Goal: Task Accomplishment & Management: Complete application form

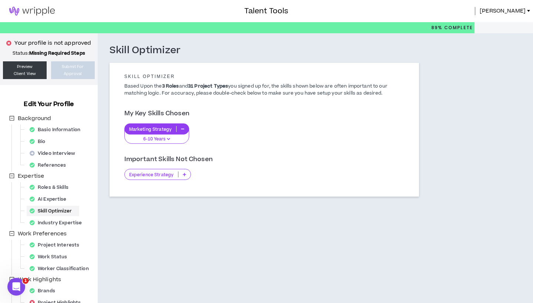
click at [165, 142] on p "6-10 Years" at bounding box center [157, 139] width 56 height 7
click at [260, 141] on div "Marketing Strategy 6-10 Years" at bounding box center [264, 134] width 280 height 20
click at [168, 178] on div "Experience Strategy" at bounding box center [157, 174] width 67 height 11
click at [246, 114] on div "My Key Skills Chosen" at bounding box center [264, 117] width 280 height 14
click at [50, 127] on div "Basic Information" at bounding box center [57, 130] width 61 height 10
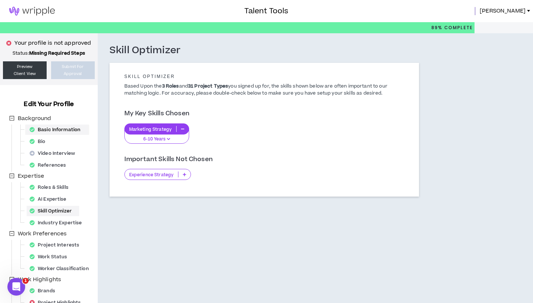
select select "*"
select select "PT"
select select "*****"
select select "*"
select select "**********"
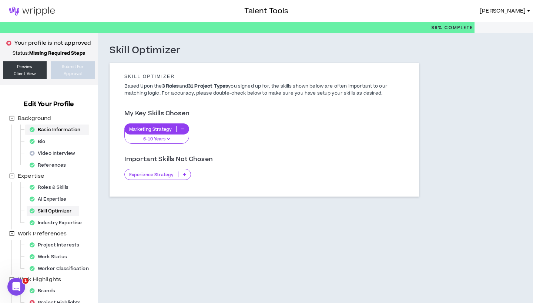
select select "*****"
select select "**********"
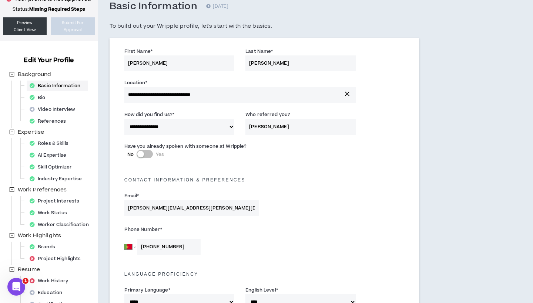
scroll to position [41, 0]
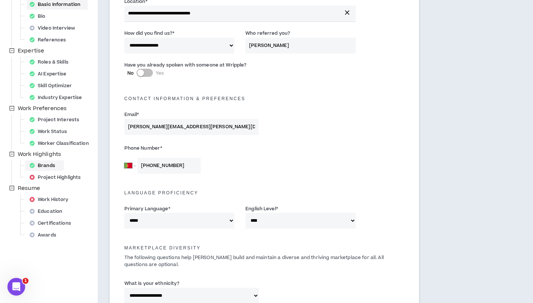
click at [60, 167] on div "Brands" at bounding box center [45, 166] width 36 height 10
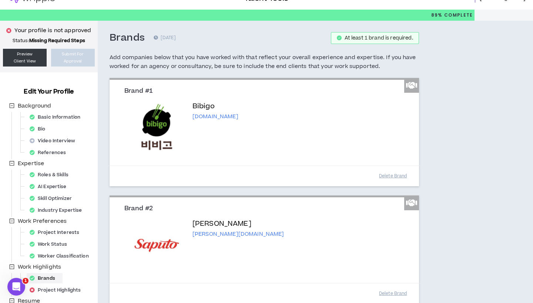
scroll to position [12, 0]
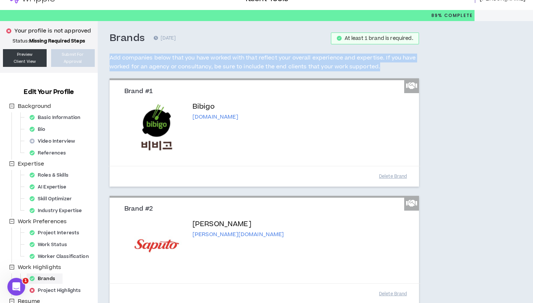
drag, startPoint x: 389, startPoint y: 66, endPoint x: 111, endPoint y: 54, distance: 278.9
click at [111, 54] on h5 "Add companies below that you have worked with that reflect your overall experie…" at bounding box center [264, 63] width 309 height 18
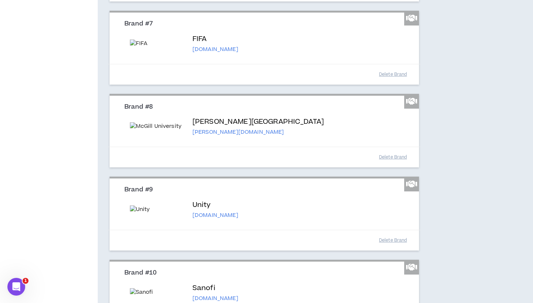
scroll to position [710, 0]
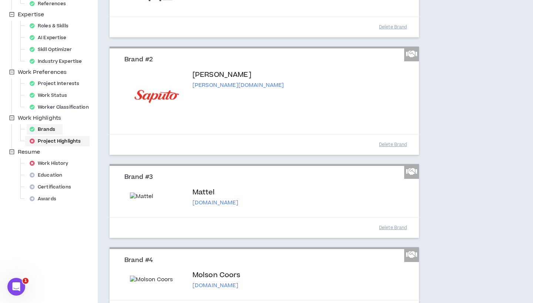
click at [59, 138] on div "Project Highlights" at bounding box center [57, 141] width 61 height 10
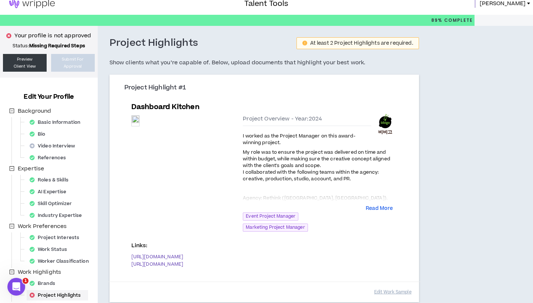
scroll to position [8, 0]
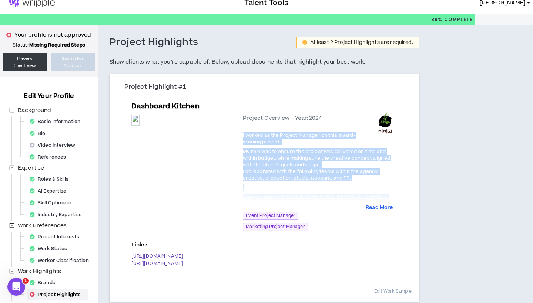
drag, startPoint x: 332, startPoint y: 178, endPoint x: 241, endPoint y: 134, distance: 101.8
click at [241, 134] on div "Preview Preview Project Overview - Year: 2024 I worked as the Project Manager o…" at bounding box center [264, 174] width 266 height 124
click at [275, 137] on span "I worked as the Project Manager on this award-winning project." at bounding box center [299, 138] width 112 height 13
drag, startPoint x: 239, startPoint y: 134, endPoint x: 334, endPoint y: 178, distance: 104.6
click at [334, 178] on div "Preview Preview Project Overview - Year: 2024 I worked as the Project Manager o…" at bounding box center [264, 174] width 266 height 124
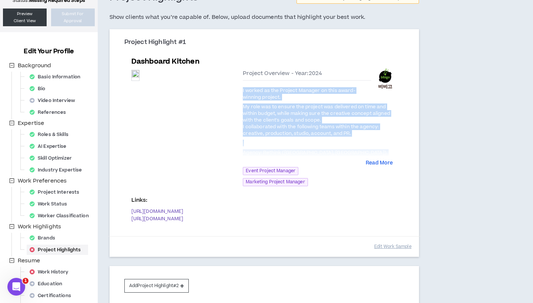
scroll to position [53, 0]
click at [159, 280] on button "Add Project Highlight #2" at bounding box center [156, 287] width 65 height 14
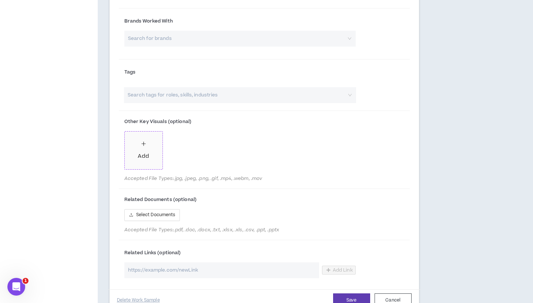
scroll to position [546, 0]
click at [154, 263] on input "url" at bounding box center [221, 271] width 195 height 16
paste input "[URL][DOMAIN_NAME]"
type input "[URL][DOMAIN_NAME]"
click at [344, 268] on span "Add Link" at bounding box center [343, 271] width 20 height 6
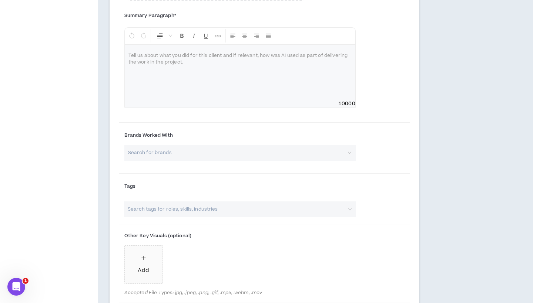
scroll to position [431, 0]
click at [171, 56] on div at bounding box center [240, 73] width 231 height 56
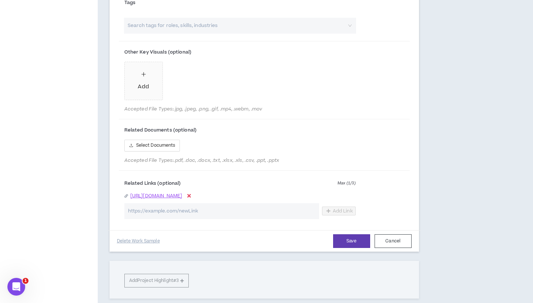
scroll to position [618, 0]
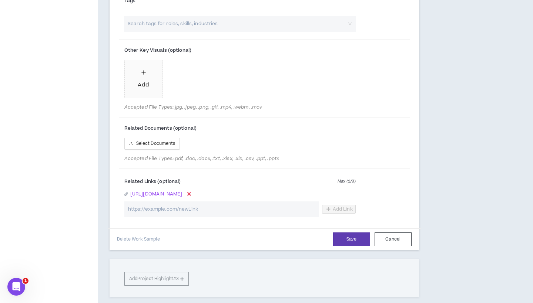
click at [272, 202] on input "url" at bounding box center [221, 210] width 195 height 16
click at [191, 192] on icon at bounding box center [189, 194] width 4 height 5
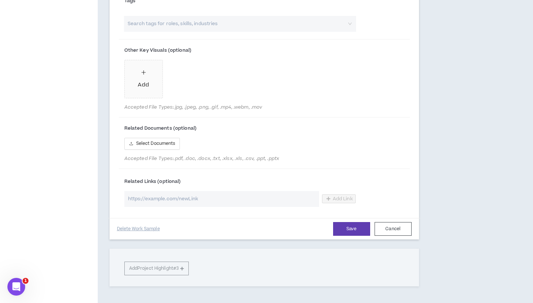
click at [258, 191] on input "url" at bounding box center [221, 199] width 195 height 16
paste input "[URL][DOMAIN_NAME]"
type input "[URL][DOMAIN_NAME]"
click at [343, 196] on span "Add Link" at bounding box center [343, 199] width 20 height 6
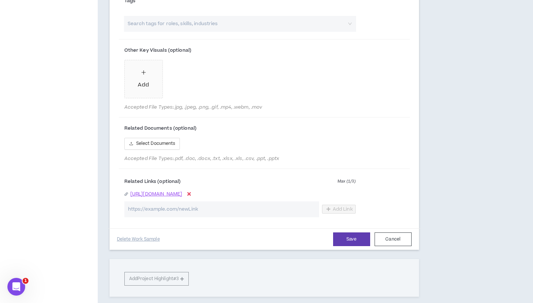
click at [196, 202] on input "url" at bounding box center [221, 210] width 195 height 16
paste input "[URL][DOMAIN_NAME]"
type input "[URL][DOMAIN_NAME]"
click at [347, 206] on span "Add Link" at bounding box center [343, 209] width 20 height 6
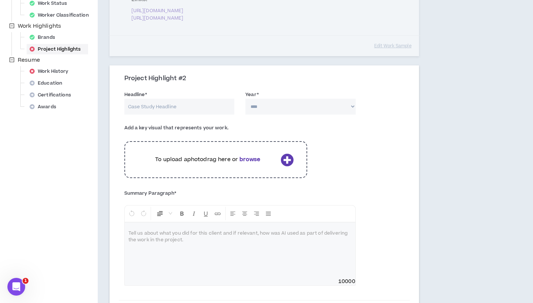
scroll to position [191, 0]
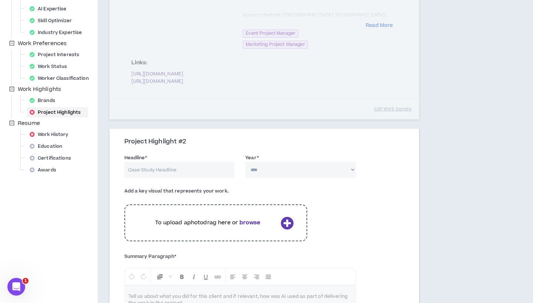
click at [227, 219] on p "To upload a photo drag here or browse" at bounding box center [207, 223] width 139 height 8
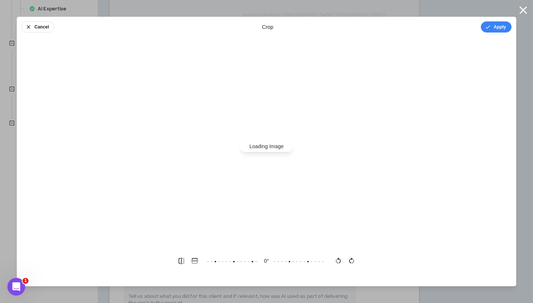
scroll to position [0, 0]
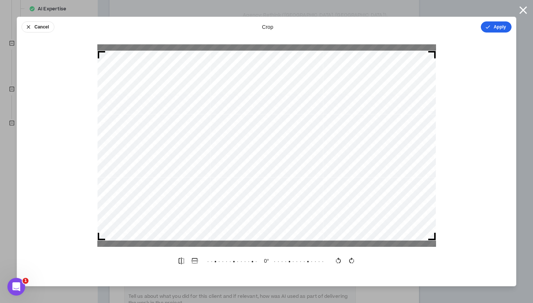
click at [499, 29] on button "Apply" at bounding box center [496, 26] width 31 height 11
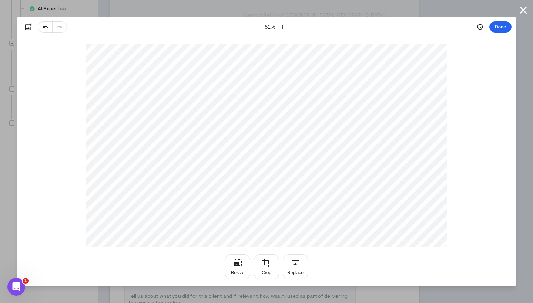
click at [507, 26] on button "Done" at bounding box center [500, 26] width 22 height 11
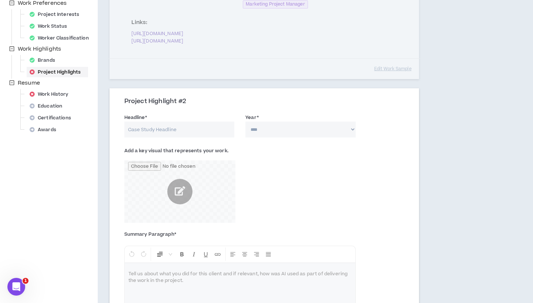
scroll to position [233, 0]
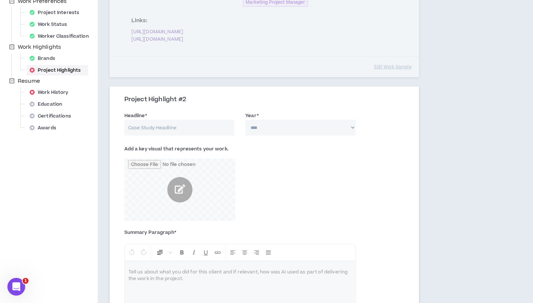
click at [202, 120] on input "Headline *" at bounding box center [179, 128] width 110 height 16
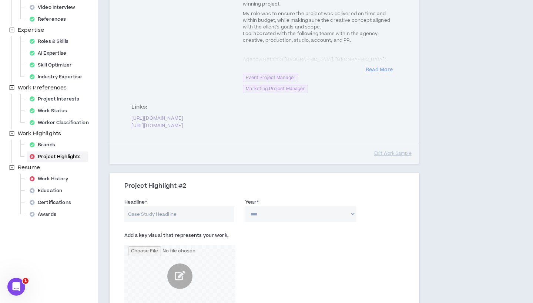
scroll to position [148, 0]
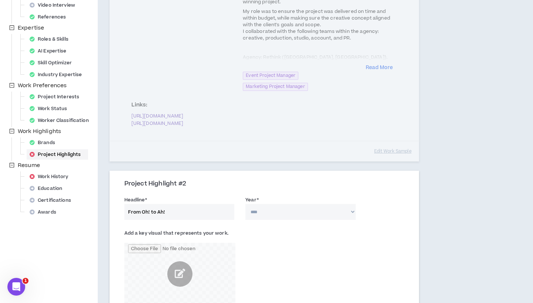
click at [125, 204] on input "From Oh! to Ah!" at bounding box center [179, 212] width 110 height 16
click at [204, 204] on input "OttawaFrom Oh! to Ah!" at bounding box center [179, 212] width 110 height 16
paste input ", f"
type input "[GEOGRAPHIC_DATA], from Oh! to Ah!"
select select "****"
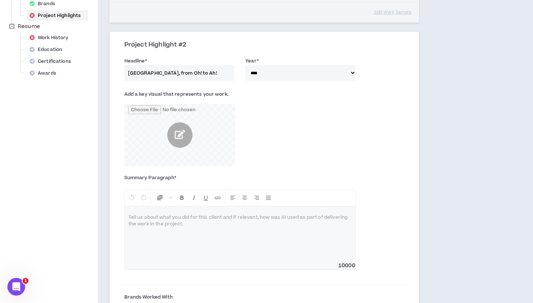
scroll to position [292, 0]
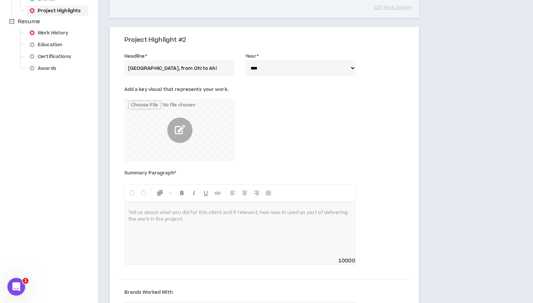
click at [249, 213] on div at bounding box center [240, 230] width 231 height 56
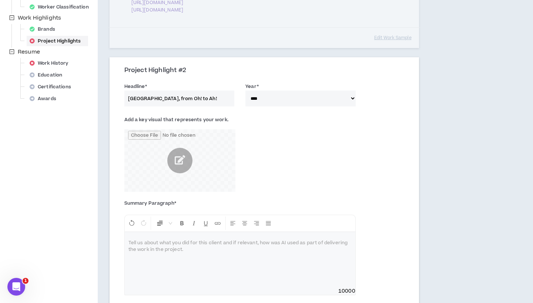
scroll to position [266, 0]
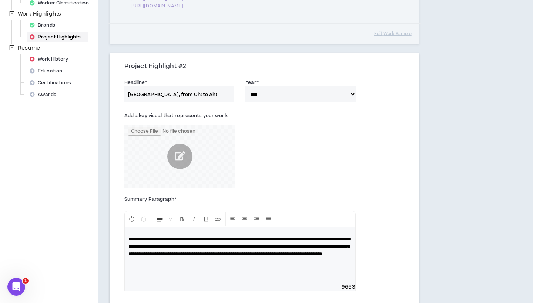
click at [124, 225] on div "**********" at bounding box center [239, 251] width 231 height 81
click at [126, 228] on div "**********" at bounding box center [240, 256] width 231 height 56
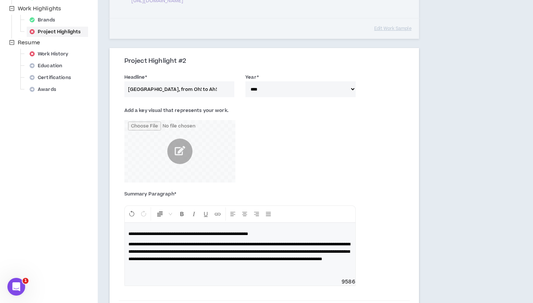
scroll to position [272, 0]
drag, startPoint x: 167, startPoint y: 220, endPoint x: 250, endPoint y: 218, distance: 83.3
click at [248, 232] on span "**********" at bounding box center [188, 234] width 120 height 4
copy span "**********"
click at [243, 242] on span "**********" at bounding box center [239, 251] width 222 height 19
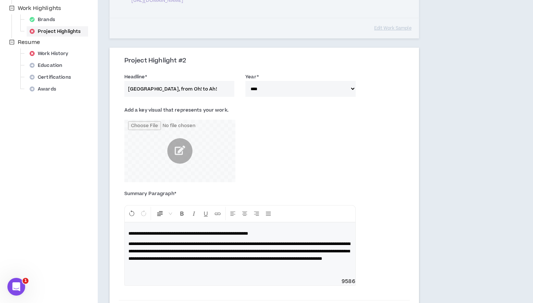
click at [285, 249] on span "**********" at bounding box center [239, 251] width 222 height 19
click at [285, 255] on p "**********" at bounding box center [239, 252] width 223 height 22
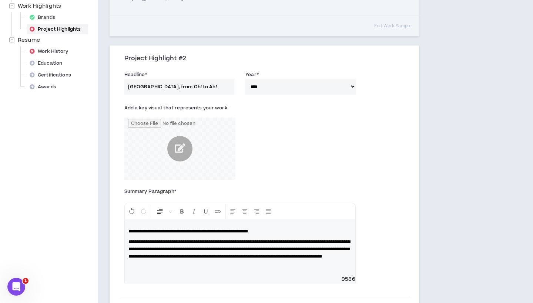
scroll to position [276, 0]
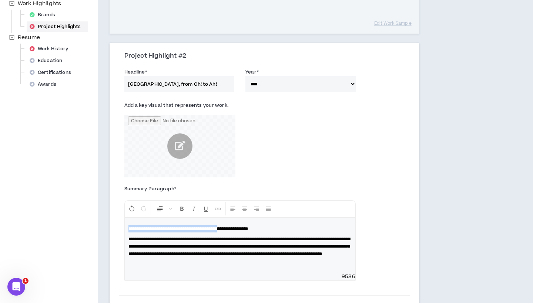
drag, startPoint x: 249, startPoint y: 217, endPoint x: 200, endPoint y: 212, distance: 49.4
click at [200, 218] on div "**********" at bounding box center [240, 246] width 231 height 56
click at [287, 252] on p "**********" at bounding box center [239, 247] width 223 height 22
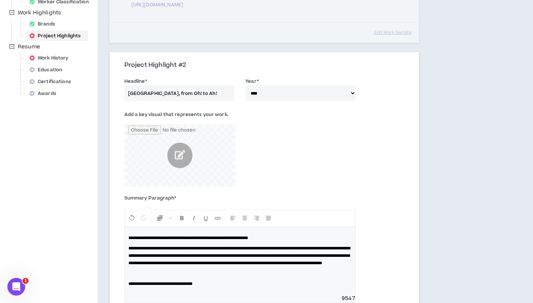
scroll to position [267, 0]
click at [296, 235] on p "**********" at bounding box center [239, 238] width 223 height 7
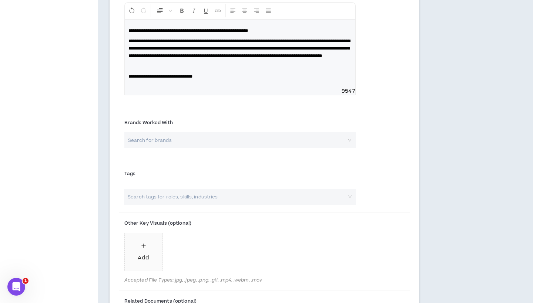
scroll to position [477, 0]
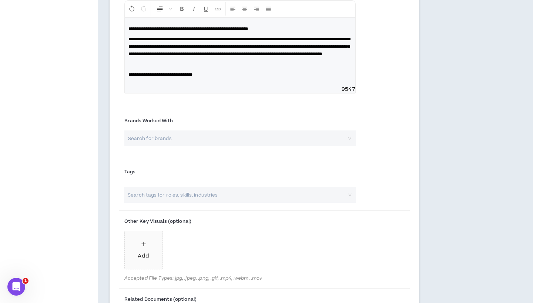
click at [183, 137] on input "search" at bounding box center [237, 139] width 218 height 16
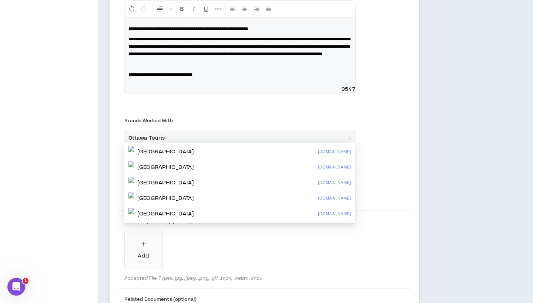
type input "Ottawa Tourism"
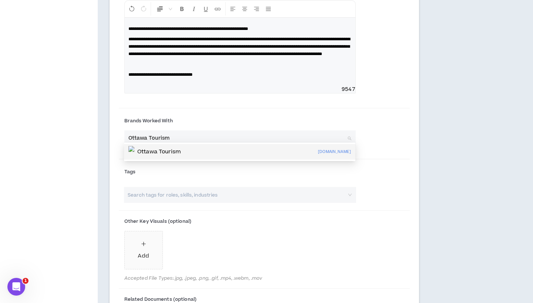
click at [198, 150] on div "Ottawa Tourism [DOMAIN_NAME]" at bounding box center [239, 152] width 222 height 12
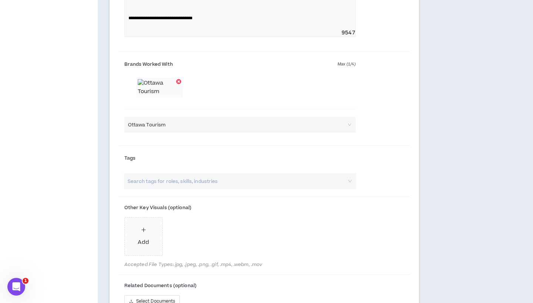
scroll to position [535, 0]
click at [166, 188] on input "search" at bounding box center [236, 180] width 219 height 16
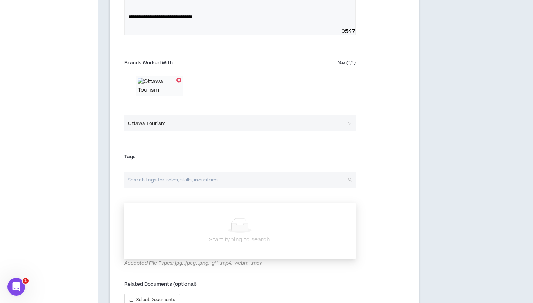
type input "P"
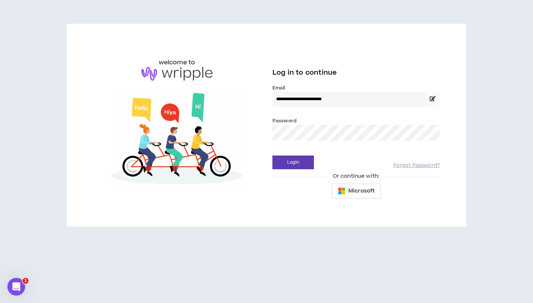
click at [293, 162] on button "Login" at bounding box center [292, 163] width 41 height 14
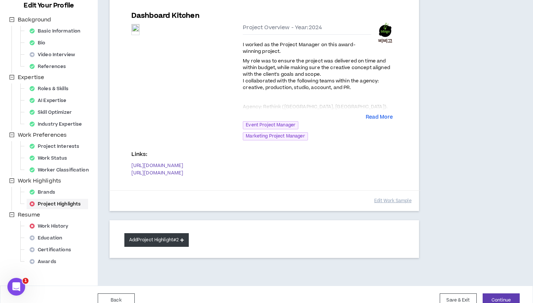
click at [156, 233] on button "Add Project Highlight #2" at bounding box center [156, 240] width 65 height 14
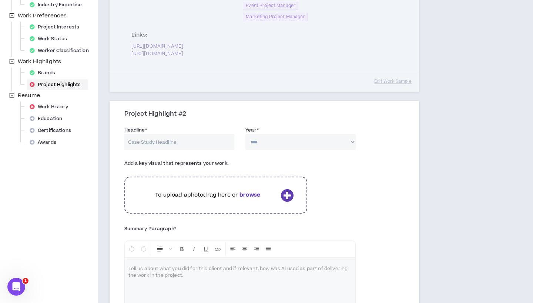
scroll to position [222, 0]
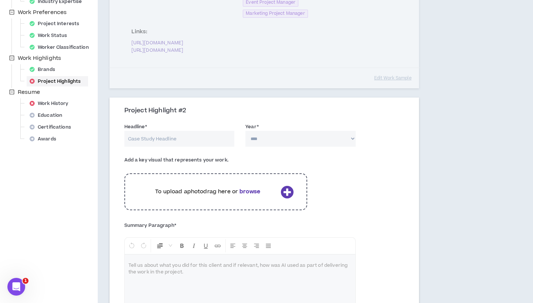
click at [206, 188] on p "To upload a photo drag here or browse" at bounding box center [207, 192] width 139 height 8
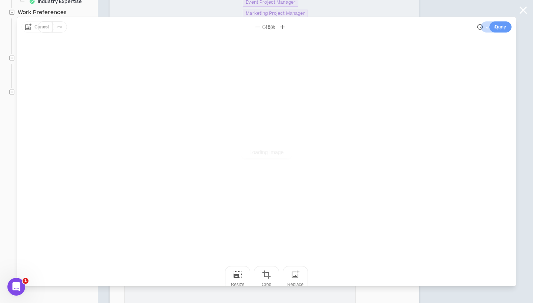
scroll to position [0, 0]
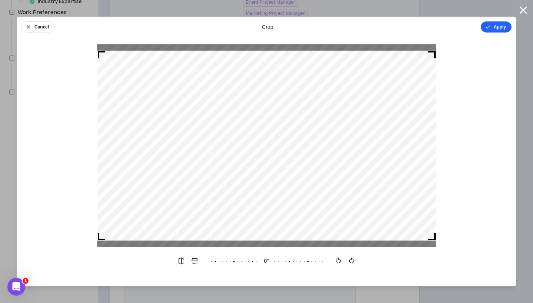
click at [500, 28] on button "Apply" at bounding box center [496, 26] width 31 height 11
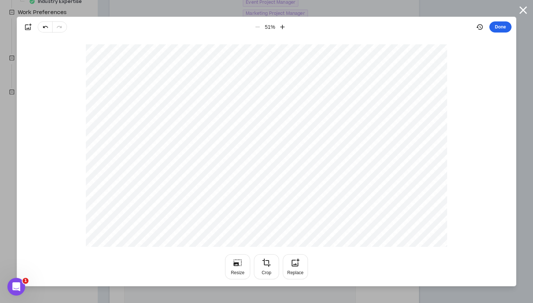
click at [495, 27] on button "Done" at bounding box center [500, 26] width 22 height 11
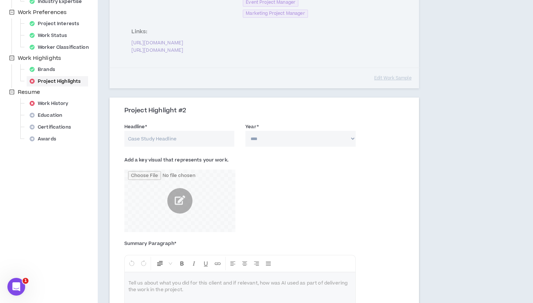
click at [203, 131] on input "Headline *" at bounding box center [179, 139] width 110 height 16
paste input "[GEOGRAPHIC_DATA], from Oh! to Ah!"
type input "[GEOGRAPHIC_DATA], from Oh! to Ah!"
select select "****"
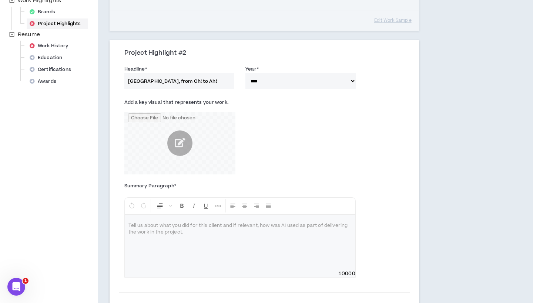
scroll to position [302, 0]
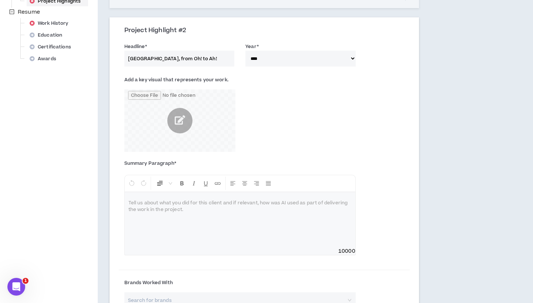
click at [229, 204] on div at bounding box center [240, 220] width 231 height 56
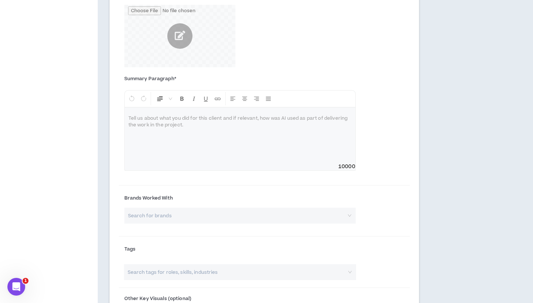
scroll to position [387, 0]
click at [215, 207] on input "search" at bounding box center [237, 215] width 218 height 16
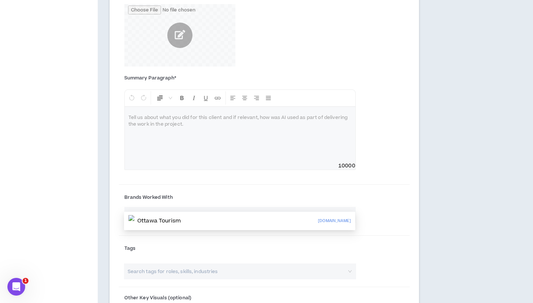
type input "Ottawa Tourism"
drag, startPoint x: 215, startPoint y: 205, endPoint x: 171, endPoint y: 222, distance: 46.7
click at [171, 222] on p "Ottawa Tourism" at bounding box center [158, 221] width 43 height 7
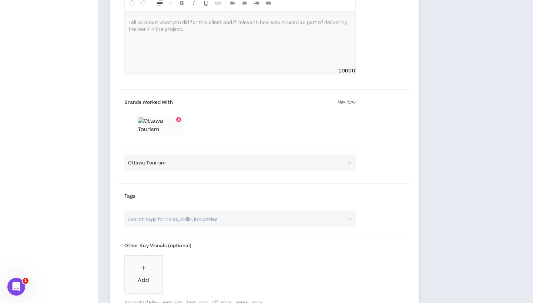
scroll to position [485, 0]
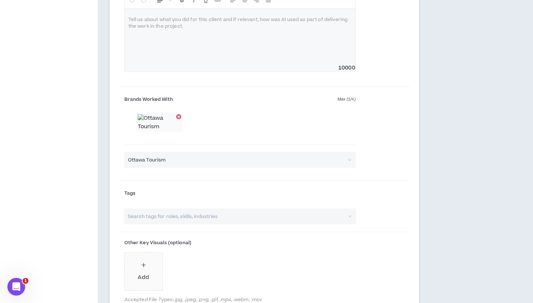
click at [182, 225] on input "search" at bounding box center [236, 217] width 219 height 16
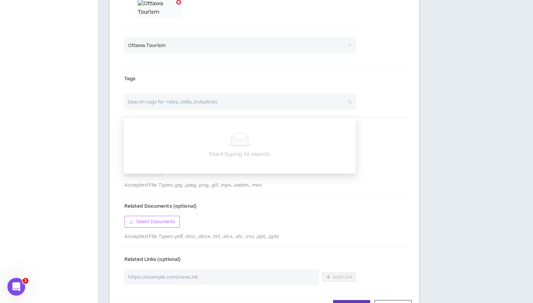
scroll to position [605, 0]
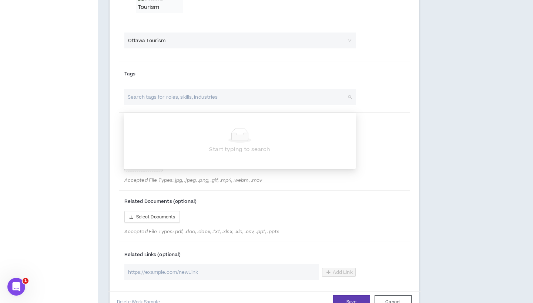
click at [114, 212] on div "Project Highlight #2 Headline * [GEOGRAPHIC_DATA], from Oh! to Ah! Year * **** …" at bounding box center [264, 14] width 309 height 597
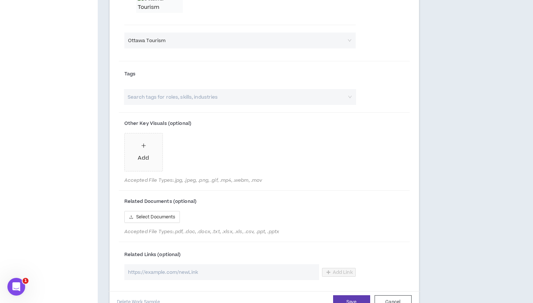
click at [196, 276] on input "url" at bounding box center [221, 273] width 195 height 16
paste input "[URL][DOMAIN_NAME]"
type input "[URL][DOMAIN_NAME]"
click at [340, 276] on span "Add Link" at bounding box center [343, 273] width 20 height 6
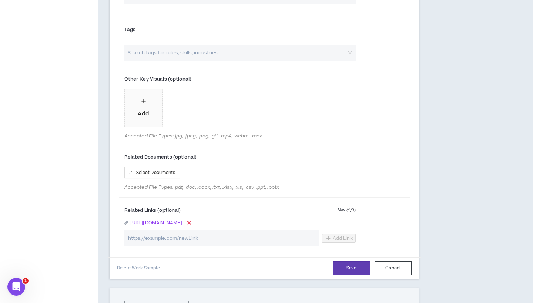
scroll to position [653, 0]
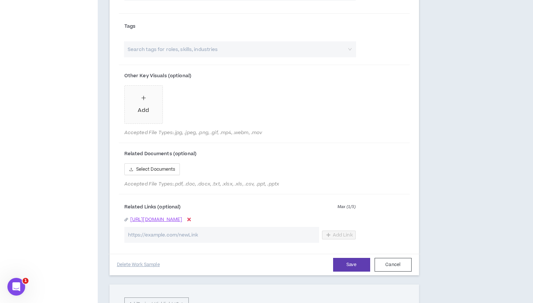
click at [194, 238] on input "url" at bounding box center [221, 235] width 195 height 16
paste input "[URL][DOMAIN_NAME]"
type input "[URL][DOMAIN_NAME]"
click at [337, 238] on span "Add Link" at bounding box center [343, 235] width 20 height 6
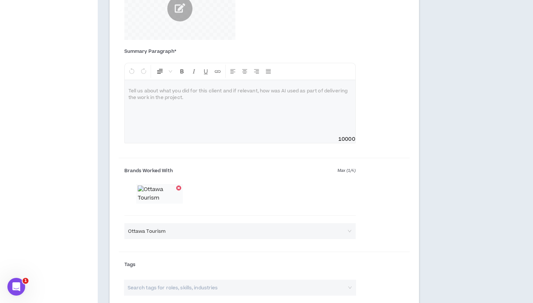
scroll to position [387, 0]
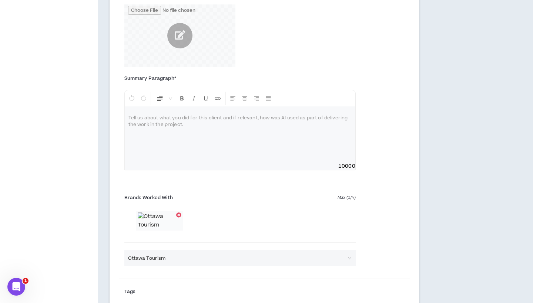
click at [182, 142] on div at bounding box center [240, 135] width 231 height 56
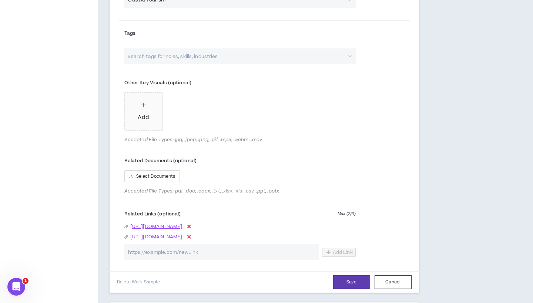
scroll to position [672, 0]
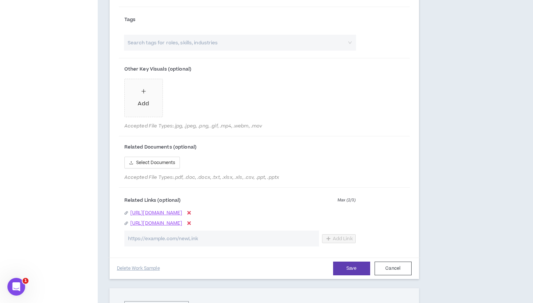
click at [181, 51] on input "search" at bounding box center [236, 43] width 219 height 16
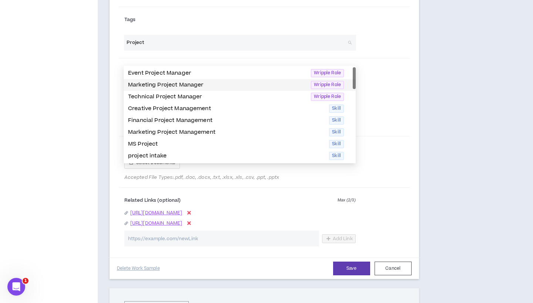
click at [202, 83] on p "Marketing Project Manager" at bounding box center [217, 85] width 178 height 8
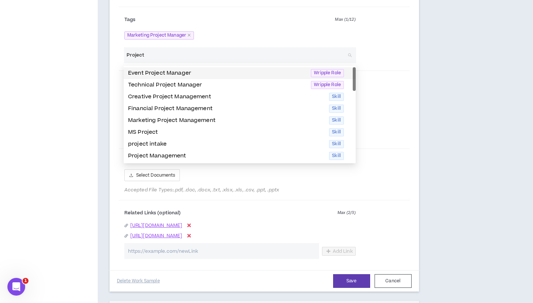
click at [185, 74] on p "Event Project Manager" at bounding box center [217, 73] width 178 height 8
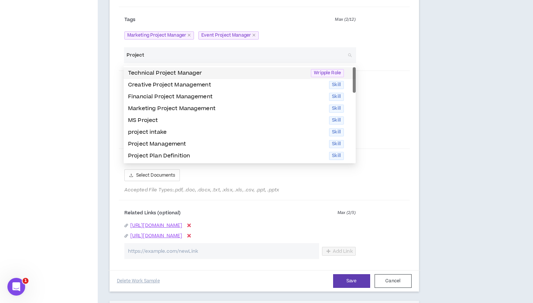
type input "Project"
click at [399, 47] on div "Tags Max ( 2 / 12 ) Marketing Project Manager Event Project Manager" at bounding box center [264, 28] width 291 height 37
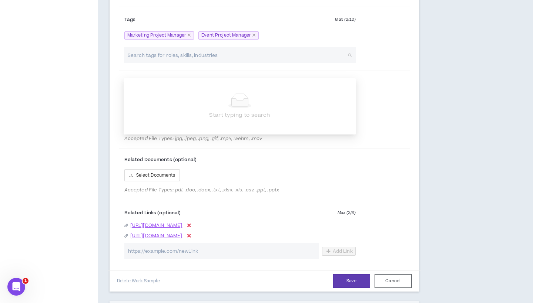
click at [326, 63] on input "search" at bounding box center [236, 55] width 219 height 16
click at [409, 47] on div "Tags Max ( 2 / 12 ) Marketing Project Manager Event Project Manager" at bounding box center [264, 28] width 291 height 37
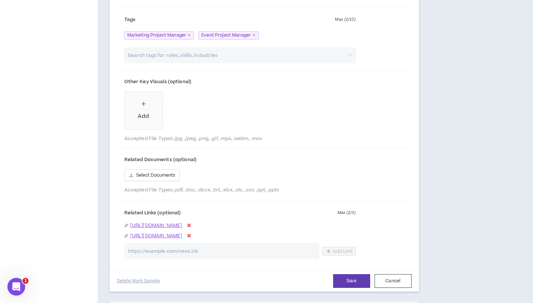
scroll to position [705, 0]
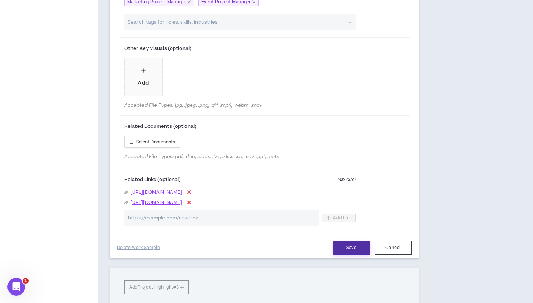
click at [347, 255] on button "Save" at bounding box center [351, 248] width 37 height 14
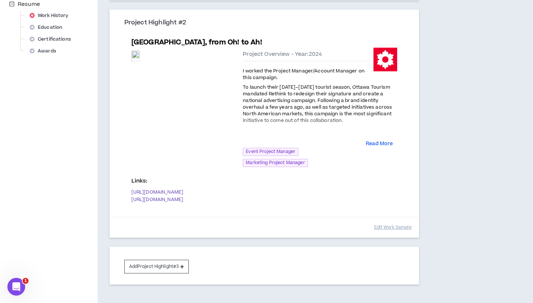
scroll to position [310, 0]
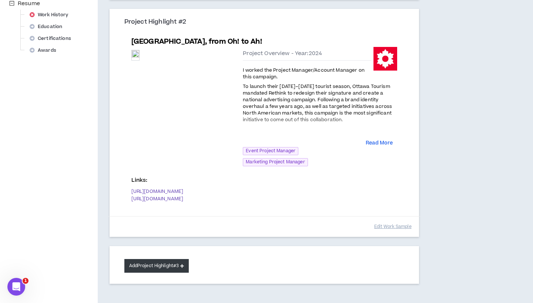
click at [173, 259] on button "Add Project Highlight #3" at bounding box center [156, 266] width 65 height 14
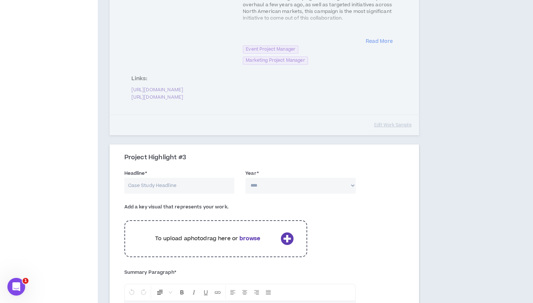
scroll to position [414, 0]
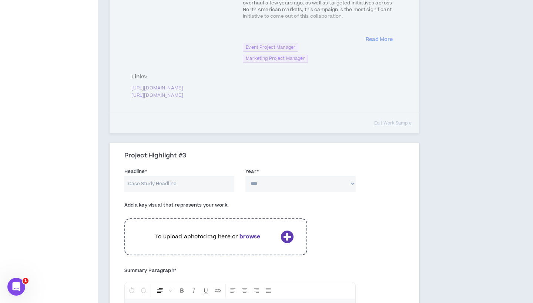
click at [158, 176] on input "Headline *" at bounding box center [179, 184] width 110 height 16
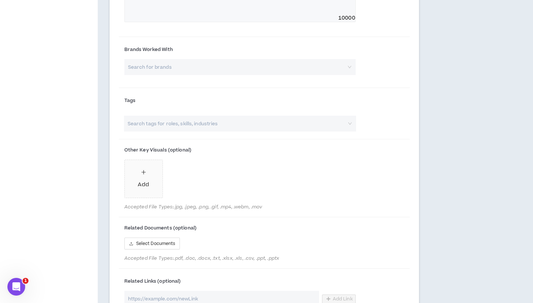
scroll to position [766, 0]
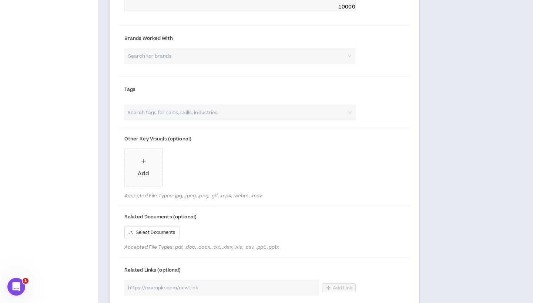
click at [205, 280] on input "url" at bounding box center [221, 288] width 195 height 16
paste input "[URL][DOMAIN_NAME][DATE]"
type input "[URL][DOMAIN_NAME][DATE]"
click at [325, 284] on button "Add Link" at bounding box center [339, 288] width 34 height 9
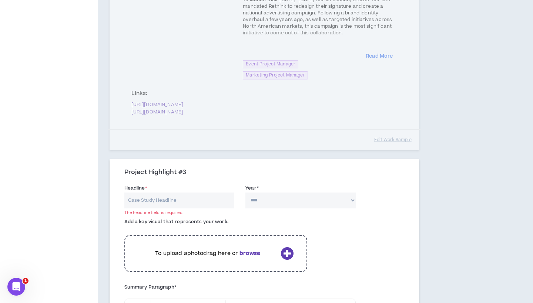
scroll to position [396, 0]
click at [167, 194] on input "Headline *" at bounding box center [179, 202] width 110 height 16
paste input "Dialogue for [DATE]"
click at [127, 194] on input "Dialogue for [DATE]" at bounding box center [179, 202] width 110 height 16
click at [151, 194] on input "(Dialogue for [DATE]" at bounding box center [179, 202] width 110 height 16
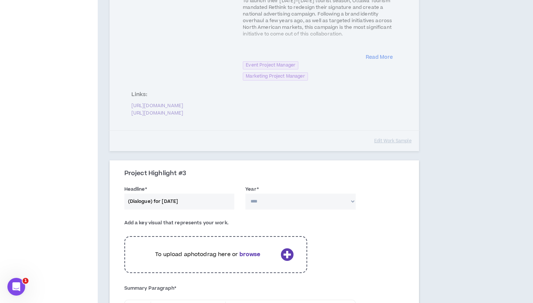
type input "(Dialogue) for [DATE]"
select select "****"
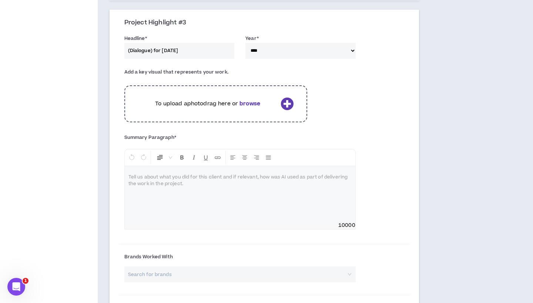
scroll to position [553, 0]
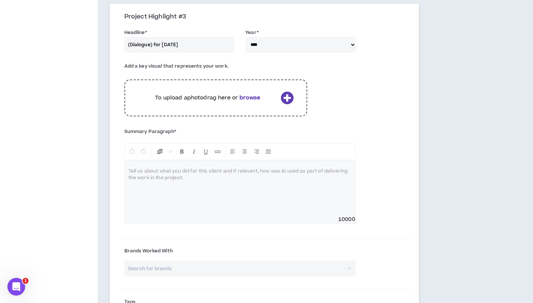
click at [205, 81] on div "To upload a photo drag here or browse" at bounding box center [215, 98] width 183 height 37
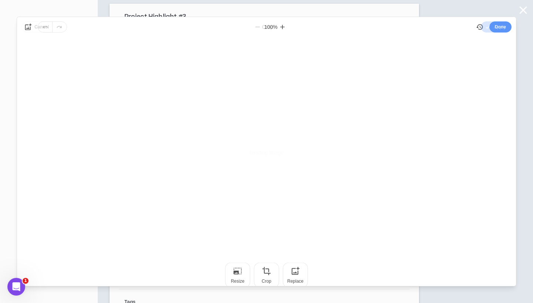
scroll to position [0, 0]
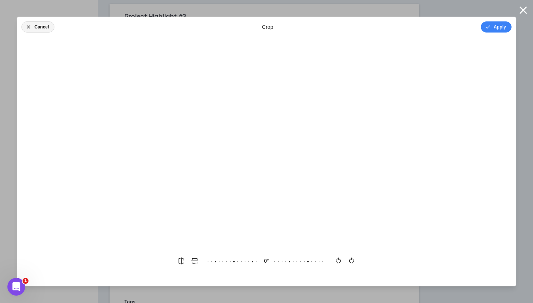
click at [36, 28] on button "Cancel" at bounding box center [37, 26] width 33 height 11
click at [523, 11] on icon "button" at bounding box center [522, 9] width 7 height 7
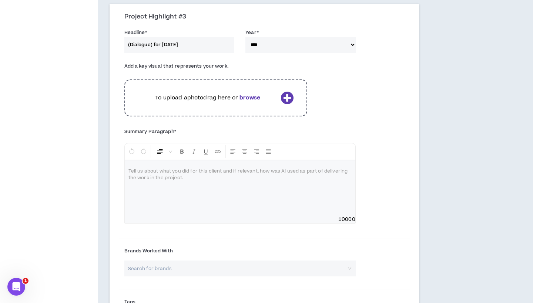
click at [290, 91] on icon at bounding box center [286, 97] width 13 height 13
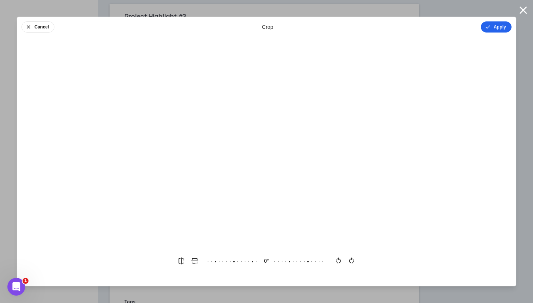
click at [497, 28] on button "Apply" at bounding box center [496, 26] width 31 height 11
click at [497, 28] on button "Done" at bounding box center [500, 26] width 22 height 11
click at [503, 27] on button "Done" at bounding box center [500, 26] width 22 height 11
click at [501, 24] on button "Done" at bounding box center [500, 26] width 22 height 11
click at [503, 28] on button "Done" at bounding box center [500, 26] width 22 height 11
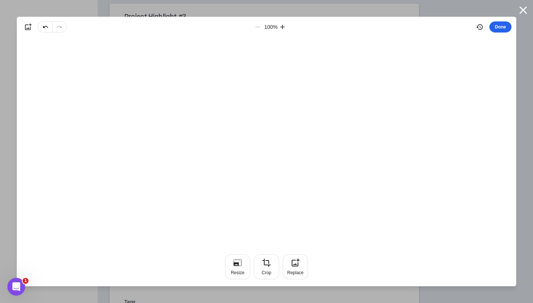
click at [500, 27] on button "Done" at bounding box center [500, 26] width 22 height 11
click at [525, 13] on icon "button" at bounding box center [522, 9] width 7 height 7
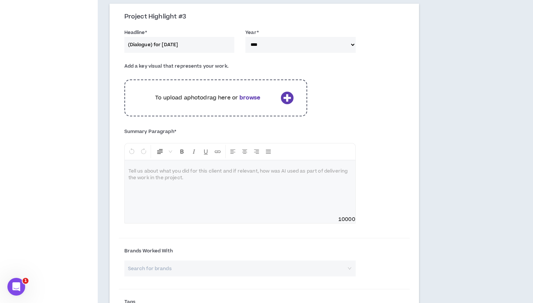
click at [256, 161] on div at bounding box center [240, 189] width 231 height 56
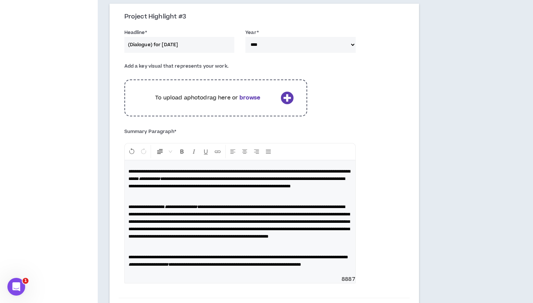
click at [139, 193] on p at bounding box center [239, 196] width 223 height 7
click at [127, 161] on div "**********" at bounding box center [240, 218] width 231 height 115
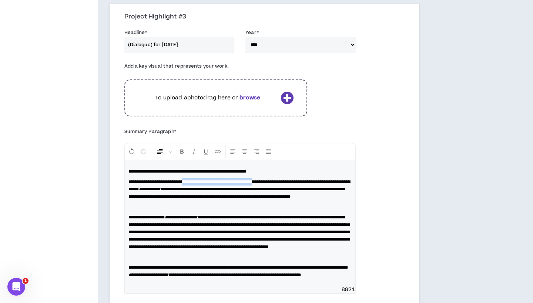
drag, startPoint x: 206, startPoint y: 157, endPoint x: 305, endPoint y: 157, distance: 98.1
click at [305, 180] on span "**********" at bounding box center [239, 186] width 222 height 12
copy span "**********"
click at [297, 168] on p "**********" at bounding box center [239, 171] width 223 height 7
click at [286, 169] on span "**********" at bounding box center [222, 171] width 188 height 4
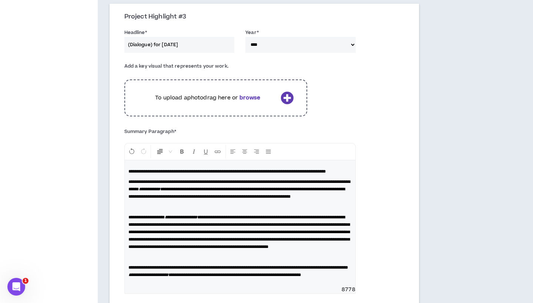
click at [272, 168] on p "**********" at bounding box center [239, 171] width 223 height 7
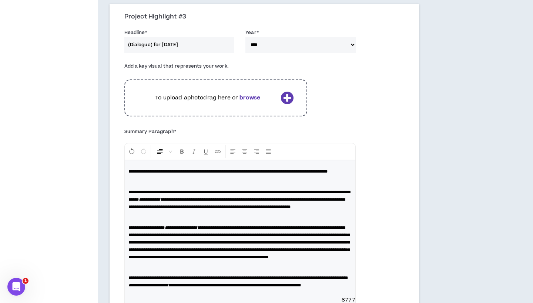
click at [204, 169] on span "**********" at bounding box center [227, 171] width 199 height 4
click at [232, 168] on p "**********" at bounding box center [239, 171] width 223 height 7
click at [284, 169] on span "**********" at bounding box center [230, 171] width 205 height 4
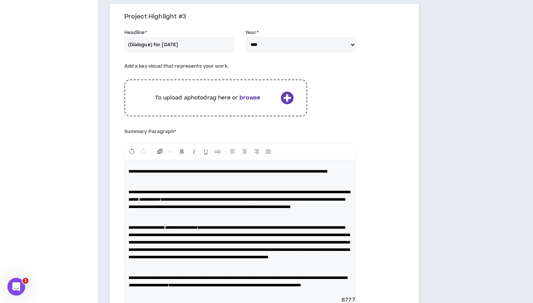
click at [260, 169] on span "**********" at bounding box center [227, 171] width 199 height 4
click at [233, 178] on p at bounding box center [239, 181] width 223 height 7
click at [231, 168] on p "**********" at bounding box center [239, 171] width 223 height 7
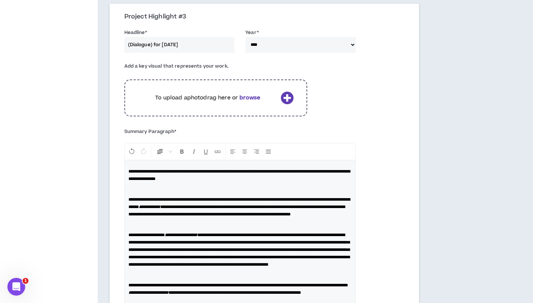
click at [220, 186] on p at bounding box center [239, 189] width 223 height 7
click at [210, 168] on p "**********" at bounding box center [239, 175] width 223 height 15
click at [239, 186] on p at bounding box center [239, 189] width 223 height 7
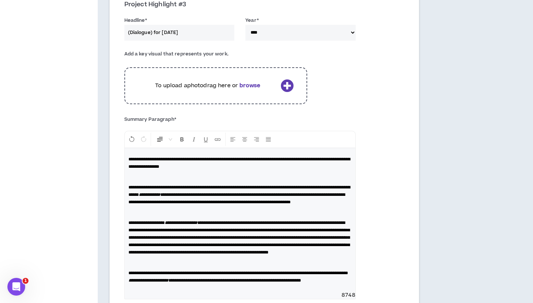
scroll to position [569, 0]
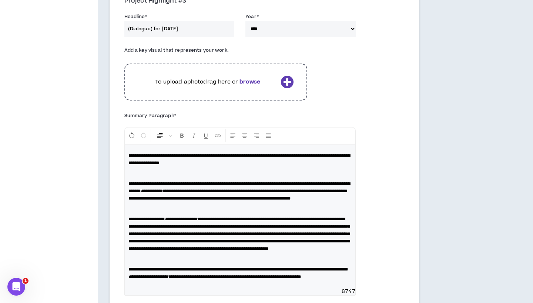
click at [178, 170] on p at bounding box center [239, 173] width 223 height 7
click at [160, 154] on span "**********" at bounding box center [239, 160] width 222 height 12
click at [267, 152] on p "**********" at bounding box center [239, 159] width 223 height 15
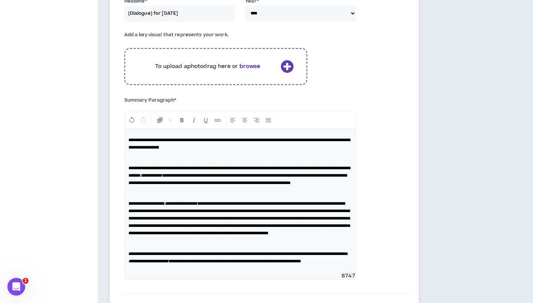
scroll to position [588, 0]
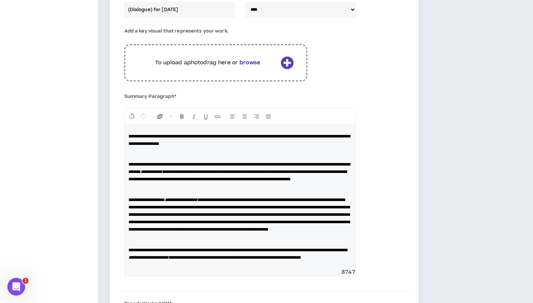
click at [226, 262] on p "**********" at bounding box center [239, 254] width 223 height 15
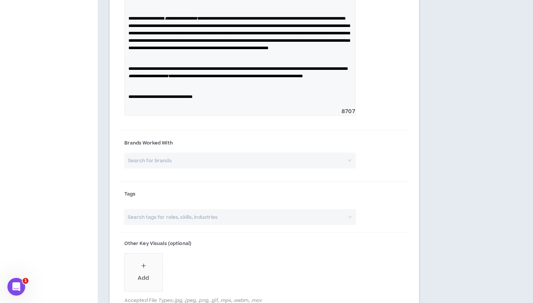
scroll to position [770, 0]
click at [165, 168] on input "search" at bounding box center [237, 160] width 218 height 16
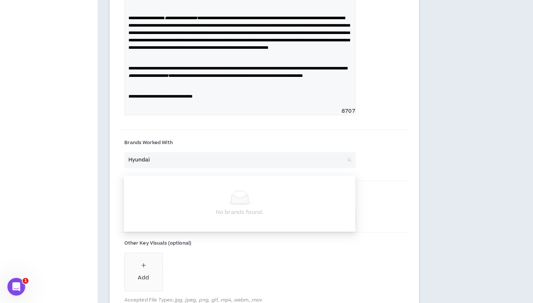
type input "Hyundai"
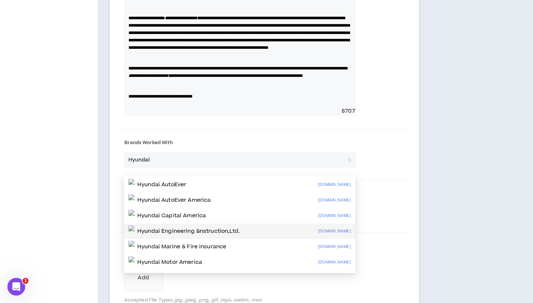
scroll to position [45, 0]
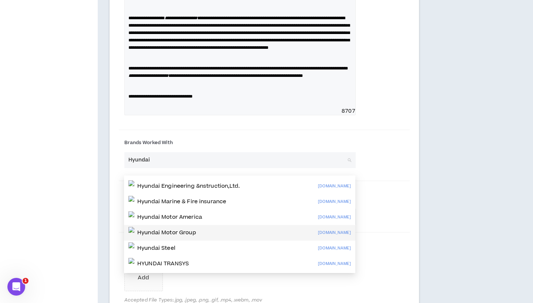
click at [204, 233] on div "Hyundai Motor Group [DOMAIN_NAME]" at bounding box center [239, 233] width 222 height 12
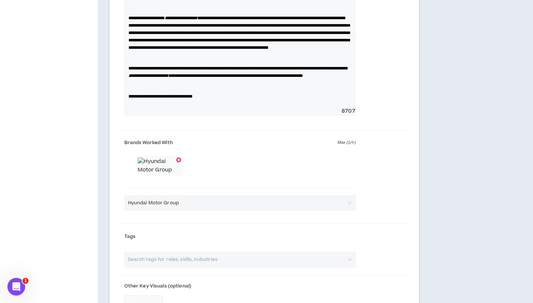
click at [177, 163] on div at bounding box center [178, 160] width 5 height 5
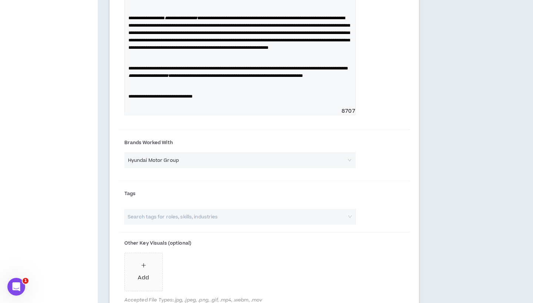
click at [162, 166] on span "Hyundai Motor Group" at bounding box center [240, 160] width 224 height 11
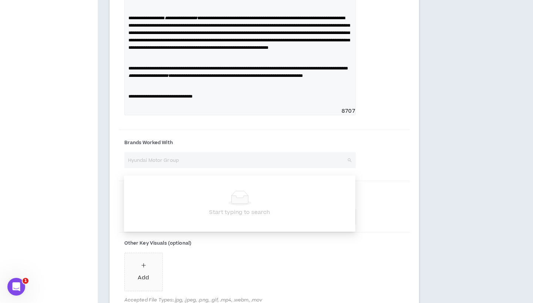
click at [189, 166] on span "Hyundai Motor Group" at bounding box center [240, 160] width 224 height 11
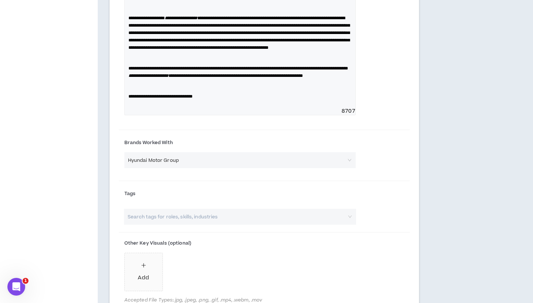
click at [196, 166] on span "Hyundai Motor Group" at bounding box center [240, 160] width 224 height 11
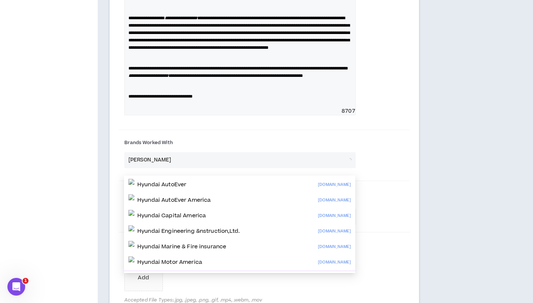
scroll to position [14, 0]
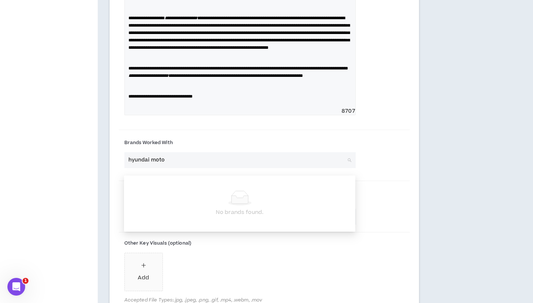
type input "hyundai motor"
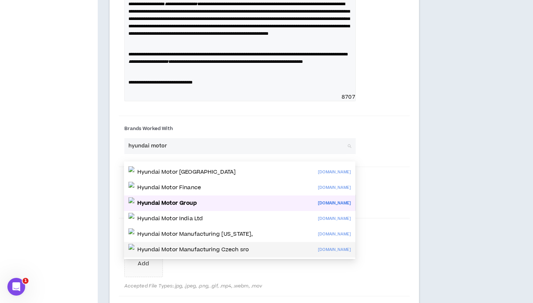
scroll to position [791, 0]
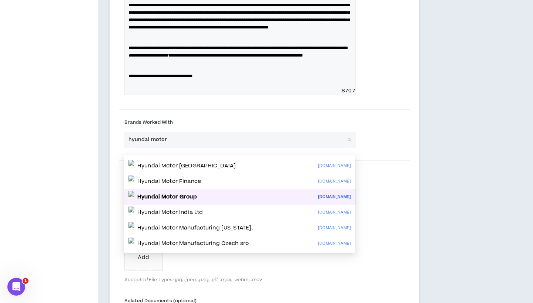
click at [197, 199] on p "Hyundai Motor Group" at bounding box center [167, 197] width 60 height 7
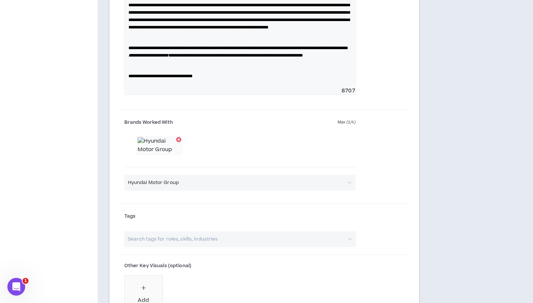
scroll to position [814, 0]
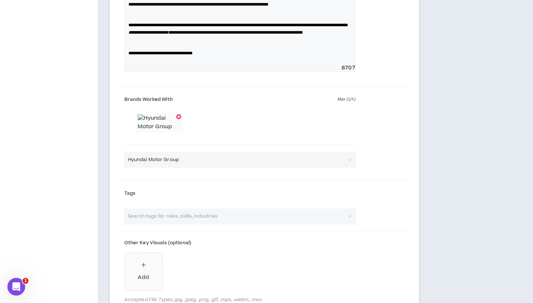
click at [202, 165] on span "Hyundai Motor Group" at bounding box center [240, 159] width 224 height 11
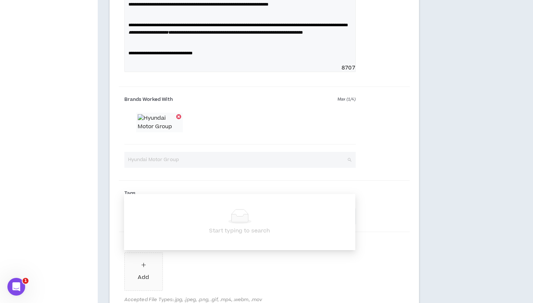
click at [327, 165] on span "Hyundai Motor Group" at bounding box center [240, 159] width 224 height 11
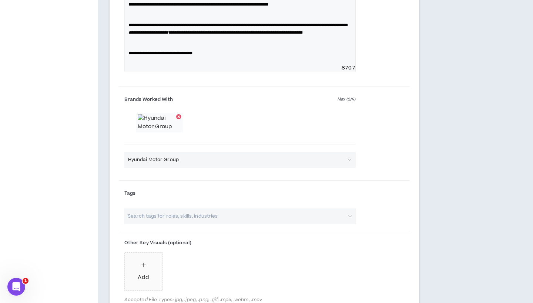
click at [312, 165] on span "Hyundai Motor Group" at bounding box center [240, 159] width 224 height 11
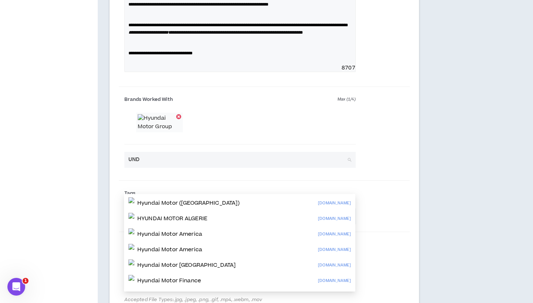
type input "UNDP"
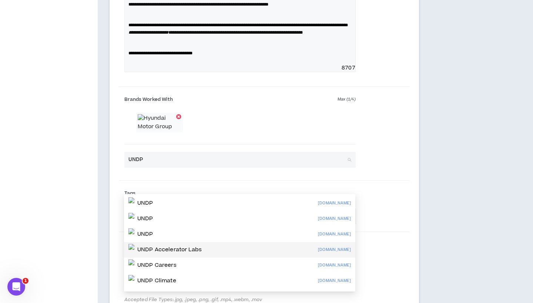
click at [272, 246] on div "UNDP Accelerator Labs [DOMAIN_NAME]" at bounding box center [239, 250] width 222 height 12
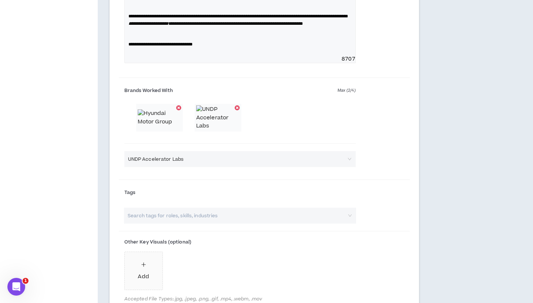
scroll to position [827, 0]
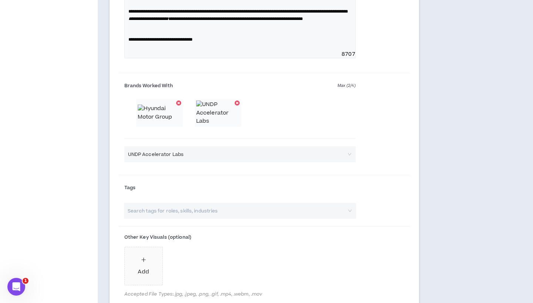
click at [176, 219] on input "search" at bounding box center [236, 211] width 219 height 16
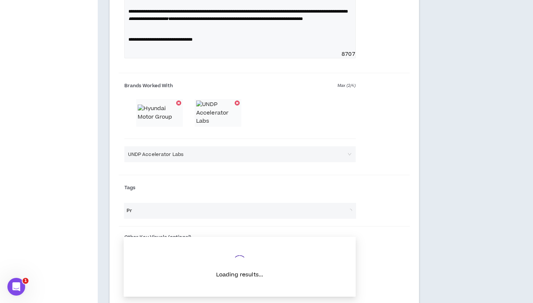
type input "P"
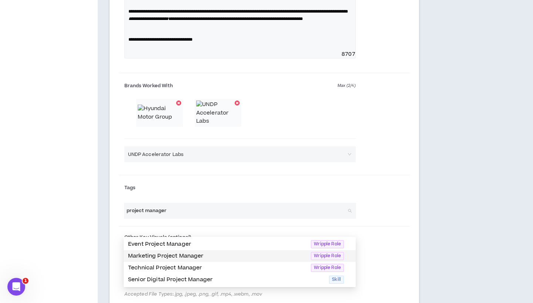
click at [182, 259] on p "Marketing Project Manager" at bounding box center [217, 256] width 178 height 8
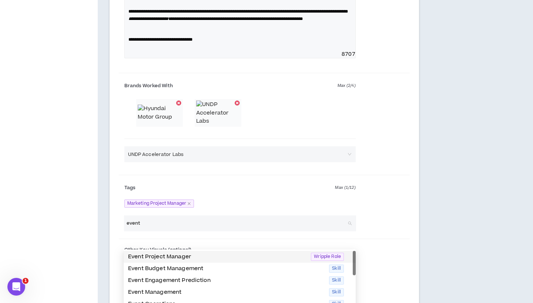
click at [197, 256] on p "Event Project Manager" at bounding box center [217, 257] width 178 height 8
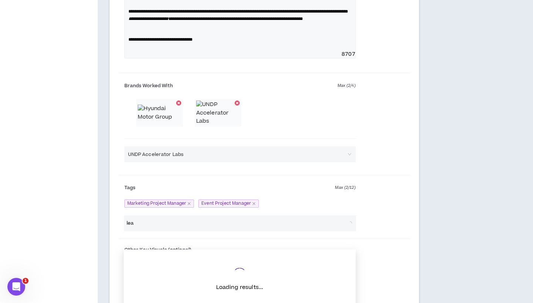
type input "lead"
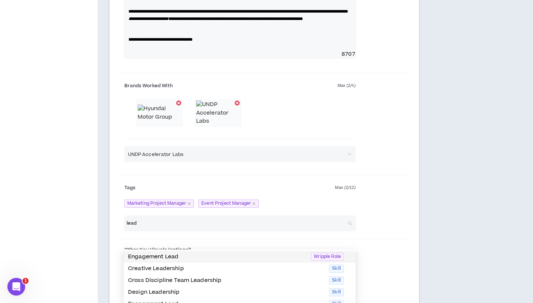
click at [182, 259] on p "Engagement Lead" at bounding box center [217, 257] width 178 height 8
drag, startPoint x: 144, startPoint y: 239, endPoint x: 119, endPoint y: 239, distance: 24.8
click at [119, 232] on div "lead Search tags for roles, skills, industries" at bounding box center [240, 224] width 242 height 16
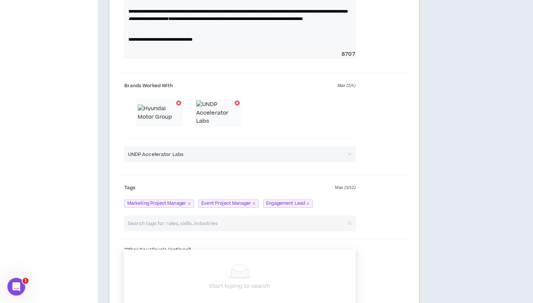
scroll to position [920, 0]
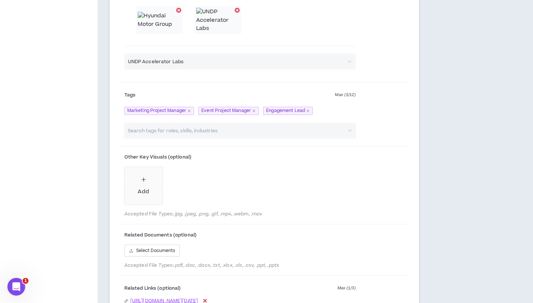
click at [171, 139] on input "search" at bounding box center [236, 131] width 219 height 16
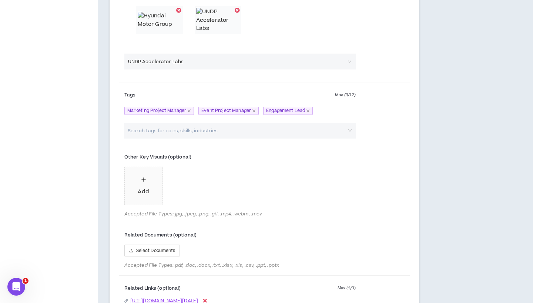
click at [142, 139] on input "search" at bounding box center [236, 131] width 219 height 16
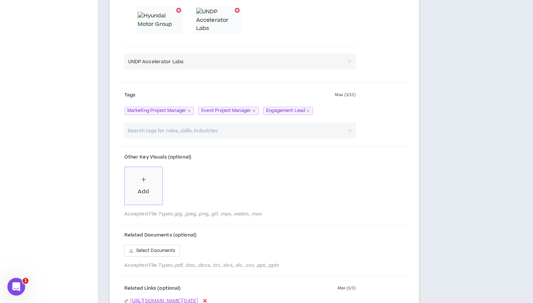
scroll to position [926, 0]
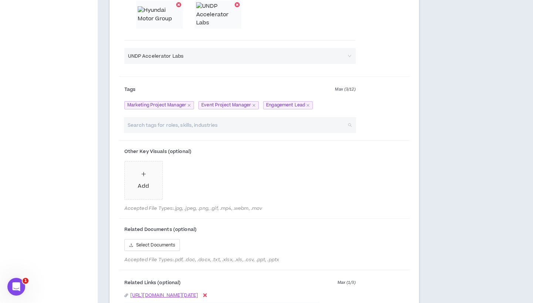
click at [158, 133] on input "search" at bounding box center [236, 125] width 219 height 16
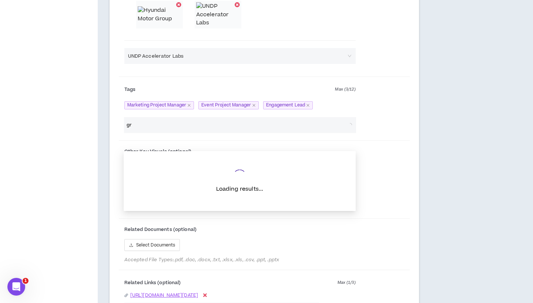
type input "g"
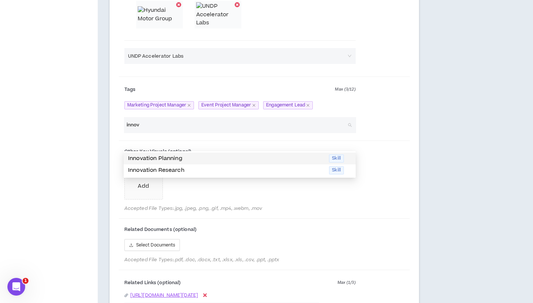
type input "innova"
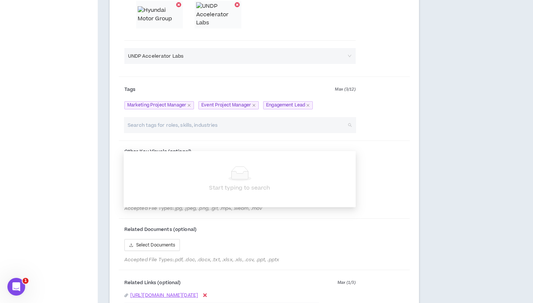
click at [121, 133] on div "Search tags for roles, skills, industries" at bounding box center [240, 125] width 242 height 16
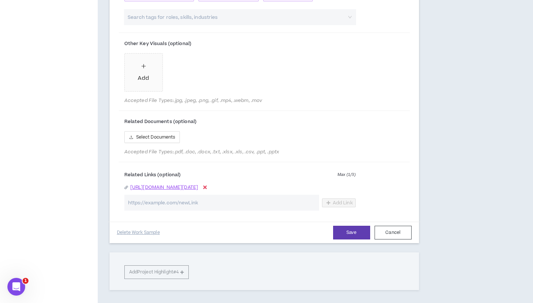
scroll to position [1039, 0]
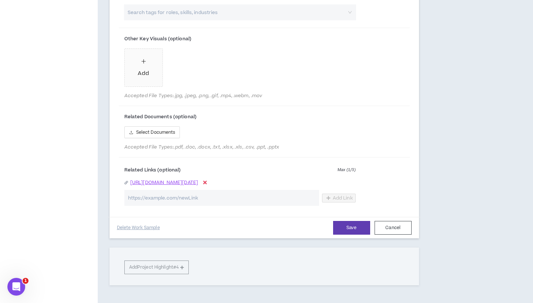
click at [242, 206] on input "url" at bounding box center [221, 198] width 195 height 16
paste input "[URL][DOMAIN_NAME][PERSON_NAME]"
type input "[URL][DOMAIN_NAME][PERSON_NAME]"
click at [345, 201] on span "Add Link" at bounding box center [343, 198] width 20 height 6
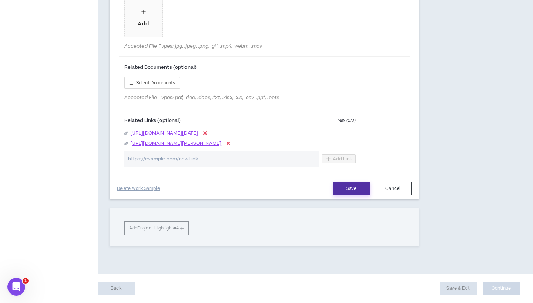
click at [342, 187] on button "Save" at bounding box center [351, 189] width 37 height 14
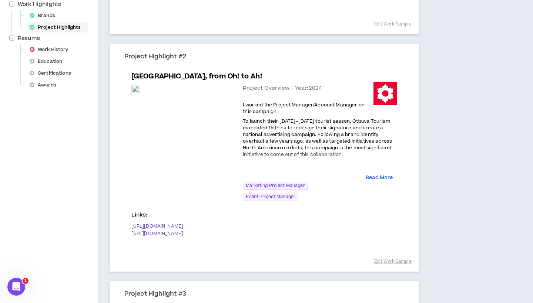
scroll to position [271, 0]
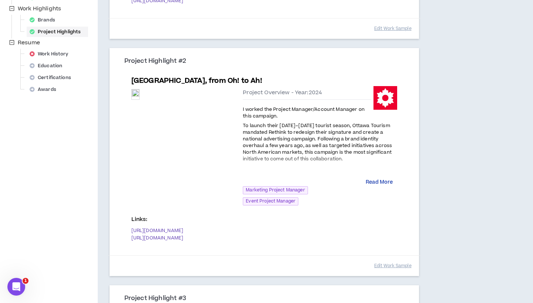
click at [393, 179] on button "Read More" at bounding box center [379, 182] width 27 height 7
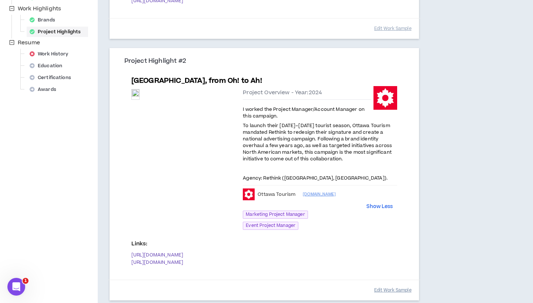
click at [386, 284] on button "Edit Work Sample" at bounding box center [392, 290] width 37 height 13
select select "****"
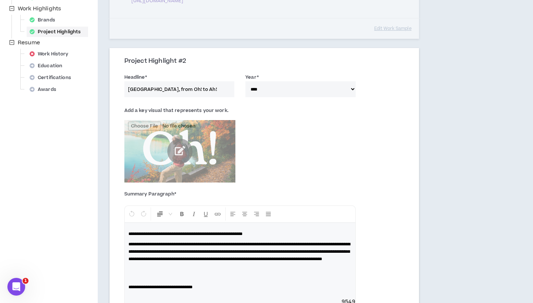
click at [127, 232] on div "**********" at bounding box center [240, 260] width 231 height 75
click at [294, 256] on p "**********" at bounding box center [239, 252] width 223 height 22
click at [253, 267] on p at bounding box center [239, 273] width 223 height 15
click at [236, 273] on p "**********" at bounding box center [239, 276] width 223 height 7
click at [220, 262] on p "**********" at bounding box center [239, 256] width 223 height 30
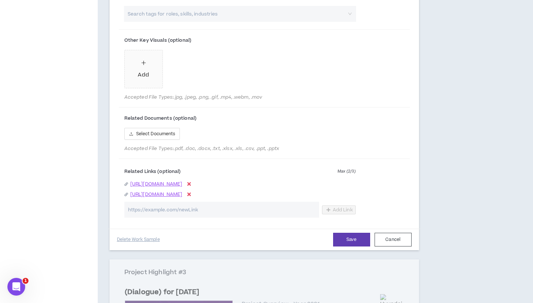
scroll to position [732, 0]
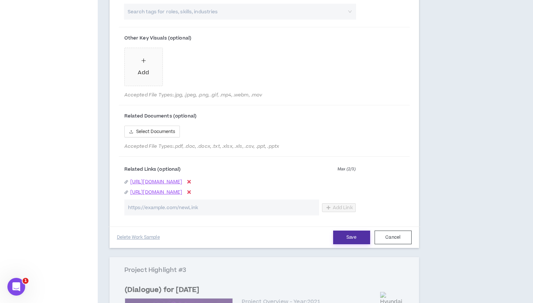
click at [345, 232] on button "Save" at bounding box center [351, 238] width 37 height 14
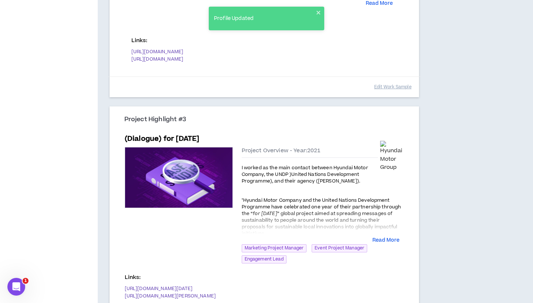
scroll to position [475, 0]
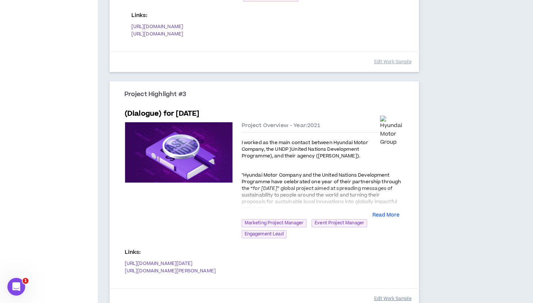
click at [393, 293] on button "Edit Work Sample" at bounding box center [392, 299] width 37 height 13
select select "****"
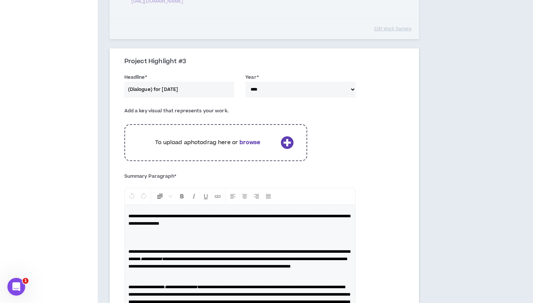
scroll to position [507, 0]
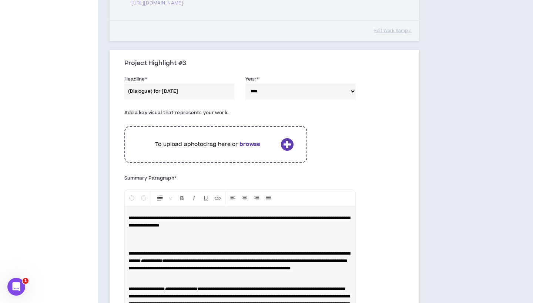
click at [281, 138] on icon at bounding box center [286, 144] width 13 height 13
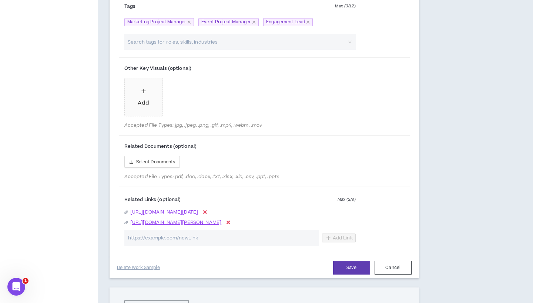
scroll to position [1031, 0]
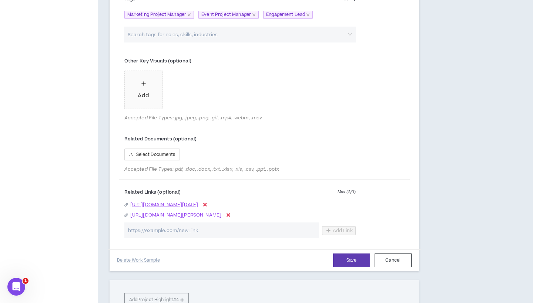
click at [159, 239] on input "url" at bounding box center [221, 231] width 195 height 16
paste input "[URL][DOMAIN_NAME]"
type input "[URL][DOMAIN_NAME]"
click at [339, 234] on span "Add Link" at bounding box center [343, 231] width 20 height 6
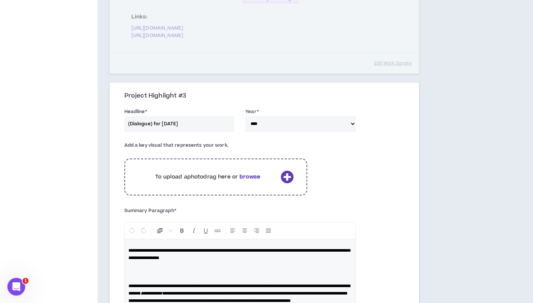
scroll to position [473, 0]
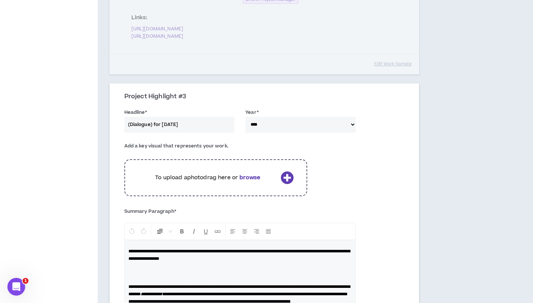
click at [288, 171] on icon at bounding box center [286, 177] width 13 height 13
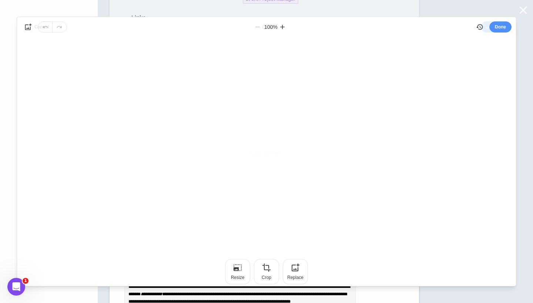
scroll to position [0, 0]
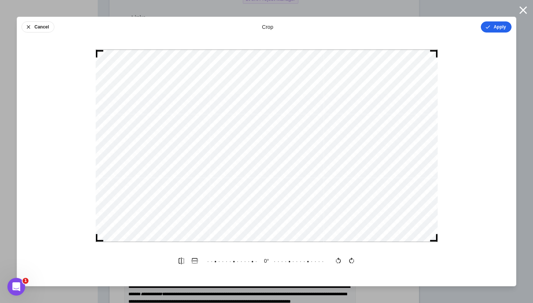
click at [488, 26] on icon "button" at bounding box center [488, 27] width 6 height 6
click at [492, 28] on button "Done" at bounding box center [500, 26] width 22 height 11
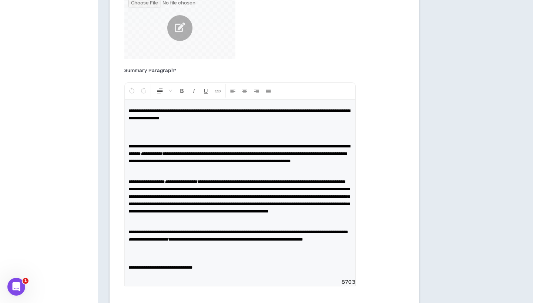
scroll to position [638, 0]
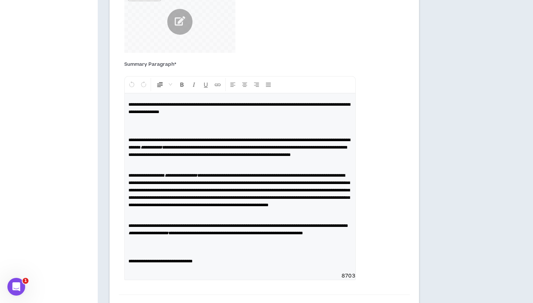
click at [286, 119] on p at bounding box center [239, 126] width 223 height 15
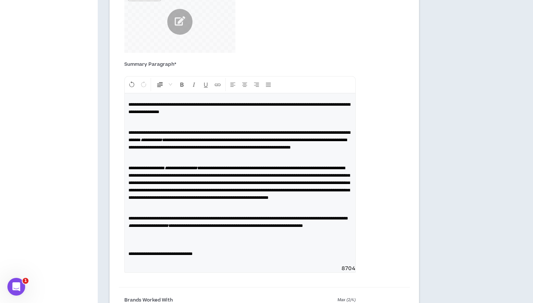
drag, startPoint x: 305, startPoint y: 80, endPoint x: 329, endPoint y: 101, distance: 31.7
click at [305, 102] on span "**********" at bounding box center [239, 108] width 222 height 12
drag, startPoint x: 304, startPoint y: 80, endPoint x: 289, endPoint y: 78, distance: 14.8
click at [289, 102] on span "**********" at bounding box center [239, 108] width 222 height 12
copy span "*****"
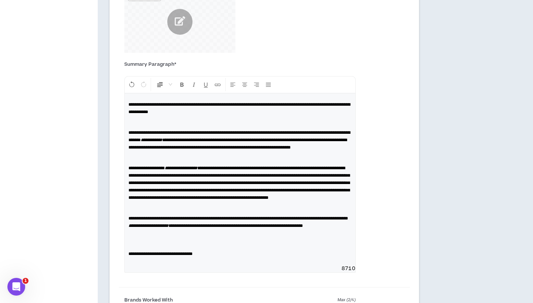
click at [289, 102] on span "**********" at bounding box center [239, 108] width 222 height 12
click at [188, 102] on span "**********" at bounding box center [239, 108] width 222 height 12
click at [271, 131] on span "**********" at bounding box center [239, 137] width 222 height 12
click at [269, 119] on p at bounding box center [239, 122] width 223 height 7
click at [297, 101] on p "**********" at bounding box center [239, 108] width 223 height 15
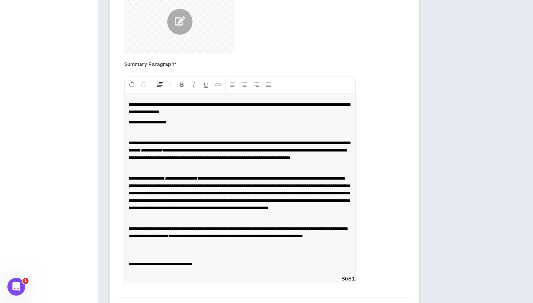
click at [295, 101] on p "**********" at bounding box center [239, 108] width 223 height 15
click at [273, 104] on div "**********" at bounding box center [240, 185] width 231 height 182
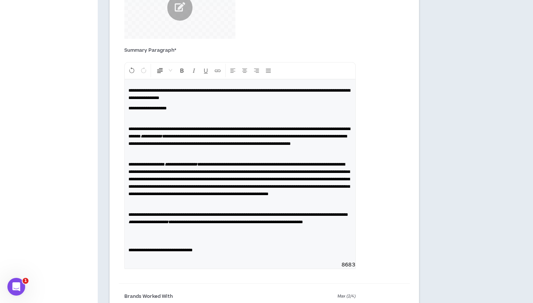
scroll to position [653, 0]
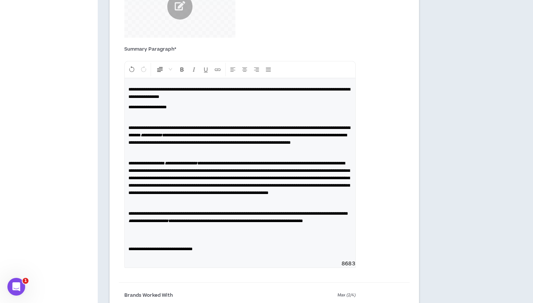
click at [129, 105] on span "**********" at bounding box center [147, 107] width 38 height 4
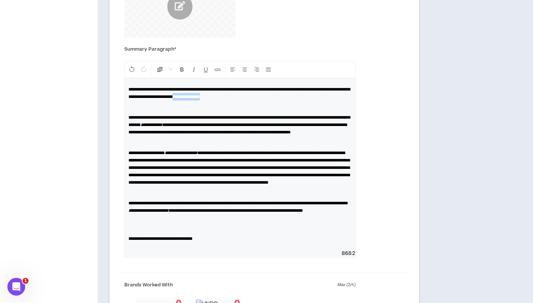
drag, startPoint x: 287, startPoint y: 73, endPoint x: 334, endPoint y: 73, distance: 47.0
click at [334, 86] on p "**********" at bounding box center [239, 93] width 223 height 15
click at [197, 87] on span "**********" at bounding box center [239, 93] width 222 height 12
click at [330, 86] on p "**********" at bounding box center [239, 93] width 223 height 15
click at [317, 104] on p at bounding box center [239, 107] width 223 height 7
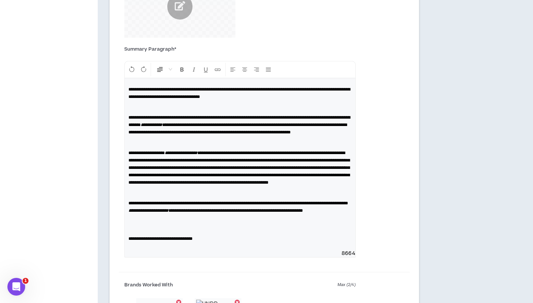
click at [330, 86] on p "**********" at bounding box center [239, 93] width 223 height 15
click at [275, 87] on span "**********" at bounding box center [239, 93] width 222 height 12
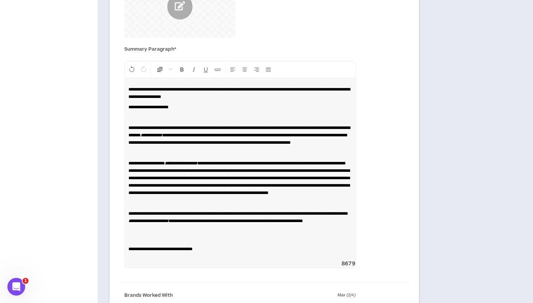
click at [242, 88] on div "**********" at bounding box center [240, 169] width 231 height 182
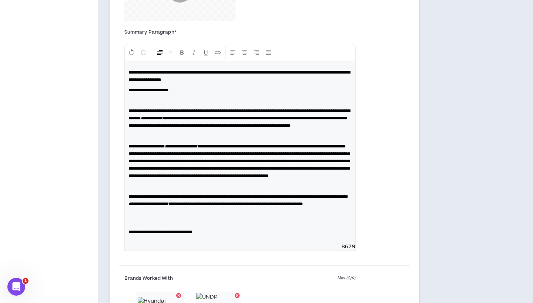
scroll to position [681, 0]
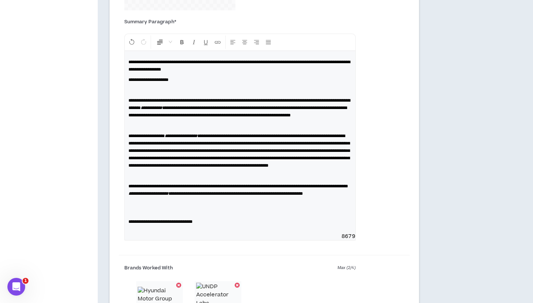
click at [208, 215] on p at bounding box center [239, 208] width 223 height 15
click at [147, 224] on span "**********" at bounding box center [160, 222] width 64 height 4
click at [243, 214] on p at bounding box center [239, 208] width 223 height 15
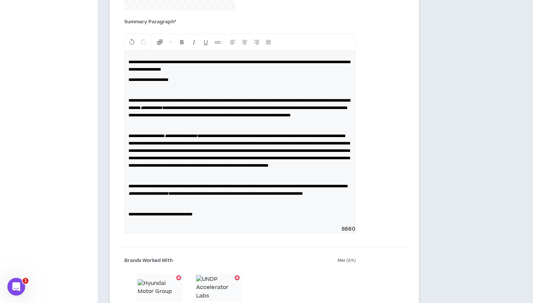
click at [229, 163] on p "**********" at bounding box center [239, 150] width 223 height 37
click at [214, 163] on p "**********" at bounding box center [239, 150] width 223 height 37
click at [210, 172] on p at bounding box center [239, 175] width 223 height 7
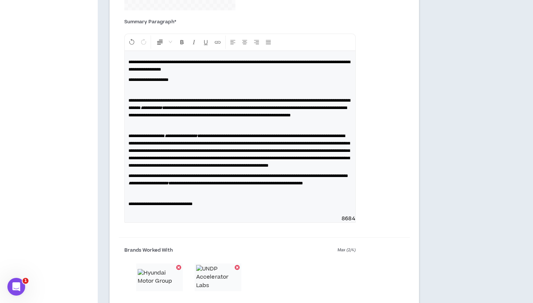
click at [169, 122] on p at bounding box center [239, 125] width 223 height 7
click at [179, 159] on span "**********" at bounding box center [238, 151] width 221 height 34
click at [166, 165] on p "**********" at bounding box center [239, 150] width 223 height 37
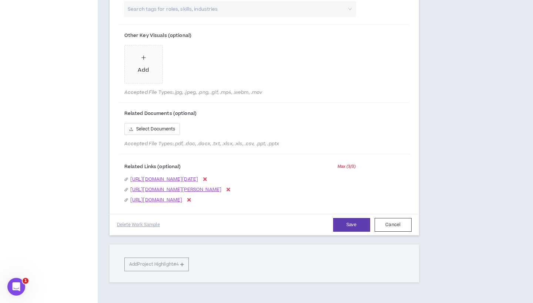
scroll to position [1123, 0]
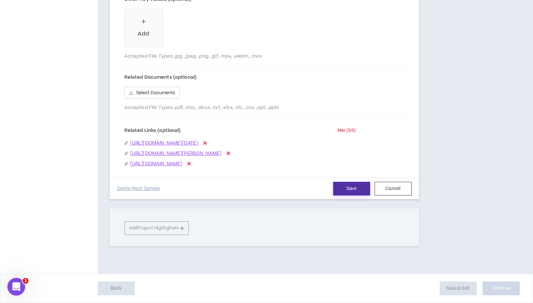
click at [356, 196] on button "Save" at bounding box center [351, 189] width 37 height 14
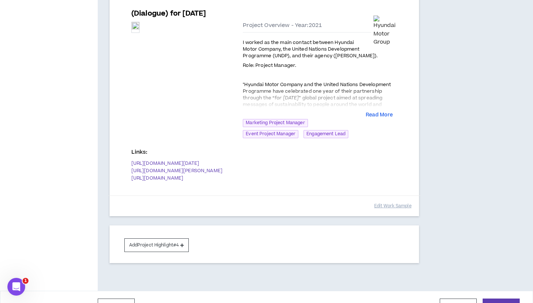
scroll to position [575, 0]
click at [158, 239] on button "Add Project Highlight #4" at bounding box center [156, 246] width 65 height 14
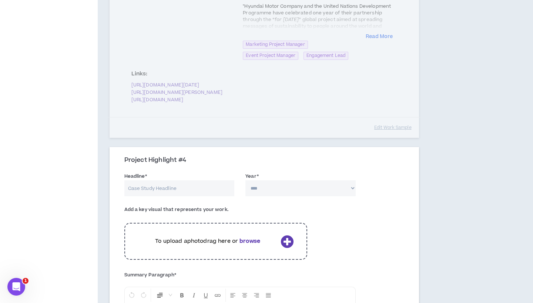
scroll to position [669, 0]
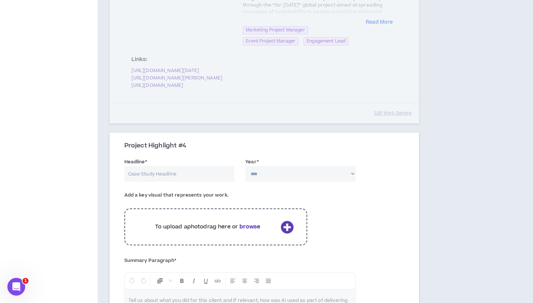
click at [197, 223] on p "To upload a photo drag here or browse" at bounding box center [207, 227] width 139 height 8
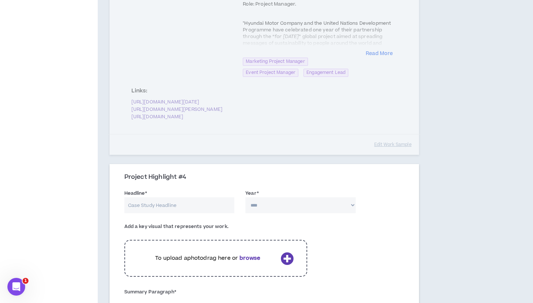
scroll to position [614, 0]
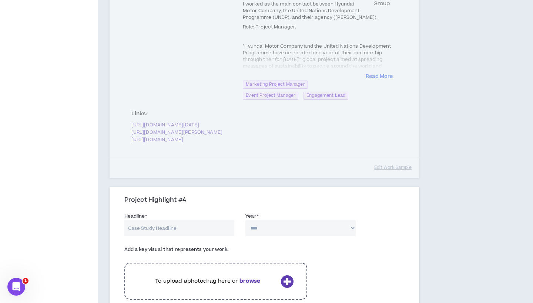
click at [161, 221] on input "Headline *" at bounding box center [179, 229] width 110 height 16
paste input "FIFA WORLD CUP QATAR 2022™"
drag, startPoint x: 132, startPoint y: 208, endPoint x: 144, endPoint y: 214, distance: 12.6
click at [132, 221] on input "FIFA WORLD CUP QATAR 2022™" at bounding box center [179, 229] width 110 height 16
drag, startPoint x: 195, startPoint y: 207, endPoint x: 168, endPoint y: 207, distance: 26.6
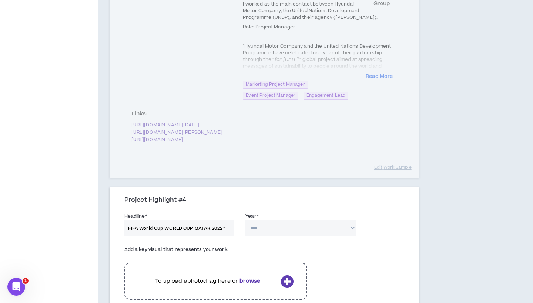
click at [168, 221] on input "FIFA World Cup WORLD CUP QATAR 2022™" at bounding box center [179, 229] width 110 height 16
drag, startPoint x: 165, startPoint y: 208, endPoint x: 196, endPoint y: 208, distance: 31.5
click at [196, 221] on input "FIFA World Cup WORLD CUP QATAR 2022™" at bounding box center [179, 229] width 110 height 16
click at [168, 221] on input "FIFA World Cup QATAR 2022™" at bounding box center [179, 229] width 110 height 16
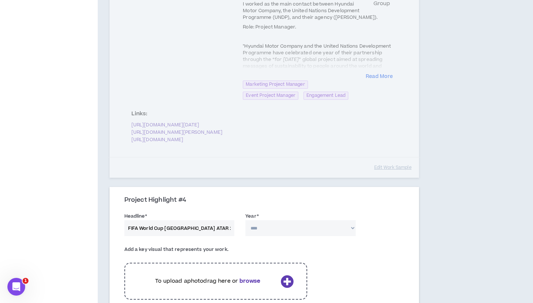
click at [188, 221] on input "FIFA World Cup [GEOGRAPHIC_DATA] ATAR 2022™" at bounding box center [179, 229] width 110 height 16
click at [186, 221] on input "FIFA World Cup [GEOGRAPHIC_DATA] ATAR 2022™" at bounding box center [179, 229] width 110 height 16
click at [210, 221] on input "FIFA World Cup [GEOGRAPHIC_DATA] 2022™" at bounding box center [179, 229] width 110 height 16
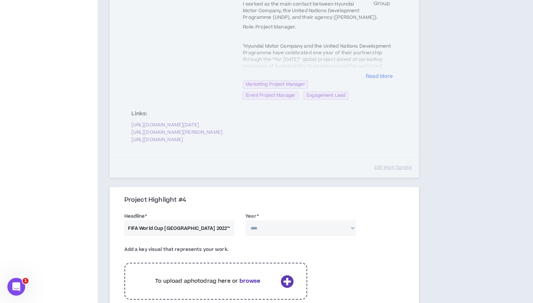
click at [209, 221] on input "FIFA World Cup [GEOGRAPHIC_DATA] 2022™" at bounding box center [179, 229] width 110 height 16
type input "FIFA World Cup [GEOGRAPHIC_DATA] 2022™"
select select "****"
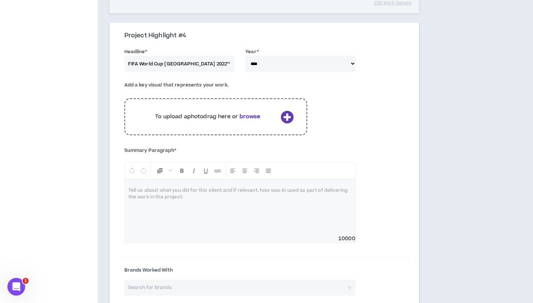
scroll to position [781, 0]
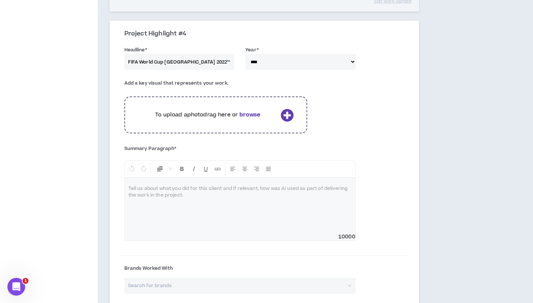
click at [288, 109] on icon at bounding box center [286, 115] width 13 height 13
click at [201, 54] on input "FIFA World Cup [GEOGRAPHIC_DATA] 2022™" at bounding box center [179, 62] width 110 height 16
click at [290, 109] on icon at bounding box center [286, 115] width 13 height 13
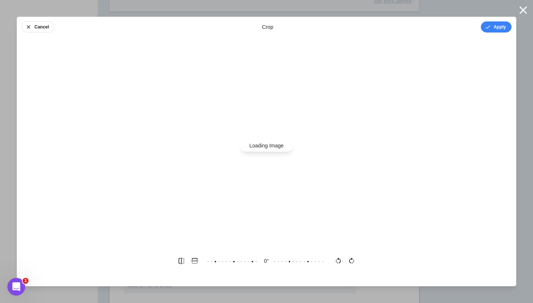
scroll to position [0, 0]
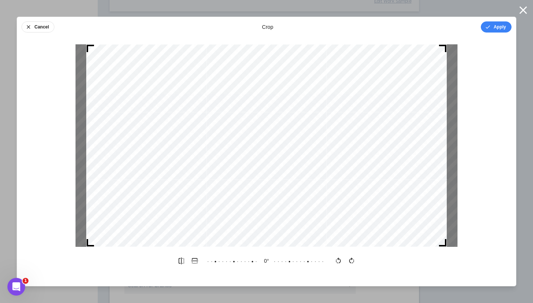
click at [447, 244] on div at bounding box center [266, 145] width 382 height 203
click at [500, 29] on button "Apply" at bounding box center [496, 26] width 31 height 11
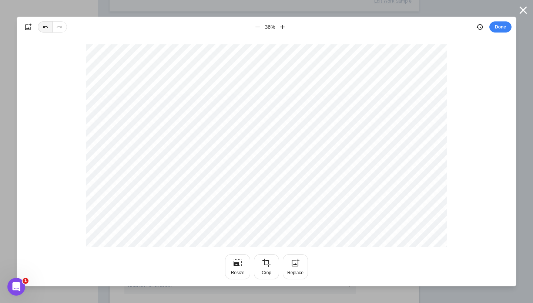
click at [43, 29] on icon "button" at bounding box center [46, 27] width 6 height 6
click at [43, 29] on div at bounding box center [52, 26] width 29 height 11
click at [24, 27] on button "button" at bounding box center [27, 26] width 13 height 13
click at [521, 9] on icon "button" at bounding box center [522, 9] width 7 height 7
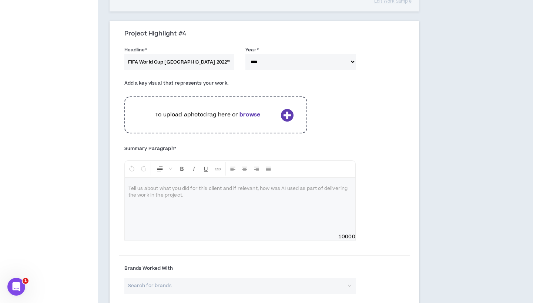
click at [288, 109] on icon at bounding box center [286, 115] width 13 height 13
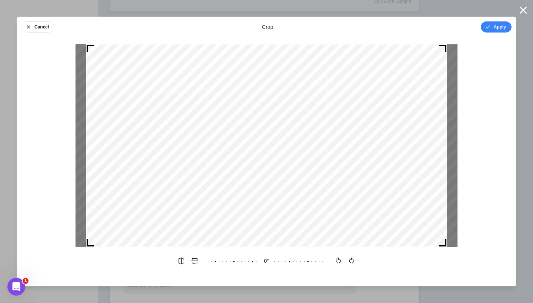
click at [424, 231] on div at bounding box center [266, 145] width 360 height 203
drag, startPoint x: 445, startPoint y: 45, endPoint x: 460, endPoint y: 45, distance: 14.8
click at [460, 45] on div at bounding box center [266, 145] width 499 height 203
click at [361, 92] on div at bounding box center [266, 145] width 360 height 203
click at [377, 93] on div at bounding box center [267, 145] width 360 height 203
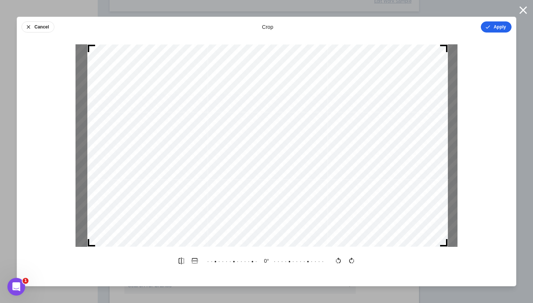
click at [503, 24] on button "Apply" at bounding box center [496, 26] width 31 height 11
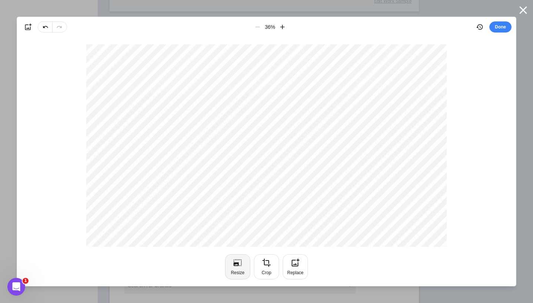
click at [230, 268] on button "Resize" at bounding box center [237, 267] width 25 height 25
click at [495, 29] on button "Apply" at bounding box center [496, 26] width 31 height 11
type input "*"
click at [507, 26] on button "Done" at bounding box center [500, 26] width 22 height 11
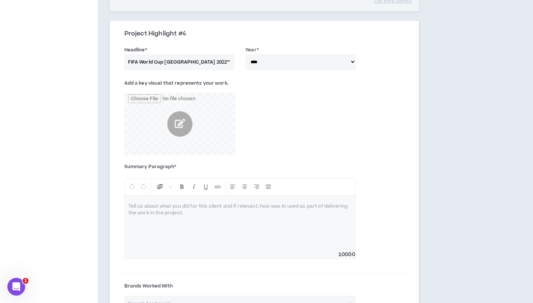
click at [152, 206] on div at bounding box center [240, 224] width 231 height 56
click at [176, 110] on input "file" at bounding box center [179, 124] width 111 height 63
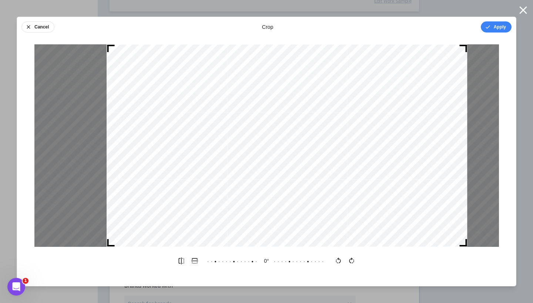
drag, startPoint x: 174, startPoint y: 196, endPoint x: 194, endPoint y: 198, distance: 20.4
click at [194, 198] on div at bounding box center [287, 145] width 360 height 203
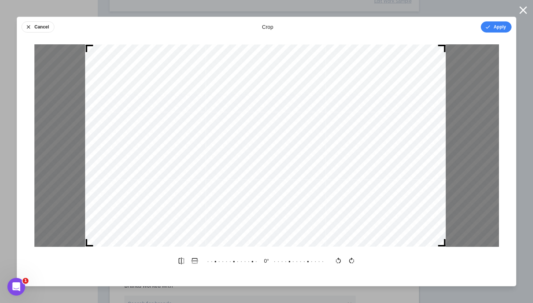
drag, startPoint x: 171, startPoint y: 206, endPoint x: 150, endPoint y: 207, distance: 21.5
click at [150, 207] on div at bounding box center [265, 145] width 360 height 203
click at [498, 27] on button "Apply" at bounding box center [496, 26] width 31 height 11
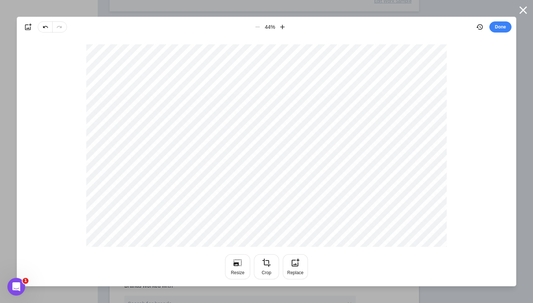
click at [258, 29] on div "44 %" at bounding box center [270, 26] width 38 height 13
click at [258, 27] on div "44 %" at bounding box center [270, 26] width 38 height 13
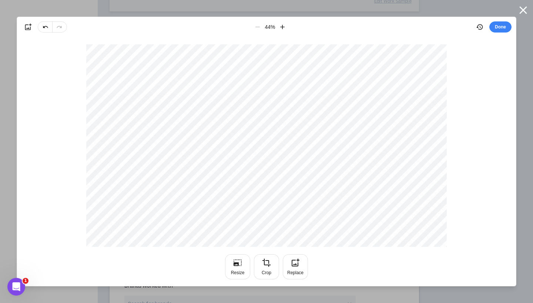
click at [258, 27] on div "44 %" at bounding box center [270, 26] width 38 height 13
click at [239, 267] on icon "button" at bounding box center [237, 263] width 9 height 9
click at [35, 30] on button "Cancel" at bounding box center [37, 26] width 33 height 11
type input "*"
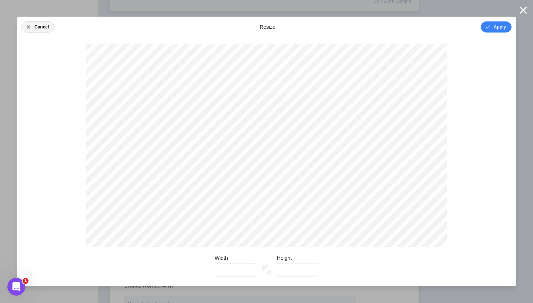
type input "*"
click at [522, 11] on icon "button" at bounding box center [522, 9] width 7 height 7
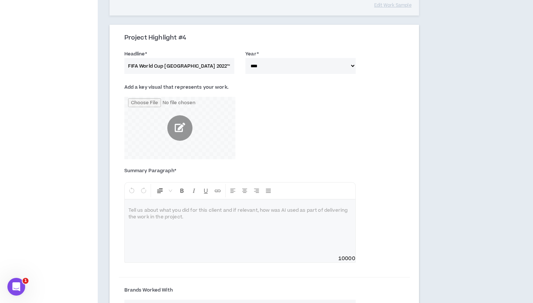
scroll to position [813, 0]
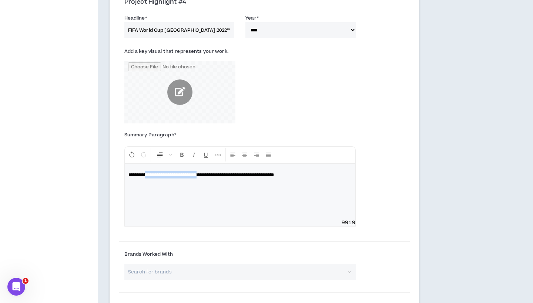
drag, startPoint x: 220, startPoint y: 158, endPoint x: 150, endPoint y: 154, distance: 70.4
click at [150, 173] on span "**********" at bounding box center [200, 175] width 145 height 4
click at [216, 173] on span "**********" at bounding box center [200, 175] width 145 height 4
click at [213, 173] on span "**********" at bounding box center [200, 175] width 145 height 4
click at [350, 171] on p "**********" at bounding box center [239, 174] width 223 height 7
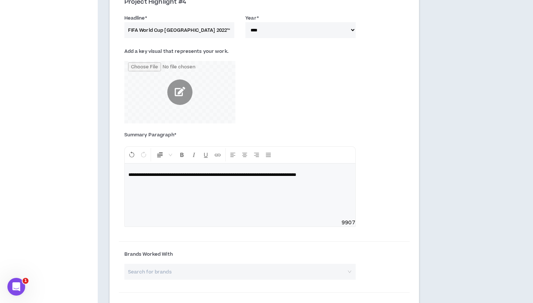
click at [296, 173] on span "**********" at bounding box center [212, 175] width 168 height 4
click at [296, 171] on p "**********" at bounding box center [239, 174] width 223 height 7
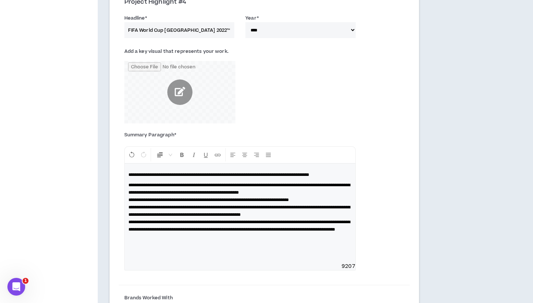
click at [130, 183] on span "**********" at bounding box center [239, 189] width 222 height 12
click at [270, 232] on p "**********" at bounding box center [239, 219] width 223 height 74
click at [268, 223] on p "**********" at bounding box center [239, 219] width 223 height 74
click at [341, 182] on p "**********" at bounding box center [239, 219] width 223 height 74
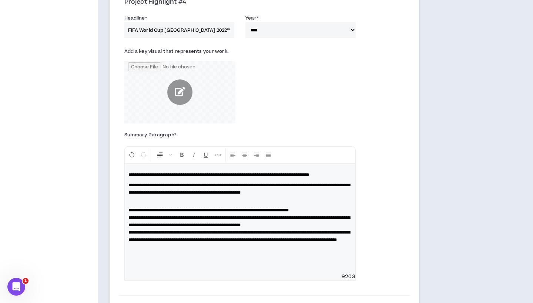
click at [293, 233] on p "**********" at bounding box center [239, 232] width 223 height 67
click at [319, 216] on span "**********" at bounding box center [239, 222] width 222 height 12
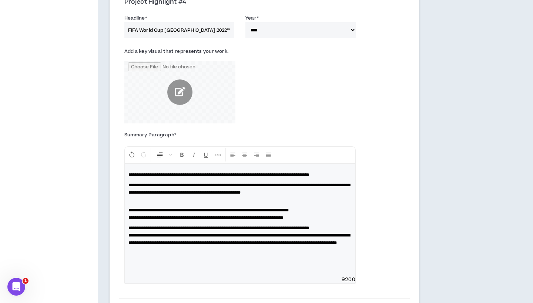
click at [333, 199] on p "**********" at bounding box center [239, 210] width 223 height 22
click at [317, 199] on p "**********" at bounding box center [239, 210] width 223 height 22
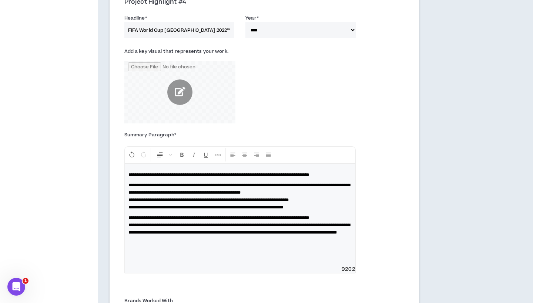
click at [282, 201] on div "**********" at bounding box center [240, 215] width 231 height 102
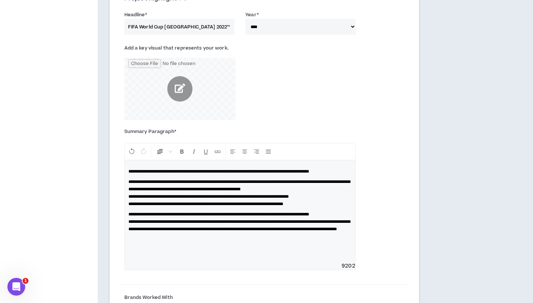
click at [253, 235] on p "**********" at bounding box center [239, 233] width 223 height 44
click at [193, 232] on span "**********" at bounding box center [239, 226] width 222 height 12
click at [267, 235] on p "**********" at bounding box center [239, 233] width 223 height 44
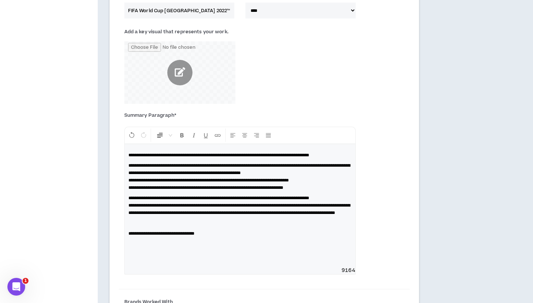
scroll to position [847, 0]
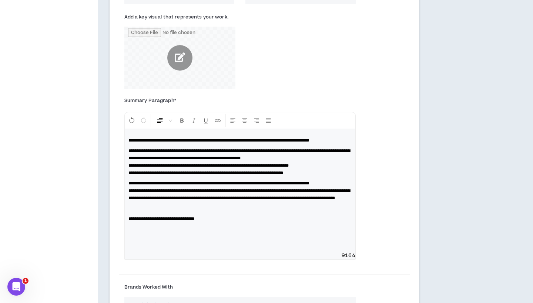
click at [167, 137] on p "**********" at bounding box center [239, 140] width 223 height 7
click at [207, 258] on span "9164" at bounding box center [240, 255] width 231 height 7
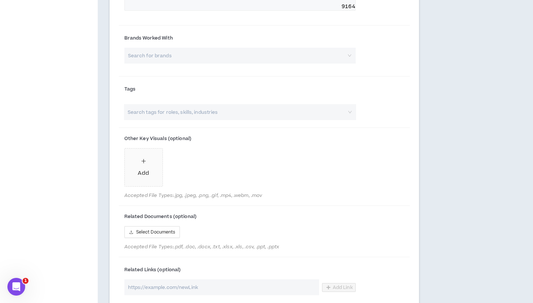
scroll to position [1101, 0]
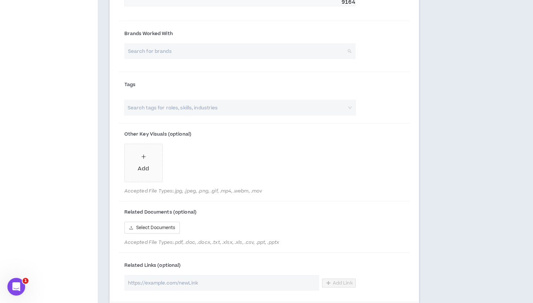
click at [172, 54] on input "search" at bounding box center [237, 51] width 218 height 16
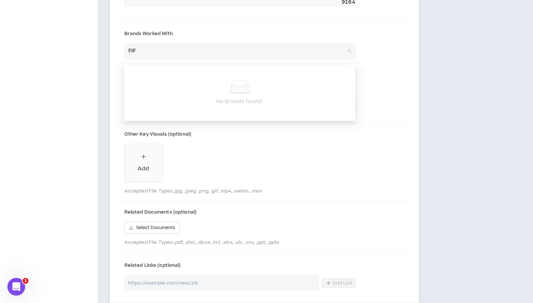
type input "FIFA"
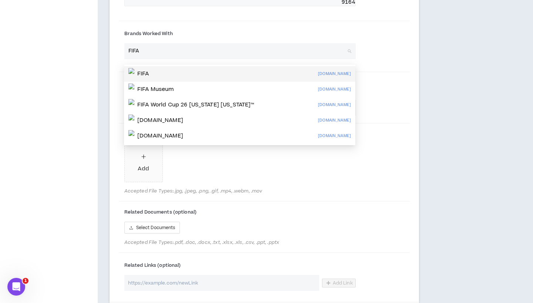
click at [172, 71] on div "FIFA [DOMAIN_NAME]" at bounding box center [239, 74] width 222 height 12
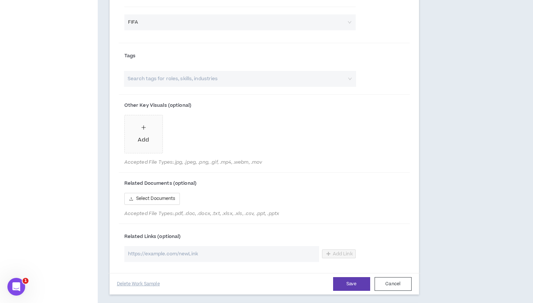
scroll to position [1215, 0]
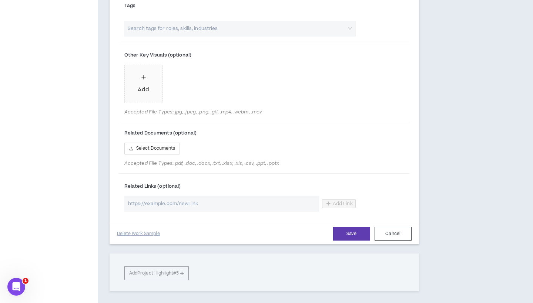
click at [252, 212] on input "url" at bounding box center [221, 204] width 195 height 16
paste input "[URL][DOMAIN_NAME][PERSON_NAME]"
type input "[URL][DOMAIN_NAME][PERSON_NAME]"
click at [347, 207] on span "Add Link" at bounding box center [343, 204] width 20 height 6
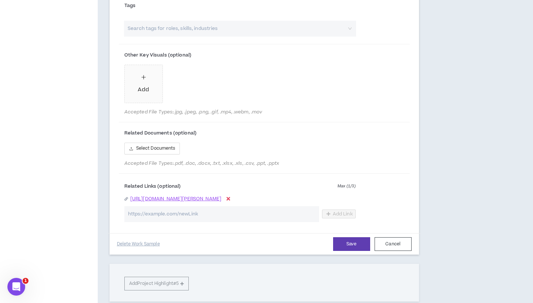
click at [215, 220] on input "url" at bounding box center [221, 214] width 195 height 16
paste input "[URL][DOMAIN_NAME]"
type input "[URL][DOMAIN_NAME]"
click at [330, 219] on button "Add Link" at bounding box center [339, 214] width 34 height 9
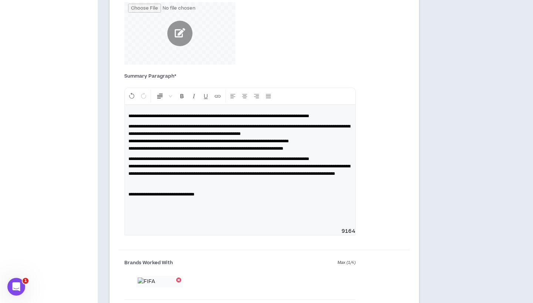
scroll to position [871, 0]
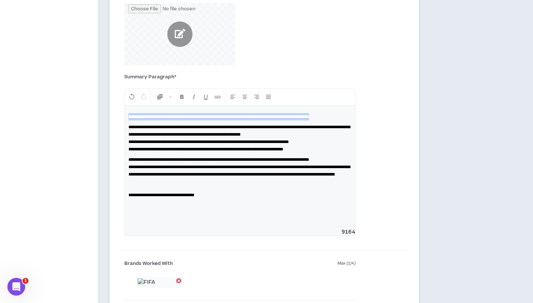
drag, startPoint x: 159, startPoint y: 107, endPoint x: 121, endPoint y: 93, distance: 41.2
click at [121, 93] on div "**********" at bounding box center [240, 158] width 242 height 171
click at [241, 115] on span "**********" at bounding box center [218, 117] width 181 height 4
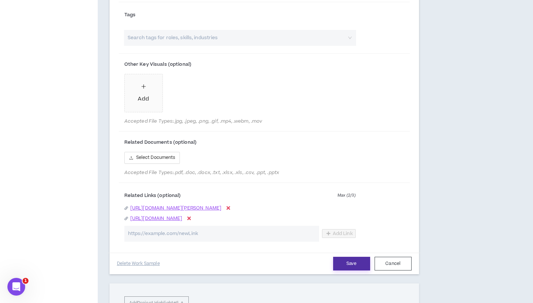
scroll to position [1154, 0]
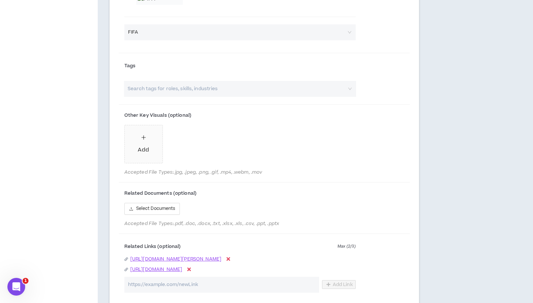
click at [251, 100] on div "Search tags for roles, skills, industries" at bounding box center [240, 90] width 242 height 19
click at [245, 89] on input "search" at bounding box center [236, 89] width 219 height 16
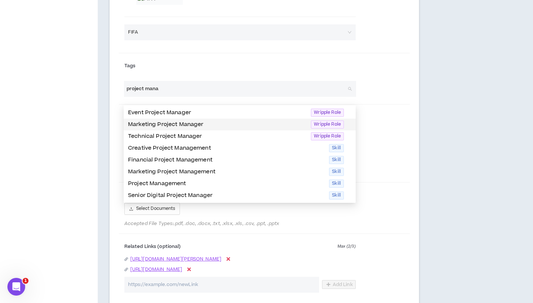
click at [230, 123] on p "Marketing Project Manager" at bounding box center [217, 125] width 178 height 8
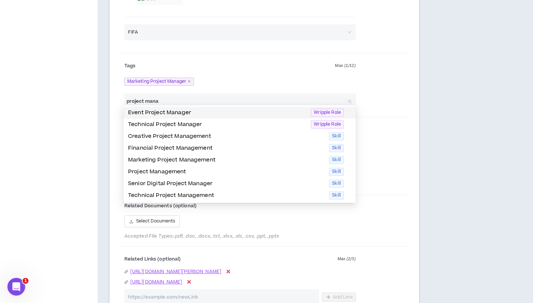
click at [225, 114] on p "Event Project Manager" at bounding box center [217, 113] width 178 height 8
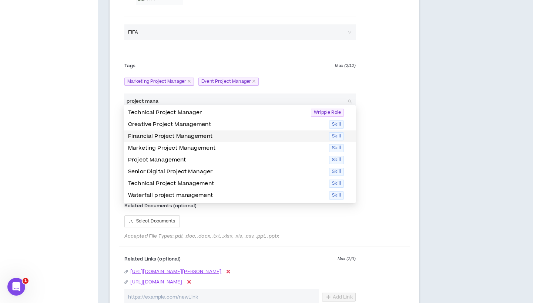
type input "project mana"
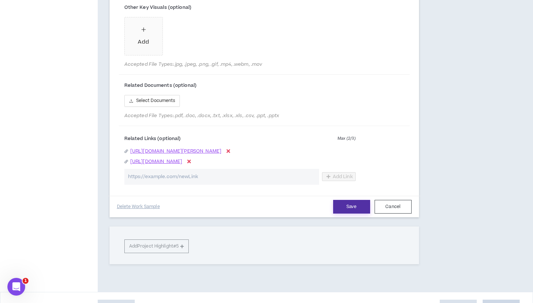
click at [353, 214] on button "Save" at bounding box center [351, 207] width 37 height 14
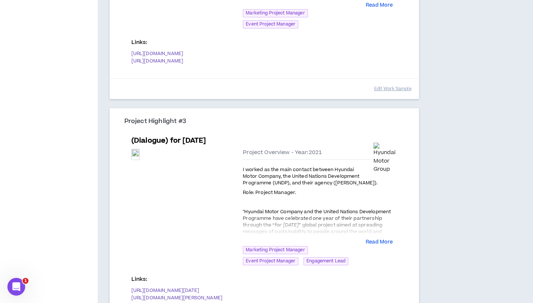
scroll to position [448, 0]
click at [139, 154] on div "Preview" at bounding box center [135, 155] width 7 height 8
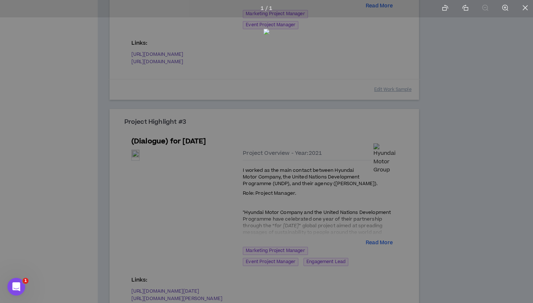
click at [500, 97] on div at bounding box center [266, 151] width 533 height 303
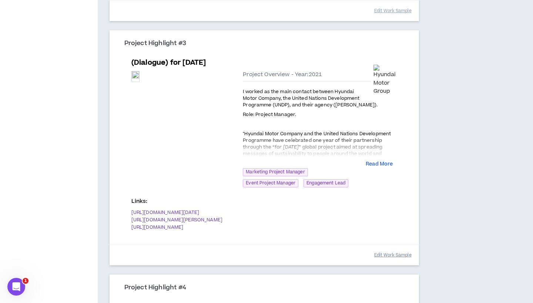
click at [381, 249] on button "Edit Work Sample" at bounding box center [392, 255] width 37 height 13
select select "****"
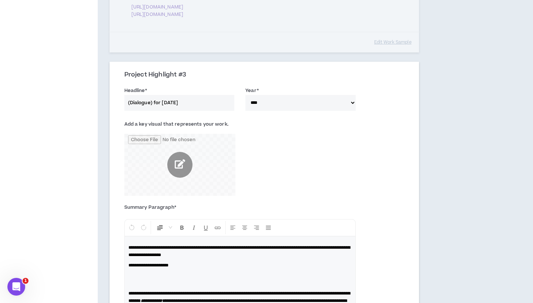
scroll to position [476, 0]
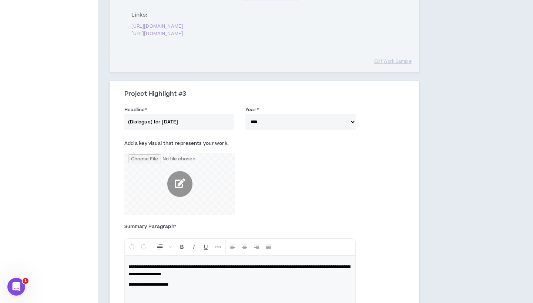
click at [182, 159] on input "file" at bounding box center [179, 184] width 111 height 63
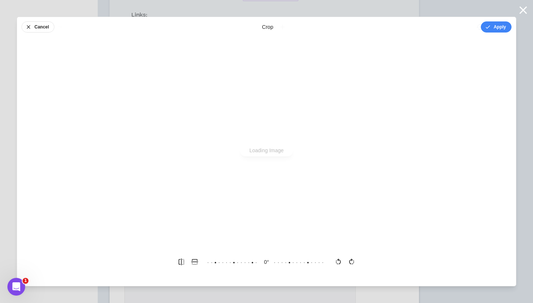
scroll to position [0, 0]
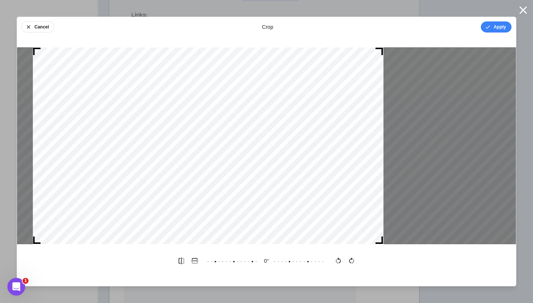
drag, startPoint x: 305, startPoint y: 174, endPoint x: 247, endPoint y: 173, distance: 58.5
click at [247, 173] on div at bounding box center [208, 145] width 350 height 197
click at [489, 31] on button "Apply" at bounding box center [496, 26] width 31 height 11
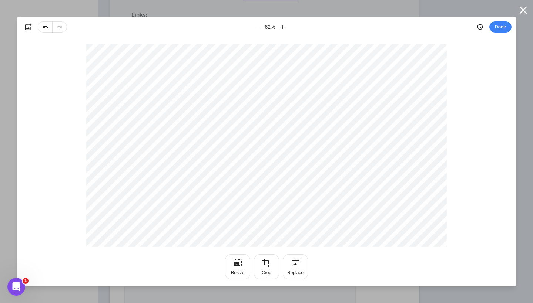
click at [257, 27] on div "62 %" at bounding box center [270, 26] width 38 height 13
click at [498, 26] on button "Done" at bounding box center [500, 26] width 22 height 11
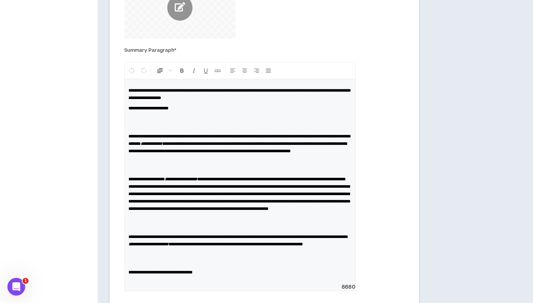
scroll to position [675, 0]
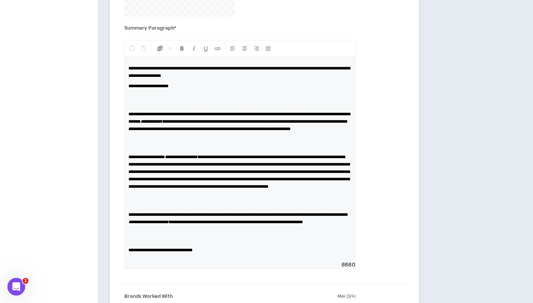
click at [199, 120] on span "**********" at bounding box center [237, 126] width 218 height 12
click at [195, 136] on p at bounding box center [239, 143] width 223 height 15
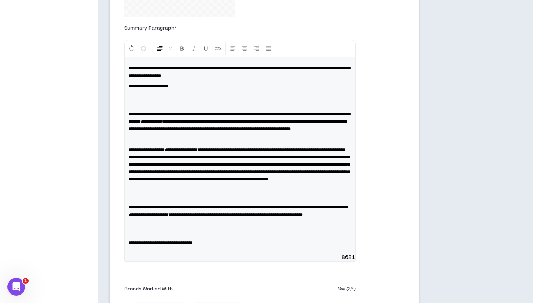
click at [174, 189] on p at bounding box center [239, 193] width 223 height 15
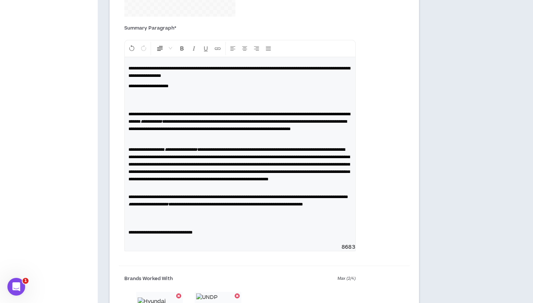
click at [162, 223] on p at bounding box center [239, 218] width 223 height 15
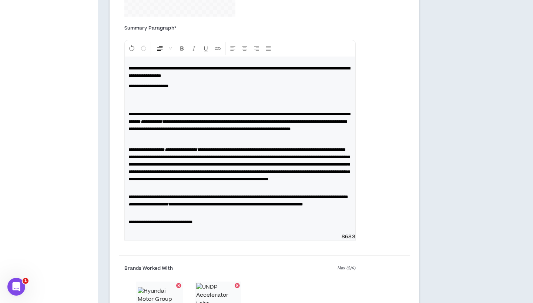
click at [151, 223] on div "**********" at bounding box center [240, 145] width 231 height 176
click at [147, 187] on p "**********" at bounding box center [239, 168] width 223 height 44
click at [131, 136] on p at bounding box center [239, 139] width 223 height 7
click at [147, 93] on p at bounding box center [239, 100] width 223 height 15
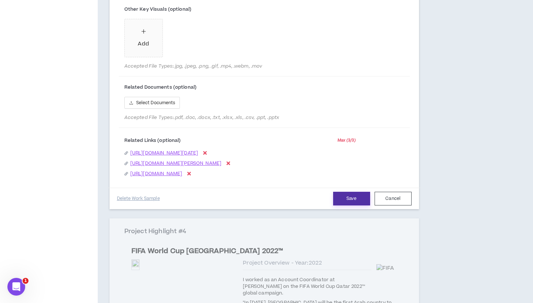
click at [356, 206] on button "Save" at bounding box center [351, 199] width 37 height 14
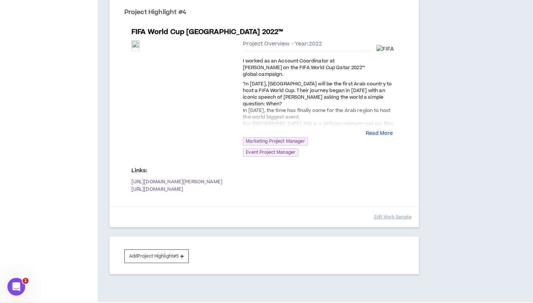
scroll to position [801, 0]
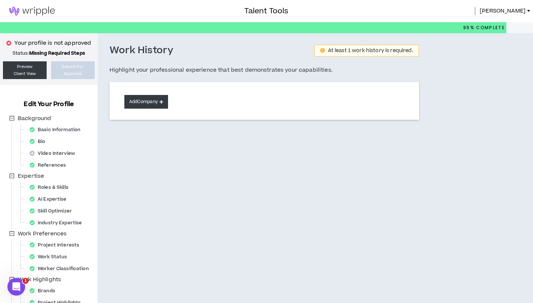
click at [151, 103] on button "Add Company" at bounding box center [146, 102] width 44 height 14
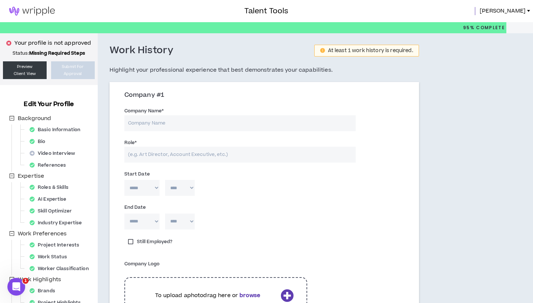
click at [152, 120] on input "Company Name *" at bounding box center [239, 123] width 231 height 16
type input "Rethink"
click at [160, 161] on input "Role *" at bounding box center [239, 155] width 231 height 16
type input "Account Manager"
select select "*"
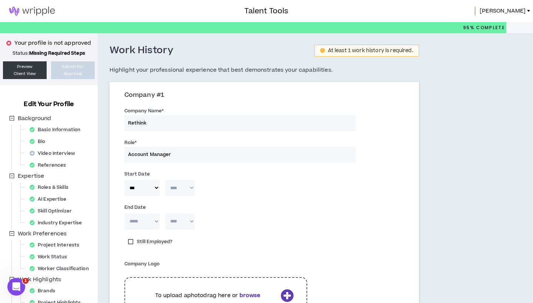
select select "****"
select select "*"
click at [171, 231] on div "***** *** *** *** *** *** **** *** *** **** *** *** *** * **** **** **** **** *…" at bounding box center [264, 223] width 291 height 23
select select "****"
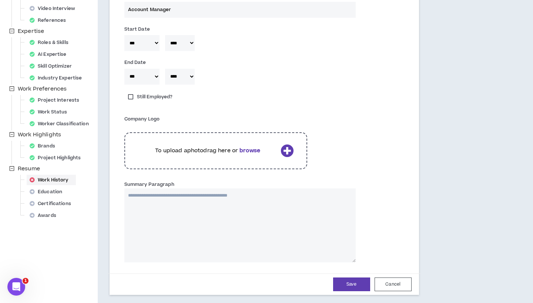
scroll to position [156, 0]
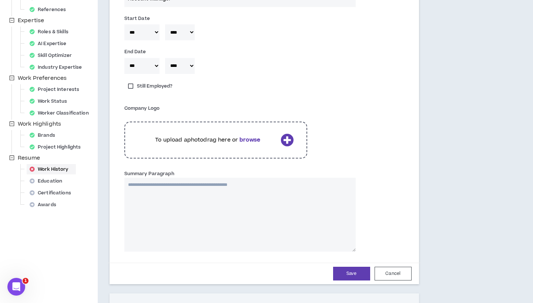
click at [148, 193] on textarea "Summary Paragraph" at bounding box center [239, 215] width 231 height 74
click at [168, 203] on textarea "Summary Paragraph" at bounding box center [239, 215] width 231 height 74
paste textarea "**********"
type textarea "**********"
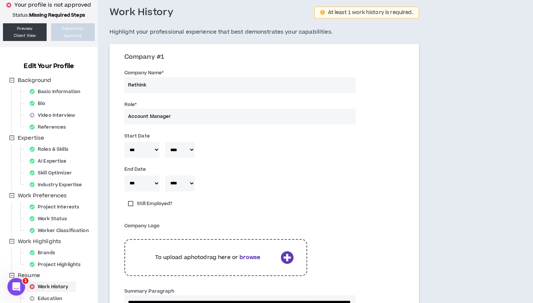
scroll to position [36, 0]
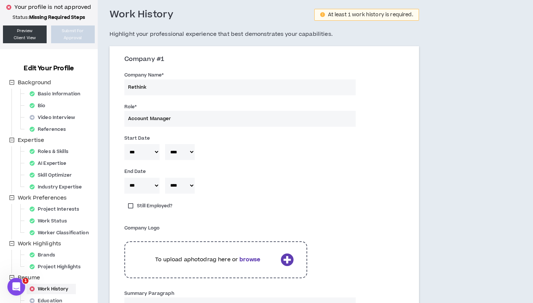
type textarea "**********"
click at [173, 83] on input "Rethink" at bounding box center [239, 88] width 231 height 16
click at [179, 118] on input "Account Manager" at bounding box center [239, 119] width 231 height 16
type input "Account Manager, Client Services"
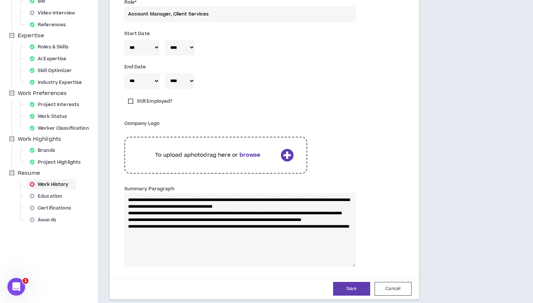
scroll to position [144, 0]
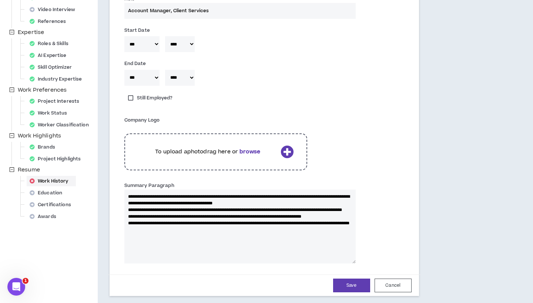
type input "Account Manager, Client Services"
click at [283, 146] on icon at bounding box center [286, 151] width 13 height 13
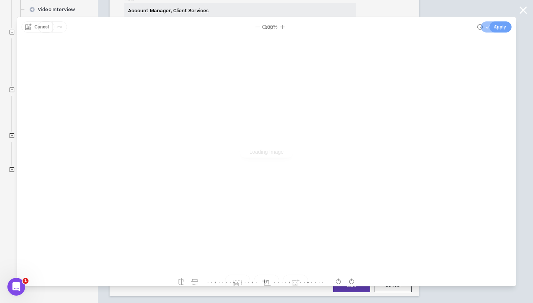
scroll to position [0, 0]
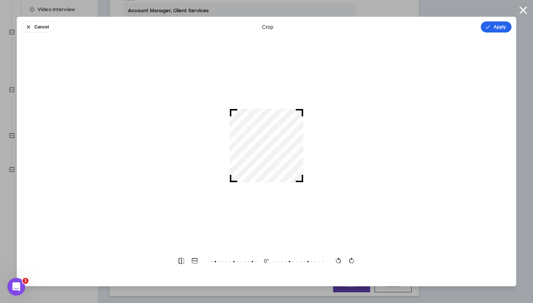
click at [503, 27] on button "Apply" at bounding box center [496, 26] width 31 height 11
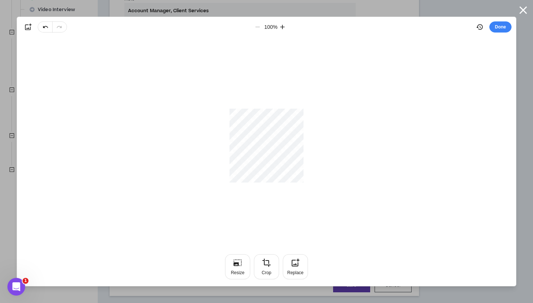
click at [503, 27] on button "Done" at bounding box center [500, 26] width 22 height 11
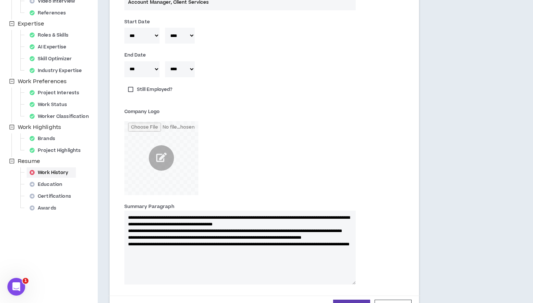
scroll to position [213, 0]
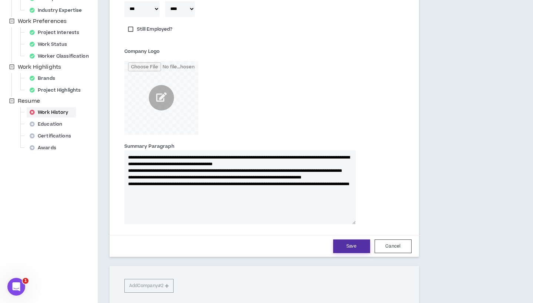
click at [350, 244] on button "Save" at bounding box center [351, 247] width 37 height 14
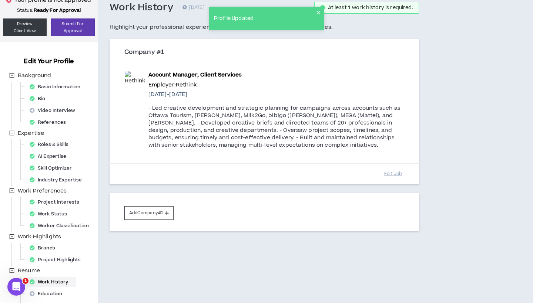
scroll to position [41, 0]
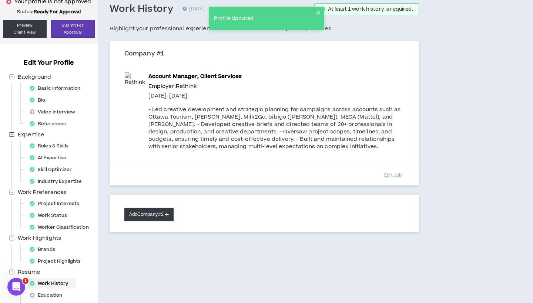
click at [155, 214] on button "Add Company #2" at bounding box center [148, 215] width 49 height 14
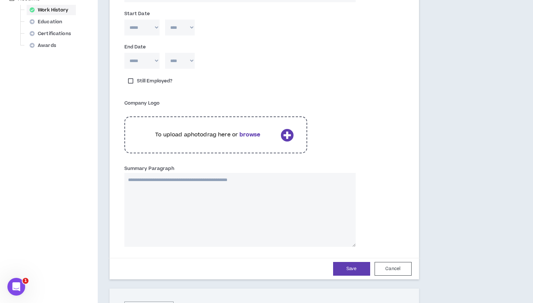
scroll to position [392, 0]
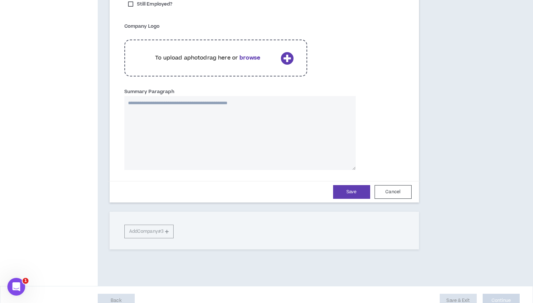
click at [168, 138] on textarea "Summary Paragraph" at bounding box center [239, 133] width 231 height 74
paste textarea "**********"
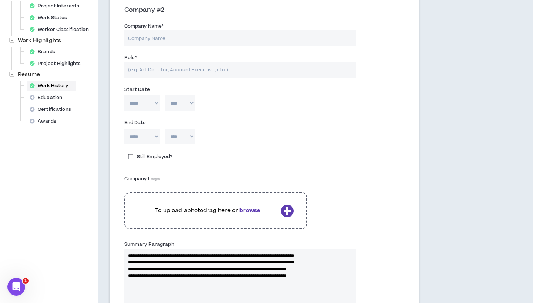
scroll to position [238, 0]
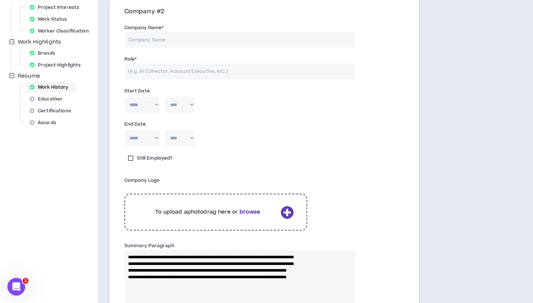
type textarea "**********"
click at [146, 46] on input "Company Name *" at bounding box center [239, 40] width 231 height 16
click at [146, 37] on input "Company Name *" at bounding box center [239, 40] width 231 height 16
drag, startPoint x: 150, startPoint y: 46, endPoint x: 156, endPoint y: 71, distance: 25.8
click at [156, 71] on input "Role *" at bounding box center [239, 72] width 231 height 16
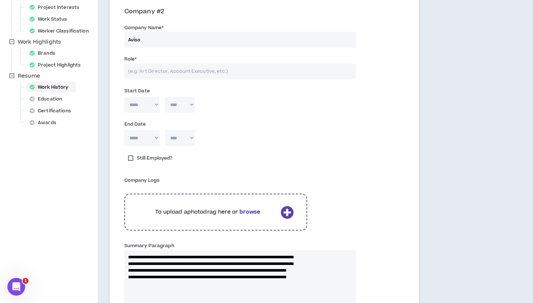
click at [146, 42] on input "Aviso" at bounding box center [239, 40] width 231 height 16
type input "Adviso"
click at [146, 67] on input "Role *" at bounding box center [239, 72] width 231 height 16
type input "p"
type input "Project Manager, Digital Consulting"
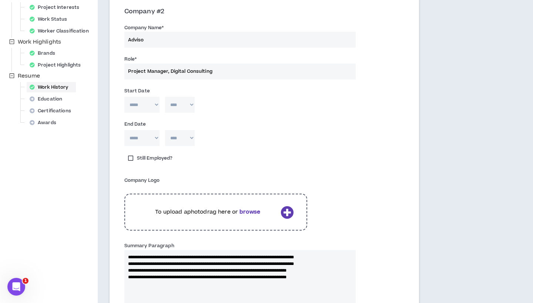
select select "****"
select select "**"
select select "*"
select select "****"
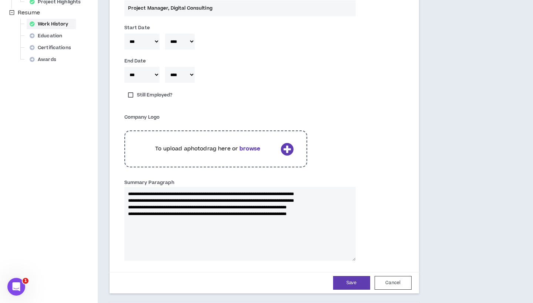
scroll to position [305, 0]
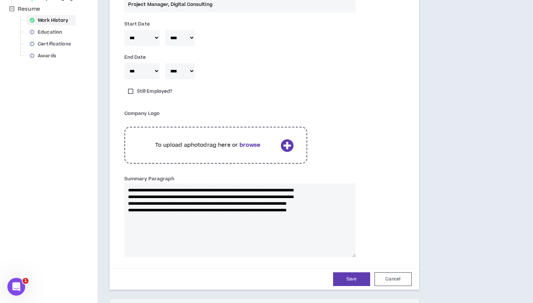
click at [283, 147] on icon at bounding box center [286, 145] width 13 height 13
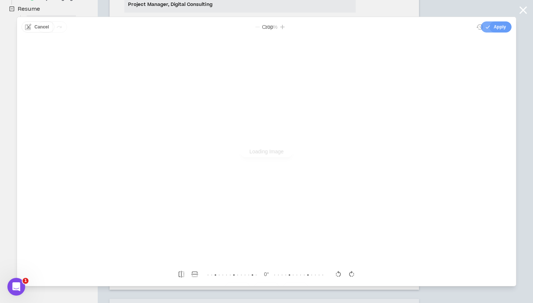
scroll to position [0, 0]
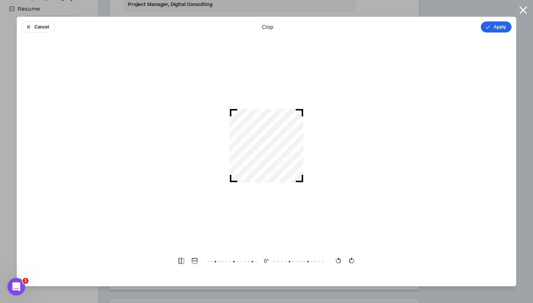
click at [487, 28] on icon "button" at bounding box center [488, 27] width 6 height 6
click at [497, 26] on button "Done" at bounding box center [500, 26] width 22 height 11
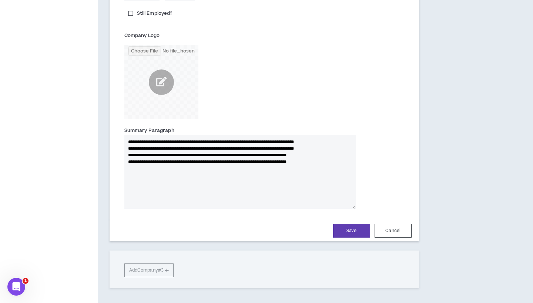
scroll to position [386, 0]
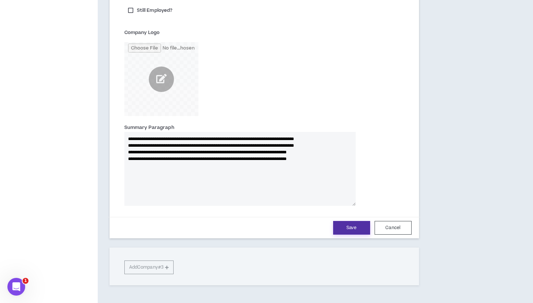
click at [358, 224] on button "Save" at bounding box center [351, 228] width 37 height 14
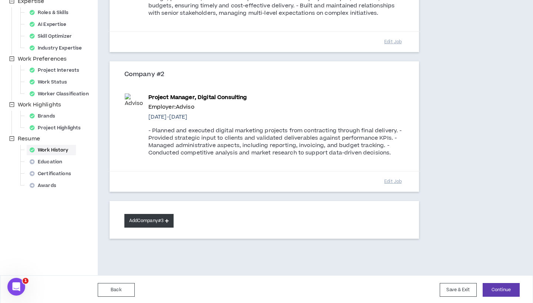
scroll to position [175, 0]
click at [152, 222] on button "Add Company #3" at bounding box center [148, 222] width 49 height 14
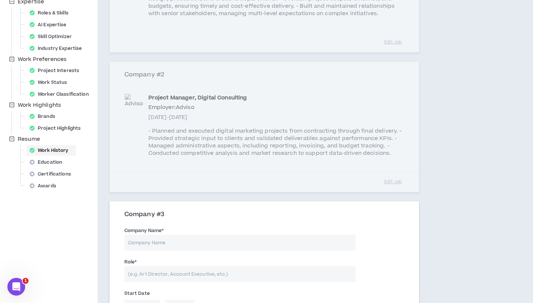
click at [161, 248] on input "Company Name *" at bounding box center [239, 243] width 231 height 16
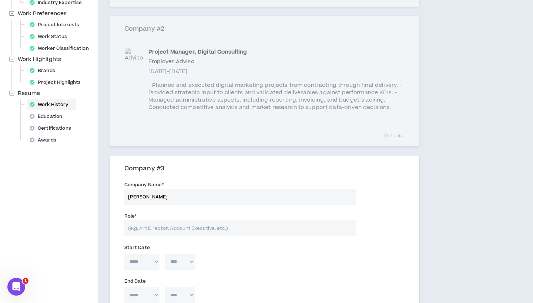
scroll to position [237, 0]
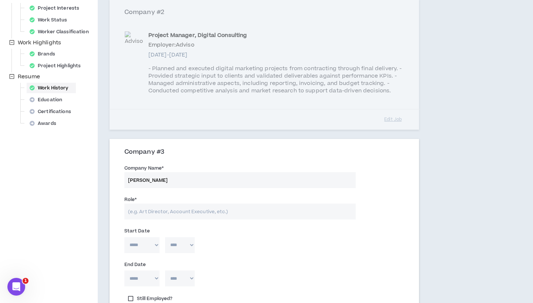
type input "[PERSON_NAME]"
click at [143, 204] on input "Role *" at bounding box center [239, 212] width 231 height 16
paste input "DIGITAL ACCOUNT COORDINATOR, CLIENT SERVICES"
click at [130, 207] on input "DIGITAL ACCOUNT COORDINATOR, CLIENT SERVICES" at bounding box center [239, 212] width 231 height 16
drag, startPoint x: 232, startPoint y: 207, endPoint x: 383, endPoint y: 207, distance: 151.3
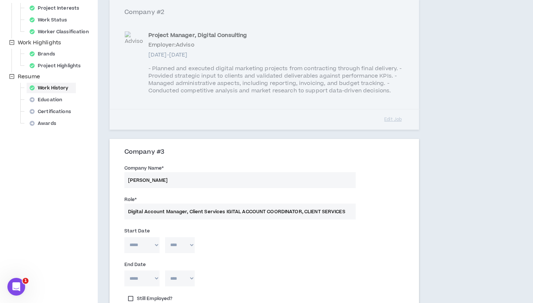
click at [383, 207] on div "Role * Digital Account Manager, Client Services IGITAL ACCOUNT COORDINATOR, CLI…" at bounding box center [264, 209] width 291 height 31
click at [171, 207] on input "Digital Account Manager, Client Services" at bounding box center [239, 212] width 231 height 16
click at [251, 206] on input "Digital Account Coordinator, Client Services" at bounding box center [239, 212] width 231 height 16
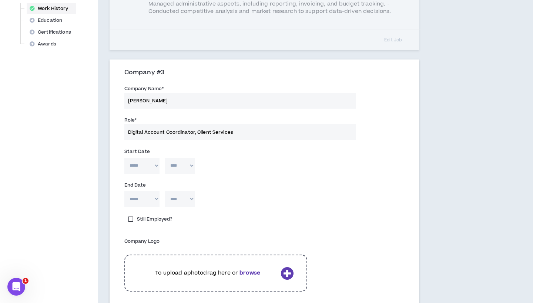
scroll to position [346, 0]
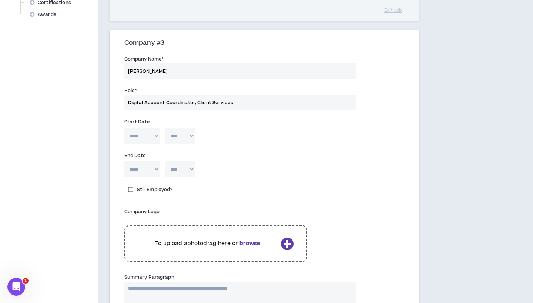
type input "Digital Account Coordinator, Client Services"
select select "*"
select select "****"
select select "*"
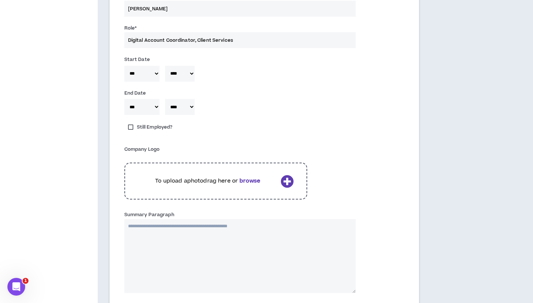
scroll to position [409, 0]
click at [164, 178] on p "To upload a photo drag here or browse" at bounding box center [207, 181] width 139 height 8
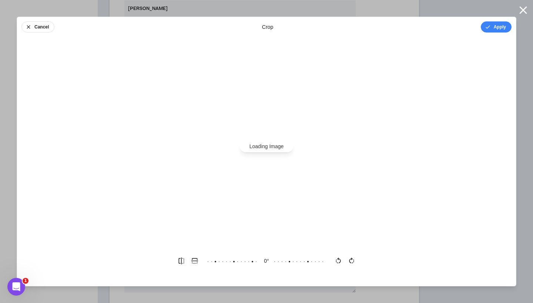
scroll to position [0, 0]
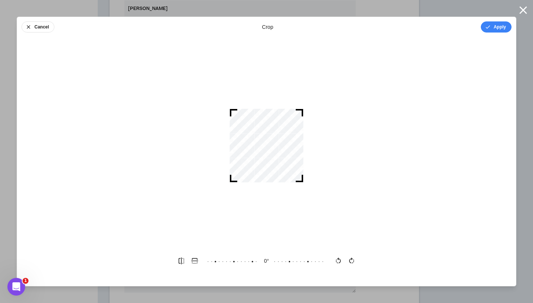
click at [501, 19] on div "Cancel crop Apply" at bounding box center [266, 27] width 499 height 20
click at [500, 21] on button "Apply" at bounding box center [496, 26] width 31 height 11
click at [500, 21] on button "Done" at bounding box center [500, 26] width 22 height 11
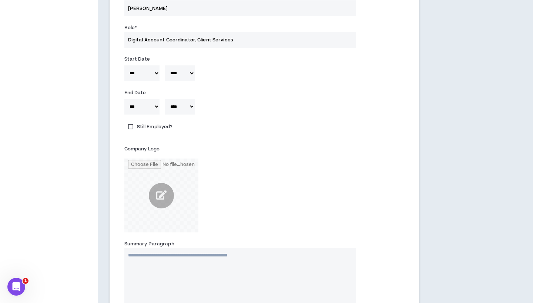
click at [175, 273] on textarea "Summary Paragraph" at bounding box center [239, 286] width 231 height 74
paste textarea "**********"
type textarea "**********"
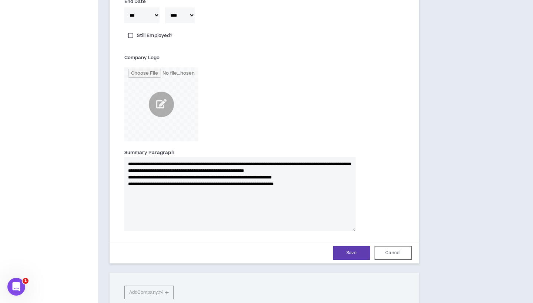
scroll to position [513, 0]
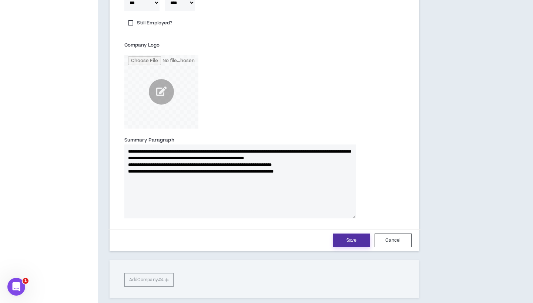
type textarea "**********"
click at [353, 243] on button "Save" at bounding box center [351, 241] width 37 height 14
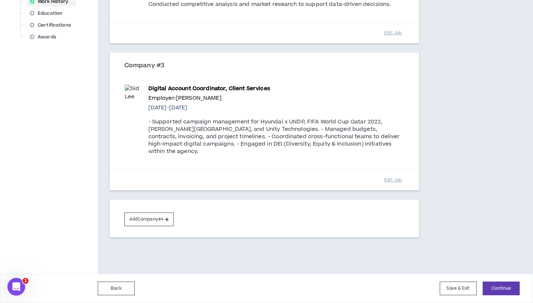
scroll to position [314, 0]
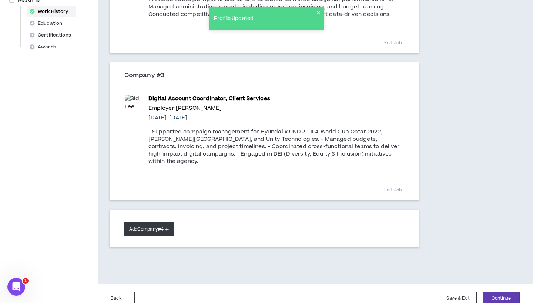
click at [170, 223] on button "Add Company #4" at bounding box center [148, 230] width 49 height 14
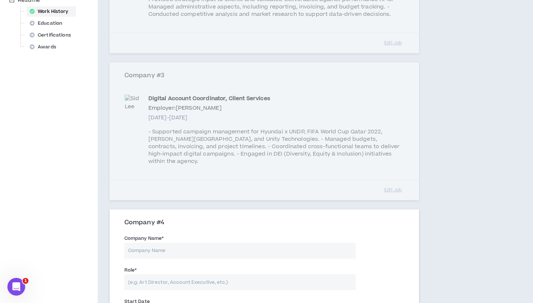
click at [151, 243] on input "Company Name *" at bounding box center [239, 251] width 231 height 16
paste input "ACCOUNT COORDINATOR, CLIENT SERVICES"
type input "ACCOUNT COORDINATOR, CLIENT SERVICES"
type input "Ogilvy [GEOGRAPHIC_DATA]"
click at [153, 275] on input "Role *" at bounding box center [239, 283] width 231 height 16
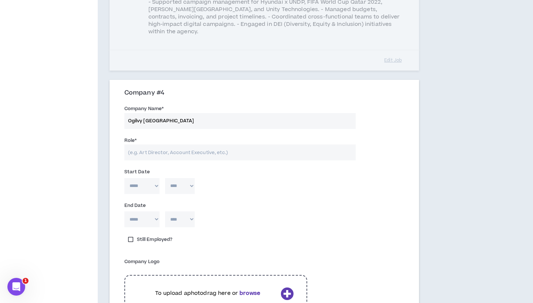
scroll to position [446, 0]
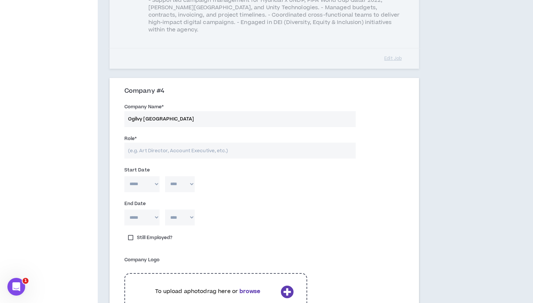
click at [272, 273] on div "To upload a photo drag here or browse" at bounding box center [215, 291] width 183 height 37
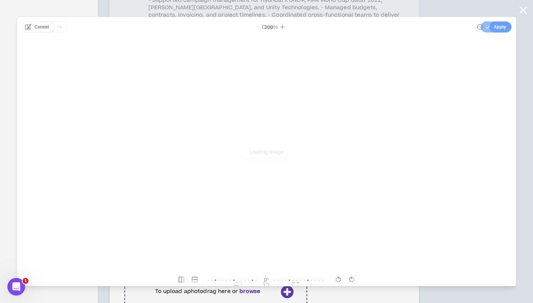
scroll to position [0, 0]
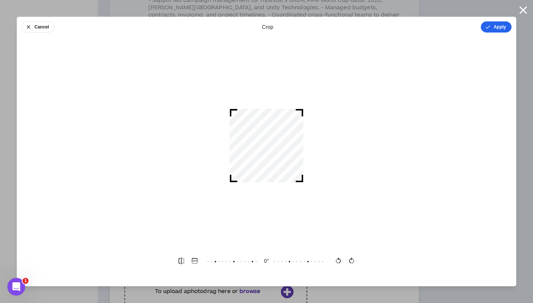
click at [490, 30] on button "Apply" at bounding box center [496, 26] width 31 height 11
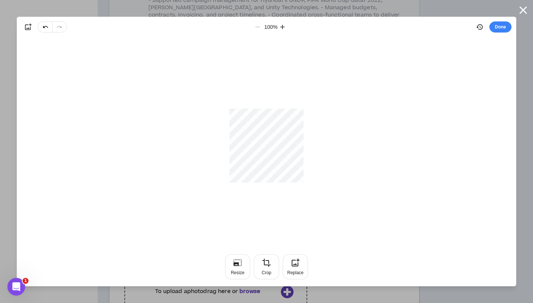
click at [490, 30] on button "Done" at bounding box center [500, 26] width 22 height 11
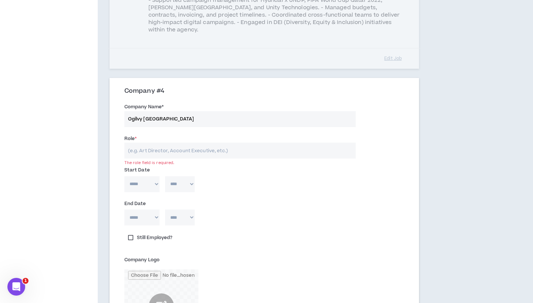
click at [159, 147] on input "Role *" at bounding box center [239, 151] width 231 height 16
type input "Account Coordinator, Client Services"
select select "**"
select select "****"
select select "*"
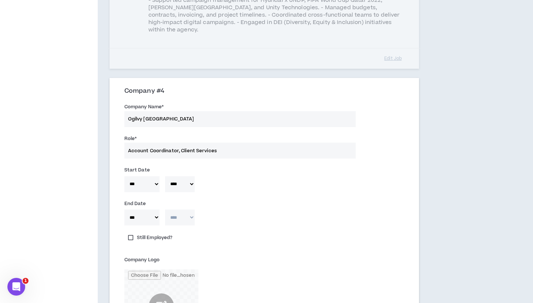
select select "****"
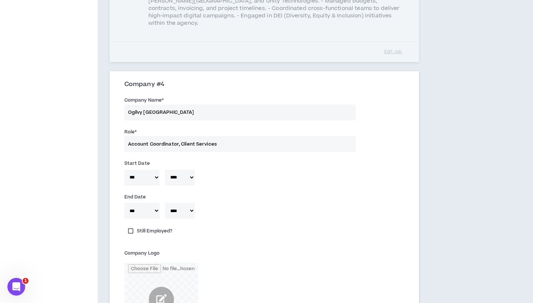
scroll to position [453, 0]
select select "**"
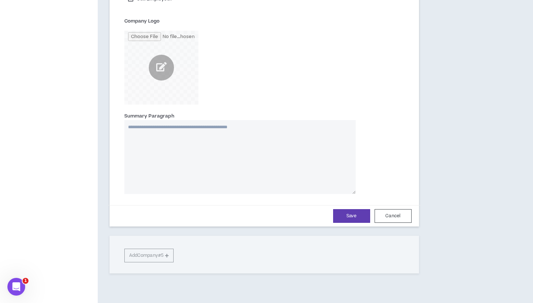
scroll to position [684, 0]
click at [224, 167] on textarea "Summary Paragraph" at bounding box center [239, 158] width 231 height 74
paste textarea "**********"
type textarea "**********"
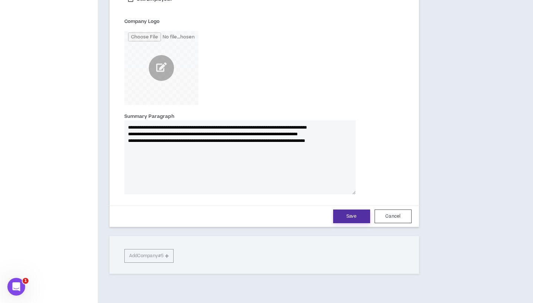
type textarea "**********"
click at [347, 210] on button "Save" at bounding box center [351, 217] width 37 height 14
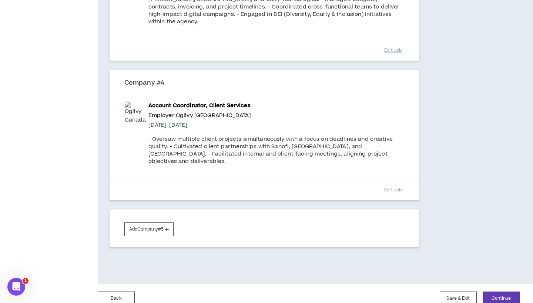
scroll to position [453, 0]
click at [495, 293] on button "Continue" at bounding box center [501, 300] width 37 height 14
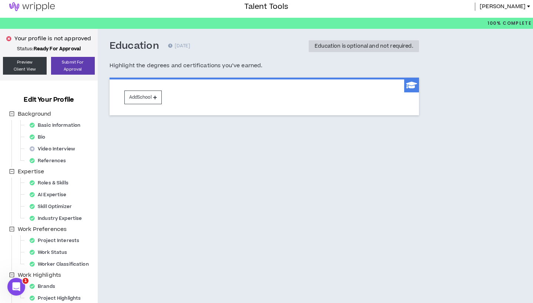
scroll to position [3, 0]
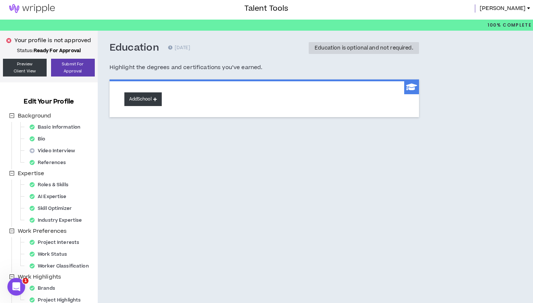
click at [156, 100] on icon at bounding box center [155, 99] width 4 height 4
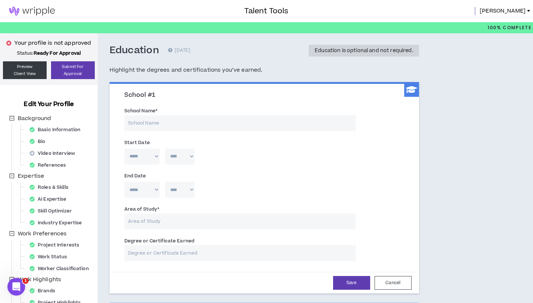
scroll to position [0, 0]
click at [156, 117] on input "School Name *" at bounding box center [239, 123] width 231 height 16
type input "[GEOGRAPHIC_DATA]"
select select "*"
select select "****"
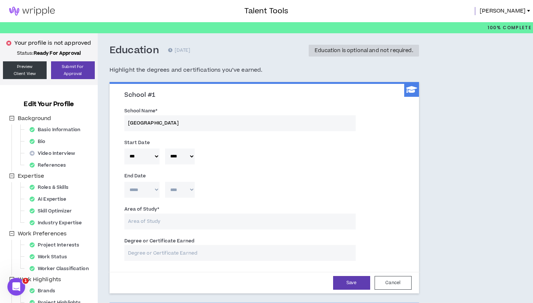
select select "**"
select select "****"
click at [166, 229] on div "Area of Study *" at bounding box center [264, 219] width 291 height 31
click at [165, 225] on input "Area of Study *" at bounding box center [239, 222] width 231 height 16
click at [162, 255] on input "Degree or Certificate Earned" at bounding box center [239, 253] width 231 height 16
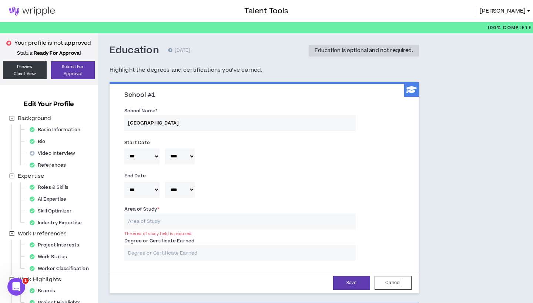
click at [155, 219] on input "Area of Study *" at bounding box center [239, 222] width 231 height 16
type input "Communications"
click at [188, 225] on input "Communications" at bounding box center [239, 222] width 231 height 16
paste input "B.A. in Communications, Advertising & Marketing"
type input "B.A. in Communications, Advertising & Marketing"
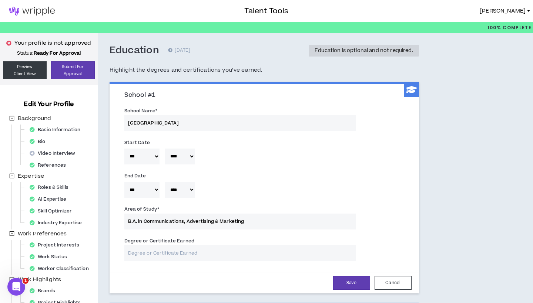
click at [182, 256] on input "Degree or Certificate Earned" at bounding box center [239, 253] width 231 height 16
click at [250, 218] on input "B.A. in Communications, Advertising & Marketing" at bounding box center [239, 222] width 231 height 16
click at [219, 249] on input "Degree or Certificate Earned" at bounding box center [239, 253] width 231 height 16
paste input "B.A. in Communications, Advertising & Marketing"
type input "B.A. in Communications, Advertising & Marketing"
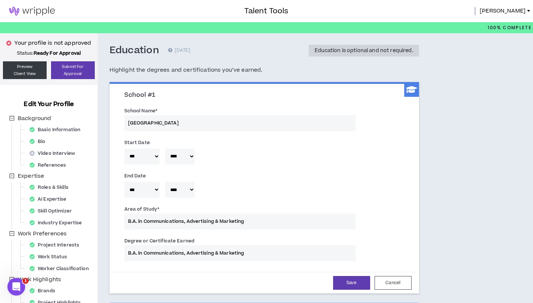
type input "B.A. in Communications, Advertising & Marketing"
drag, startPoint x: 144, startPoint y: 221, endPoint x: 114, endPoint y: 220, distance: 30.3
click at [114, 220] on div "School #1 School Name * FAE Business School Start Date ***** *** *** *** *** **…" at bounding box center [264, 189] width 309 height 210
type input "Communications, Advertising & Marketing"
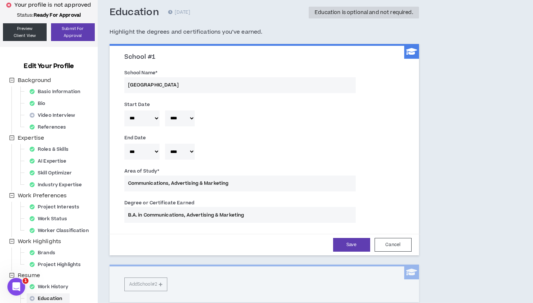
scroll to position [38, 0]
type input "Communications, Advertising & Marketing"
click at [343, 242] on button "Save" at bounding box center [351, 245] width 37 height 14
select select "*"
select select "****"
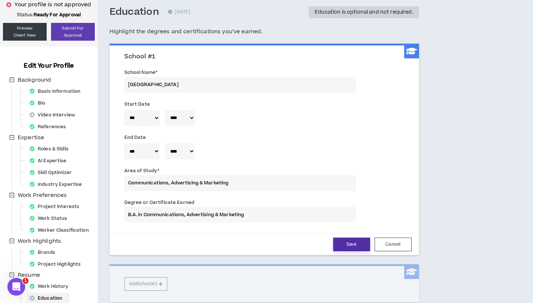
select select "**"
select select "****"
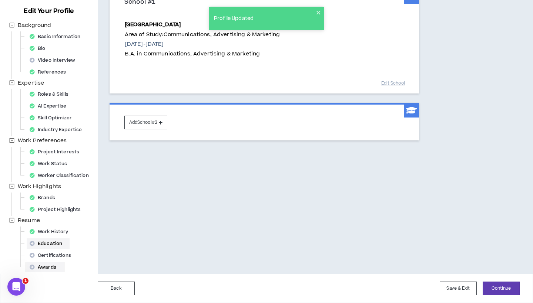
scroll to position [93, 0]
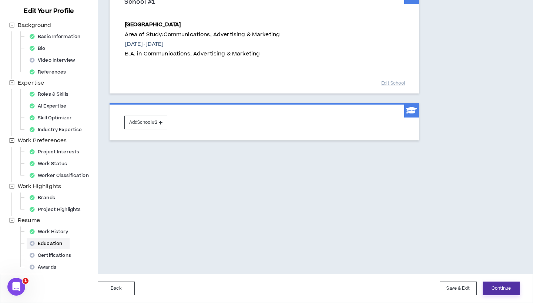
click at [502, 286] on button "Continue" at bounding box center [501, 289] width 37 height 14
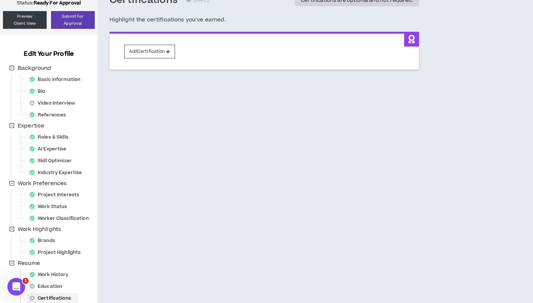
scroll to position [58, 0]
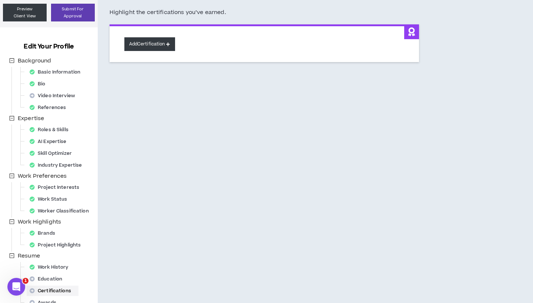
click at [149, 40] on button "Add Certification" at bounding box center [149, 44] width 51 height 14
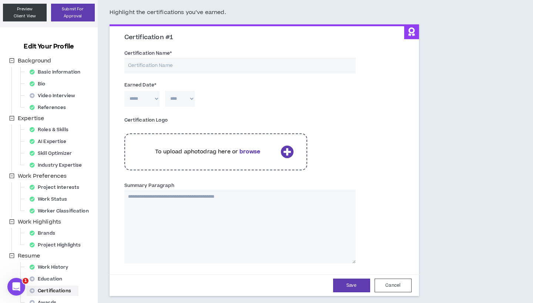
click at [150, 62] on input "Certification Name *" at bounding box center [239, 66] width 231 height 16
click at [196, 67] on input "Adobe" at bounding box center [239, 66] width 231 height 16
paste input "Marketing Specialist Professional Certificate"
type input "Marketing Specialist Professional Certificate"
select select "*"
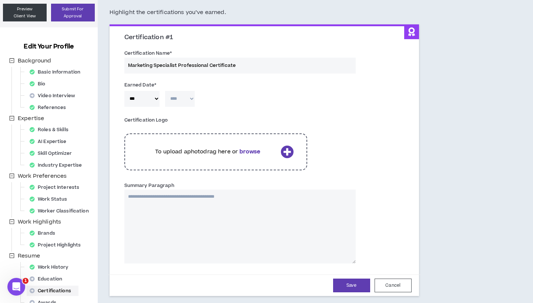
select select "****"
click at [201, 155] on div "To upload a photo drag here or browse" at bounding box center [215, 152] width 183 height 37
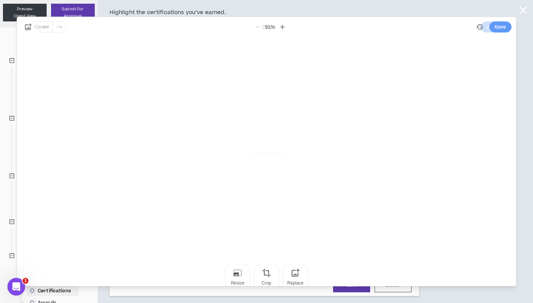
scroll to position [0, 0]
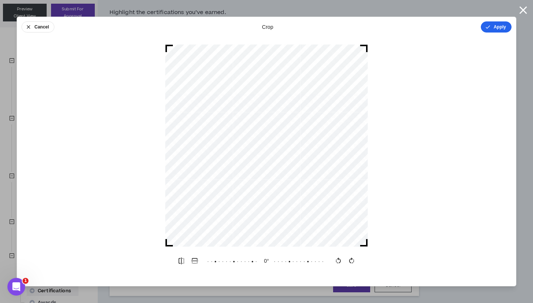
click at [488, 26] on icon "button" at bounding box center [488, 27] width 6 height 6
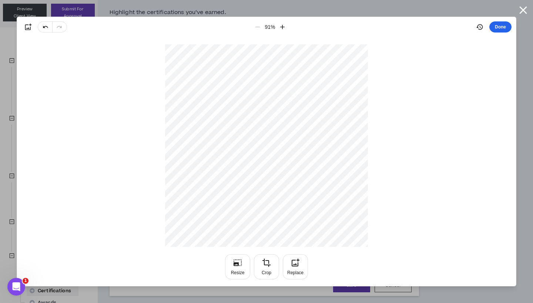
click at [504, 27] on button "Done" at bounding box center [500, 26] width 22 height 11
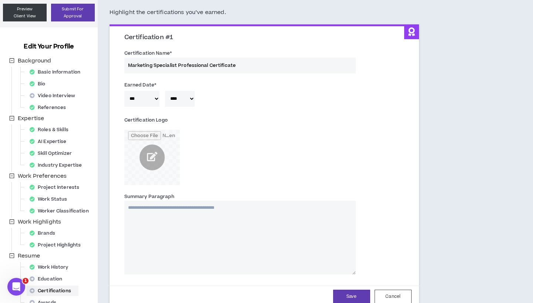
click at [208, 211] on textarea "Summary Paragraph" at bounding box center [239, 238] width 231 height 74
click at [165, 214] on textarea "Summary Paragraph" at bounding box center [239, 238] width 231 height 74
paste textarea "**********"
type textarea "**********"
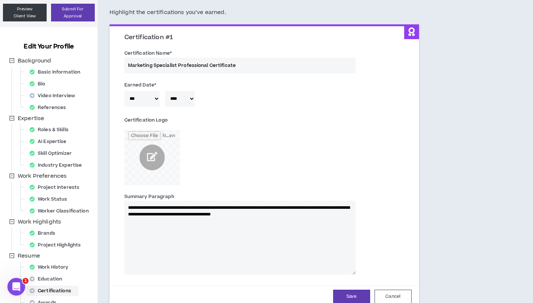
click at [172, 205] on textarea "**********" at bounding box center [239, 238] width 231 height 74
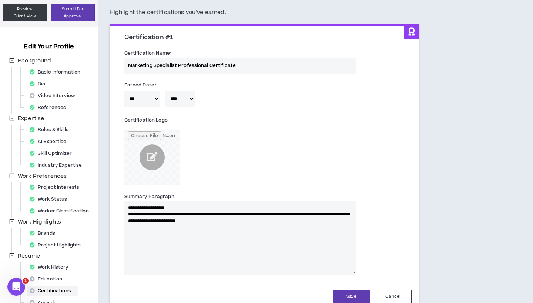
type textarea "**********"
click at [203, 212] on textarea "**********" at bounding box center [239, 238] width 231 height 74
click at [210, 220] on textarea "**********" at bounding box center [239, 238] width 231 height 74
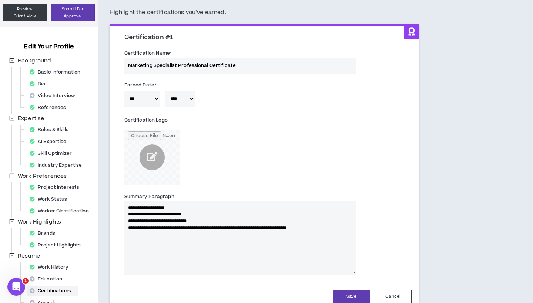
click at [174, 228] on textarea "**********" at bounding box center [239, 238] width 231 height 74
click at [215, 231] on textarea "**********" at bounding box center [239, 238] width 231 height 74
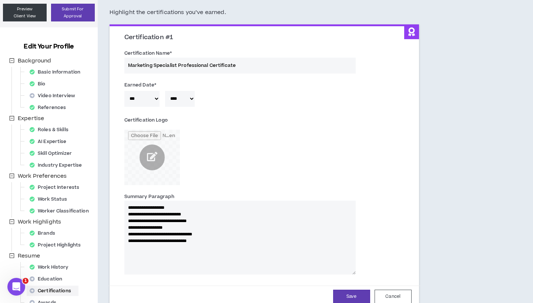
click at [273, 229] on textarea "**********" at bounding box center [239, 238] width 231 height 74
click at [262, 243] on textarea "**********" at bounding box center [239, 238] width 231 height 74
click at [127, 205] on textarea "**********" at bounding box center [239, 238] width 231 height 74
click at [197, 272] on textarea "**********" at bounding box center [239, 238] width 231 height 74
paste textarea "**********"
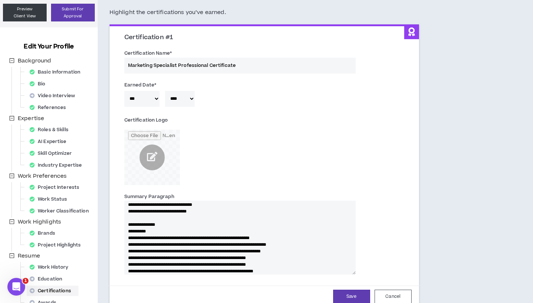
scroll to position [29, 0]
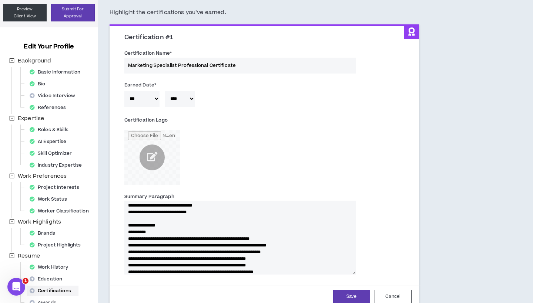
click at [131, 232] on textarea "**********" at bounding box center [239, 238] width 231 height 74
click at [129, 232] on textarea "**********" at bounding box center [239, 238] width 231 height 74
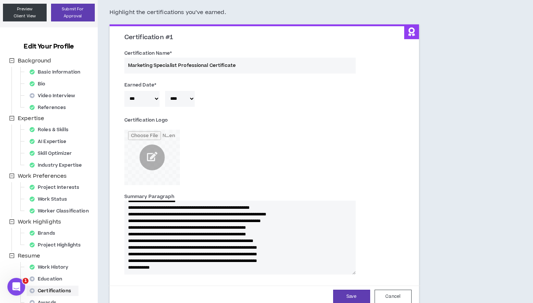
scroll to position [53, 0]
click at [126, 226] on textarea "**********" at bounding box center [239, 238] width 231 height 74
click at [127, 213] on textarea "**********" at bounding box center [239, 238] width 231 height 74
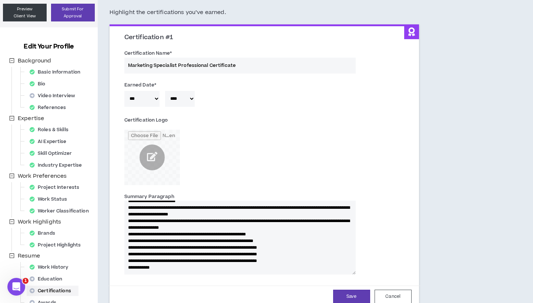
click at [126, 220] on textarea "**********" at bounding box center [239, 238] width 231 height 74
click at [127, 219] on textarea "**********" at bounding box center [239, 238] width 231 height 74
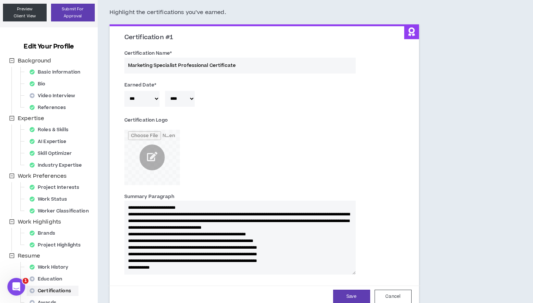
click at [135, 235] on textarea "**********" at bounding box center [239, 238] width 231 height 74
click at [127, 234] on textarea "**********" at bounding box center [239, 238] width 231 height 74
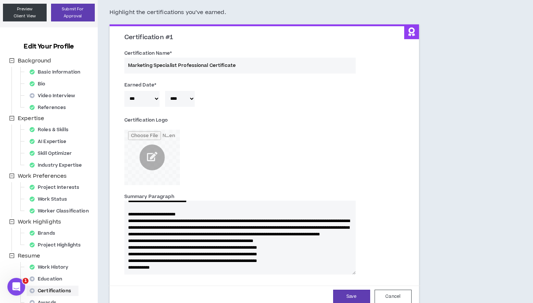
scroll to position [47, 0]
click at [268, 230] on textarea "**********" at bounding box center [239, 238] width 231 height 74
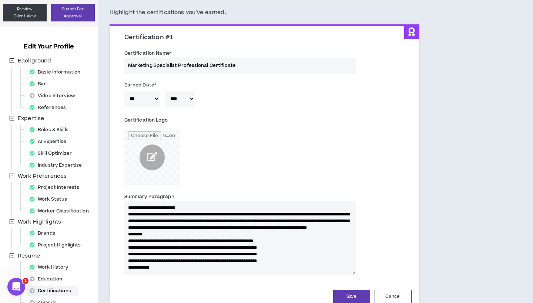
click at [127, 243] on textarea "**********" at bounding box center [239, 238] width 231 height 74
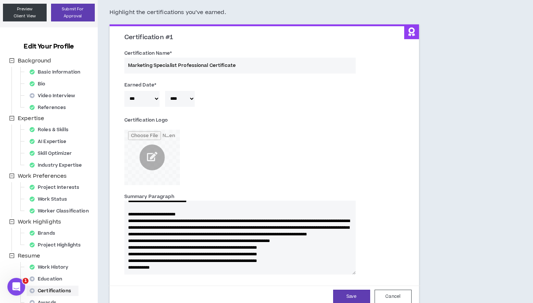
click at [286, 238] on textarea "**********" at bounding box center [239, 238] width 231 height 74
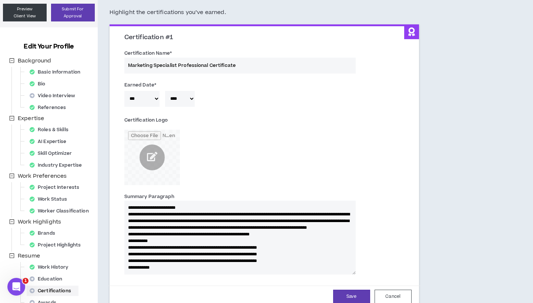
click at [129, 249] on textarea "**********" at bounding box center [239, 238] width 231 height 74
click at [128, 254] on textarea "**********" at bounding box center [239, 238] width 231 height 74
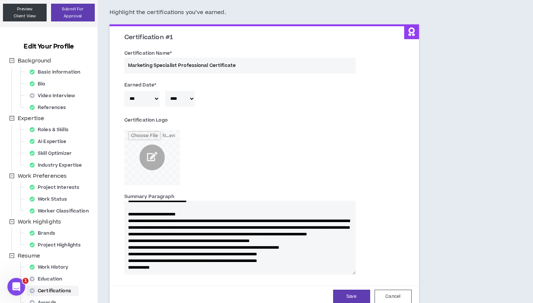
click at [235, 247] on textarea "**********" at bounding box center [239, 238] width 231 height 74
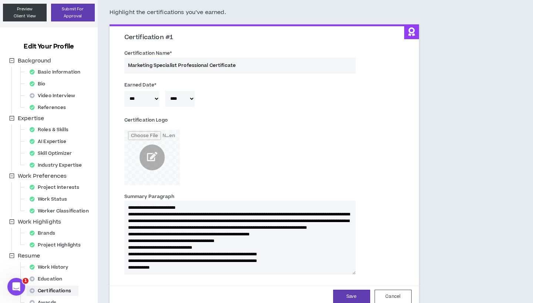
click at [125, 257] on textarea "**********" at bounding box center [239, 238] width 231 height 74
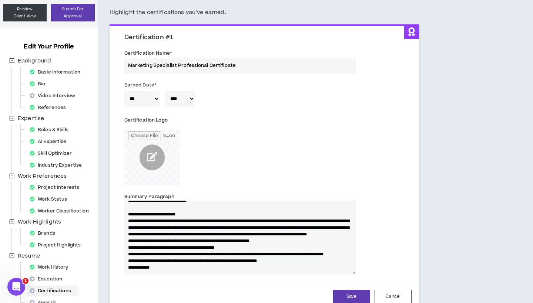
click at [238, 252] on textarea "**********" at bounding box center [239, 238] width 231 height 74
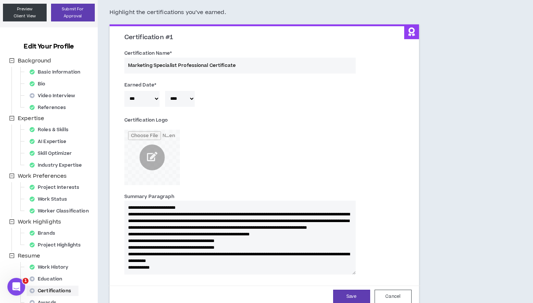
scroll to position [53, 0]
click at [125, 266] on textarea "**********" at bounding box center [239, 238] width 231 height 74
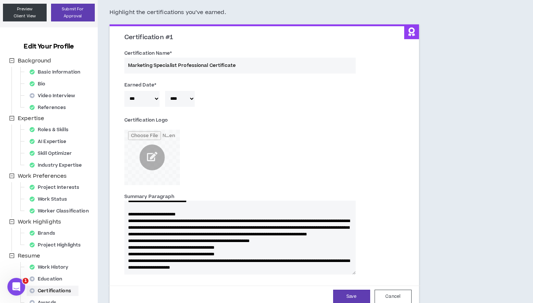
scroll to position [47, 0]
click at [125, 207] on textarea "**********" at bounding box center [239, 238] width 231 height 74
click at [275, 270] on textarea "**********" at bounding box center [239, 238] width 231 height 74
drag, startPoint x: 152, startPoint y: 265, endPoint x: 251, endPoint y: 265, distance: 98.1
click at [251, 265] on textarea "**********" at bounding box center [239, 238] width 231 height 74
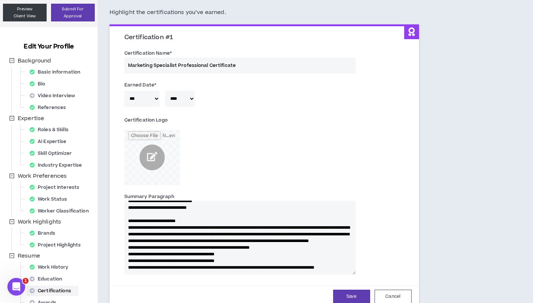
click at [256, 266] on textarea "**********" at bounding box center [239, 238] width 231 height 74
click at [275, 225] on textarea "**********" at bounding box center [239, 238] width 231 height 74
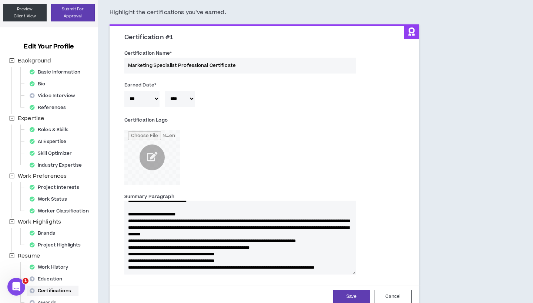
click at [205, 232] on textarea "**********" at bounding box center [239, 238] width 231 height 74
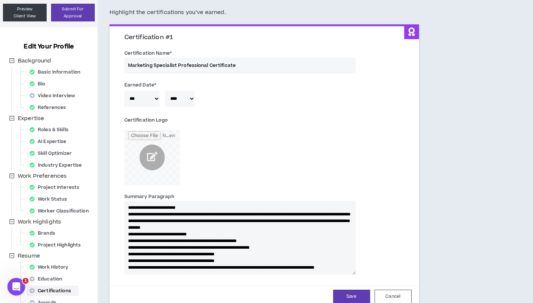
click at [248, 262] on textarea "**********" at bounding box center [239, 238] width 231 height 74
click at [128, 233] on textarea "**********" at bounding box center [239, 238] width 231 height 74
click at [172, 260] on textarea "**********" at bounding box center [239, 238] width 231 height 74
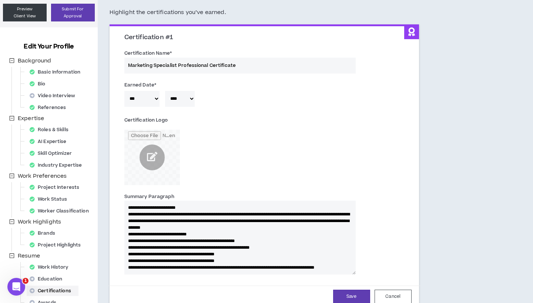
click at [172, 265] on textarea "**********" at bounding box center [239, 238] width 231 height 74
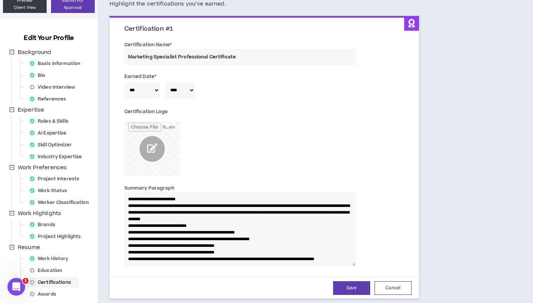
scroll to position [71, 0]
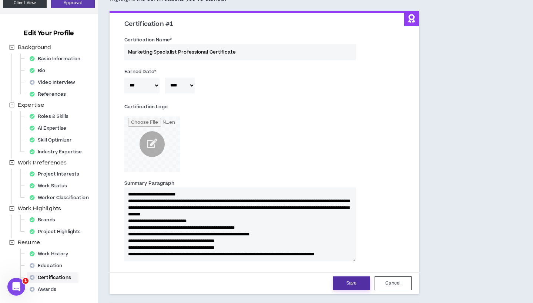
click at [351, 283] on button "Save" at bounding box center [351, 284] width 37 height 14
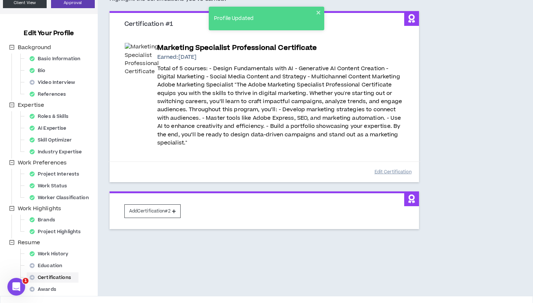
click at [391, 169] on button "Edit Certification" at bounding box center [392, 172] width 37 height 13
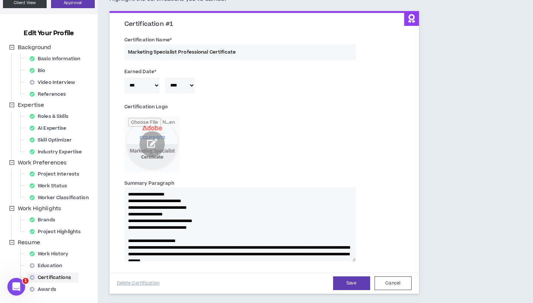
click at [209, 222] on textarea "**********" at bounding box center [239, 225] width 231 height 74
drag, startPoint x: 215, startPoint y: 228, endPoint x: 92, endPoint y: 175, distance: 133.5
click at [92, 175] on div "Your profile is not approved Status: Ready For Approval Preview Client View Sub…" at bounding box center [266, 170] width 533 height 416
paste textarea "**********"
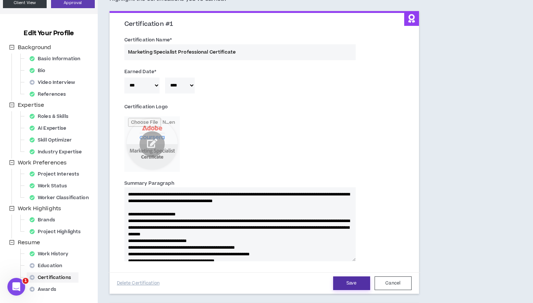
click at [344, 279] on button "Save" at bounding box center [351, 284] width 37 height 14
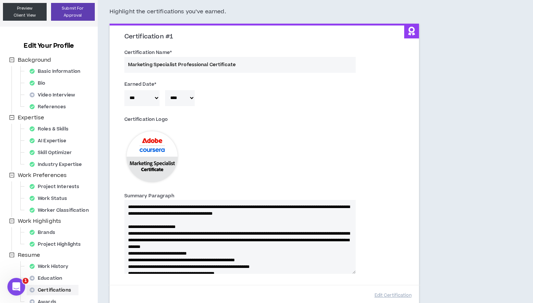
scroll to position [57, 0]
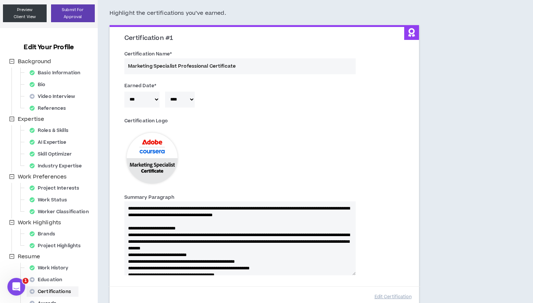
click at [124, 63] on div "Certification Name * Marketing Specialist Professional Certificate" at bounding box center [264, 63] width 291 height 31
click at [129, 64] on div "Certification Name * Marketing Specialist Professional Certificate" at bounding box center [264, 63] width 291 height 31
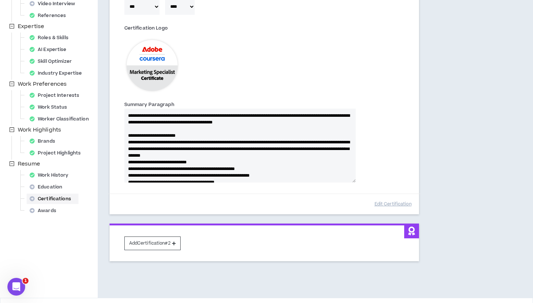
scroll to position [155, 0]
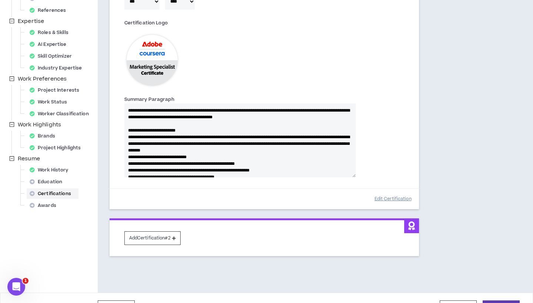
click at [389, 196] on button "Edit Certification" at bounding box center [392, 199] width 37 height 13
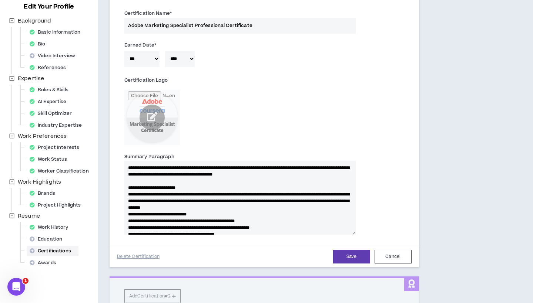
scroll to position [111, 0]
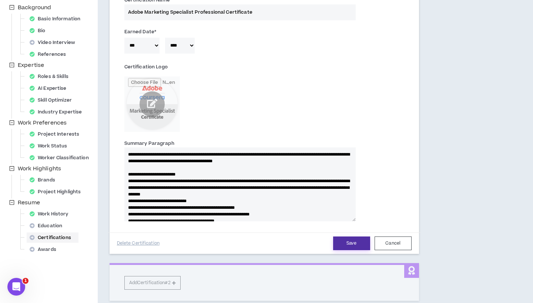
click at [352, 241] on button "Save" at bounding box center [351, 244] width 37 height 14
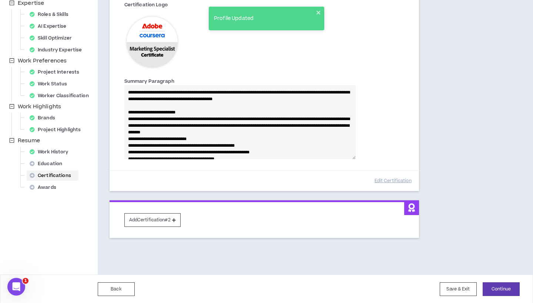
scroll to position [173, 0]
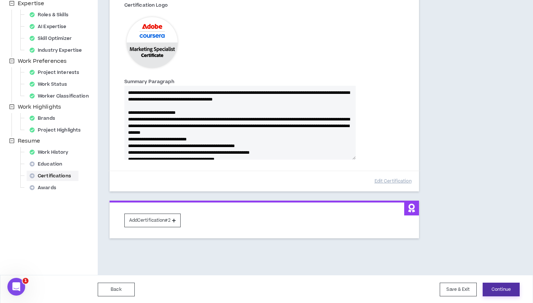
click at [512, 290] on button "Continue" at bounding box center [501, 290] width 37 height 14
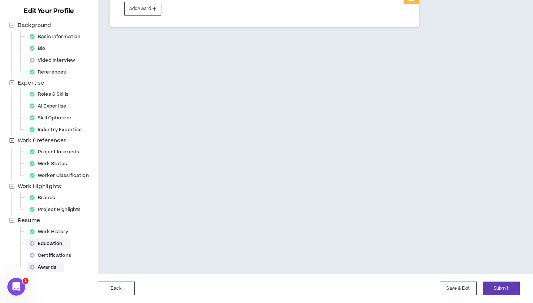
scroll to position [93, 0]
click at [59, 244] on div "Education" at bounding box center [48, 244] width 43 height 10
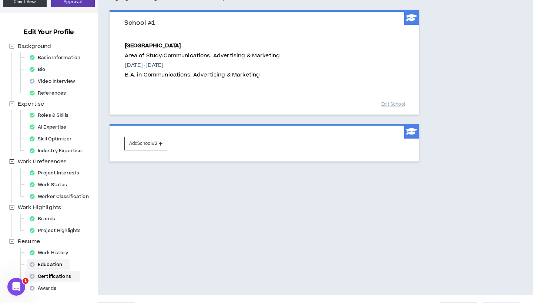
click at [52, 275] on div "Certifications" at bounding box center [53, 277] width 52 height 10
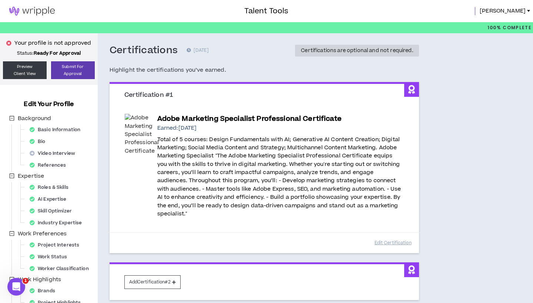
scroll to position [39, 0]
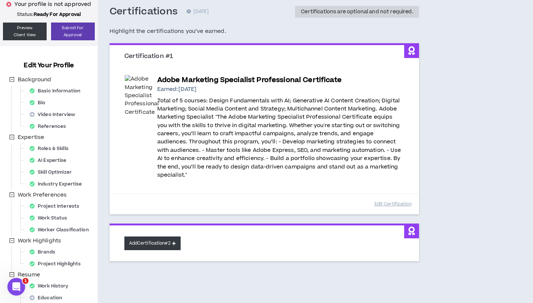
click at [151, 244] on button "Add Certification #2" at bounding box center [152, 244] width 56 height 14
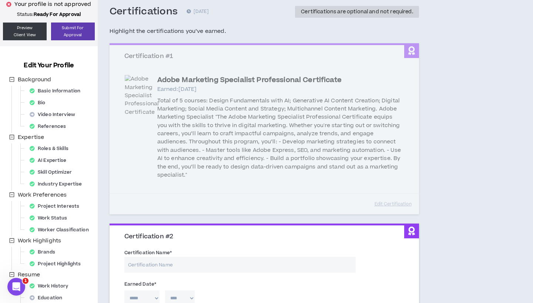
click at [150, 258] on input "Certification Name *" at bounding box center [239, 265] width 231 height 16
paste input "Artificial Intelligence & Data Fundamentals"
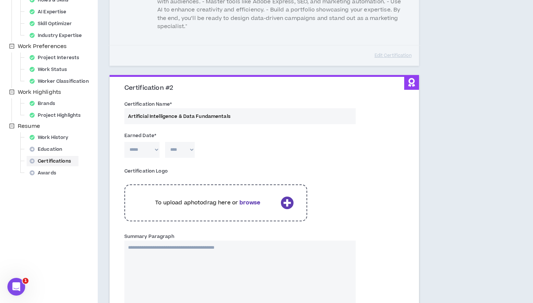
scroll to position [192, 0]
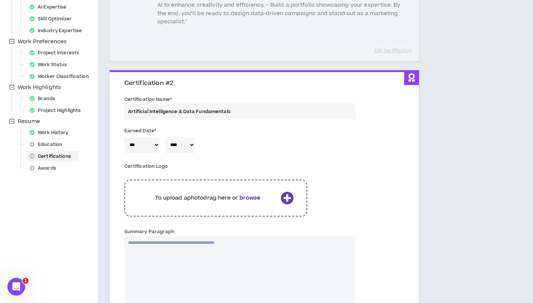
click at [182, 195] on p "To upload a photo drag here or browse" at bounding box center [207, 198] width 139 height 8
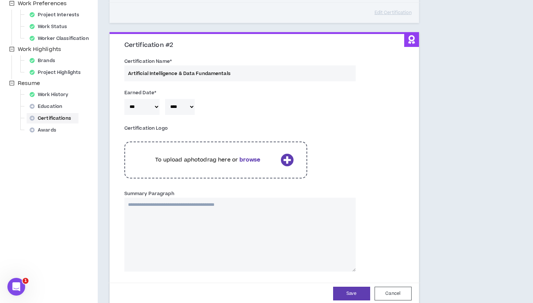
scroll to position [231, 0]
click at [171, 148] on div "To upload a photo drag here or browse" at bounding box center [215, 159] width 183 height 37
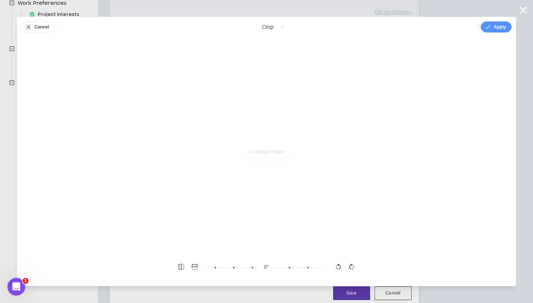
scroll to position [0, 0]
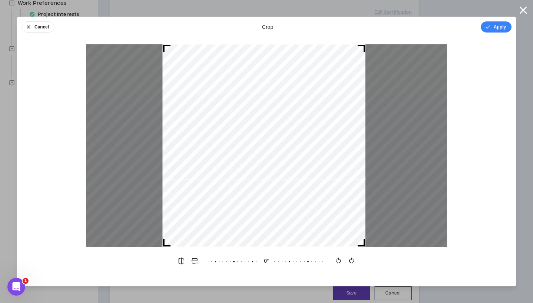
click at [252, 168] on div at bounding box center [263, 145] width 203 height 203
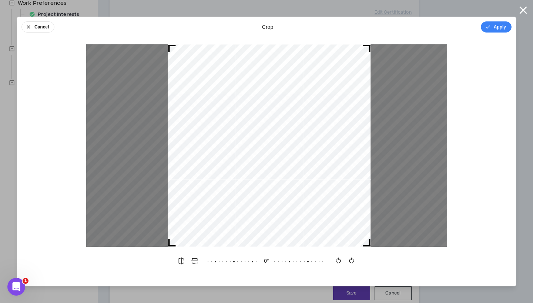
drag, startPoint x: 268, startPoint y: 168, endPoint x: 273, endPoint y: 168, distance: 5.2
click at [273, 168] on div at bounding box center [269, 145] width 203 height 203
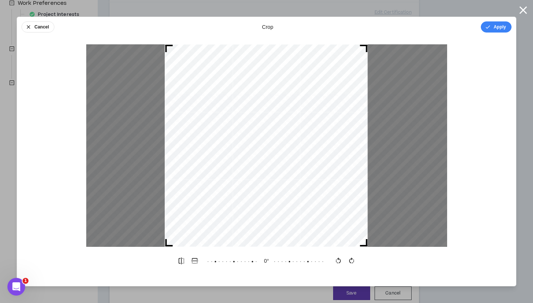
click at [165, 243] on div at bounding box center [266, 145] width 203 height 203
click at [495, 27] on button "Apply" at bounding box center [496, 26] width 31 height 11
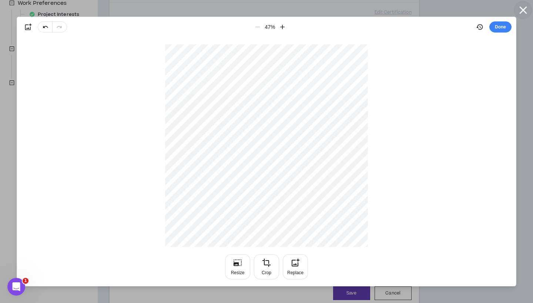
click at [530, 7] on button "button" at bounding box center [523, 10] width 19 height 19
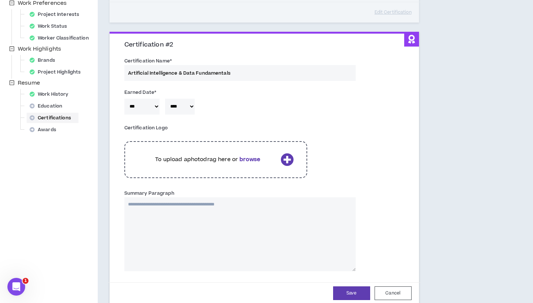
click at [246, 234] on textarea "Summary Paragraph" at bounding box center [239, 235] width 231 height 74
paste textarea "**********"
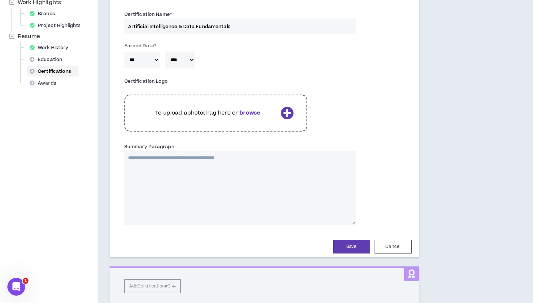
paste textarea "**********"
click at [285, 117] on div "To upload a photo drag here or browse" at bounding box center [215, 113] width 183 height 37
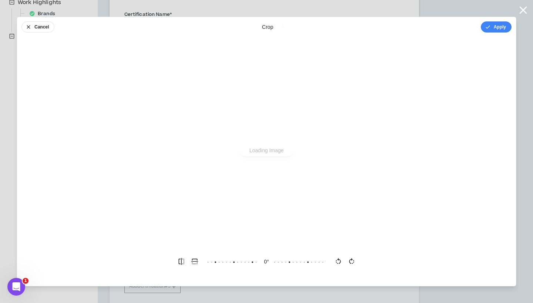
scroll to position [0, 0]
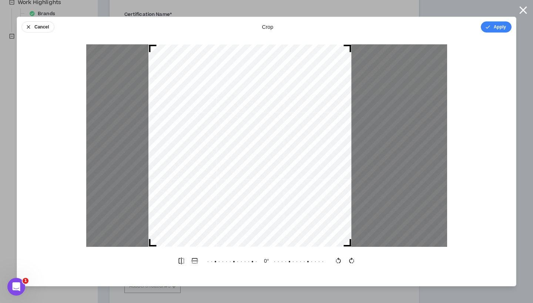
drag, startPoint x: 271, startPoint y: 188, endPoint x: 255, endPoint y: 186, distance: 16.7
click at [255, 186] on div at bounding box center [249, 145] width 203 height 203
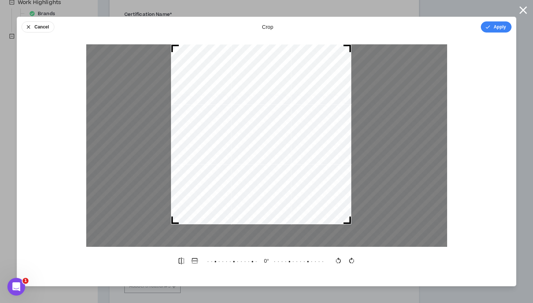
drag, startPoint x: 150, startPoint y: 246, endPoint x: 172, endPoint y: 193, distance: 57.5
click at [172, 193] on div at bounding box center [261, 134] width 180 height 180
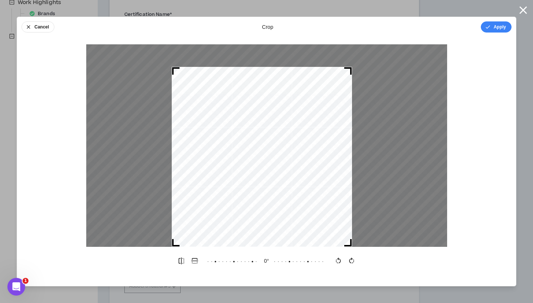
drag, startPoint x: 311, startPoint y: 169, endPoint x: 312, endPoint y: 198, distance: 29.2
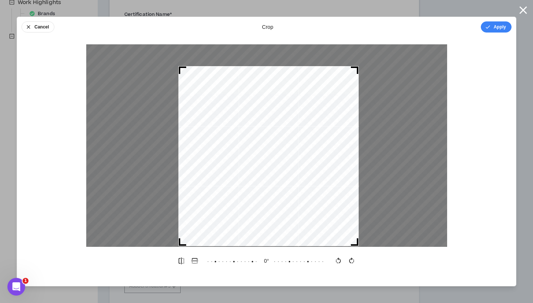
drag, startPoint x: 352, startPoint y: 70, endPoint x: 359, endPoint y: 70, distance: 7.1
click at [359, 70] on div at bounding box center [268, 156] width 180 height 180
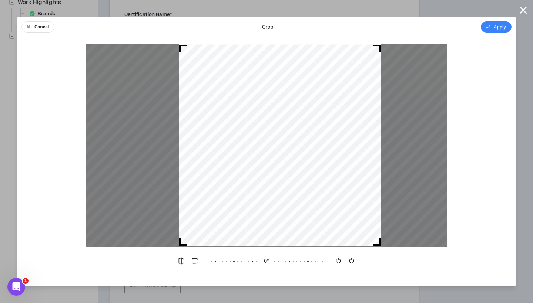
drag, startPoint x: 356, startPoint y: 70, endPoint x: 399, endPoint y: 56, distance: 45.3
click at [399, 56] on div at bounding box center [266, 145] width 361 height 203
drag, startPoint x: 179, startPoint y: 244, endPoint x: 155, endPoint y: 245, distance: 24.4
click at [155, 245] on div at bounding box center [266, 145] width 361 height 203
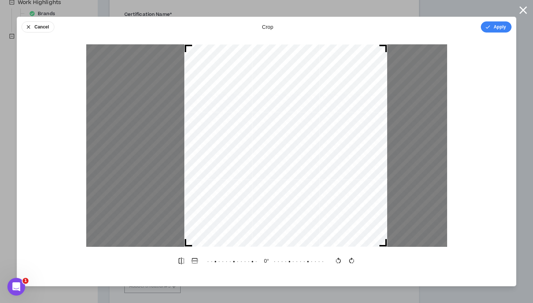
drag, startPoint x: 300, startPoint y: 221, endPoint x: 306, endPoint y: 216, distance: 7.9
click at [306, 216] on div at bounding box center [285, 145] width 203 height 203
click at [183, 260] on icon "button" at bounding box center [181, 261] width 7 height 7
click at [188, 260] on button "button" at bounding box center [194, 261] width 13 height 13
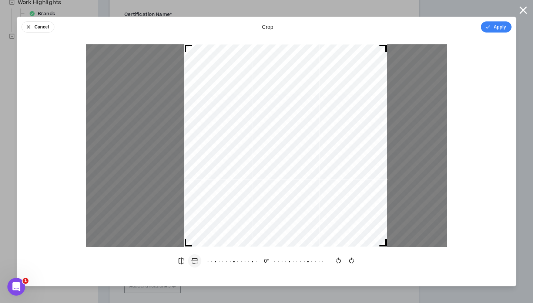
click at [188, 260] on button "button" at bounding box center [194, 261] width 13 height 13
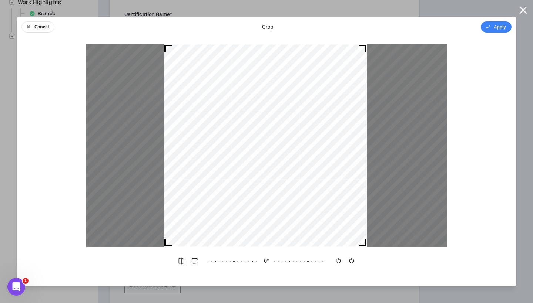
drag, startPoint x: 278, startPoint y: 193, endPoint x: 258, endPoint y: 193, distance: 20.4
click at [258, 193] on div at bounding box center [265, 145] width 203 height 203
click at [497, 26] on button "Apply" at bounding box center [496, 26] width 31 height 11
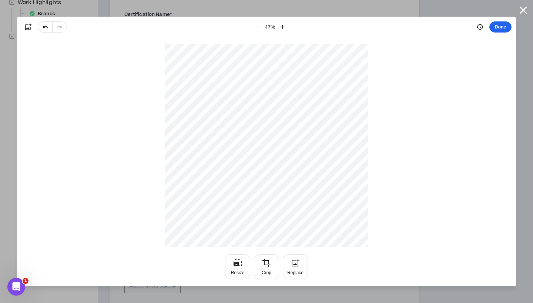
click at [509, 26] on button "Done" at bounding box center [500, 26] width 22 height 11
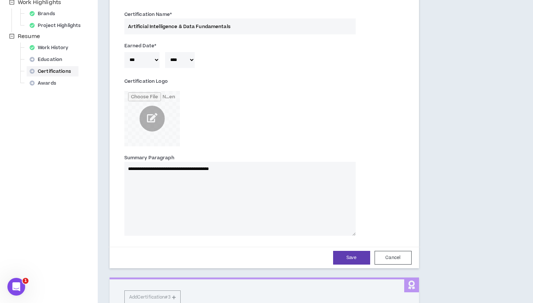
click at [263, 184] on textarea "**********" at bounding box center [239, 199] width 231 height 74
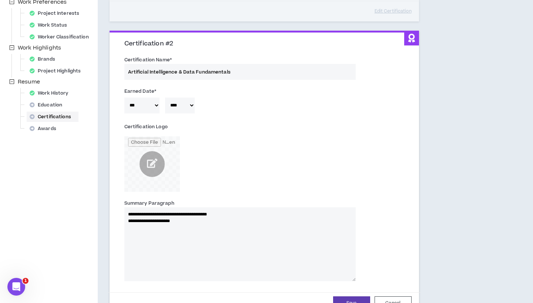
scroll to position [228, 0]
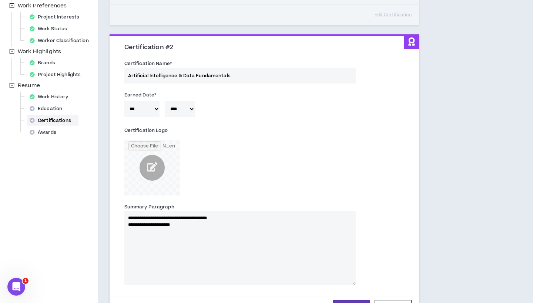
click at [127, 221] on textarea "**********" at bounding box center [239, 248] width 231 height 74
click at [125, 219] on textarea "**********" at bounding box center [239, 248] width 231 height 74
click at [169, 245] on textarea "**********" at bounding box center [239, 248] width 231 height 74
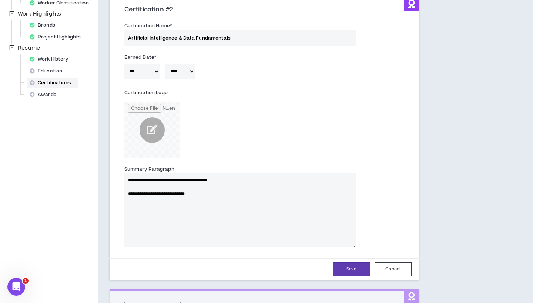
scroll to position [268, 0]
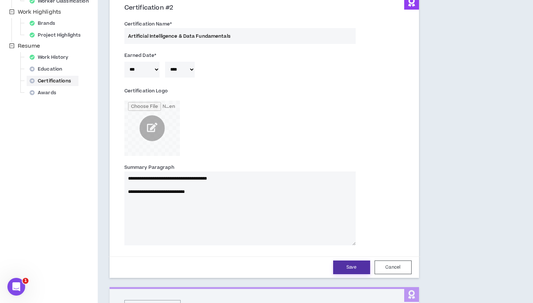
click at [342, 262] on button "Save" at bounding box center [351, 268] width 37 height 14
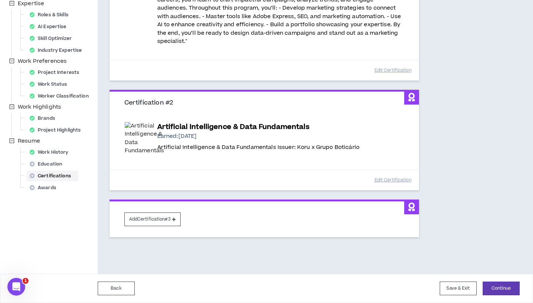
scroll to position [167, 0]
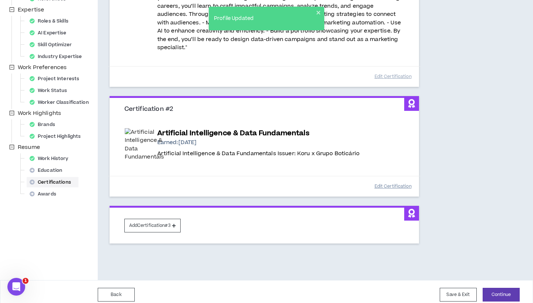
click at [389, 182] on button "Edit Certification" at bounding box center [392, 186] width 37 height 13
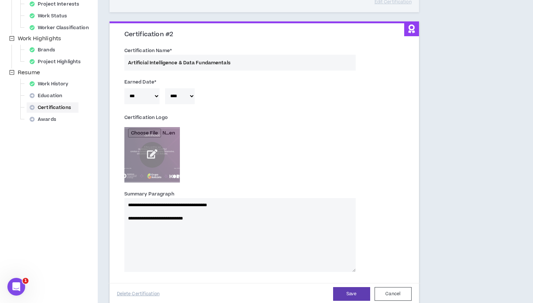
scroll to position [251, 0]
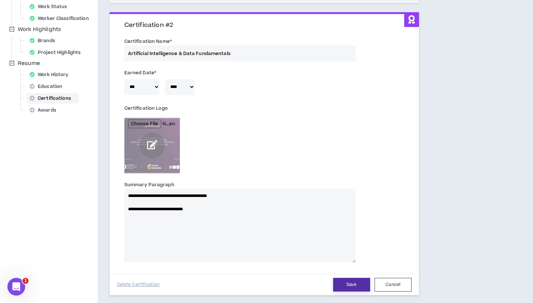
click at [346, 282] on button "Save" at bounding box center [351, 285] width 37 height 14
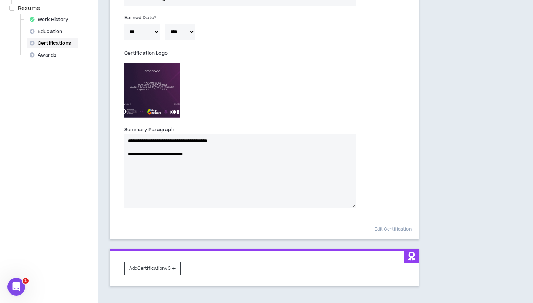
scroll to position [314, 0]
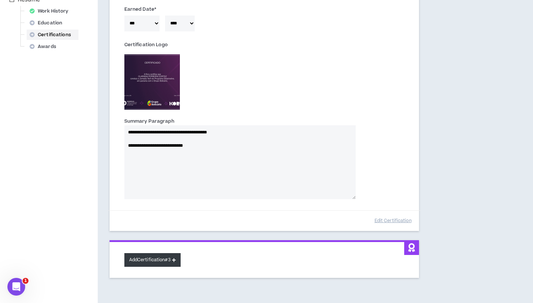
click at [154, 260] on button "Add Certification #3" at bounding box center [152, 260] width 56 height 14
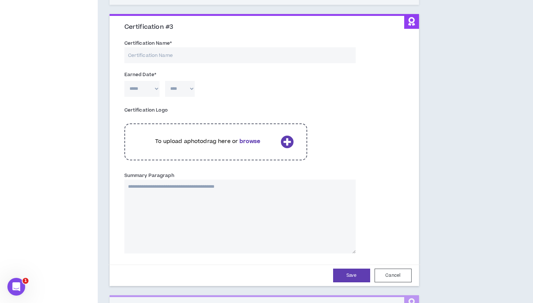
scroll to position [487, 0]
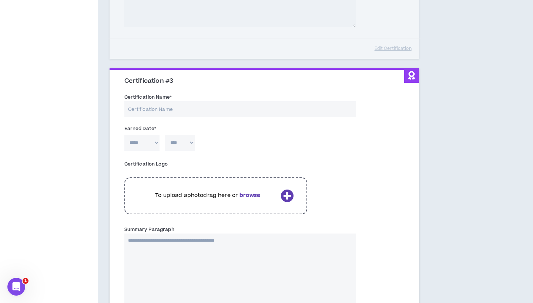
click at [156, 102] on input "Certification Name *" at bounding box center [239, 109] width 231 height 16
paste input "Introduction to Generative AI Marketing"
click at [172, 265] on textarea "Summary Paragraph" at bounding box center [239, 271] width 231 height 74
paste textarea "**********"
drag, startPoint x: 194, startPoint y: 243, endPoint x: 160, endPoint y: 243, distance: 33.3
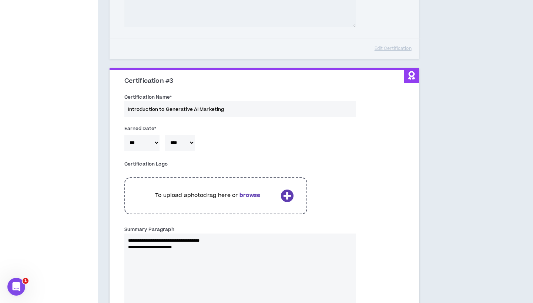
click at [160, 243] on textarea "**********" at bounding box center [239, 271] width 231 height 74
click at [220, 235] on textarea "**********" at bounding box center [239, 271] width 231 height 74
drag, startPoint x: 230, startPoint y: 235, endPoint x: 107, endPoint y: 235, distance: 123.2
click at [173, 245] on textarea "**********" at bounding box center [239, 271] width 231 height 74
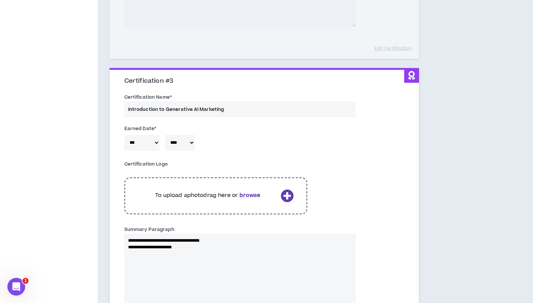
drag, startPoint x: 144, startPoint y: 243, endPoint x: 215, endPoint y: 243, distance: 70.7
click at [215, 243] on textarea "**********" at bounding box center [239, 271] width 231 height 74
paste textarea "**********"
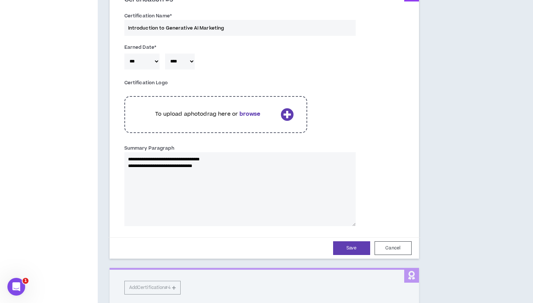
scroll to position [569, 0]
click at [344, 242] on button "Save" at bounding box center [351, 248] width 37 height 14
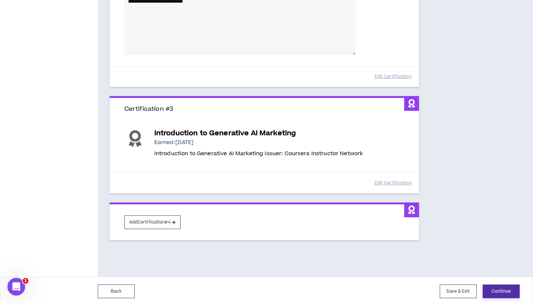
scroll to position [458, 0]
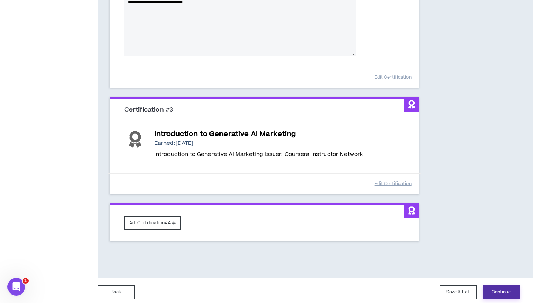
click at [504, 286] on button "Continue" at bounding box center [501, 293] width 37 height 14
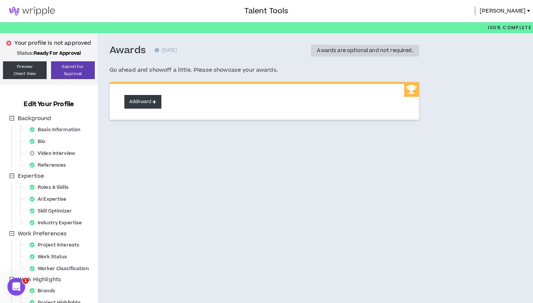
click at [147, 102] on button "Add Award" at bounding box center [142, 102] width 37 height 14
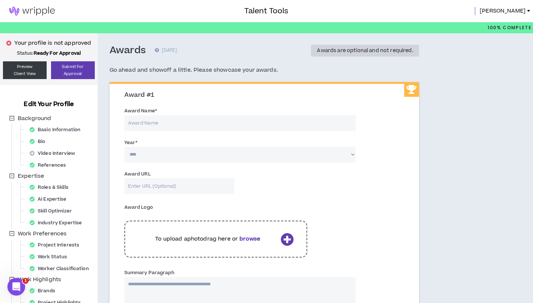
click at [151, 122] on input "Award Name *" at bounding box center [239, 123] width 231 height 16
click at [147, 189] on input "Award URL" at bounding box center [179, 186] width 110 height 16
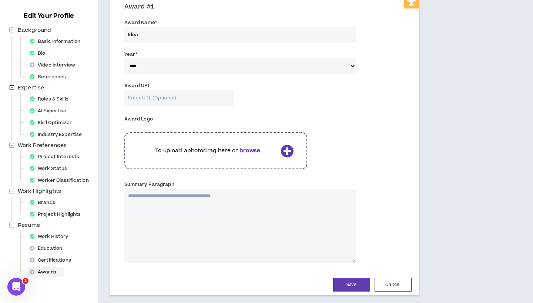
scroll to position [90, 0]
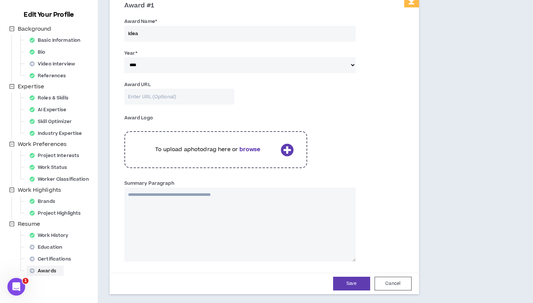
click at [146, 199] on textarea "Summary Paragraph" at bounding box center [239, 225] width 231 height 74
paste textarea "**********"
click at [157, 99] on input "Award URL" at bounding box center [179, 97] width 110 height 16
paste input "[URL][DOMAIN_NAME]"
click at [157, 32] on input "Idea" at bounding box center [239, 34] width 231 height 16
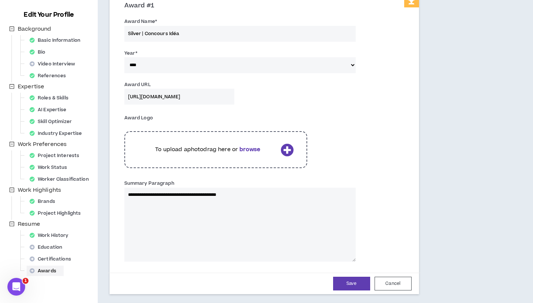
click at [204, 26] on input "Silver | Concours Idéa" at bounding box center [239, 34] width 231 height 16
click at [201, 31] on input "Silver | Concours Idéa" at bounding box center [239, 34] width 231 height 16
click at [210, 34] on input "Silver | Concours Idéa" at bounding box center [239, 34] width 231 height 16
drag, startPoint x: 145, startPoint y: 32, endPoint x: 215, endPoint y: 32, distance: 70.3
click at [215, 32] on input "Silver | Concours Idéa" at bounding box center [239, 34] width 231 height 16
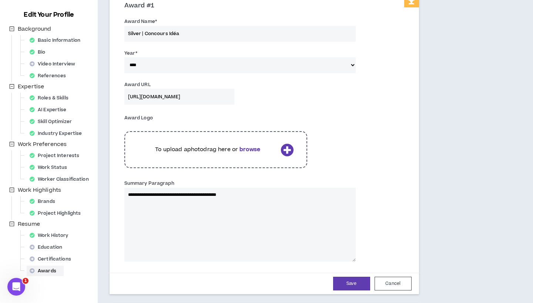
paste input "concours Idéa"
click at [146, 33] on input "Silver | concours Idéa" at bounding box center [239, 34] width 231 height 16
click at [128, 193] on textarea "**********" at bounding box center [239, 225] width 231 height 74
paste textarea "**********"
click at [162, 192] on textarea "**********" at bounding box center [239, 225] width 231 height 74
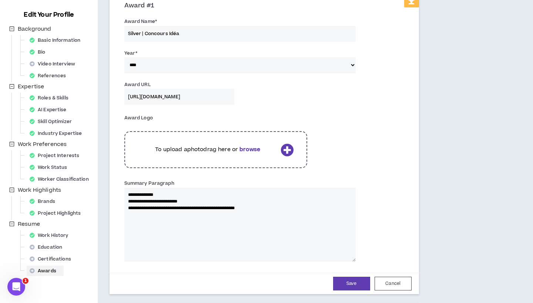
click at [156, 140] on div "To upload a photo drag here or browse" at bounding box center [215, 149] width 183 height 37
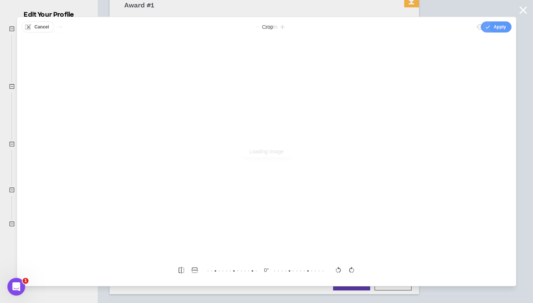
scroll to position [0, 0]
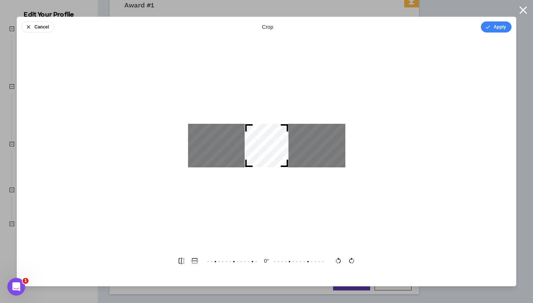
click at [270, 154] on div at bounding box center [267, 146] width 44 height 44
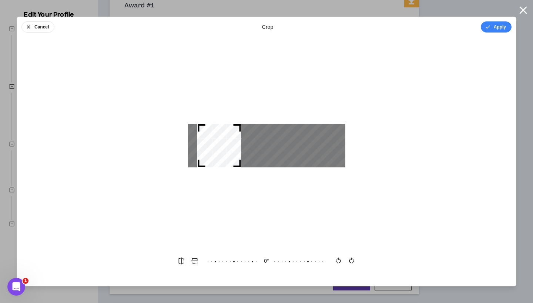
drag, startPoint x: 270, startPoint y: 154, endPoint x: 223, endPoint y: 154, distance: 47.4
click at [223, 154] on div at bounding box center [219, 146] width 44 height 44
click at [237, 137] on div at bounding box center [219, 146] width 44 height 44
click at [523, 8] on icon "button" at bounding box center [523, 10] width 13 height 13
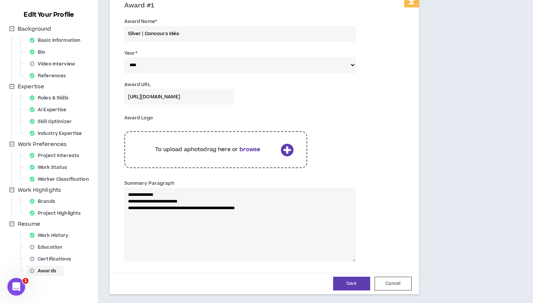
click at [227, 149] on p "To upload a photo drag here or browse" at bounding box center [207, 150] width 139 height 8
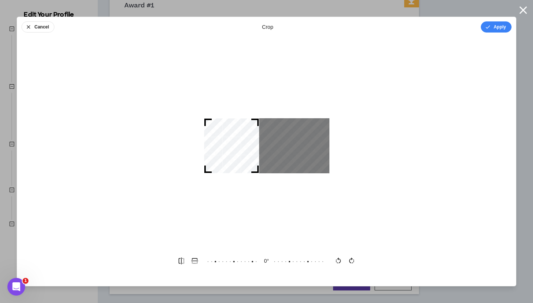
drag, startPoint x: 268, startPoint y: 159, endPoint x: 229, endPoint y: 159, distance: 39.2
click at [229, 159] on div at bounding box center [231, 145] width 55 height 55
drag, startPoint x: 256, startPoint y: 171, endPoint x: 256, endPoint y: 177, distance: 5.9
click at [256, 177] on div at bounding box center [266, 145] width 499 height 203
click at [255, 172] on div at bounding box center [266, 145] width 125 height 55
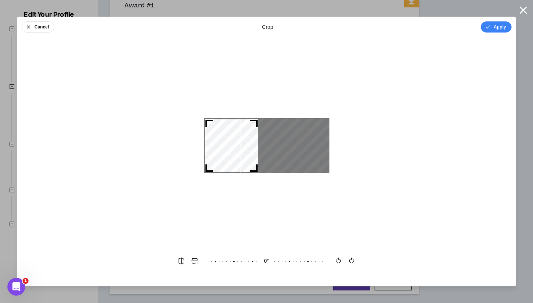
click at [251, 161] on div at bounding box center [231, 146] width 53 height 53
click at [496, 25] on button "Apply" at bounding box center [496, 26] width 31 height 11
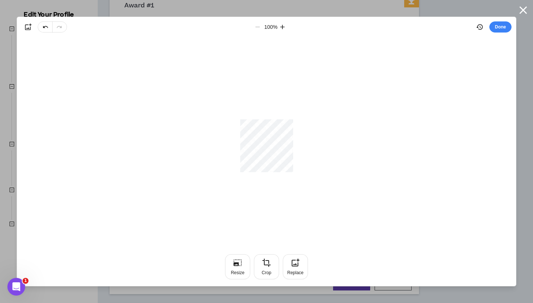
click at [496, 25] on button "Done" at bounding box center [500, 26] width 22 height 11
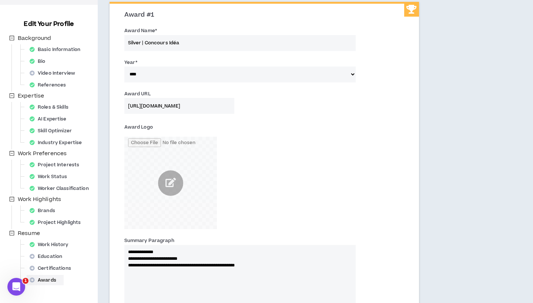
scroll to position [78, 0]
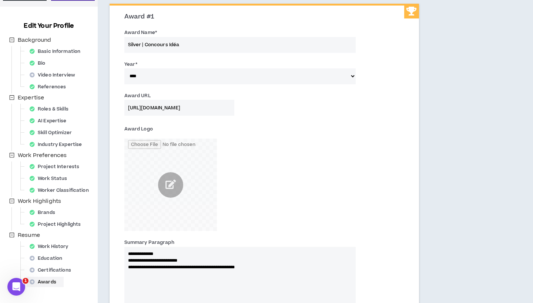
click at [279, 262] on textarea "**********" at bounding box center [239, 284] width 231 height 74
click at [276, 268] on textarea "**********" at bounding box center [239, 284] width 231 height 74
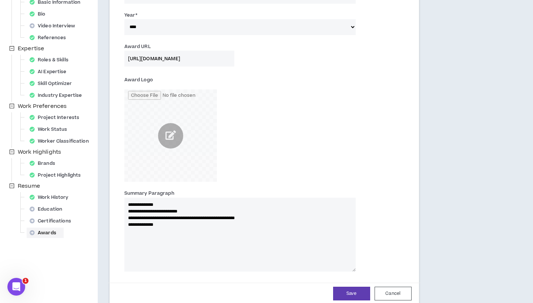
scroll to position [147, 0]
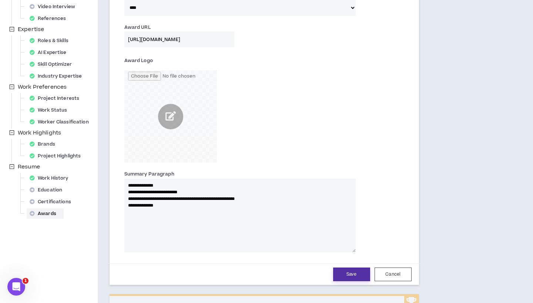
click at [348, 272] on button "Save" at bounding box center [351, 275] width 37 height 14
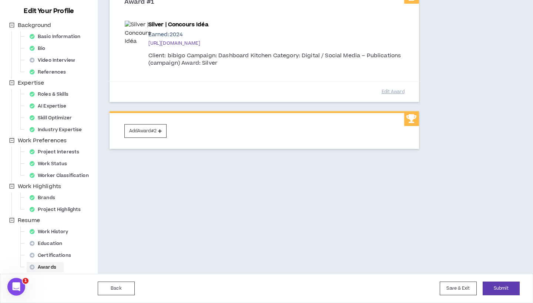
scroll to position [93, 0]
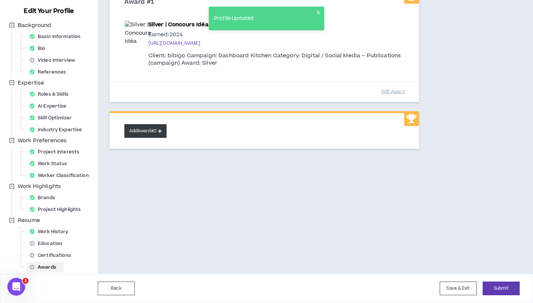
click at [141, 129] on button "Add Award #2" at bounding box center [145, 131] width 42 height 14
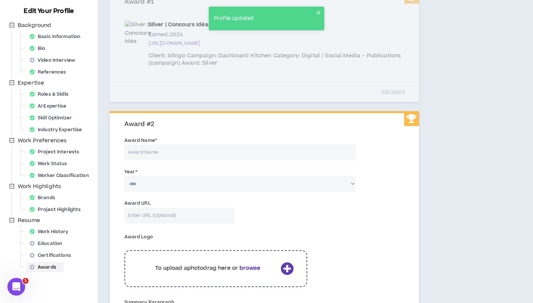
click at [165, 151] on input "Award Name *" at bounding box center [239, 153] width 231 height 16
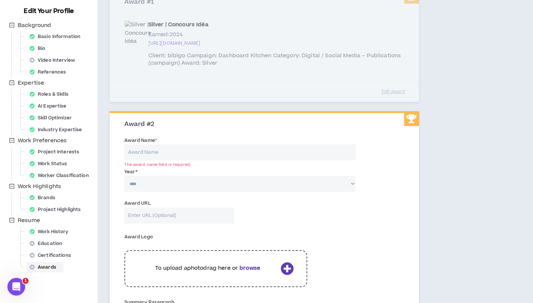
click at [142, 212] on input "Award URL" at bounding box center [179, 216] width 110 height 16
paste input "[URL][DOMAIN_NAME]"
click at [148, 152] on input "Award Name *" at bounding box center [239, 153] width 231 height 16
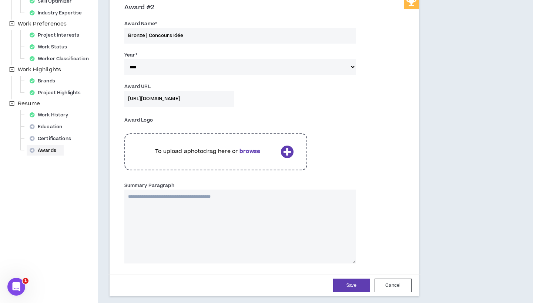
scroll to position [275, 0]
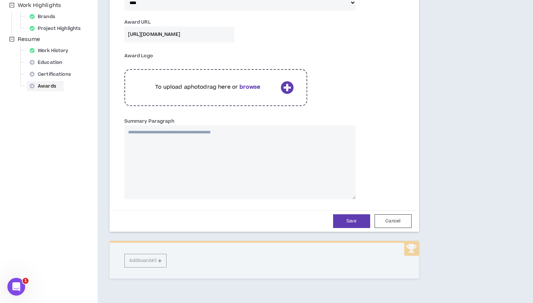
click at [167, 130] on textarea "Summary Paragraph" at bounding box center [239, 162] width 231 height 74
paste textarea "**********"
click at [191, 85] on p "To upload a photo drag here or browse" at bounding box center [207, 87] width 139 height 8
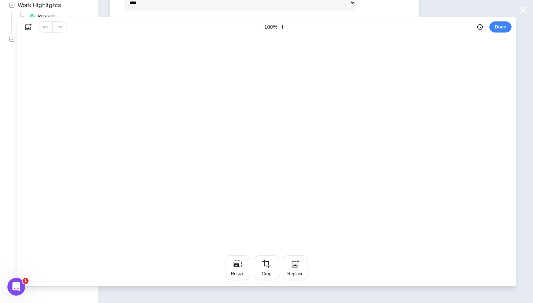
scroll to position [0, 0]
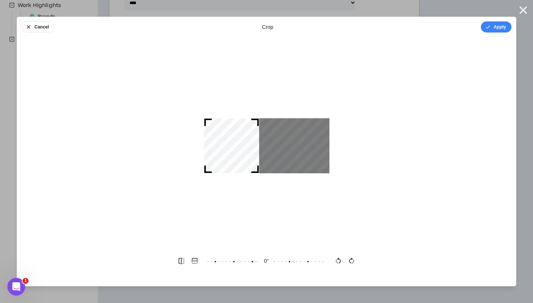
drag, startPoint x: 277, startPoint y: 142, endPoint x: 236, endPoint y: 144, distance: 41.1
click at [236, 144] on div at bounding box center [231, 145] width 55 height 55
click at [256, 171] on div at bounding box center [253, 167] width 7 height 7
click at [245, 154] on div at bounding box center [231, 146] width 54 height 54
click at [492, 38] on div "Cancel crop Apply 0 °" at bounding box center [267, 152] width 500 height 270
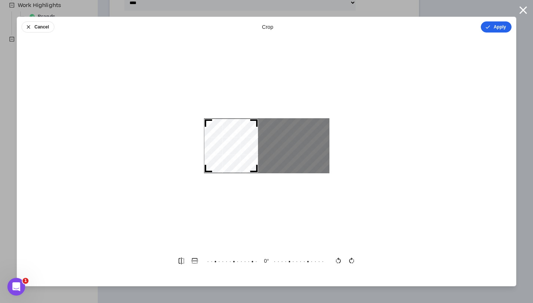
click at [492, 28] on button "Apply" at bounding box center [496, 26] width 31 height 11
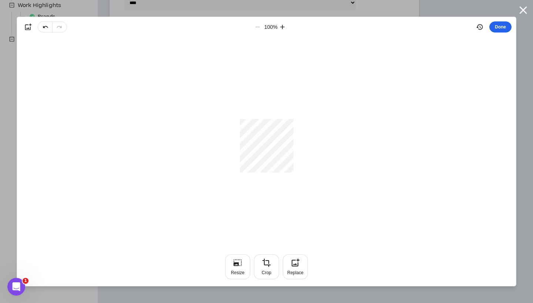
click at [492, 28] on button "Done" at bounding box center [500, 26] width 22 height 11
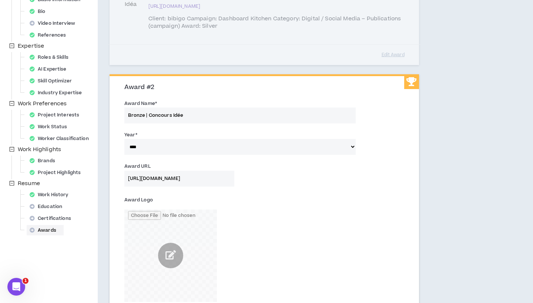
scroll to position [97, 0]
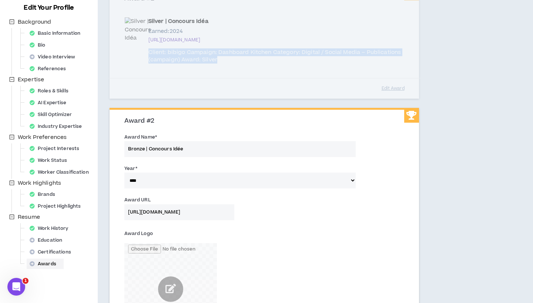
drag, startPoint x: 147, startPoint y: 53, endPoint x: 216, endPoint y: 57, distance: 69.4
click at [216, 57] on div "Award #1 Silver | Concours Idéa Earned: 2024 [URL][DOMAIN_NAME] Client: bibigo …" at bounding box center [264, 42] width 309 height 113
copy div "Client: bibigo Campaign: Dashboard Kitchen Category: Digital / Social Media – P…"
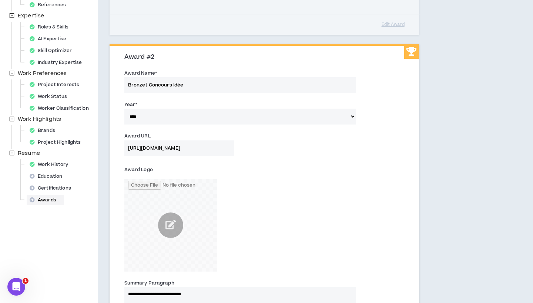
scroll to position [288, 0]
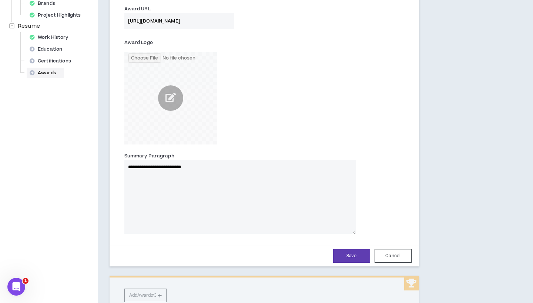
click at [129, 167] on textarea "**********" at bounding box center [239, 197] width 231 height 74
paste textarea "**********"
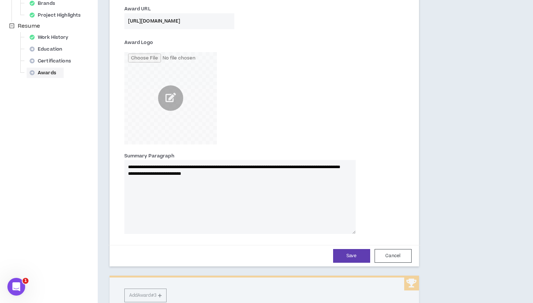
click at [162, 163] on textarea "**********" at bounding box center [239, 197] width 231 height 74
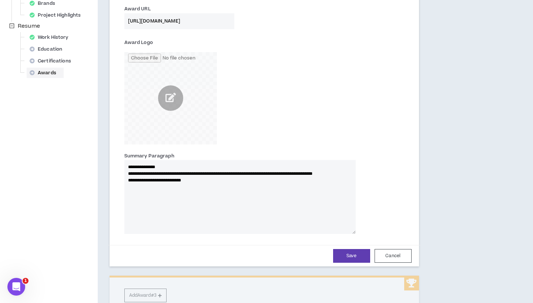
click at [202, 170] on textarea "**********" at bounding box center [239, 197] width 231 height 74
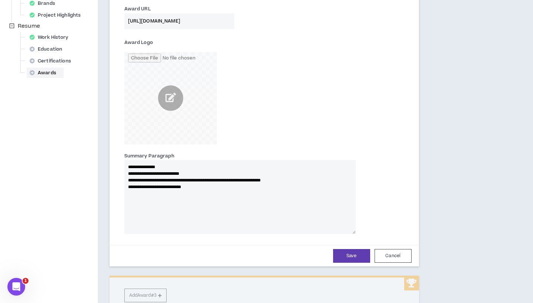
drag, startPoint x: 201, startPoint y: 183, endPoint x: 120, endPoint y: 184, distance: 81.4
click at [120, 184] on div "**********" at bounding box center [240, 193] width 242 height 82
drag, startPoint x: 153, startPoint y: 178, endPoint x: 267, endPoint y: 175, distance: 114.4
click at [267, 175] on textarea "**********" at bounding box center [239, 197] width 231 height 74
paste textarea
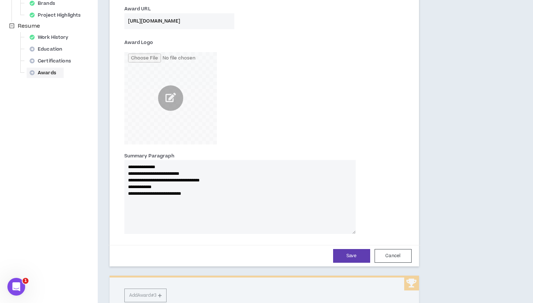
drag, startPoint x: 205, startPoint y: 191, endPoint x: 148, endPoint y: 184, distance: 57.3
click at [148, 184] on textarea "**********" at bounding box center [239, 197] width 231 height 74
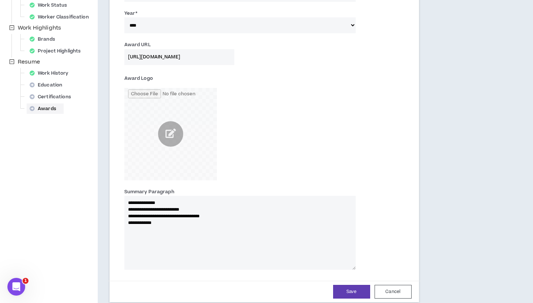
scroll to position [253, 0]
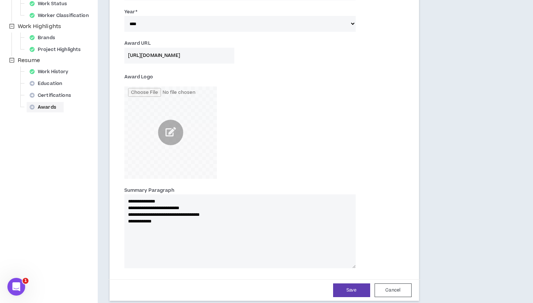
click at [163, 12] on div "Year * **** **** **** **** **** **** **** **** **** **** **** **** **** **** **…" at bounding box center [239, 20] width 231 height 24
click at [184, 52] on input "[URL][DOMAIN_NAME]" at bounding box center [179, 56] width 110 height 16
drag, startPoint x: 188, startPoint y: 52, endPoint x: 321, endPoint y: 52, distance: 132.8
click at [321, 52] on div "Award URL [URL][DOMAIN_NAME]" at bounding box center [264, 52] width 291 height 31
click at [360, 288] on button "Save" at bounding box center [351, 291] width 37 height 14
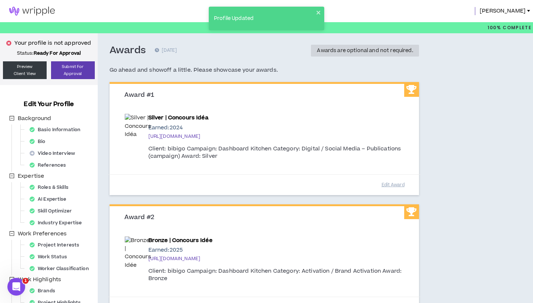
scroll to position [0, 0]
click at [393, 184] on button "Edit Award" at bounding box center [392, 185] width 37 height 13
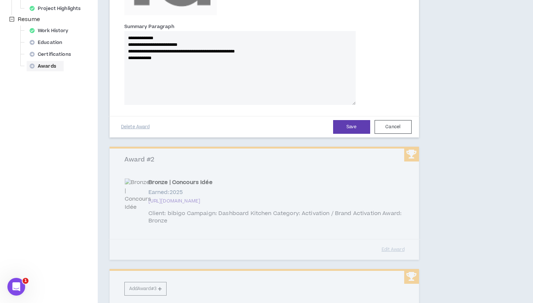
scroll to position [299, 0]
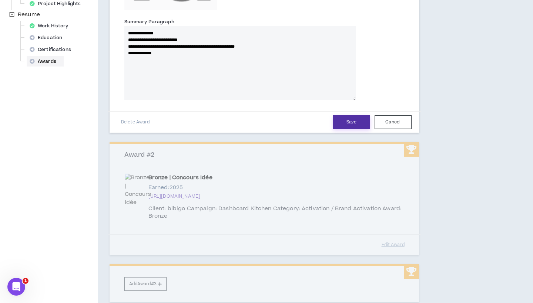
click at [348, 123] on button "Save" at bounding box center [351, 122] width 37 height 14
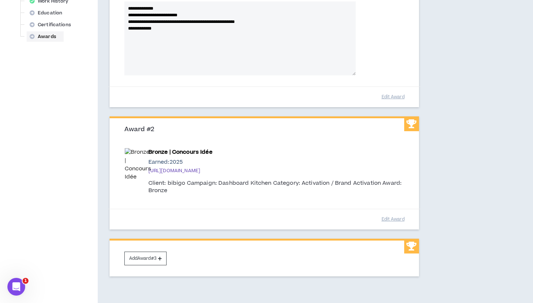
scroll to position [326, 0]
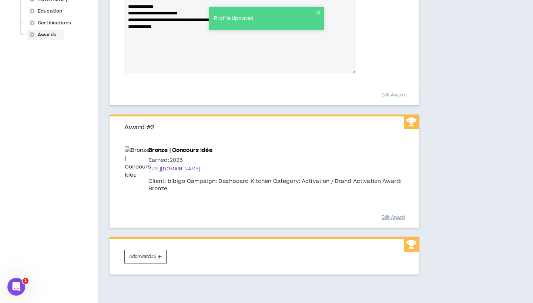
click at [386, 213] on button "Edit Award" at bounding box center [392, 217] width 37 height 13
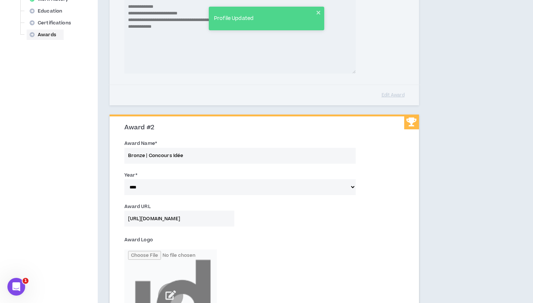
click at [211, 151] on input "Bronze | Concours Idée" at bounding box center [239, 156] width 231 height 16
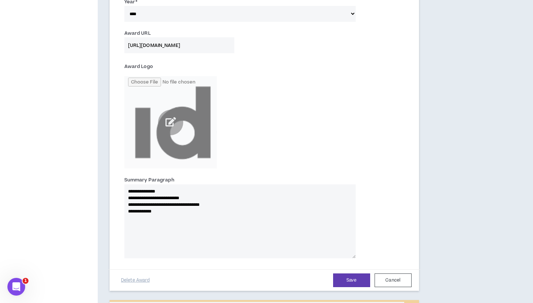
scroll to position [521, 0]
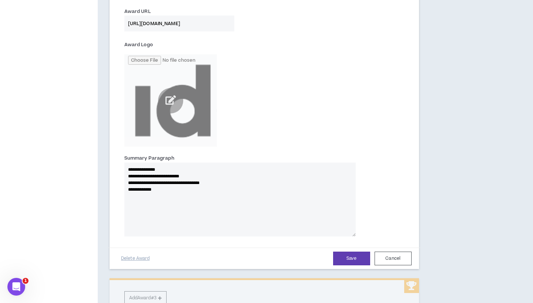
click at [347, 264] on div "Save Cancel Delete Award" at bounding box center [264, 258] width 313 height 21
click at [347, 256] on button "Save" at bounding box center [351, 259] width 37 height 14
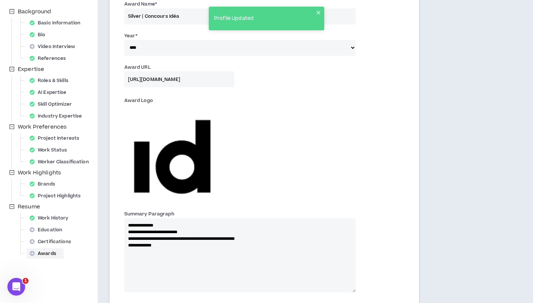
scroll to position [107, 0]
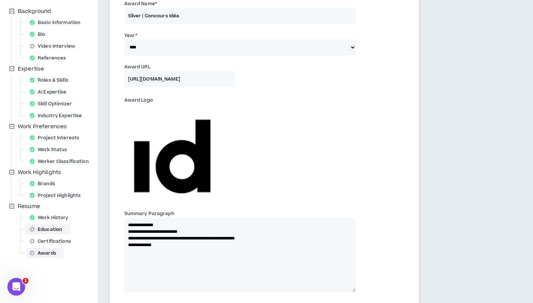
click at [61, 231] on div "Education" at bounding box center [48, 230] width 43 height 10
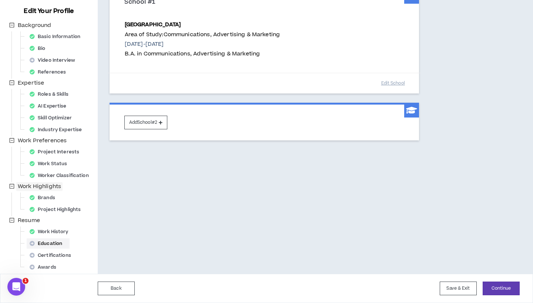
scroll to position [93, 0]
click at [49, 254] on div "Certifications" at bounding box center [53, 256] width 52 height 10
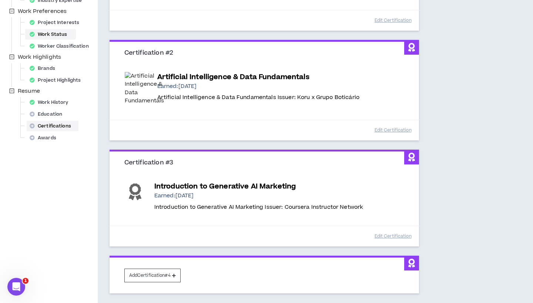
scroll to position [229, 0]
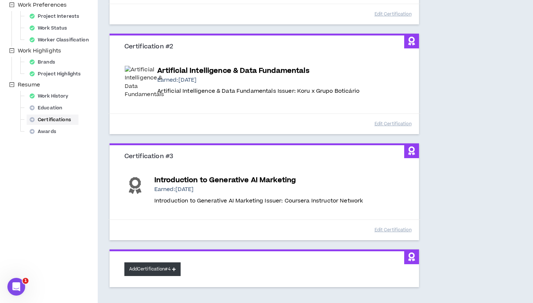
click at [149, 266] on button "Add Certification #4" at bounding box center [152, 270] width 56 height 14
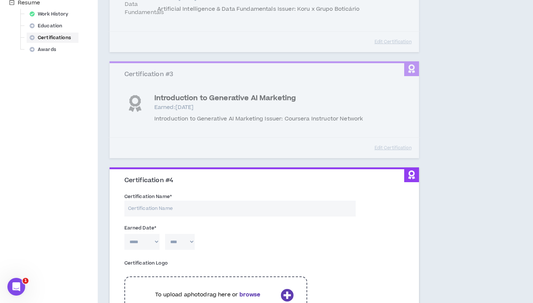
scroll to position [346, 0]
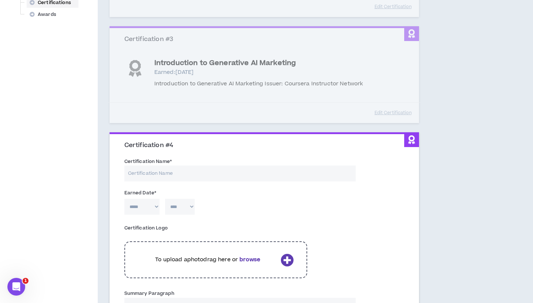
click at [137, 167] on input "Certification Name *" at bounding box center [239, 174] width 231 height 16
paste input "Futures Thinking & Forecasting"
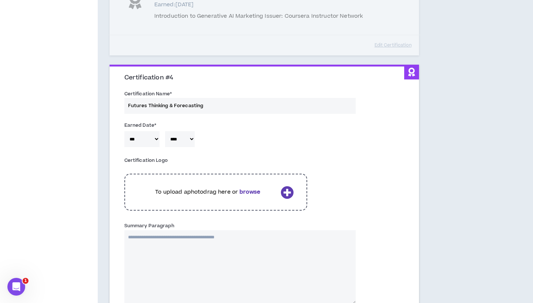
scroll to position [429, 0]
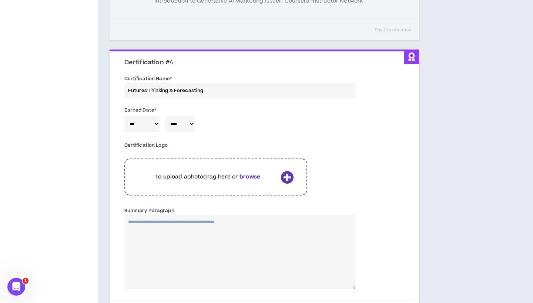
click at [206, 218] on textarea "Summary Paragraph" at bounding box center [239, 252] width 231 height 74
click at [174, 83] on input "Futures Thinking & Forecasting" at bounding box center [239, 91] width 231 height 16
paste input "Ready, Set, Future! Introduction to Futures Think"
click at [202, 229] on textarea "Summary Paragraph" at bounding box center [239, 252] width 231 height 74
click at [141, 225] on textarea "Summary Paragraph" at bounding box center [239, 252] width 231 height 74
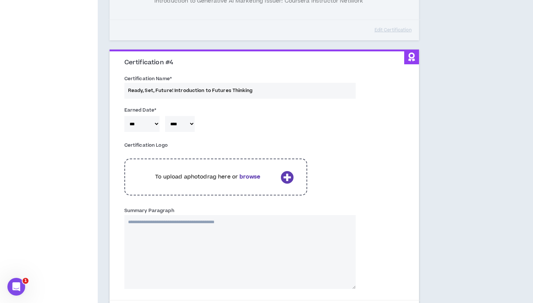
paste textarea "**********"
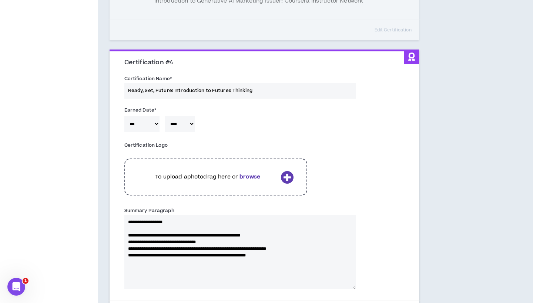
drag, startPoint x: 128, startPoint y: 225, endPoint x: 124, endPoint y: 202, distance: 23.7
click at [124, 207] on div "**********" at bounding box center [239, 248] width 231 height 82
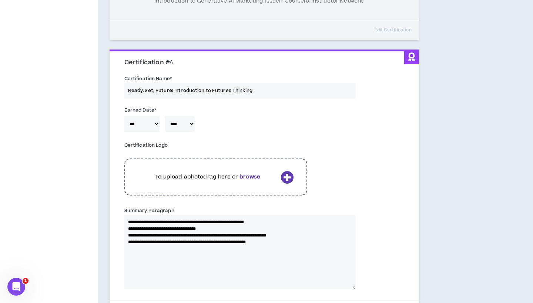
click at [125, 219] on textarea "**********" at bounding box center [239, 252] width 231 height 74
click at [127, 230] on textarea "**********" at bounding box center [239, 252] width 231 height 74
click at [127, 236] on textarea "**********" at bounding box center [239, 252] width 231 height 74
click at [283, 236] on textarea "**********" at bounding box center [239, 252] width 231 height 74
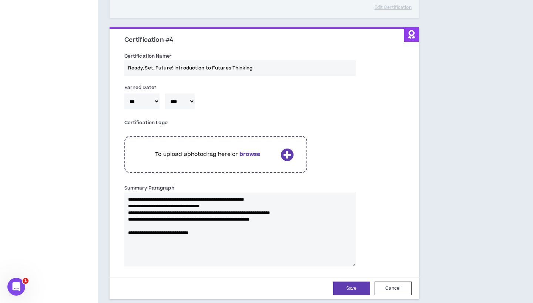
scroll to position [468, 0]
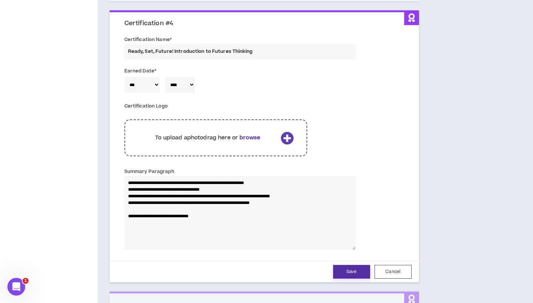
click at [351, 270] on button "Save" at bounding box center [351, 272] width 37 height 14
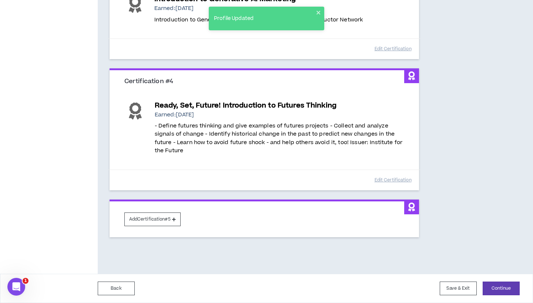
scroll to position [403, 0]
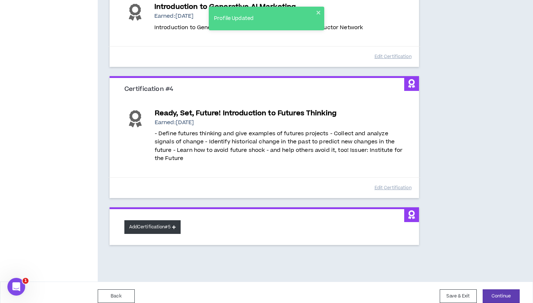
click at [170, 222] on button "Add Certification #5" at bounding box center [152, 228] width 56 height 14
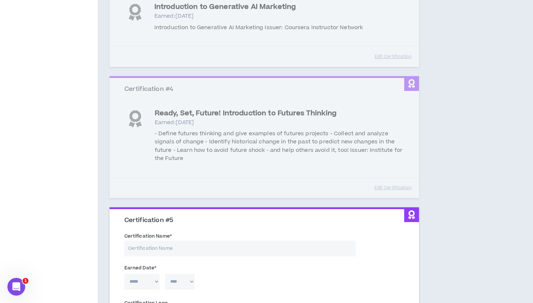
click at [145, 247] on input "Certification Name *" at bounding box center [239, 249] width 231 height 16
paste input "Forecasting Skills: See the Future Before it Happens"
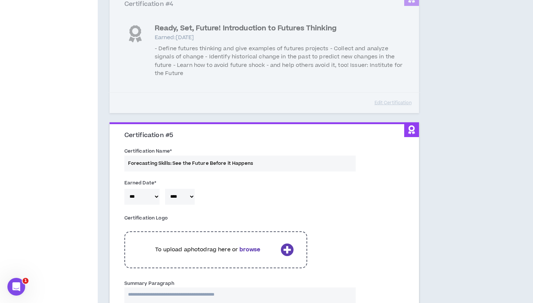
scroll to position [499, 0]
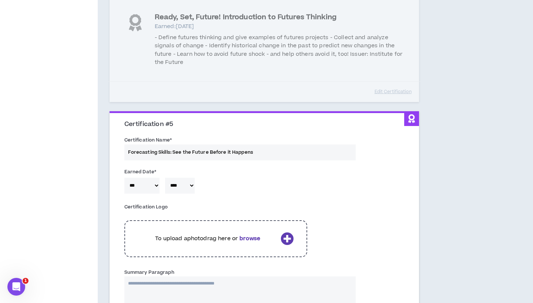
click at [175, 235] on p "To upload a photo drag here or browse" at bounding box center [207, 239] width 139 height 8
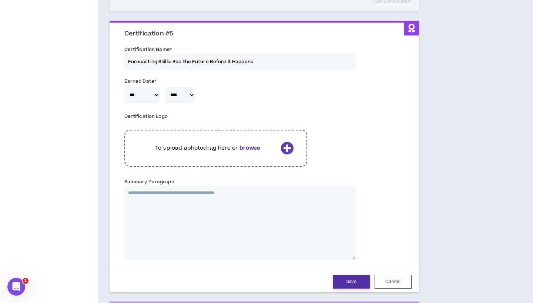
click at [347, 275] on button "Save" at bounding box center [351, 282] width 37 height 14
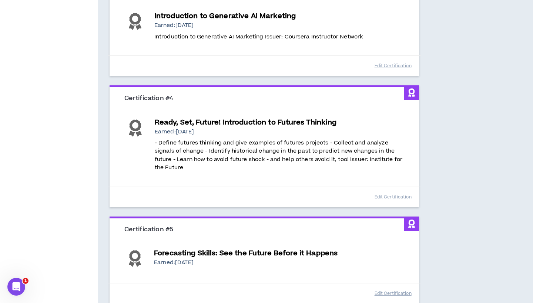
scroll to position [401, 0]
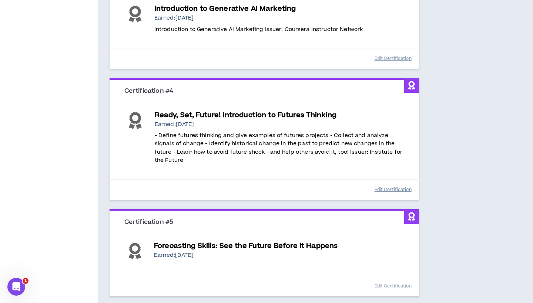
click at [390, 184] on button "Edit Certification" at bounding box center [392, 190] width 37 height 13
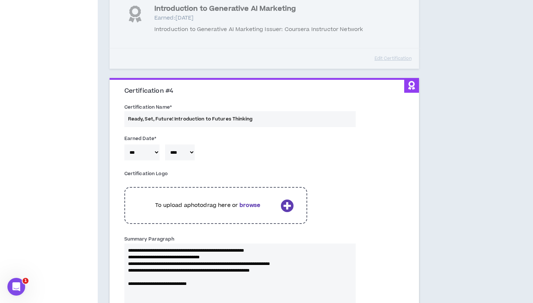
click at [195, 114] on input "Ready, Set, Future! Introduction to Futures Thinking" at bounding box center [239, 119] width 231 height 16
paste input "Forecasting Skills: See the Future Before it Happens"
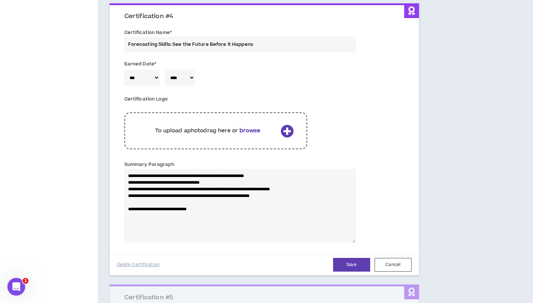
drag, startPoint x: 289, startPoint y: 191, endPoint x: 108, endPoint y: 161, distance: 183.8
click at [108, 161] on div "Certifications [DATE] Certifications are optional and not required. Highlight t…" at bounding box center [264, 7] width 333 height 898
paste textarea "**********"
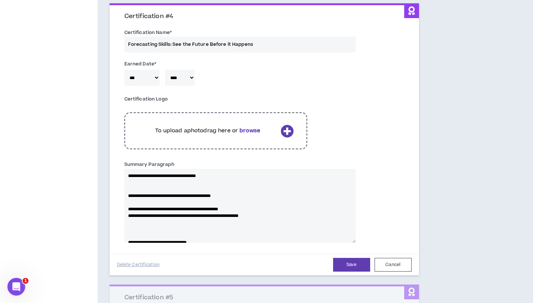
click at [124, 188] on textarea "**********" at bounding box center [239, 206] width 231 height 74
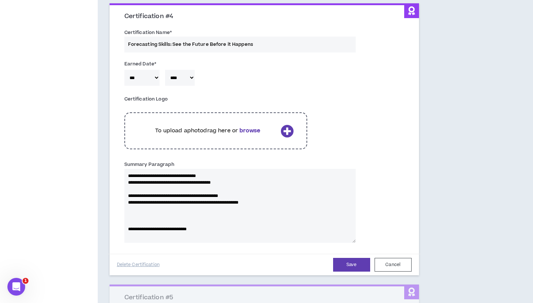
click at [125, 189] on textarea "**********" at bounding box center [239, 206] width 231 height 74
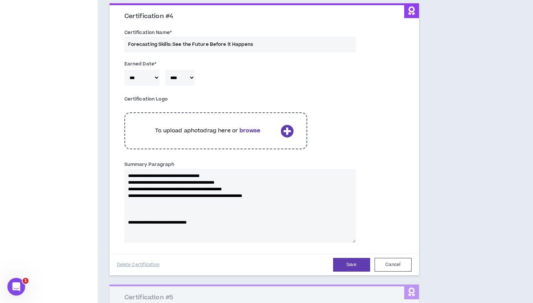
click at [246, 204] on textarea "**********" at bounding box center [239, 206] width 231 height 74
click at [263, 210] on textarea "**********" at bounding box center [239, 206] width 231 height 74
click at [350, 258] on button "Save" at bounding box center [351, 265] width 37 height 14
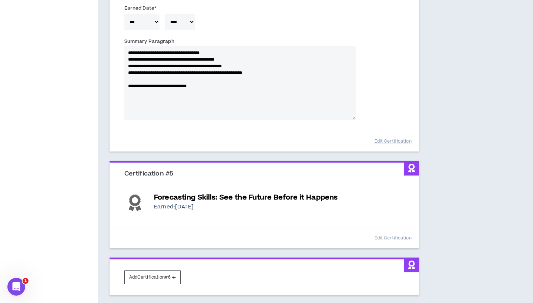
scroll to position [538, 0]
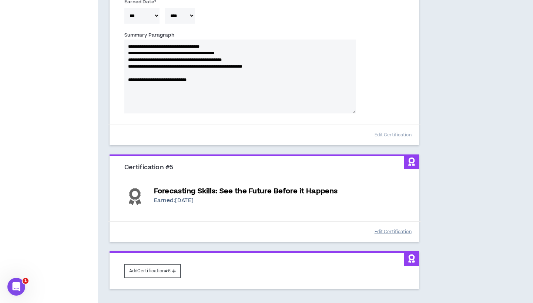
click at [388, 226] on button "Edit Certification" at bounding box center [392, 232] width 37 height 13
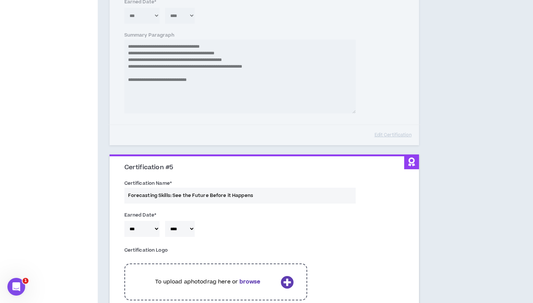
click at [222, 188] on input "Forecasting Skills: See the Future Before it Happens" at bounding box center [239, 196] width 231 height 16
paste input "Ready, Set, Future! Introduction to Futures Thinking"
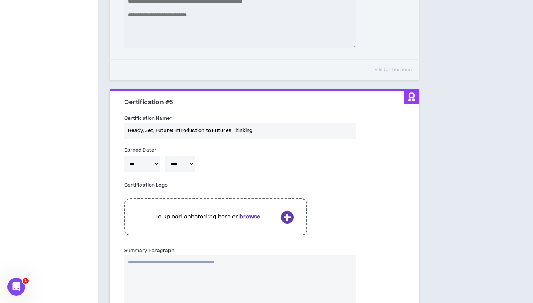
scroll to position [609, 0]
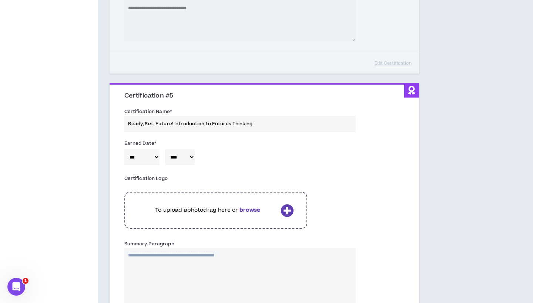
click at [156, 249] on textarea "Summary Paragraph" at bounding box center [239, 286] width 231 height 74
paste textarea "**********"
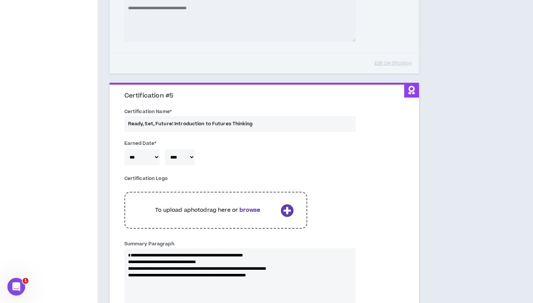
click at [128, 252] on textarea "**********" at bounding box center [239, 286] width 231 height 74
click at [152, 280] on textarea "**********" at bounding box center [239, 286] width 231 height 74
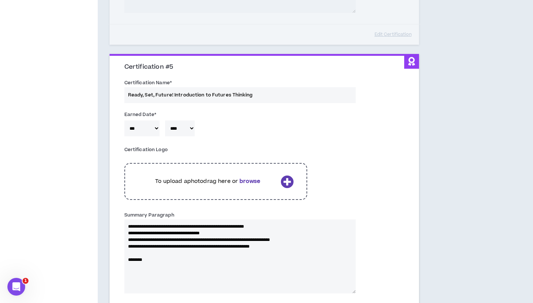
scroll to position [639, 0]
paste textarea "**********"
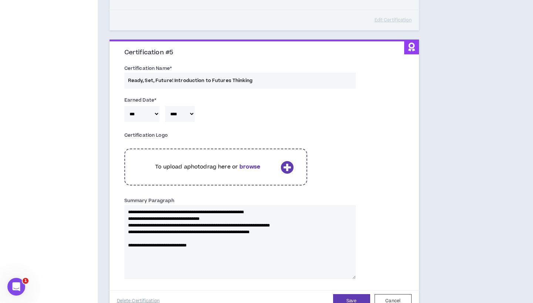
scroll to position [659, 0]
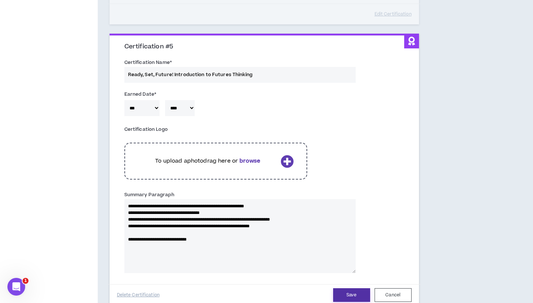
click at [350, 289] on button "Save" at bounding box center [351, 296] width 37 height 14
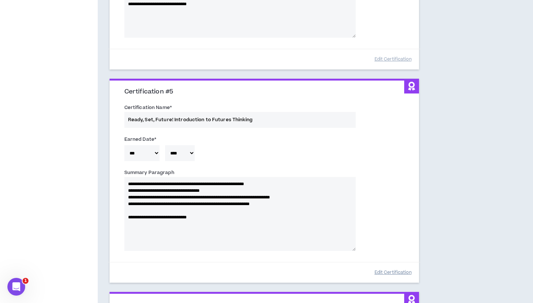
scroll to position [613, 0]
click at [392, 266] on button "Edit Certification" at bounding box center [392, 272] width 37 height 13
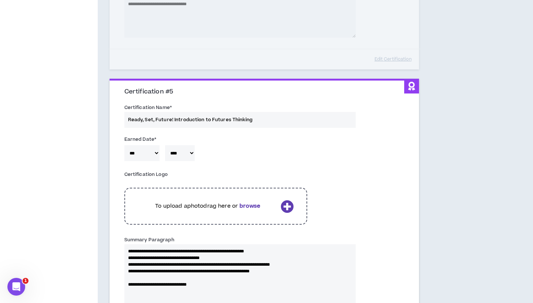
click at [238, 209] on div "To upload a photo drag here or browse" at bounding box center [215, 206] width 183 height 37
click at [154, 202] on p "To upload a photo drag here or browse" at bounding box center [207, 206] width 139 height 8
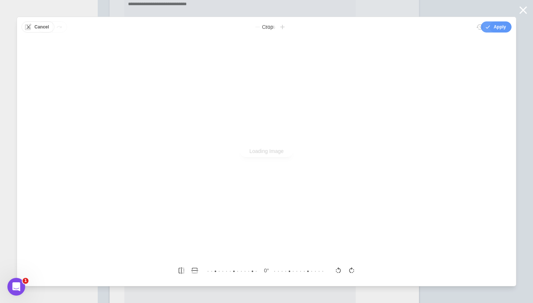
scroll to position [0, 0]
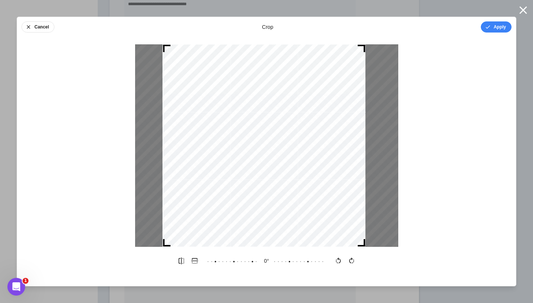
click at [269, 163] on div at bounding box center [263, 145] width 203 height 203
click at [485, 26] on icon "button" at bounding box center [488, 27] width 6 height 6
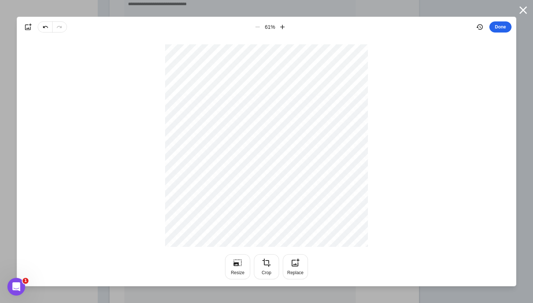
click at [499, 28] on button "Done" at bounding box center [500, 26] width 22 height 11
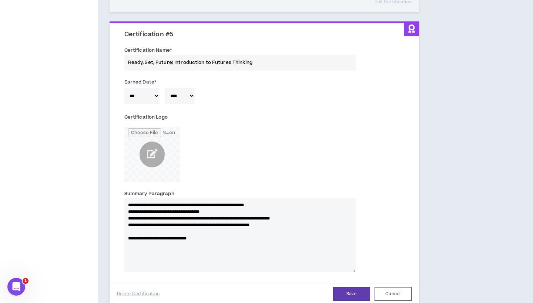
scroll to position [675, 0]
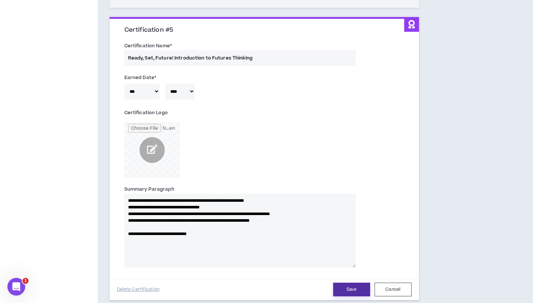
click at [359, 283] on button "Save" at bounding box center [351, 290] width 37 height 14
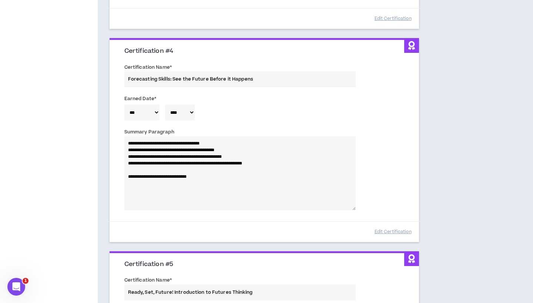
scroll to position [439, 0]
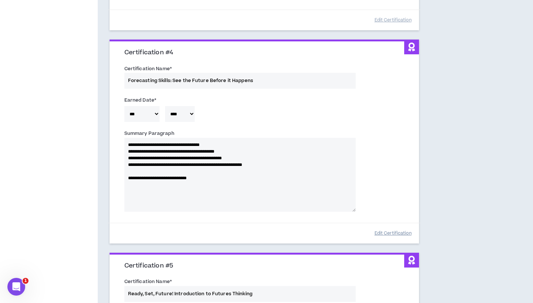
click at [394, 228] on button "Edit Certification" at bounding box center [392, 233] width 37 height 13
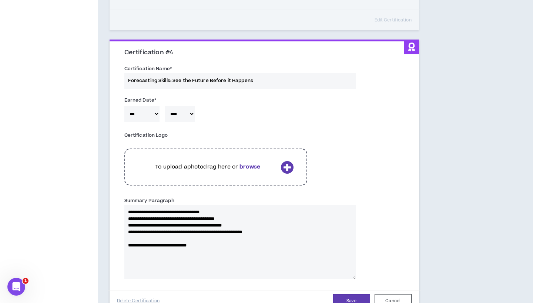
click at [246, 164] on div "To upload a photo drag here or browse" at bounding box center [215, 167] width 183 height 37
click at [242, 163] on b "browse" at bounding box center [249, 167] width 21 height 8
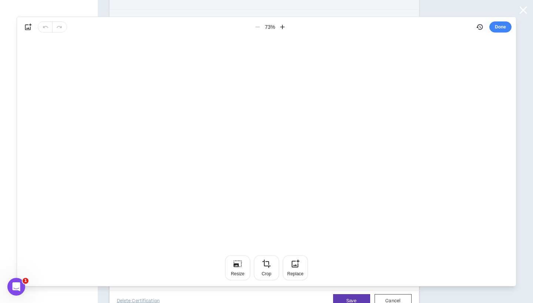
scroll to position [0, 0]
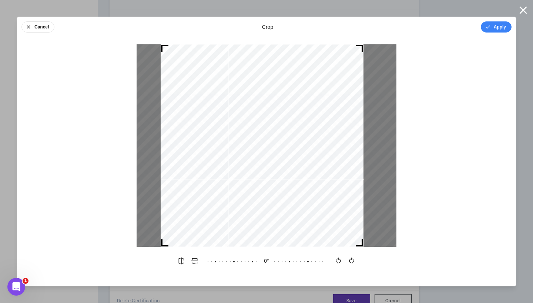
drag, startPoint x: 352, startPoint y: 173, endPoint x: 348, endPoint y: 173, distance: 4.4
click at [348, 173] on div at bounding box center [262, 145] width 203 height 203
click at [484, 31] on button "Apply" at bounding box center [496, 26] width 31 height 11
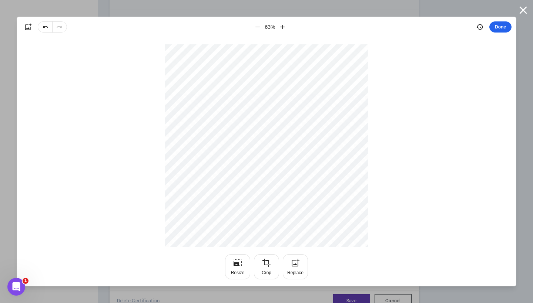
click at [496, 25] on button "Done" at bounding box center [500, 26] width 22 height 11
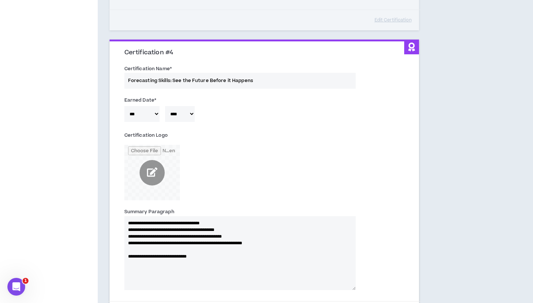
click at [152, 173] on input "file" at bounding box center [152, 173] width 56 height 56
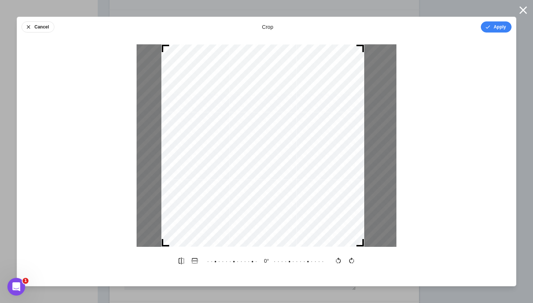
click at [272, 190] on div at bounding box center [262, 145] width 203 height 203
click at [266, 261] on output "0 °" at bounding box center [266, 261] width 15 height 7
click at [494, 26] on button "Apply" at bounding box center [496, 26] width 31 height 11
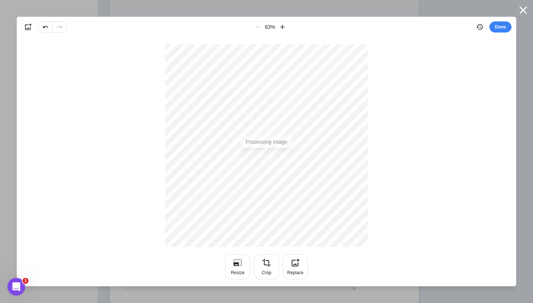
click at [255, 27] on div "63 %" at bounding box center [270, 26] width 38 height 13
click at [282, 27] on icon "button" at bounding box center [282, 27] width 4 height 4
click at [258, 26] on icon "button" at bounding box center [257, 26] width 7 height 7
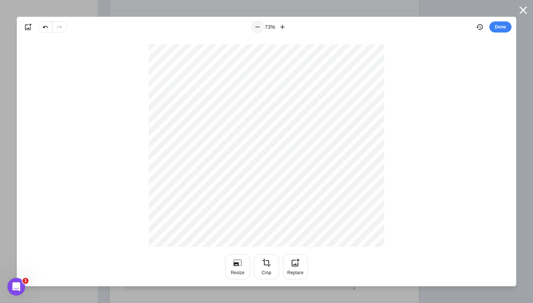
click at [258, 26] on icon "button" at bounding box center [257, 26] width 7 height 7
click at [258, 26] on div "63 %" at bounding box center [270, 26] width 38 height 13
click at [282, 26] on icon "button" at bounding box center [282, 27] width 4 height 4
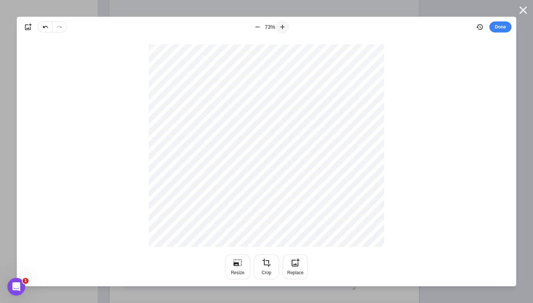
click at [282, 26] on icon "button" at bounding box center [282, 27] width 4 height 4
click at [256, 26] on icon "button" at bounding box center [257, 26] width 7 height 7
click at [496, 27] on button "Done" at bounding box center [500, 26] width 22 height 11
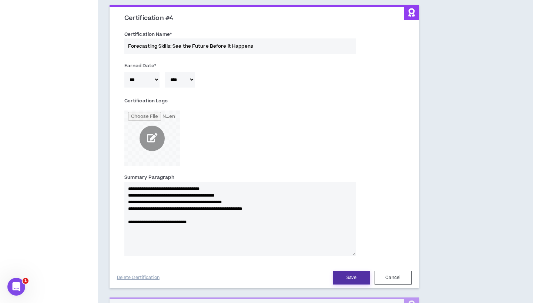
scroll to position [478, 0]
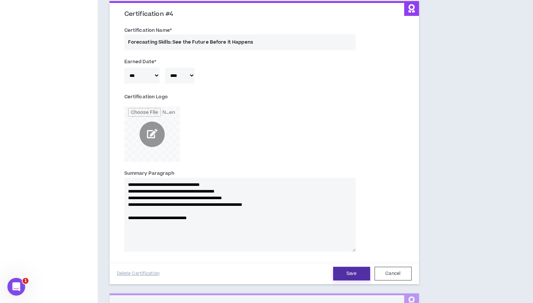
click at [353, 268] on button "Save" at bounding box center [351, 274] width 37 height 14
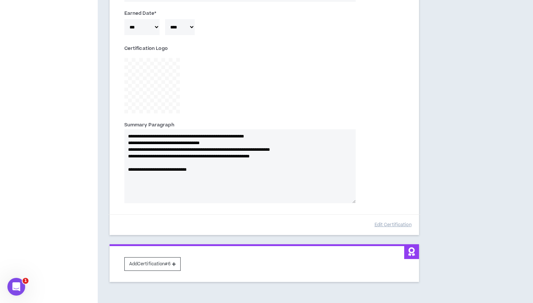
scroll to position [834, 0]
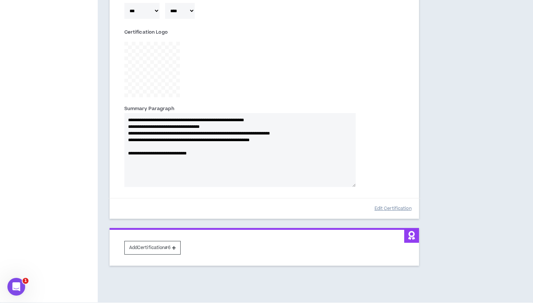
click at [381, 202] on button "Edit Certification" at bounding box center [392, 208] width 37 height 13
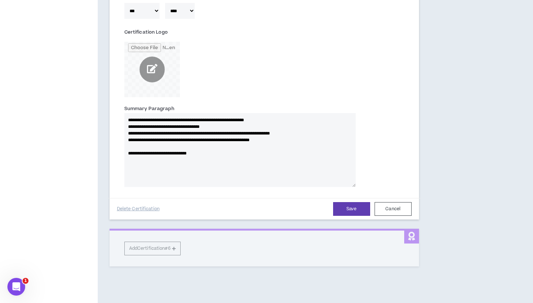
click at [147, 66] on input "file" at bounding box center [152, 70] width 56 height 56
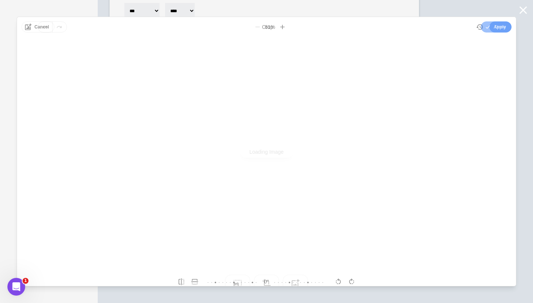
scroll to position [0, 0]
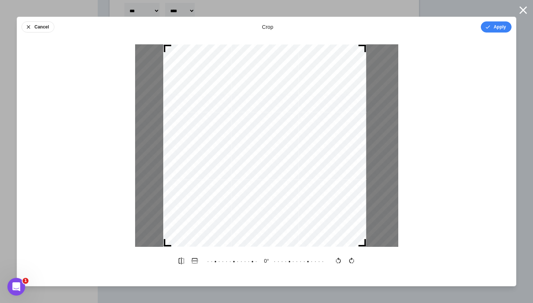
click at [292, 138] on div at bounding box center [264, 145] width 203 height 203
click at [517, 17] on button "button" at bounding box center [523, 10] width 19 height 19
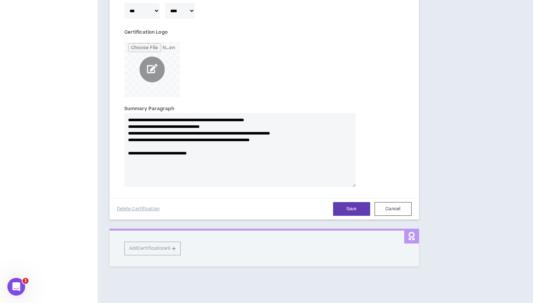
click at [155, 57] on input "file" at bounding box center [152, 70] width 56 height 56
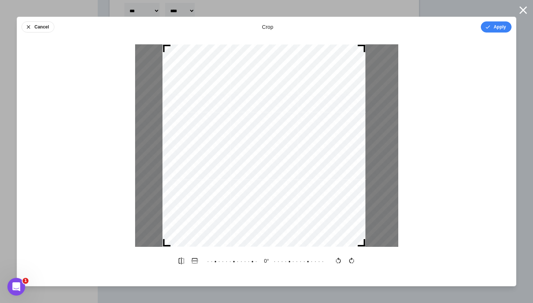
click at [264, 147] on div at bounding box center [263, 145] width 203 height 203
click at [490, 30] on icon "button" at bounding box center [488, 27] width 6 height 6
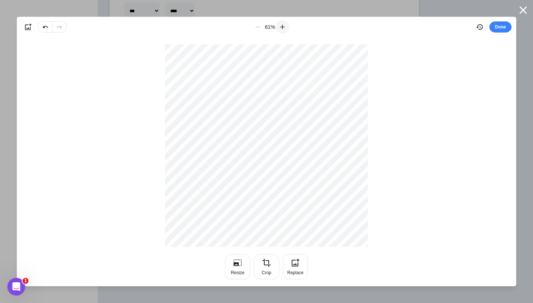
click at [283, 21] on button "button" at bounding box center [282, 26] width 13 height 13
click at [243, 261] on button "Resize" at bounding box center [237, 267] width 25 height 25
click at [37, 28] on button "Cancel" at bounding box center [37, 26] width 33 height 11
click at [268, 269] on button "Crop" at bounding box center [266, 267] width 25 height 25
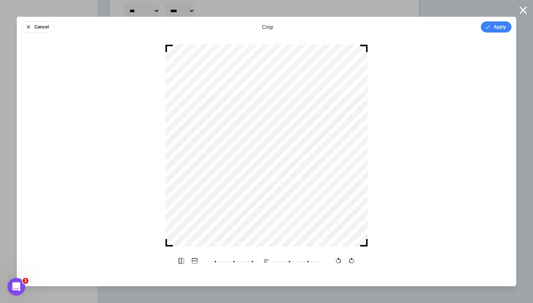
drag, startPoint x: 265, startPoint y: 189, endPoint x: 271, endPoint y: 190, distance: 5.6
click at [271, 190] on div at bounding box center [266, 145] width 203 height 203
click at [494, 25] on button "Apply" at bounding box center [496, 26] width 31 height 11
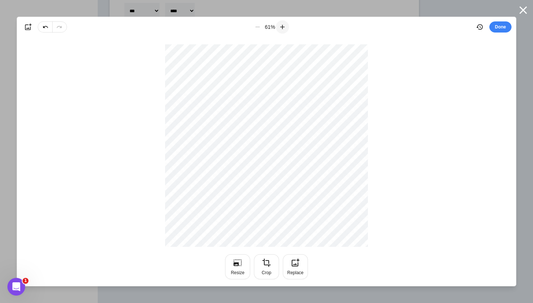
click at [283, 25] on icon "button" at bounding box center [282, 26] width 7 height 7
click at [497, 25] on button "Done" at bounding box center [500, 26] width 22 height 11
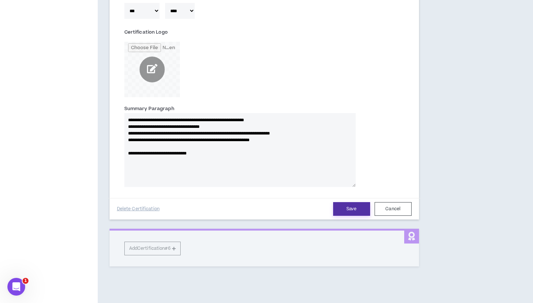
click at [345, 204] on button "Save" at bounding box center [351, 209] width 37 height 14
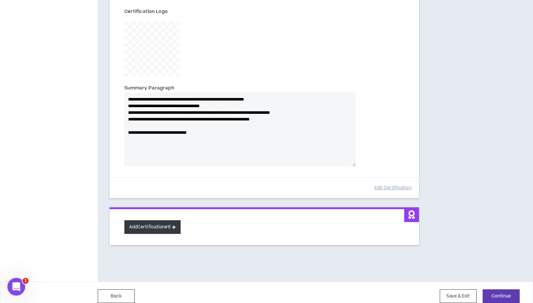
scroll to position [855, 0]
click at [161, 221] on button "Add Certification #6" at bounding box center [152, 228] width 56 height 14
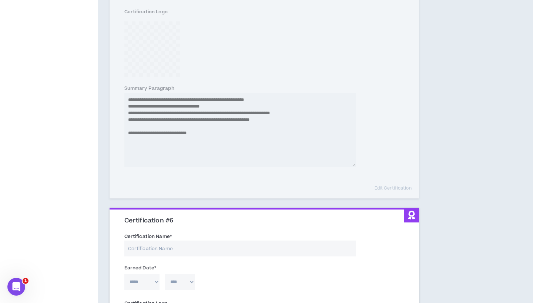
click at [152, 241] on input "Certification Name *" at bounding box center [239, 249] width 231 height 16
paste input "Project & Innovation Management"
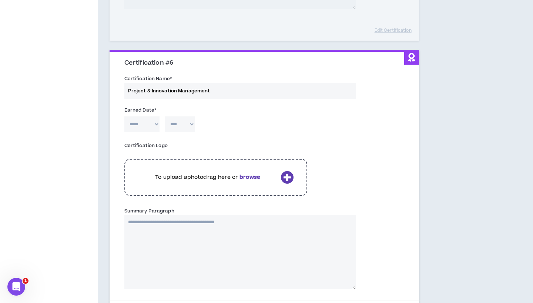
scroll to position [1013, 0]
click at [298, 251] on textarea "Summary Paragraph" at bounding box center [239, 252] width 231 height 74
click at [229, 83] on input "Project & Innovation Management" at bounding box center [239, 91] width 231 height 16
click at [124, 215] on textarea "**********" at bounding box center [239, 252] width 231 height 74
paste textarea "**********"
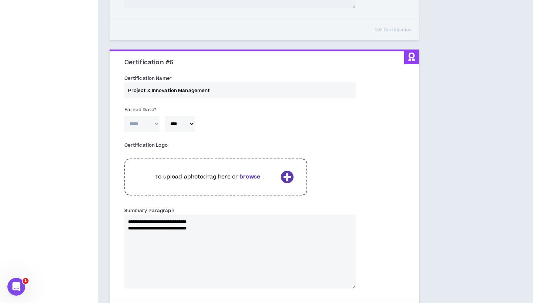
paste textarea "**********"
drag, startPoint x: 277, startPoint y: 215, endPoint x: 210, endPoint y: 212, distance: 66.7
click at [210, 215] on textarea "**********" at bounding box center [239, 252] width 231 height 74
click at [275, 253] on textarea "**********" at bounding box center [239, 252] width 231 height 74
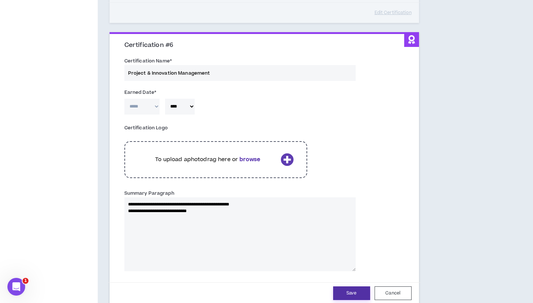
click at [343, 287] on button "Save" at bounding box center [351, 294] width 37 height 14
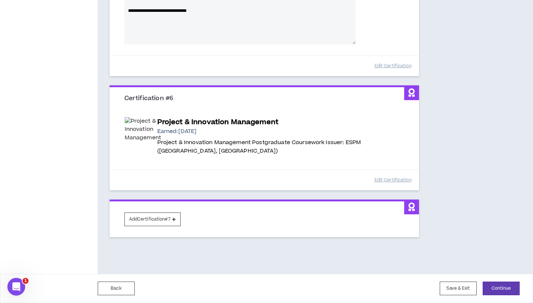
scroll to position [969, 0]
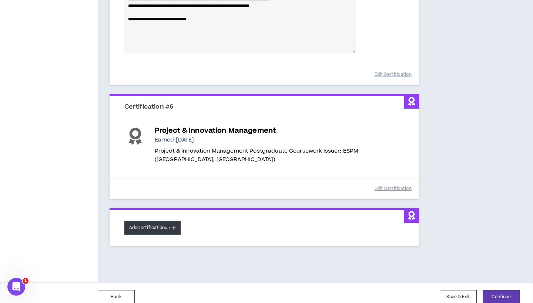
click at [162, 225] on button "Add Certification #7" at bounding box center [152, 228] width 56 height 14
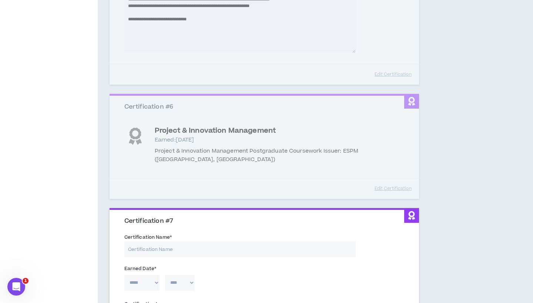
click at [176, 246] on input "Certification Name *" at bounding box center [239, 250] width 231 height 16
paste input "Cool Hunting & Consumer Behavior B."
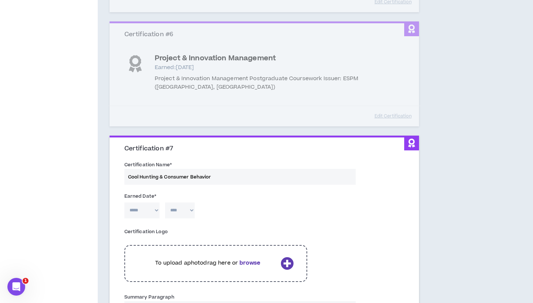
scroll to position [1046, 0]
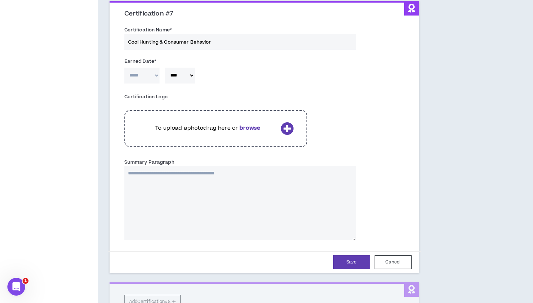
click at [164, 194] on textarea "Summary Paragraph" at bounding box center [239, 204] width 231 height 74
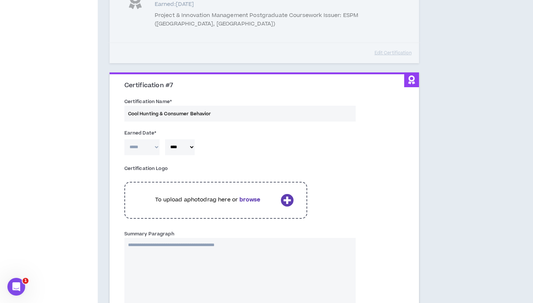
scroll to position [1103, 0]
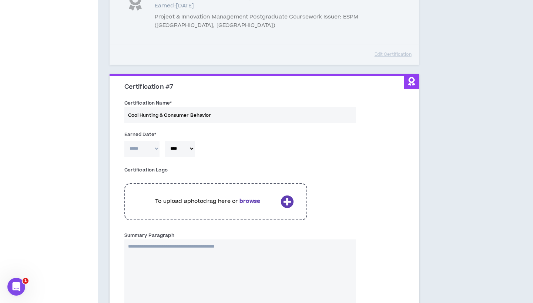
paste textarea "**********"
click at [226, 240] on textarea "**********" at bounding box center [239, 277] width 231 height 74
paste textarea "**********"
click at [213, 240] on textarea "**********" at bounding box center [239, 277] width 231 height 74
click at [248, 240] on textarea "**********" at bounding box center [239, 277] width 231 height 74
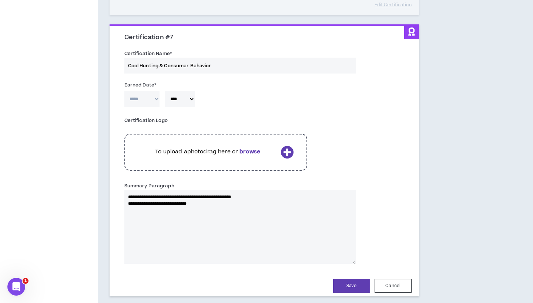
scroll to position [1163, 0]
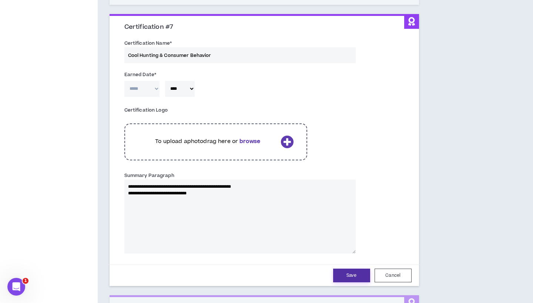
click at [350, 270] on button "Save" at bounding box center [351, 276] width 37 height 14
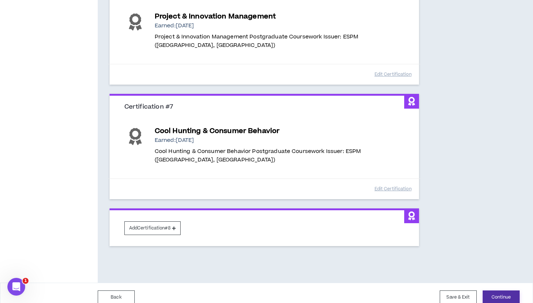
scroll to position [1083, 0]
click at [501, 291] on button "Continue" at bounding box center [501, 298] width 37 height 14
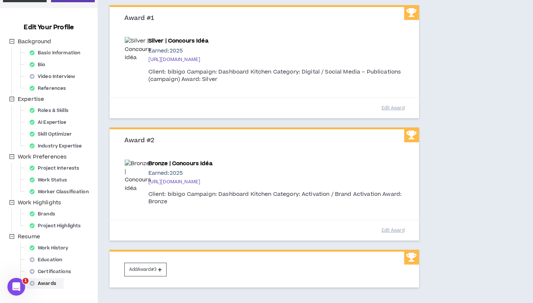
scroll to position [75, 0]
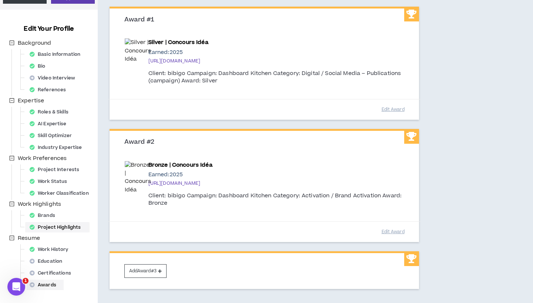
click at [77, 224] on div "Project Highlights" at bounding box center [57, 227] width 61 height 10
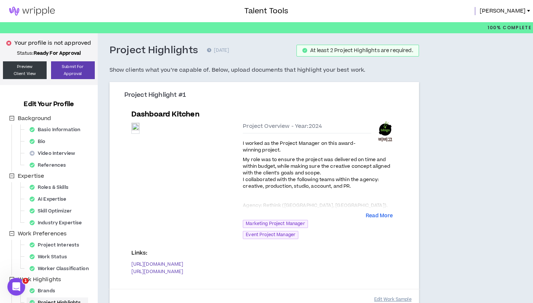
click at [393, 293] on button "Edit Work Sample" at bounding box center [392, 299] width 37 height 13
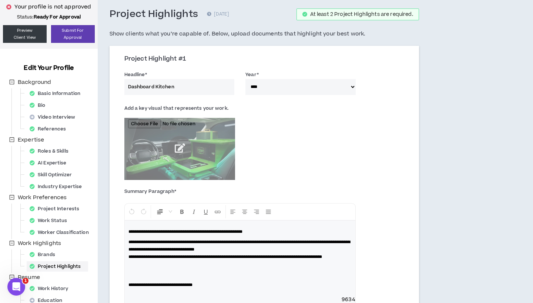
scroll to position [37, 0]
click at [217, 260] on p "**********" at bounding box center [239, 249] width 223 height 22
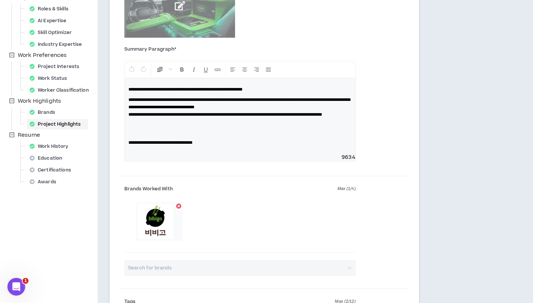
scroll to position [179, 0]
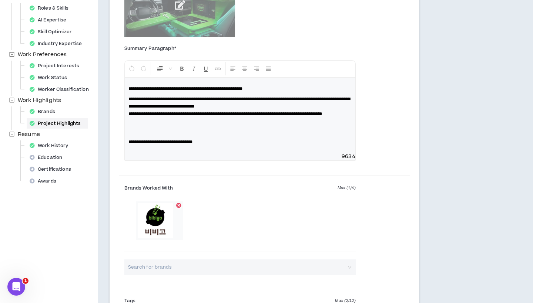
click at [128, 144] on span "**********" at bounding box center [160, 142] width 64 height 4
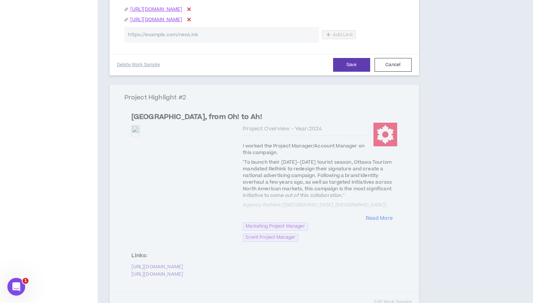
scroll to position [663, 0]
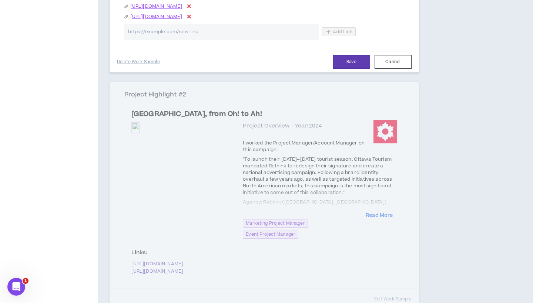
click at [345, 73] on div "Save Cancel Delete Work Sample" at bounding box center [264, 61] width 313 height 21
click at [347, 69] on button "Save" at bounding box center [351, 62] width 37 height 14
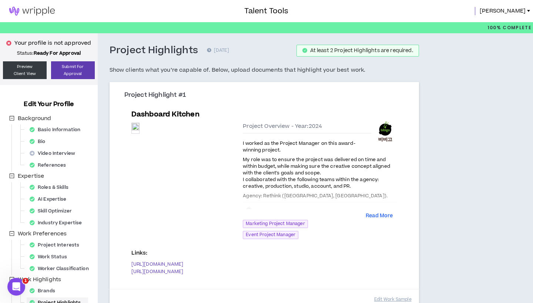
scroll to position [0, 0]
click at [393, 293] on button "Edit Work Sample" at bounding box center [392, 299] width 37 height 13
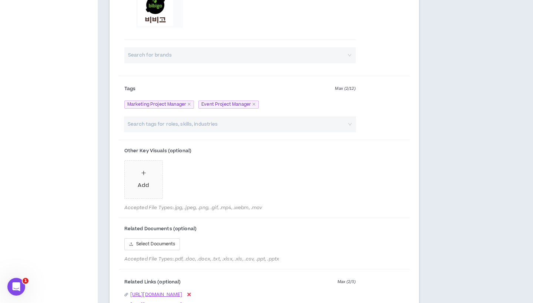
scroll to position [375, 0]
click at [151, 188] on span "Add" at bounding box center [144, 179] width 38 height 38
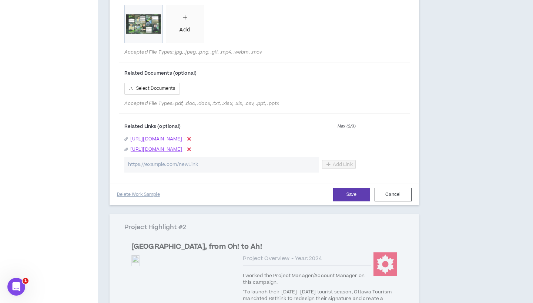
scroll to position [532, 0]
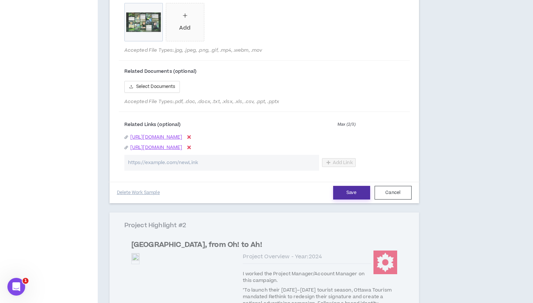
click at [354, 198] on button "Save" at bounding box center [351, 193] width 37 height 14
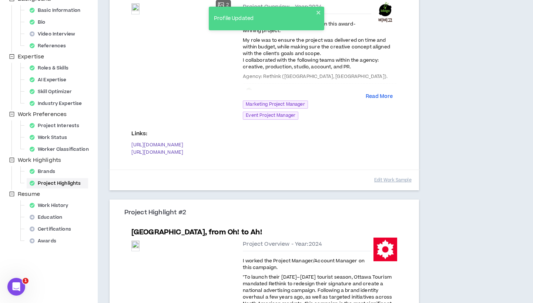
scroll to position [37, 0]
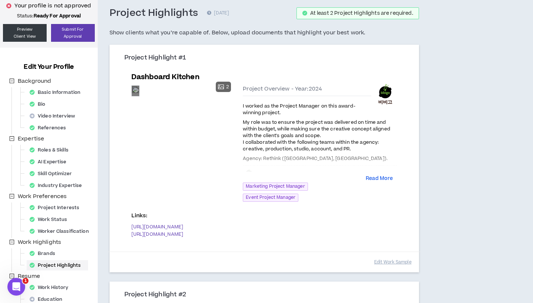
click at [139, 96] on div "Preview" at bounding box center [135, 91] width 7 height 10
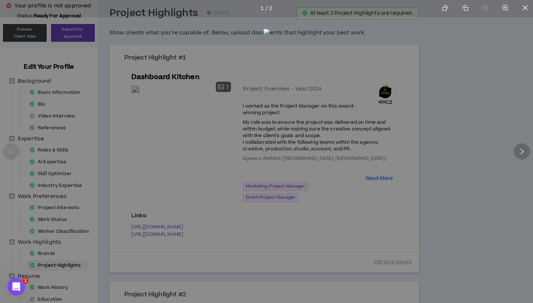
click at [525, 155] on div at bounding box center [522, 152] width 16 height 16
click at [497, 194] on div at bounding box center [266, 151] width 533 height 303
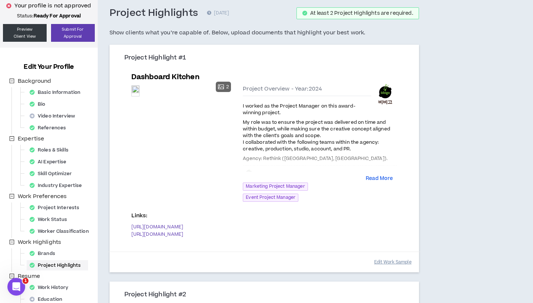
click at [390, 256] on button "Edit Work Sample" at bounding box center [392, 262] width 37 height 13
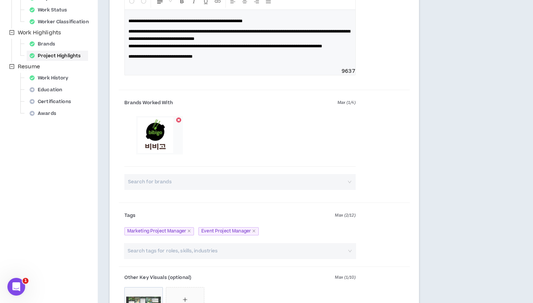
scroll to position [281, 0]
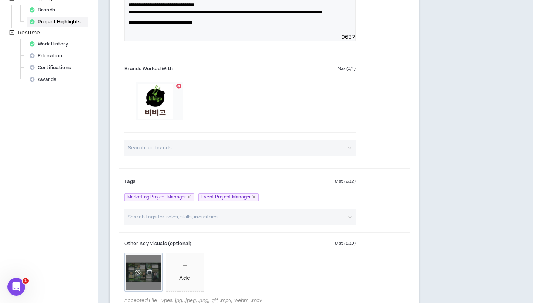
click at [148, 275] on icon "delete" at bounding box center [149, 272] width 5 height 5
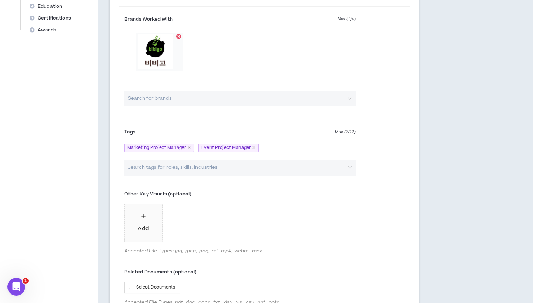
scroll to position [368, 0]
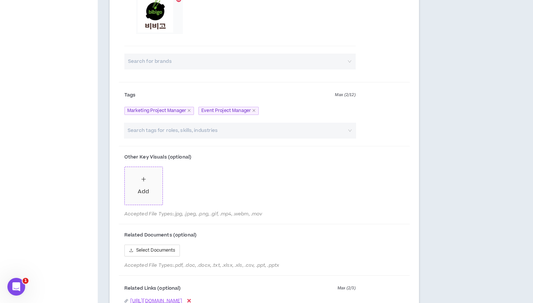
click at [148, 195] on div "Add" at bounding box center [143, 192] width 11 height 8
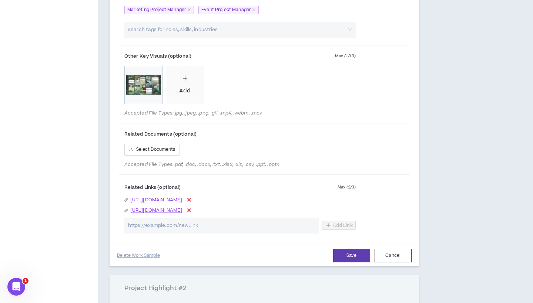
scroll to position [476, 0]
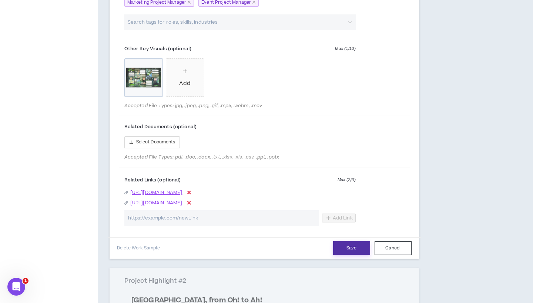
click at [346, 255] on button "Save" at bounding box center [351, 249] width 37 height 14
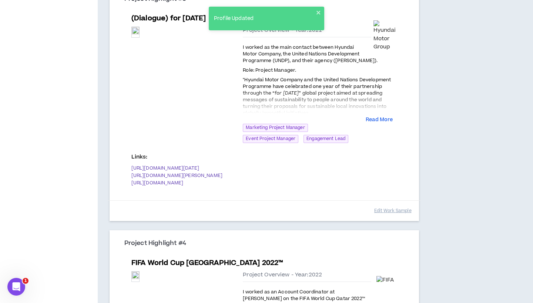
scroll to position [572, 0]
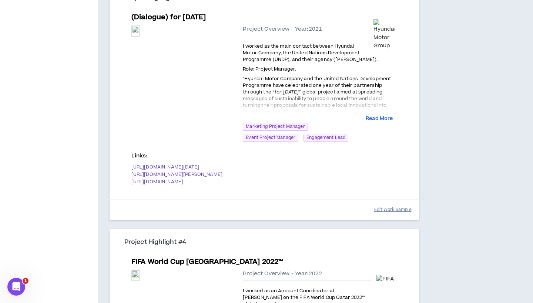
click at [386, 204] on button "Edit Work Sample" at bounding box center [392, 210] width 37 height 13
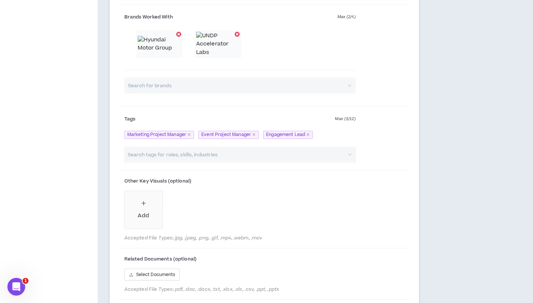
scroll to position [924, 0]
click at [143, 219] on div "Add" at bounding box center [143, 215] width 11 height 8
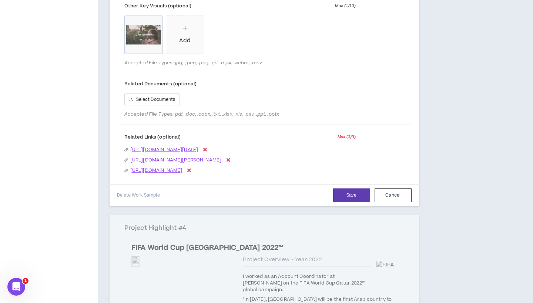
scroll to position [1142, 0]
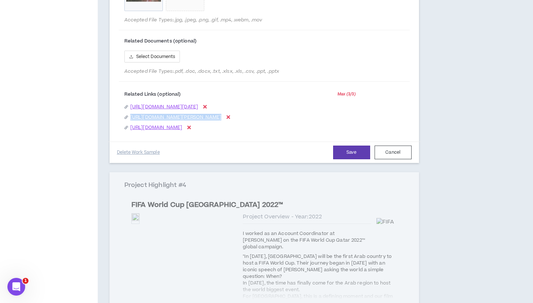
drag, startPoint x: 124, startPoint y: 142, endPoint x: 127, endPoint y: 160, distance: 18.8
click at [127, 136] on div "Related Links (optional) Max ( 3 / 3 ) [URL][DOMAIN_NAME][DATE] [URL][DOMAIN_NA…" at bounding box center [264, 110] width 291 height 51
click at [346, 159] on button "Save" at bounding box center [351, 153] width 37 height 14
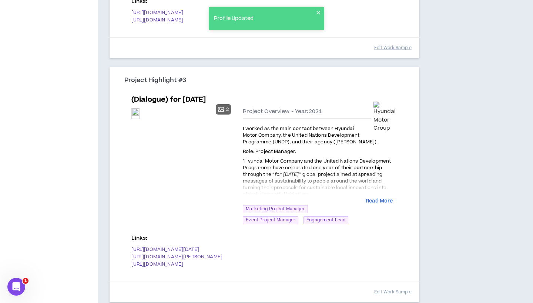
scroll to position [490, 0]
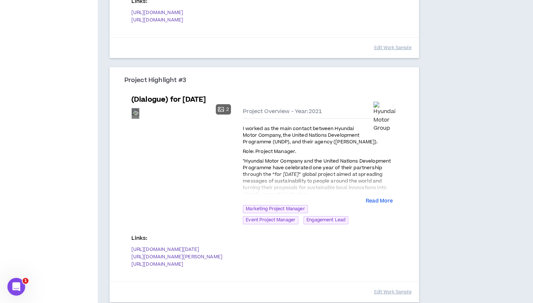
click at [139, 118] on div "Preview" at bounding box center [135, 113] width 7 height 10
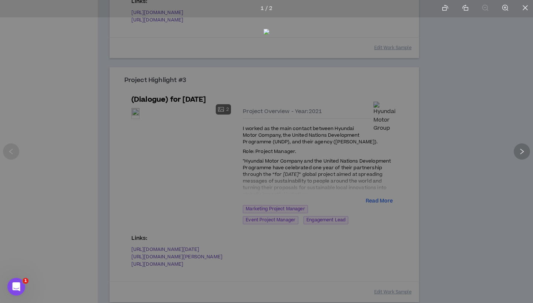
click at [521, 152] on icon "right" at bounding box center [521, 151] width 7 height 7
click at [525, 9] on icon "close" at bounding box center [524, 7] width 5 height 5
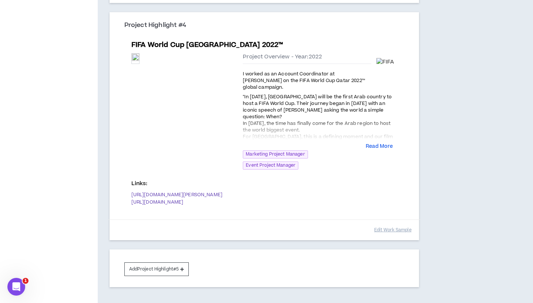
scroll to position [790, 0]
click at [139, 62] on div "Preview" at bounding box center [135, 58] width 7 height 8
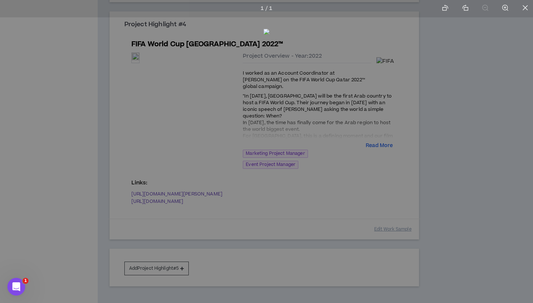
click at [525, 159] on div at bounding box center [266, 151] width 533 height 303
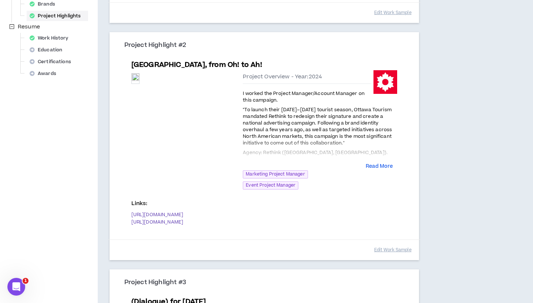
scroll to position [275, 0]
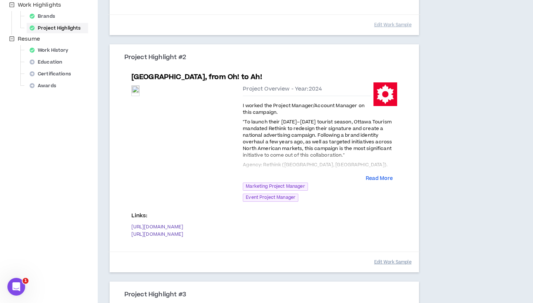
click at [392, 256] on button "Edit Work Sample" at bounding box center [392, 262] width 37 height 13
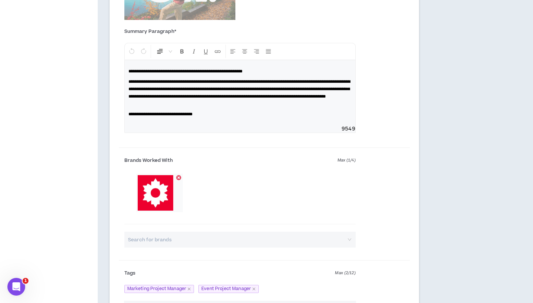
scroll to position [463, 0]
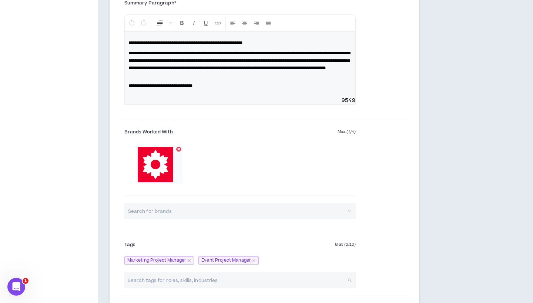
click at [181, 277] on input "search" at bounding box center [236, 281] width 219 height 16
click at [172, 291] on p "Engagement Lead" at bounding box center [217, 292] width 178 height 8
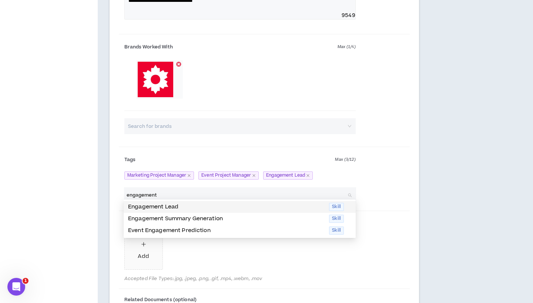
scroll to position [549, 0]
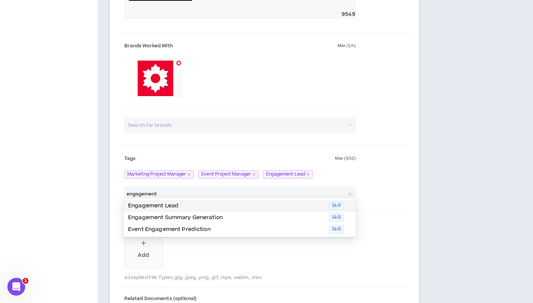
drag, startPoint x: 162, startPoint y: 188, endPoint x: 121, endPoint y: 186, distance: 40.8
click at [121, 186] on div "engagement Search tags for roles, skills, industries" at bounding box center [240, 194] width 242 height 16
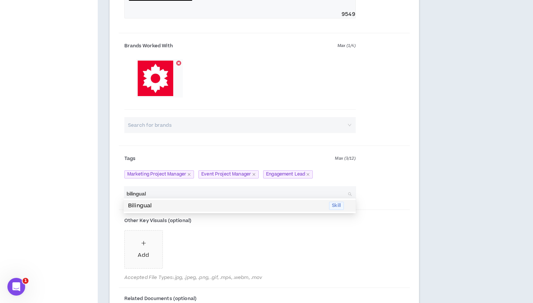
click at [149, 205] on p "Bilingual" at bounding box center [226, 206] width 196 height 8
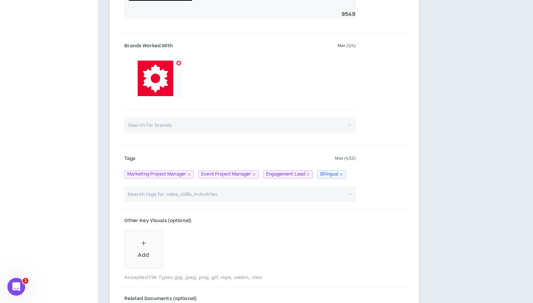
click at [94, 208] on div "Your profile is not approved Status: Ready For Approval Preview Client View Sub…" at bounding box center [49, 236] width 98 height 1503
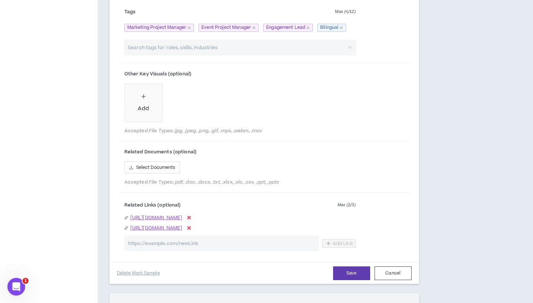
scroll to position [706, 0]
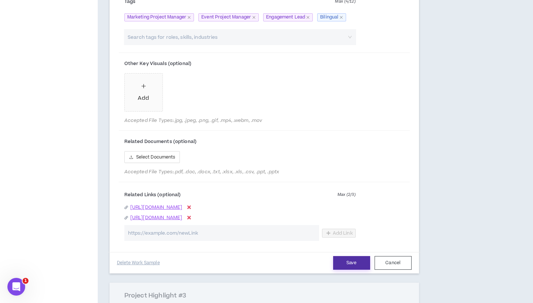
click at [352, 256] on button "Save" at bounding box center [351, 263] width 37 height 14
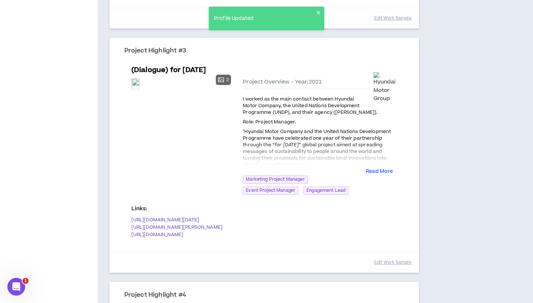
scroll to position [542, 0]
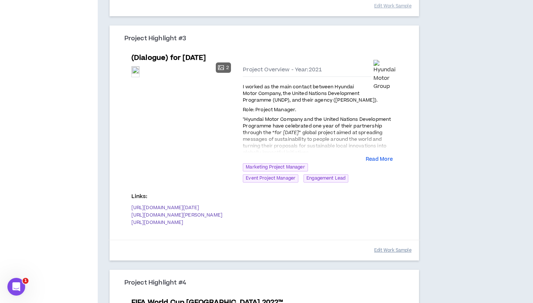
click at [389, 244] on button "Edit Work Sample" at bounding box center [392, 250] width 37 height 13
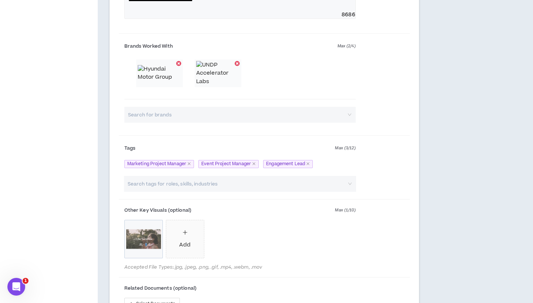
scroll to position [921, 0]
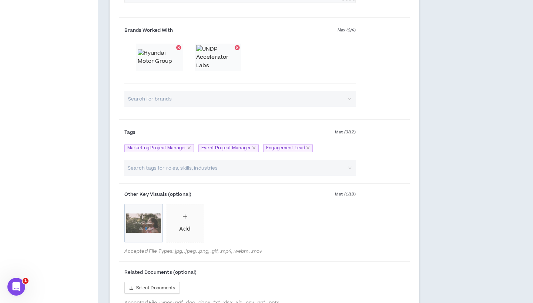
click at [200, 179] on div "Search tags for roles, skills, industries" at bounding box center [240, 169] width 242 height 19
click at [200, 176] on input "search" at bounding box center [236, 168] width 219 height 16
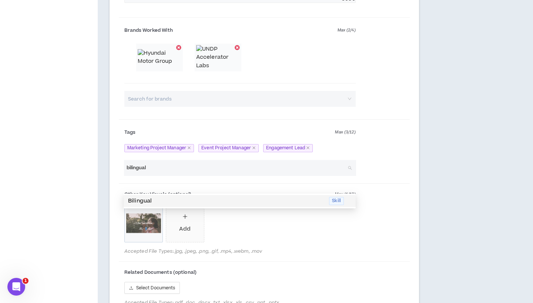
click at [176, 198] on p "Bilingual" at bounding box center [226, 201] width 196 height 8
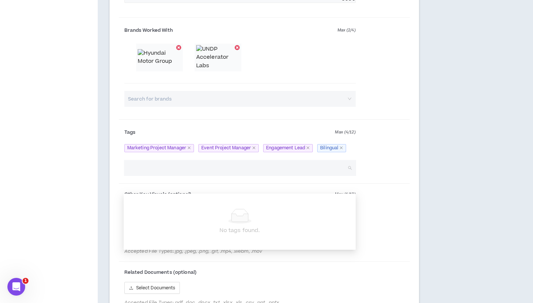
click at [390, 208] on div "Other Key Visuals (optional) Max ( 1 / 10 ) for [DATE].png Add Accepted File Ty…" at bounding box center [264, 223] width 291 height 73
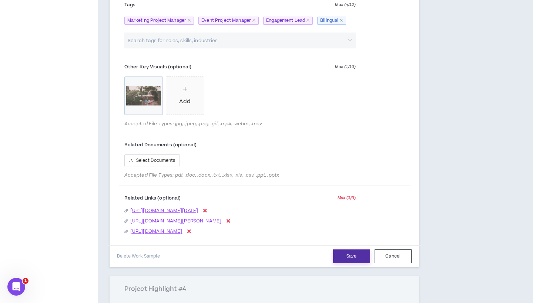
click at [354, 263] on button "Save" at bounding box center [351, 257] width 37 height 14
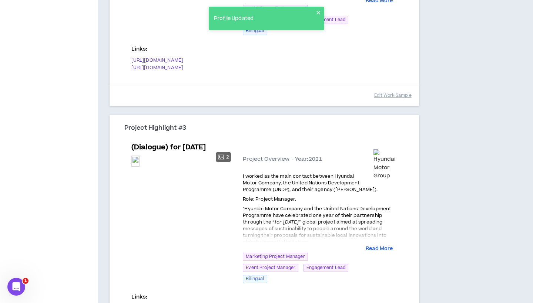
scroll to position [453, 0]
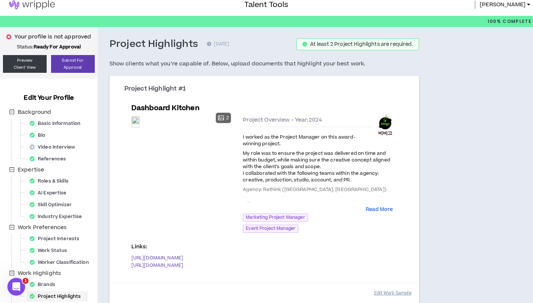
click at [390, 287] on button "Edit Work Sample" at bounding box center [392, 293] width 37 height 13
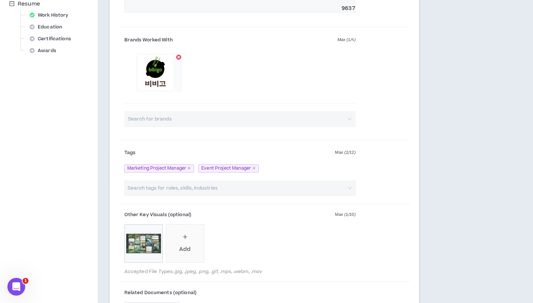
scroll to position [316, 0]
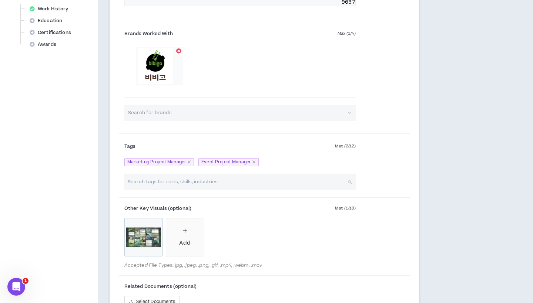
click at [263, 190] on input "search" at bounding box center [236, 182] width 219 height 16
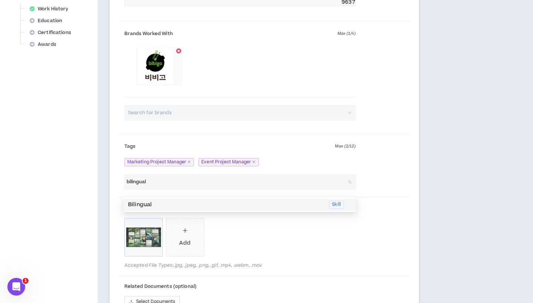
click at [216, 204] on p "Bilingual" at bounding box center [226, 205] width 196 height 8
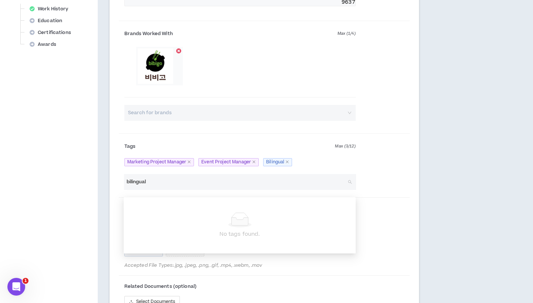
drag, startPoint x: 213, startPoint y: 192, endPoint x: 120, endPoint y: 171, distance: 95.2
click at [120, 171] on form "**********" at bounding box center [264, 104] width 291 height 630
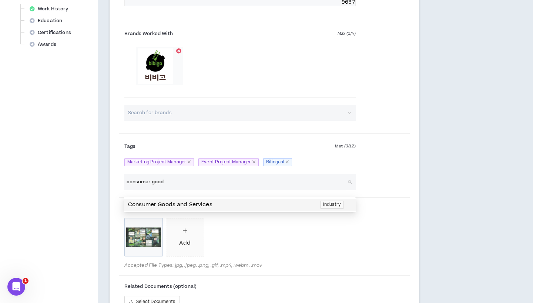
click at [167, 207] on p "Consumer Goods and Services" at bounding box center [222, 205] width 188 height 8
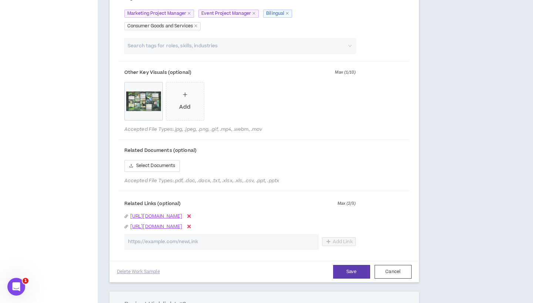
scroll to position [468, 0]
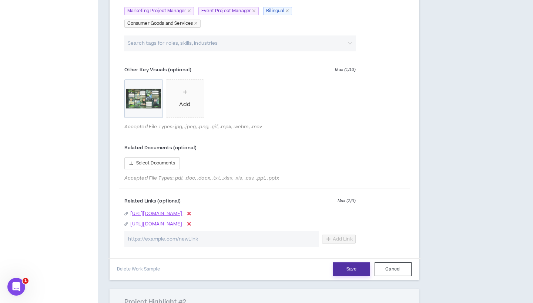
click at [345, 276] on button "Save" at bounding box center [351, 270] width 37 height 14
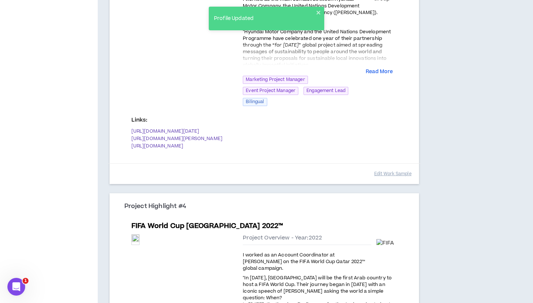
scroll to position [579, 0]
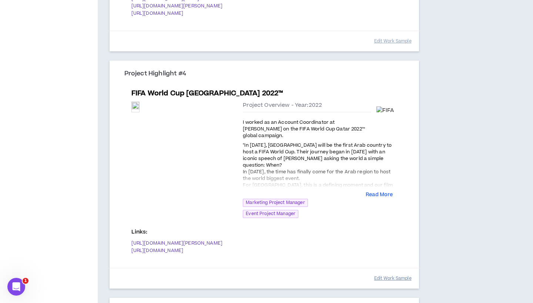
click at [384, 272] on button "Edit Work Sample" at bounding box center [392, 278] width 37 height 13
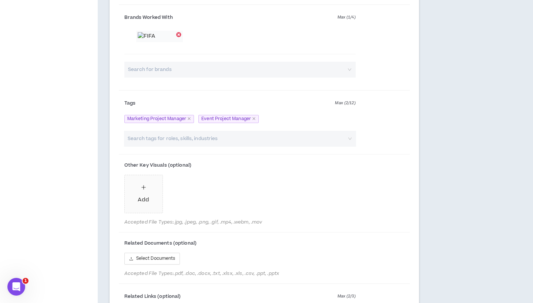
scroll to position [1165, 0]
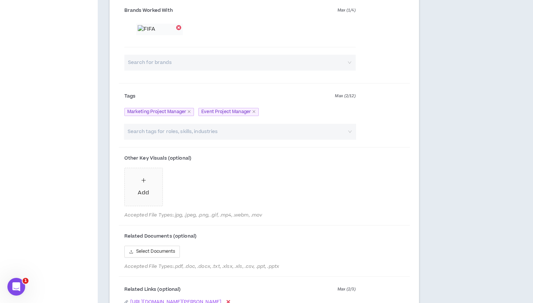
click at [192, 131] on input "search" at bounding box center [236, 132] width 219 height 16
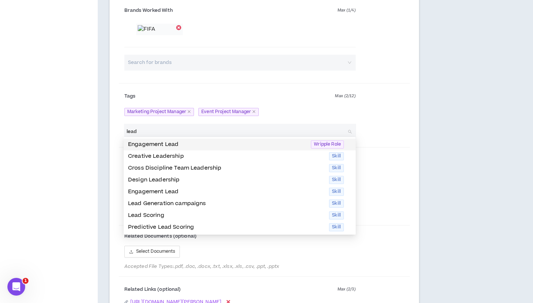
click at [193, 142] on p "Engagement Lead" at bounding box center [217, 145] width 178 height 8
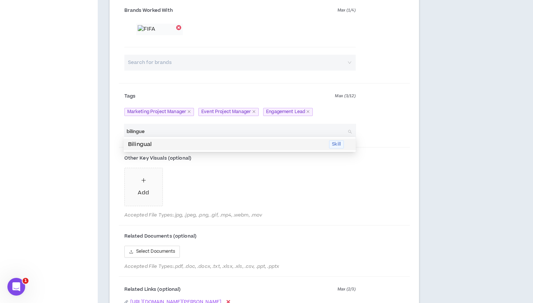
drag, startPoint x: 186, startPoint y: 132, endPoint x: 191, endPoint y: 145, distance: 13.6
click at [124, 139] on div "skill-1578" at bounding box center [124, 139] width 0 height 0
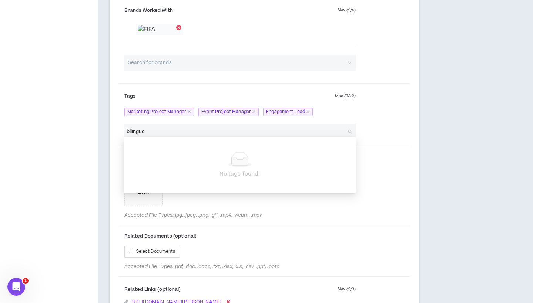
click at [181, 131] on input "bilíngue" at bounding box center [236, 132] width 219 height 16
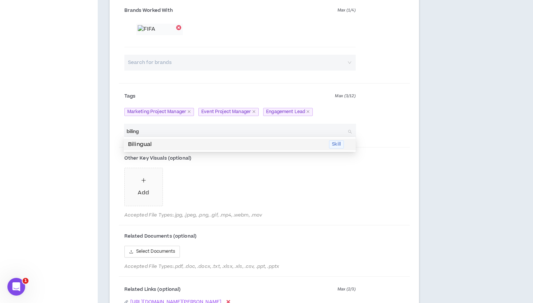
click at [140, 142] on p "Bilingual" at bounding box center [226, 145] width 196 height 8
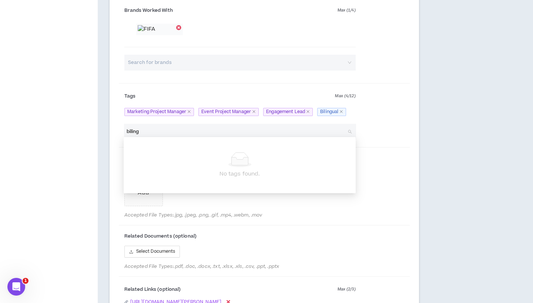
drag, startPoint x: 145, startPoint y: 128, endPoint x: 121, endPoint y: 128, distance: 24.1
click at [121, 128] on div "biling Search tags for roles, skills, industries" at bounding box center [240, 132] width 242 height 16
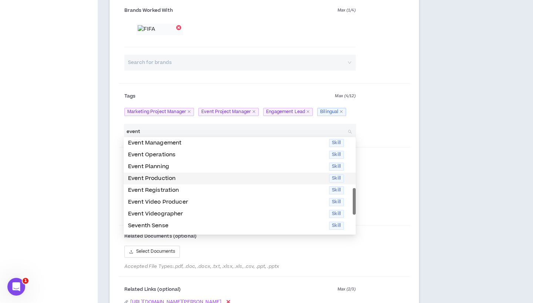
scroll to position [36, 0]
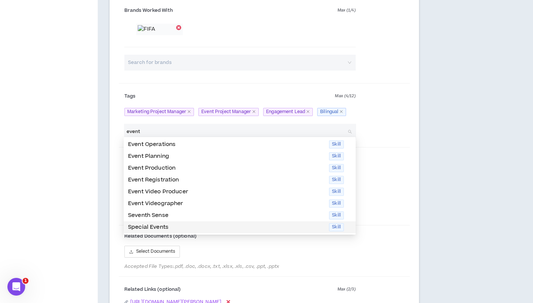
click at [176, 225] on p "Special Events" at bounding box center [226, 227] width 196 height 8
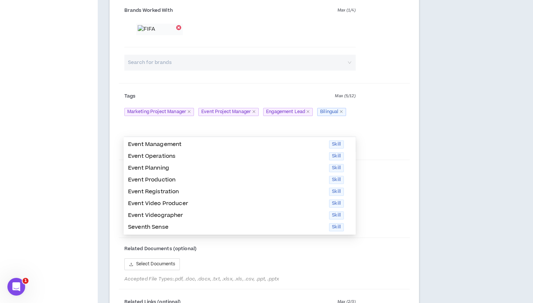
scroll to position [24, 0]
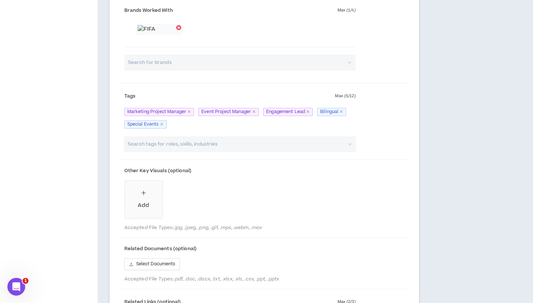
click at [136, 150] on div "Search tags for roles, skills, industries" at bounding box center [240, 146] width 242 height 19
click at [137, 144] on input "search" at bounding box center [236, 145] width 219 height 16
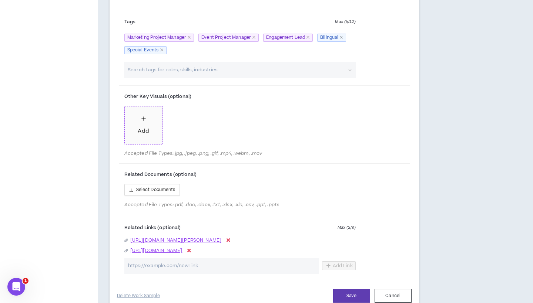
scroll to position [1271, 0]
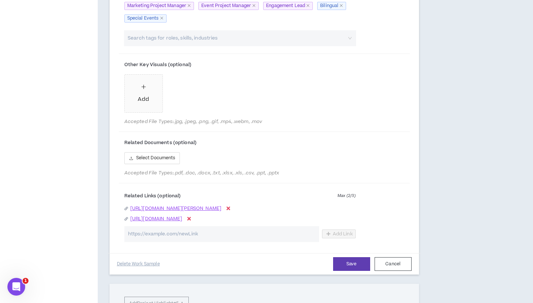
click at [344, 253] on div "Save Cancel Delete Work Sample" at bounding box center [264, 263] width 313 height 21
click at [346, 258] on button "Save" at bounding box center [351, 265] width 37 height 14
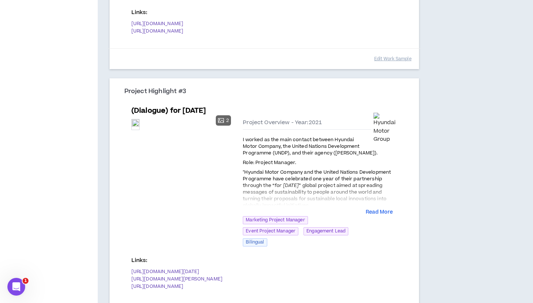
scroll to position [478, 0]
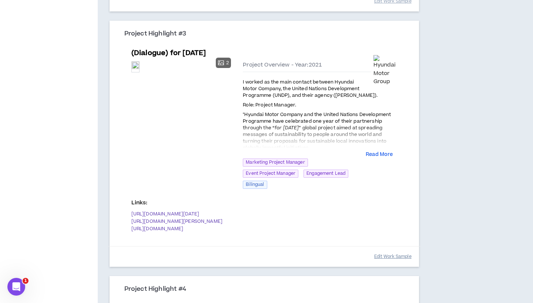
click at [391, 251] on button "Edit Work Sample" at bounding box center [392, 257] width 37 height 13
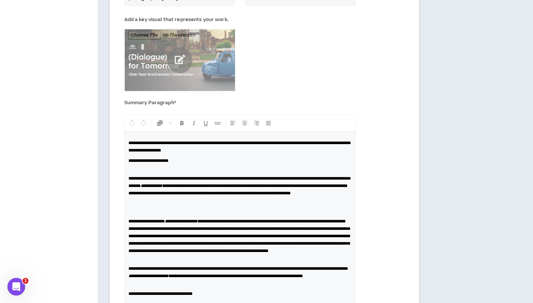
scroll to position [881, 0]
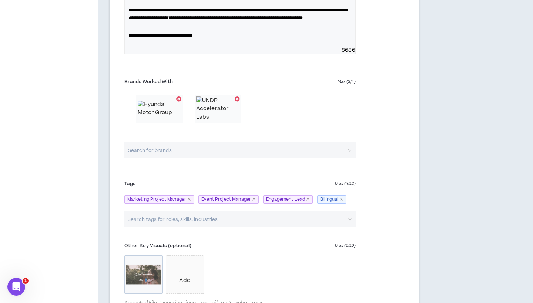
click at [190, 228] on input "search" at bounding box center [236, 220] width 219 height 16
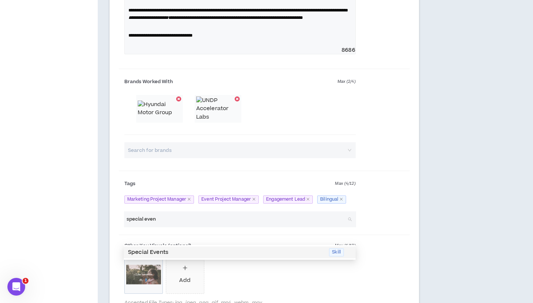
click at [142, 255] on p "Special Events" at bounding box center [226, 253] width 196 height 8
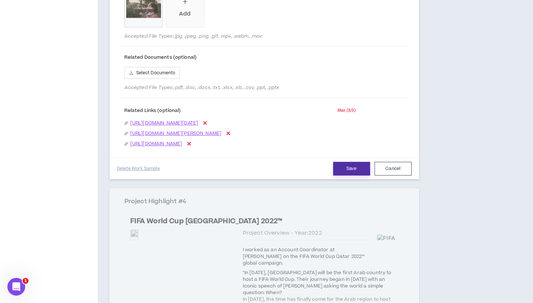
click at [349, 176] on button "Save" at bounding box center [351, 169] width 37 height 14
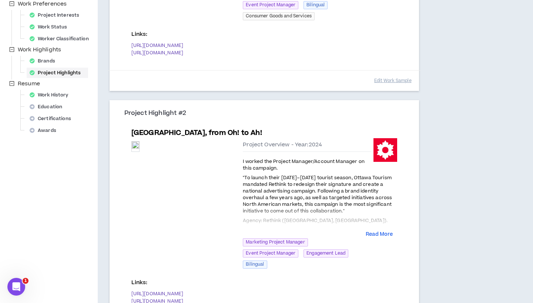
scroll to position [252, 0]
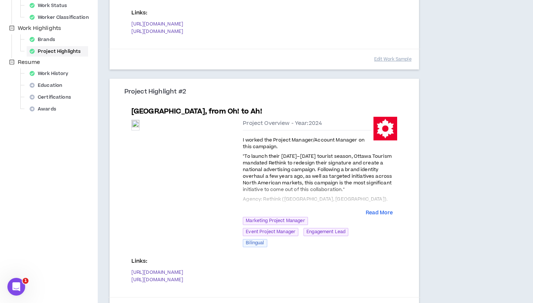
click at [385, 302] on button "Edit Work Sample" at bounding box center [392, 308] width 37 height 13
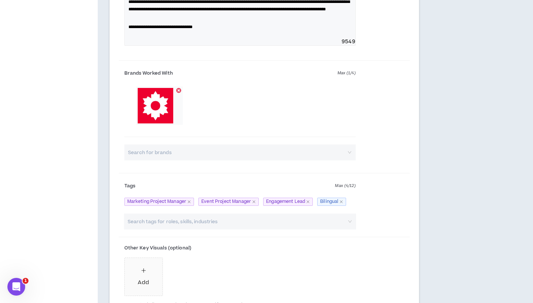
scroll to position [543, 0]
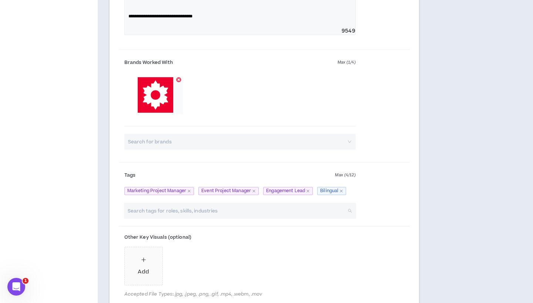
click at [191, 212] on input "search" at bounding box center [236, 211] width 219 height 16
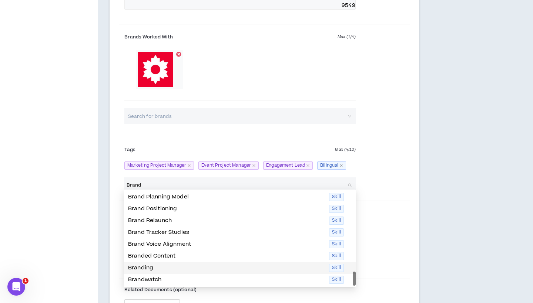
scroll to position [571, 0]
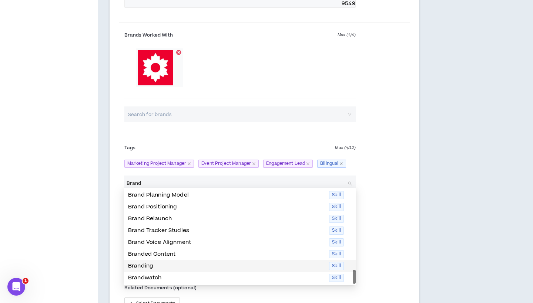
click at [167, 264] on p "Branding" at bounding box center [226, 266] width 196 height 8
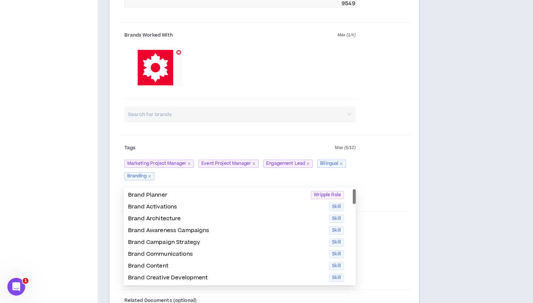
scroll to position [0, 0]
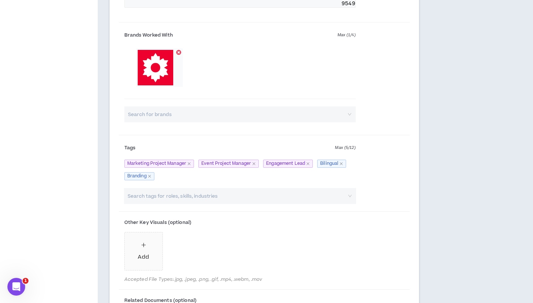
click at [99, 196] on div "Project Highlights [DATE] At least 2 Project Highlights are required. Show clie…" at bounding box center [264, 237] width 333 height 1549
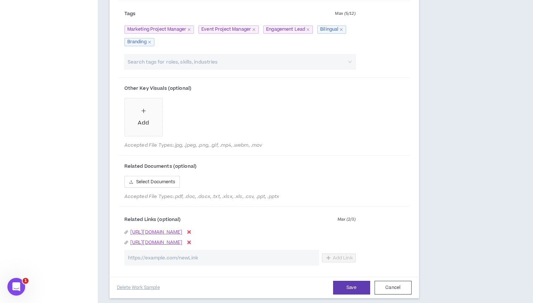
scroll to position [707, 0]
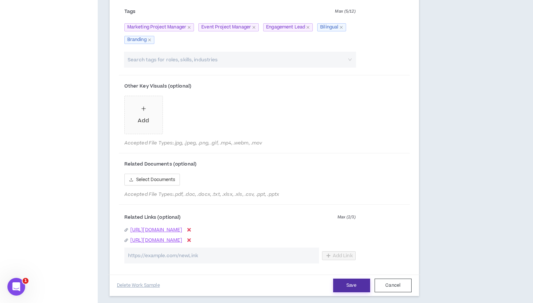
click at [357, 281] on button "Save" at bounding box center [351, 286] width 37 height 14
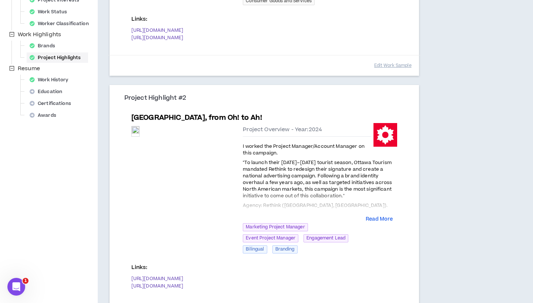
scroll to position [249, 0]
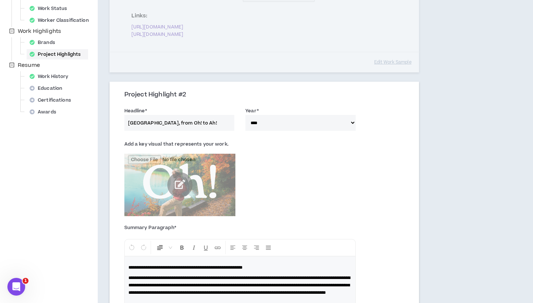
scroll to position [255, 0]
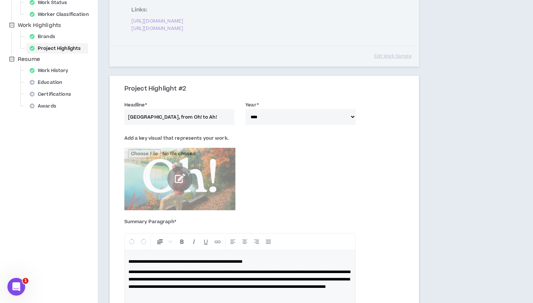
click at [148, 260] on span "**********" at bounding box center [185, 262] width 114 height 4
click at [214, 270] on span "**********" at bounding box center [239, 279] width 222 height 19
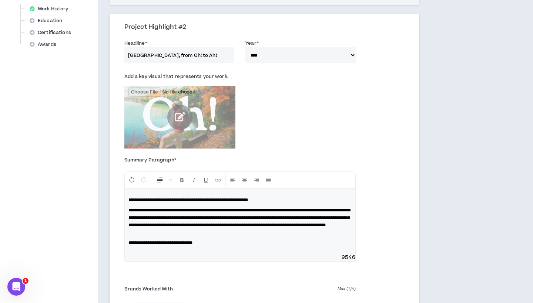
scroll to position [328, 0]
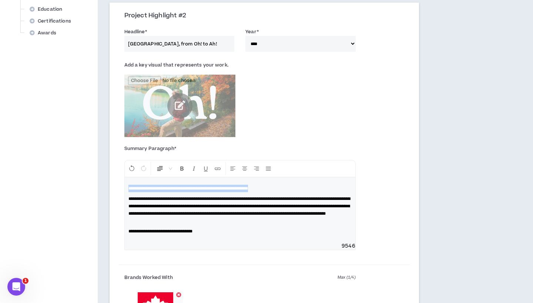
drag, startPoint x: 304, startPoint y: 175, endPoint x: 117, endPoint y: 173, distance: 187.6
copy span "**********"
click at [407, 12] on h3 "Project Highlight #2" at bounding box center [266, 16] width 285 height 8
click at [248, 186] on span "**********" at bounding box center [188, 188] width 120 height 4
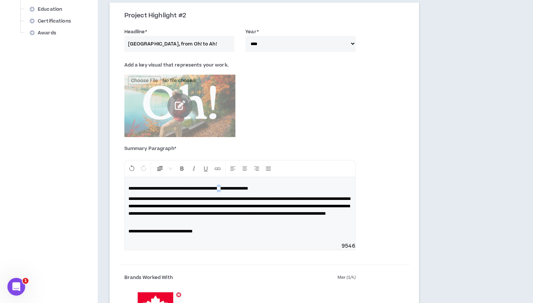
click at [248, 186] on span "**********" at bounding box center [188, 188] width 120 height 4
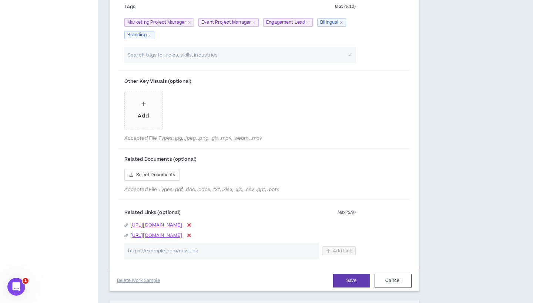
scroll to position [714, 0]
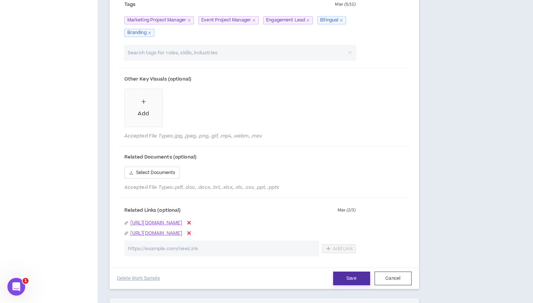
click at [349, 275] on button "Save" at bounding box center [351, 279] width 37 height 14
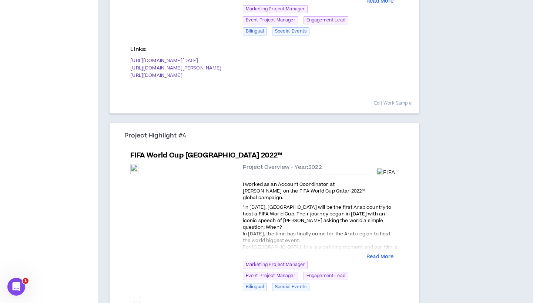
scroll to position [753, 0]
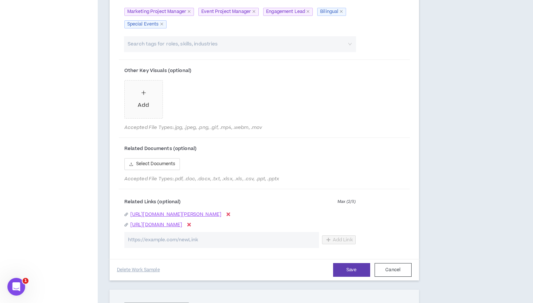
scroll to position [1266, 0]
click at [347, 266] on button "Save" at bounding box center [351, 270] width 37 height 14
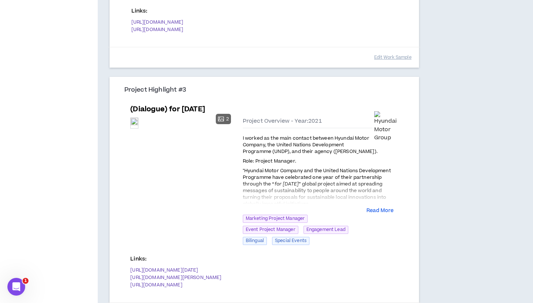
scroll to position [507, 0]
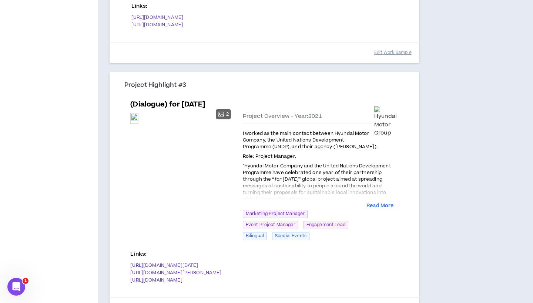
click at [382, 179] on div "Project Overview - Year: 2021 I worked as the main contact between Hyundai Moto…" at bounding box center [320, 179] width 155 height 132
click at [382, 203] on button "Read More" at bounding box center [379, 206] width 27 height 7
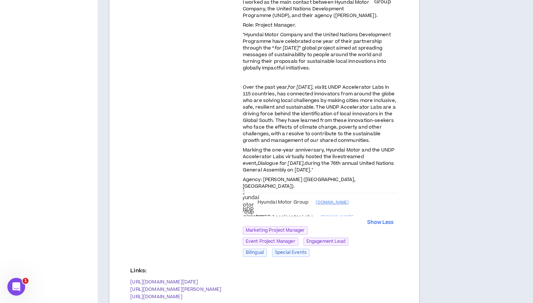
scroll to position [660, 0]
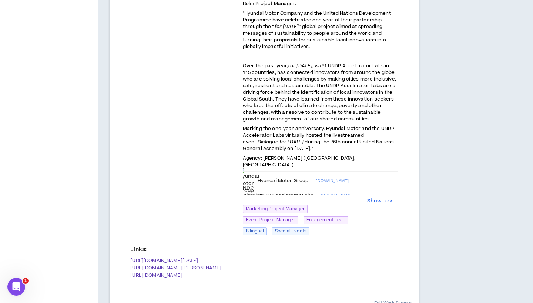
click at [384, 297] on button "Edit Work Sample" at bounding box center [392, 303] width 37 height 13
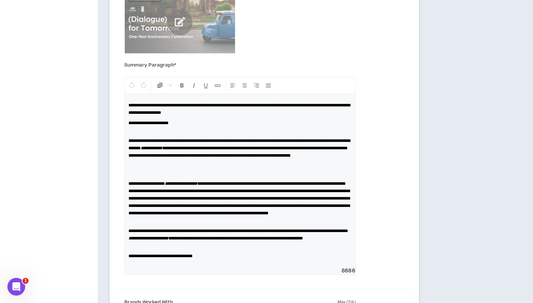
click at [135, 162] on p at bounding box center [239, 169] width 223 height 15
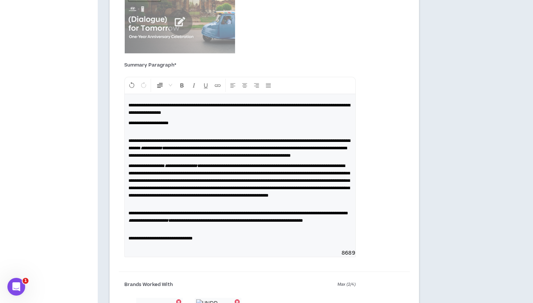
click at [135, 204] on p "**********" at bounding box center [239, 184] width 223 height 44
click at [128, 144] on div "**********" at bounding box center [240, 171] width 231 height 155
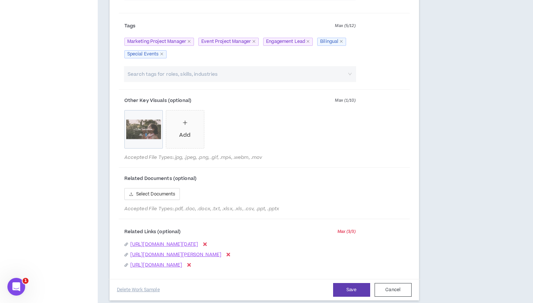
scroll to position [1064, 0]
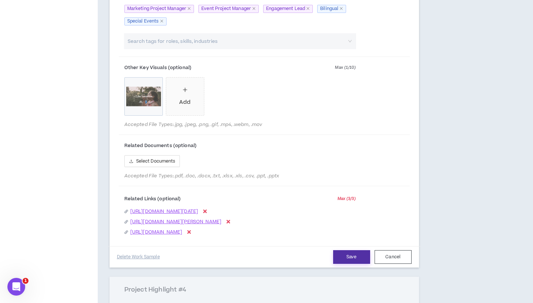
click at [348, 264] on button "Save" at bounding box center [351, 258] width 37 height 14
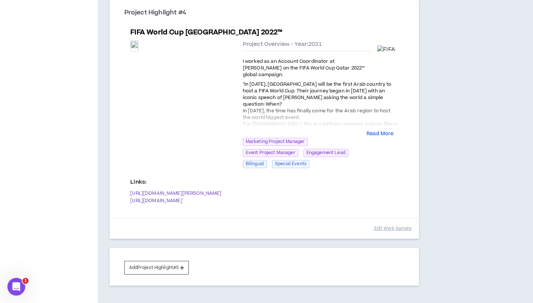
scroll to position [835, 0]
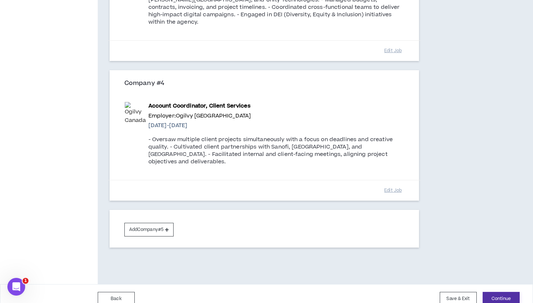
scroll to position [453, 0]
click at [494, 293] on button "Continue" at bounding box center [501, 300] width 37 height 14
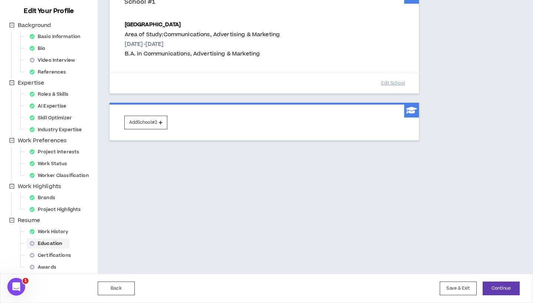
scroll to position [93, 0]
click at [501, 286] on button "Continue" at bounding box center [501, 289] width 37 height 14
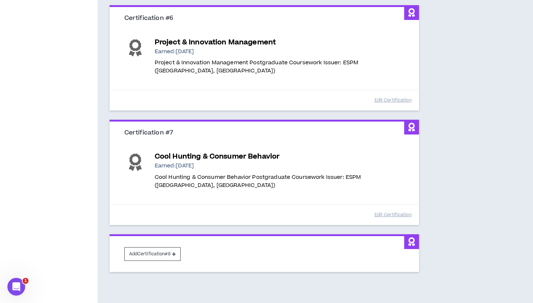
scroll to position [743, 0]
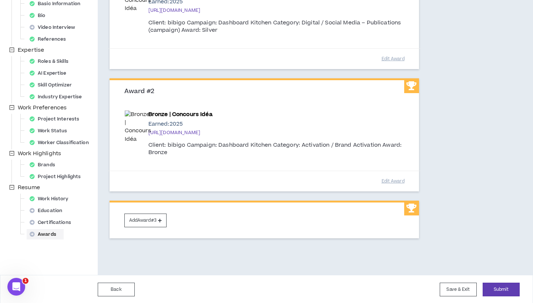
scroll to position [126, 0]
click at [65, 218] on div "Certifications" at bounding box center [53, 223] width 52 height 10
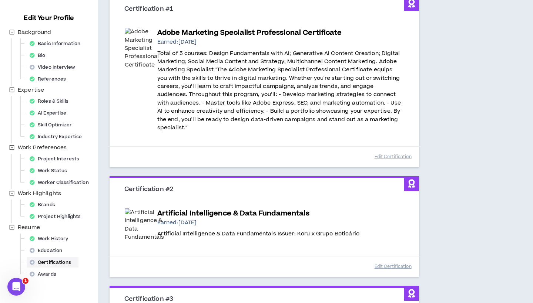
scroll to position [85, 0]
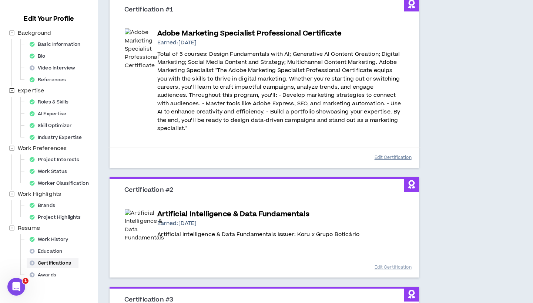
click at [375, 157] on button "Edit Certification" at bounding box center [392, 157] width 37 height 13
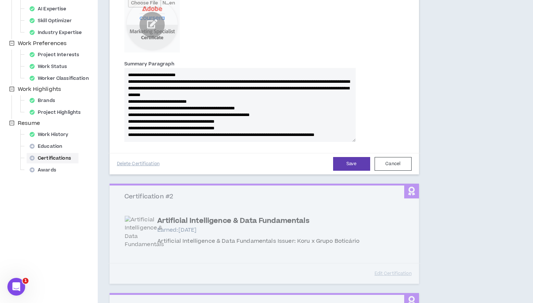
scroll to position [27, 0]
click at [222, 137] on textarea "**********" at bounding box center [239, 105] width 231 height 74
click at [377, 161] on button "Cancel" at bounding box center [392, 164] width 37 height 14
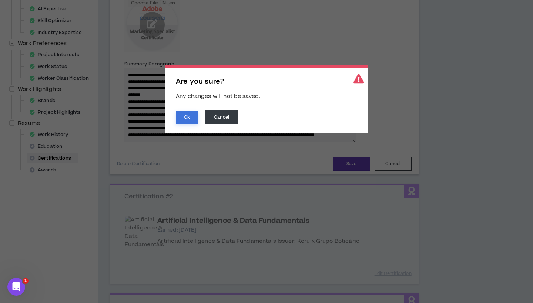
click at [190, 116] on button "Ok" at bounding box center [187, 117] width 22 height 13
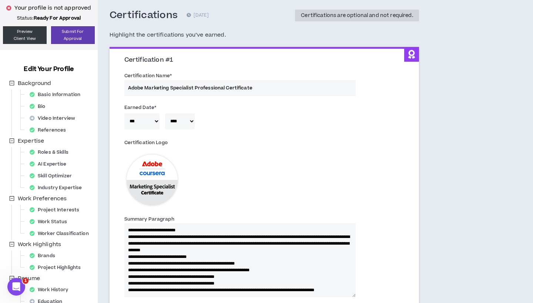
click at [204, 253] on div "**********" at bounding box center [264, 259] width 291 height 90
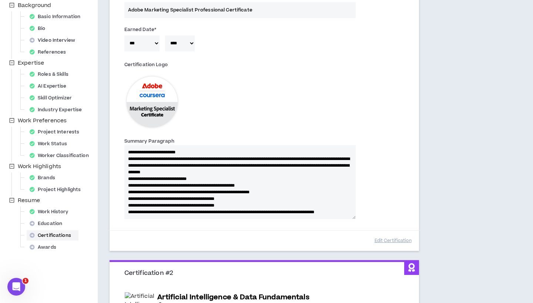
scroll to position [126, 0]
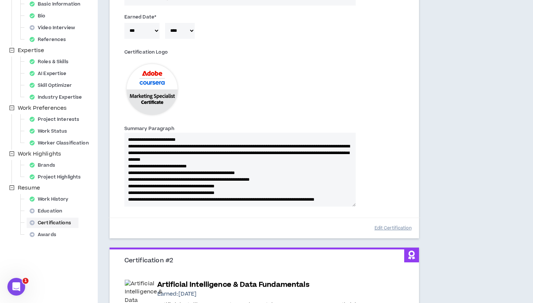
click at [377, 228] on button "Edit Certification" at bounding box center [392, 228] width 37 height 13
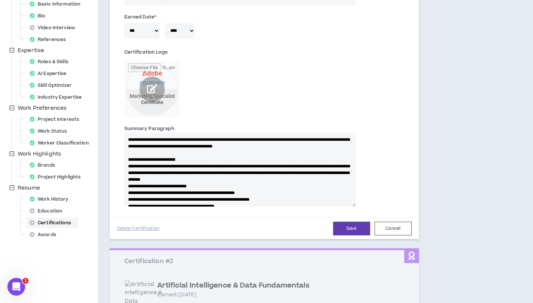
scroll to position [0, 0]
drag, startPoint x: 208, startPoint y: 155, endPoint x: 112, endPoint y: 155, distance: 95.8
click at [112, 155] on div "Certification #1 Certification Name * Adobe Marketing Specialist Professional C…" at bounding box center [264, 99] width 309 height 282
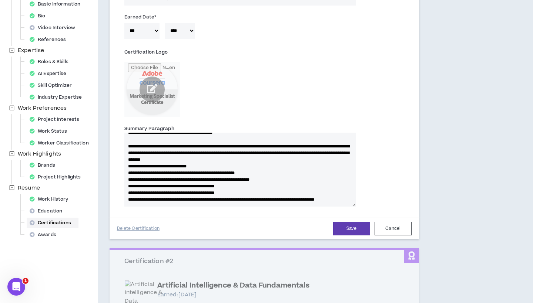
scroll to position [20, 0]
click at [339, 226] on button "Save" at bounding box center [351, 229] width 37 height 14
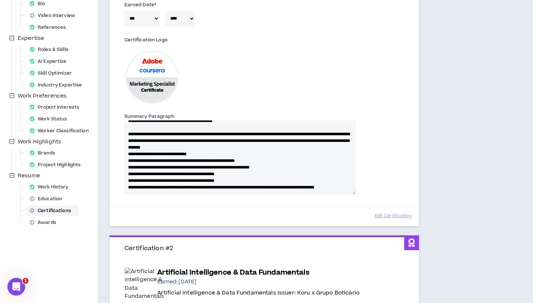
scroll to position [132, 0]
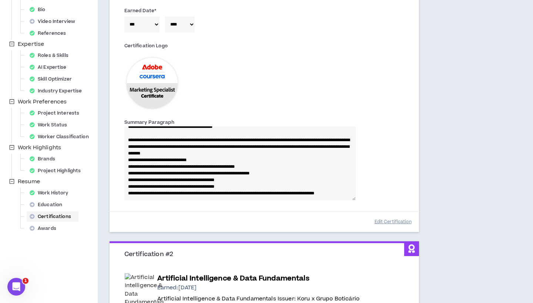
click at [394, 223] on button "Edit Certification" at bounding box center [392, 222] width 37 height 13
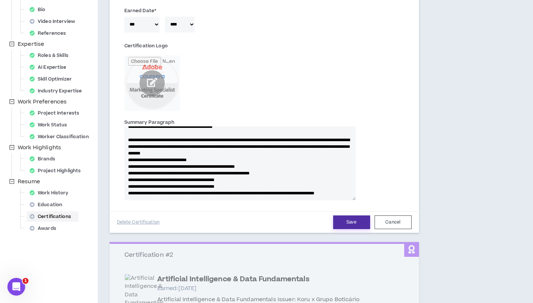
click at [354, 225] on button "Save" at bounding box center [351, 223] width 37 height 14
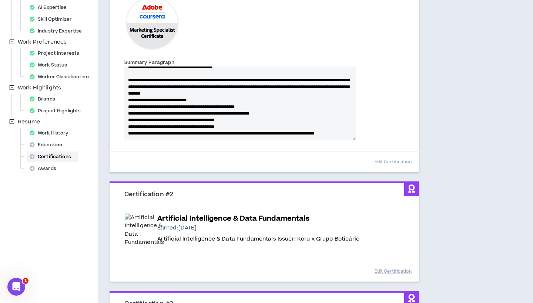
scroll to position [230, 0]
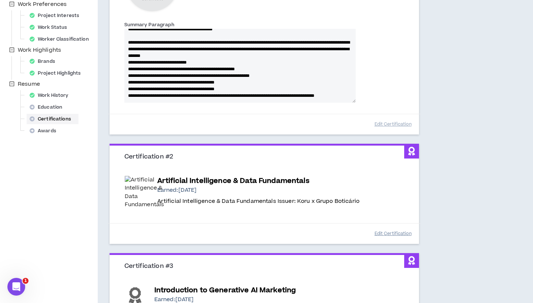
click at [380, 228] on button "Edit Certification" at bounding box center [392, 234] width 37 height 13
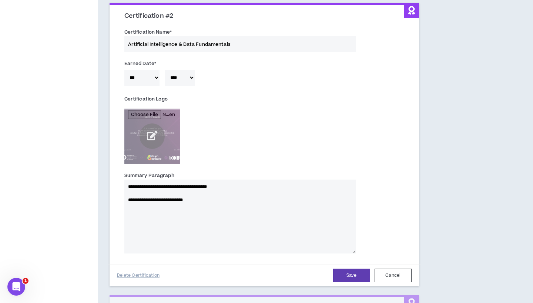
scroll to position [379, 0]
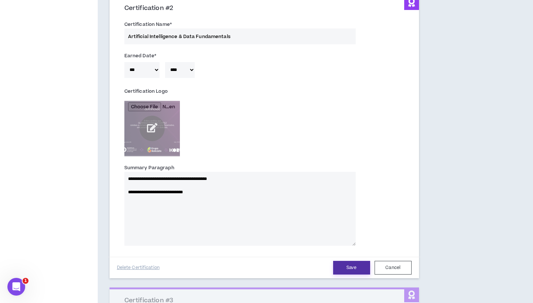
click at [345, 263] on button "Save" at bounding box center [351, 268] width 37 height 14
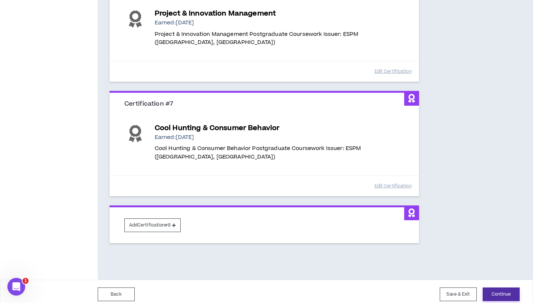
scroll to position [1050, 0]
click at [492, 288] on button "Continue" at bounding box center [501, 295] width 37 height 14
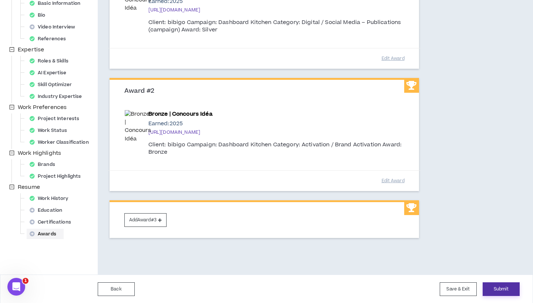
scroll to position [126, 0]
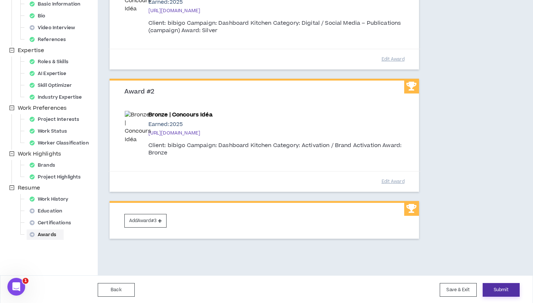
click at [491, 288] on button "Submit" at bounding box center [501, 290] width 37 height 14
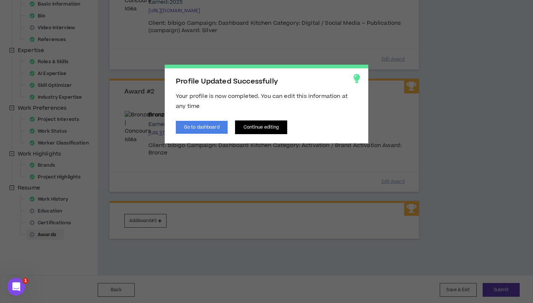
click at [250, 130] on button "Continue editing" at bounding box center [261, 128] width 53 height 14
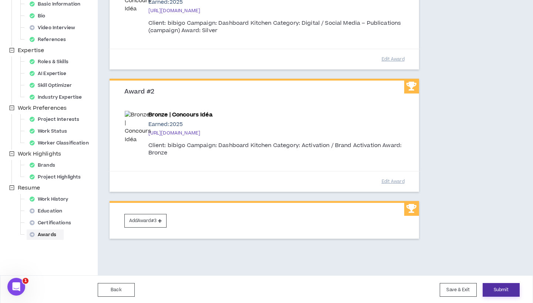
click at [506, 286] on button "Submit" at bounding box center [501, 290] width 37 height 14
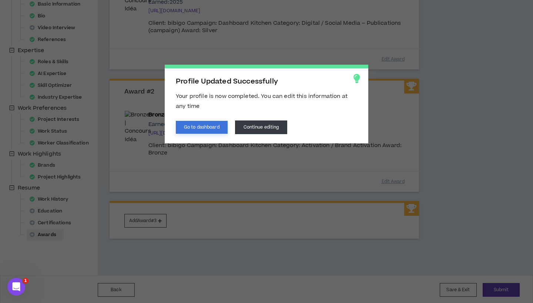
click at [211, 125] on button "Go to dashboard" at bounding box center [202, 127] width 52 height 13
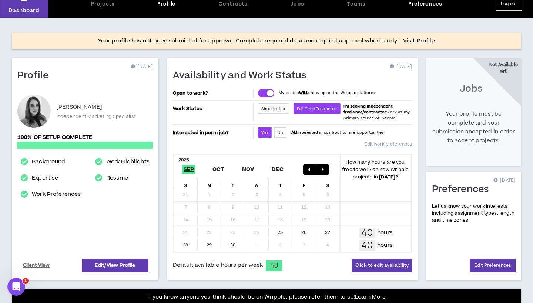
scroll to position [33, 0]
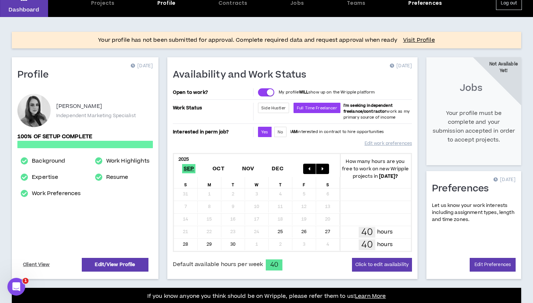
click at [323, 168] on icon "button" at bounding box center [323, 169] width 2 height 5
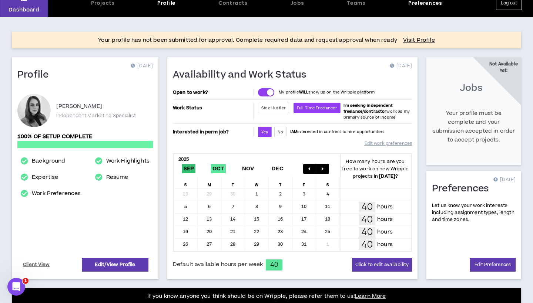
click at [189, 165] on span "Sep" at bounding box center [189, 168] width 14 height 9
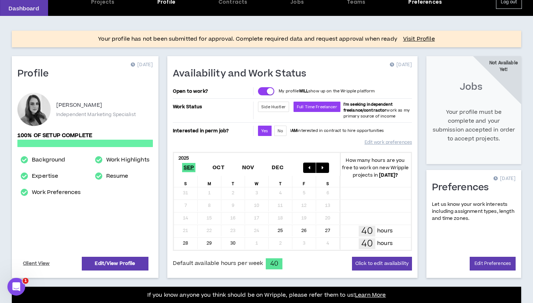
scroll to position [0, 0]
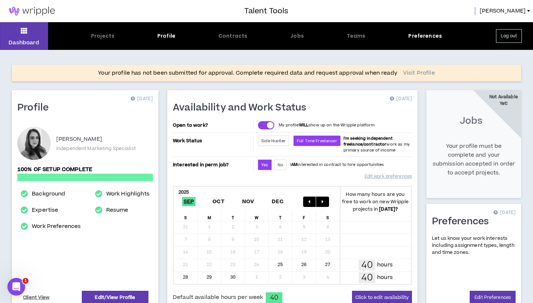
click at [416, 76] on link "Visit Profile" at bounding box center [419, 73] width 32 height 7
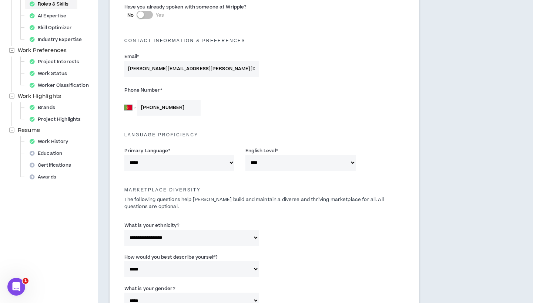
scroll to position [268, 0]
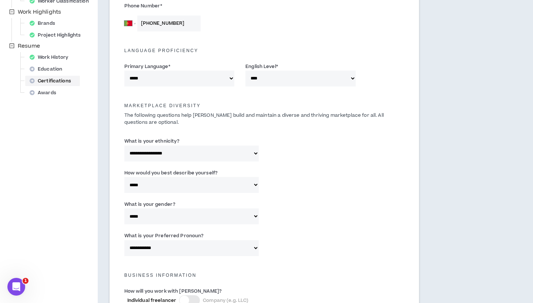
click at [51, 79] on div "Certifications" at bounding box center [53, 81] width 52 height 10
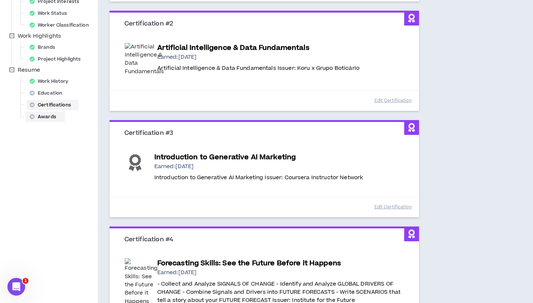
click at [48, 121] on div "Awards" at bounding box center [45, 117] width 37 height 10
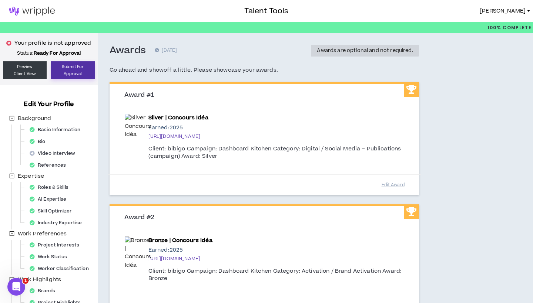
click at [73, 73] on button "Submit For Approval" at bounding box center [73, 70] width 44 height 18
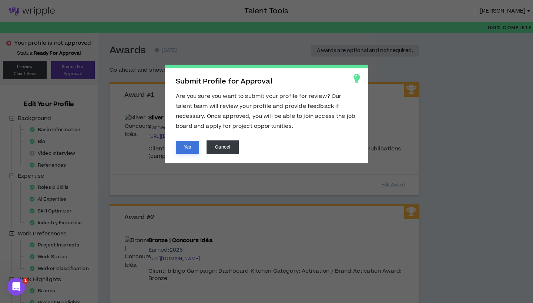
click at [189, 149] on button "Yes" at bounding box center [187, 147] width 23 height 13
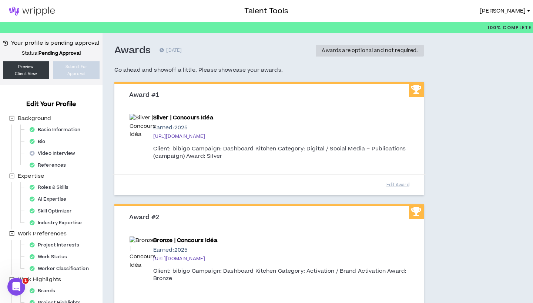
click at [42, 13] on img at bounding box center [32, 11] width 64 height 9
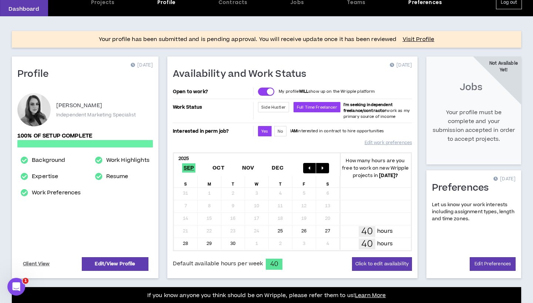
scroll to position [64, 0]
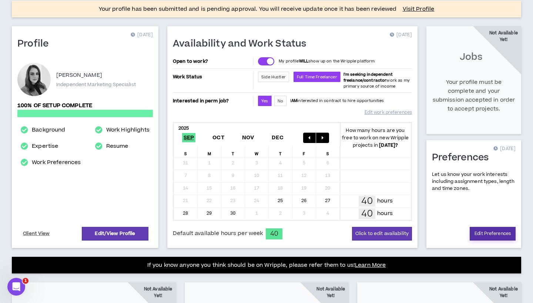
click at [485, 229] on link "Edit Preferences" at bounding box center [493, 234] width 46 height 14
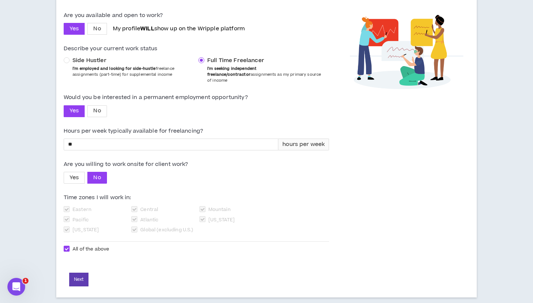
scroll to position [87, 0]
click at [84, 273] on button "Next" at bounding box center [78, 280] width 19 height 14
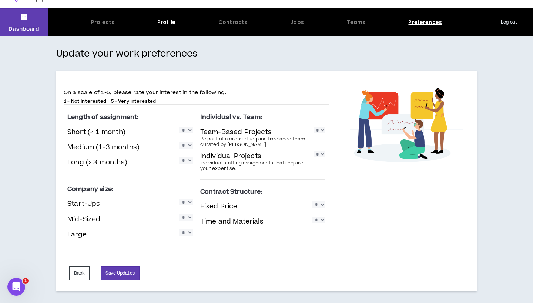
scroll to position [13, 0]
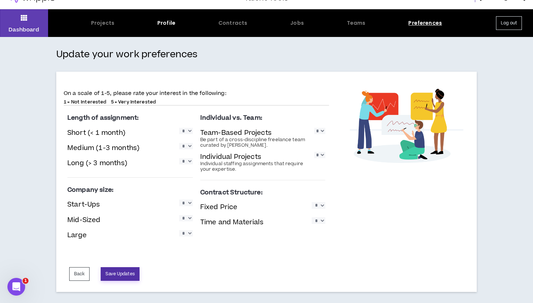
click at [125, 275] on button "Save Updates" at bounding box center [120, 275] width 38 height 14
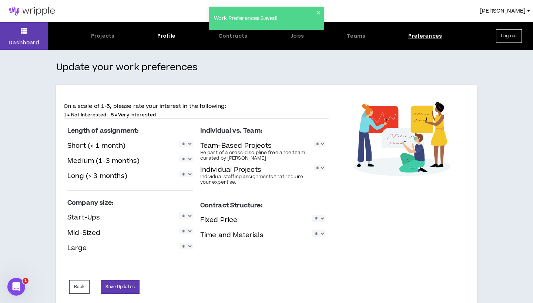
scroll to position [0, 0]
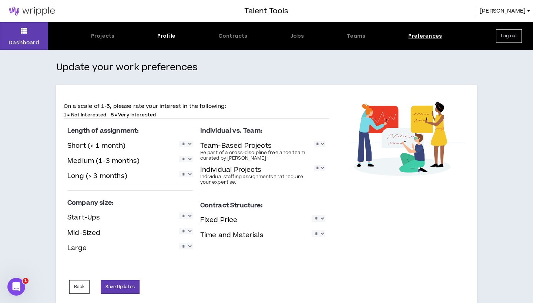
click at [425, 40] on div "Preferences" at bounding box center [425, 36] width 34 height 8
click at [425, 37] on div "Preferences" at bounding box center [425, 36] width 34 height 8
click at [21, 33] on icon at bounding box center [24, 31] width 7 height 10
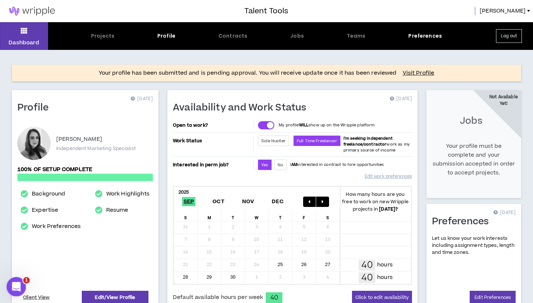
click at [14, 285] on icon "Open Intercom Messenger" at bounding box center [15, 286] width 12 height 12
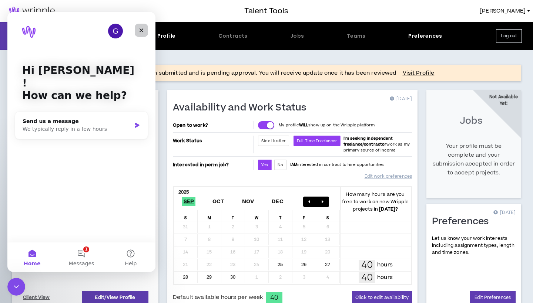
click at [141, 28] on icon "Close" at bounding box center [141, 30] width 6 height 6
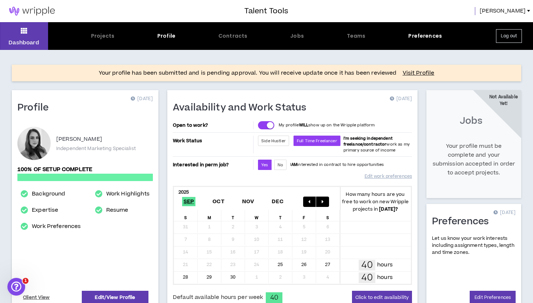
click at [523, 10] on span "[PERSON_NAME]" at bounding box center [503, 11] width 46 height 8
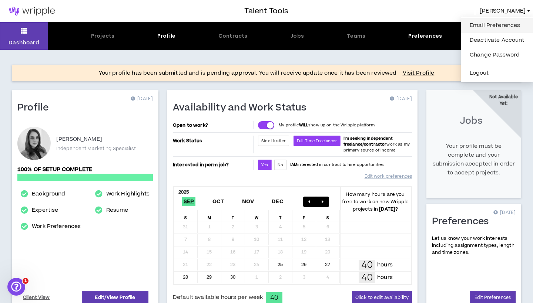
click at [498, 23] on link "Email Preferences" at bounding box center [497, 25] width 64 height 11
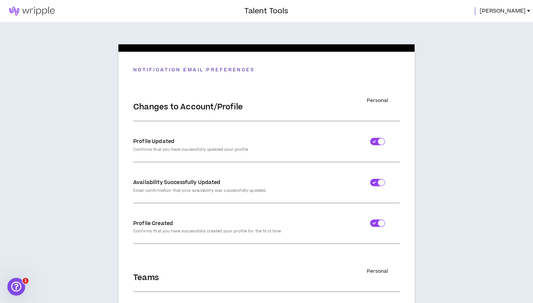
click at [518, 9] on span "[PERSON_NAME]" at bounding box center [503, 11] width 46 height 8
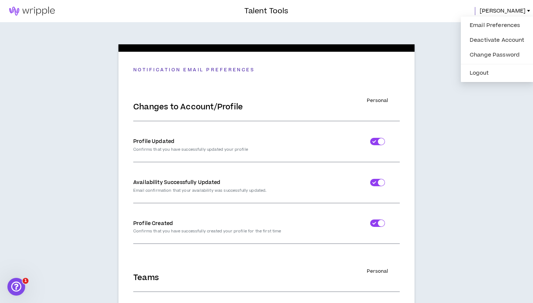
click at [38, 14] on img at bounding box center [32, 11] width 64 height 9
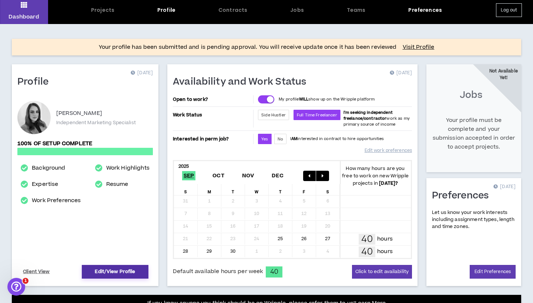
scroll to position [31, 0]
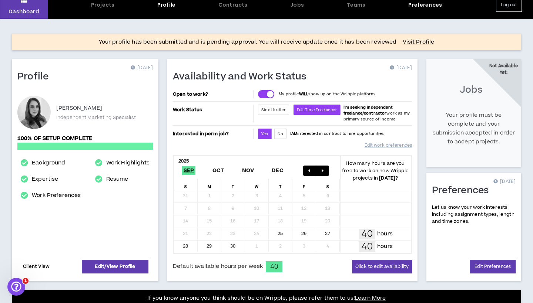
click at [31, 266] on link "Client View" at bounding box center [36, 266] width 29 height 13
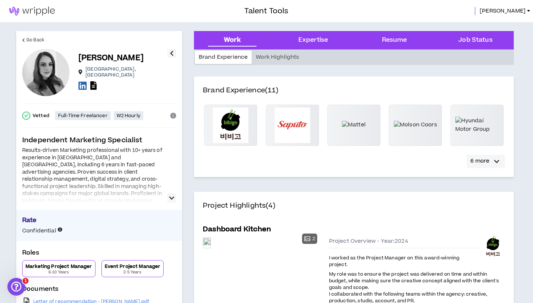
click at [481, 161] on p "6 more" at bounding box center [479, 161] width 19 height 8
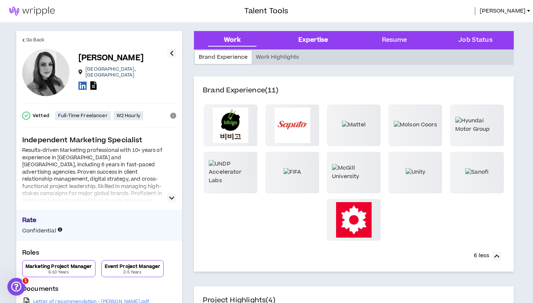
click at [303, 46] on div "Expertise" at bounding box center [313, 40] width 69 height 19
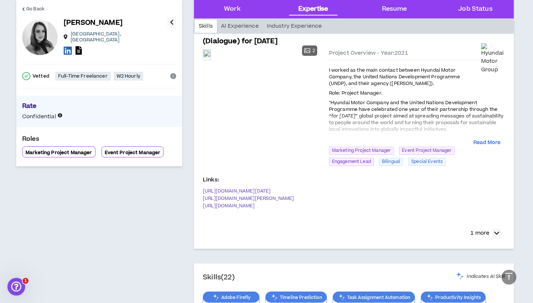
scroll to position [881, 0]
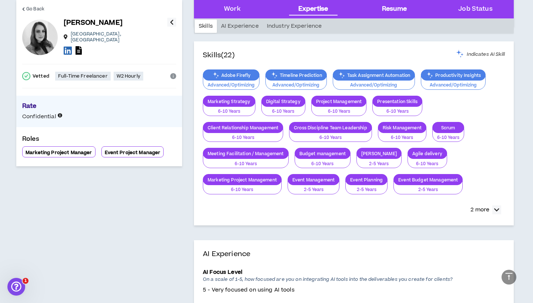
click at [403, 3] on div "Resume" at bounding box center [394, 9] width 69 height 19
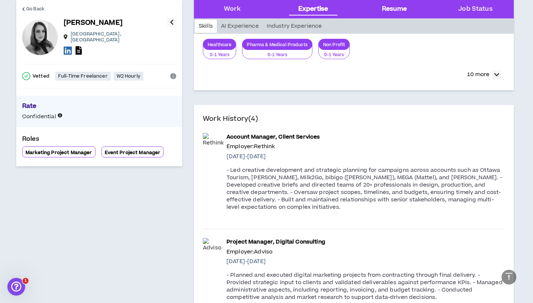
scroll to position [1352, 0]
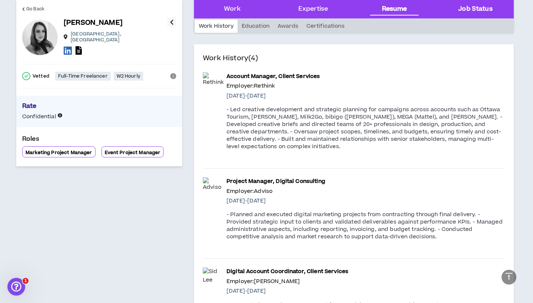
click at [456, 8] on div "Job Status" at bounding box center [475, 9] width 69 height 19
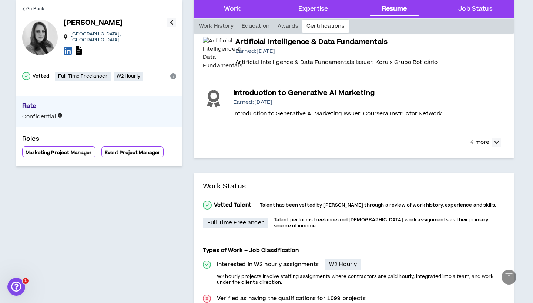
scroll to position [2114, 0]
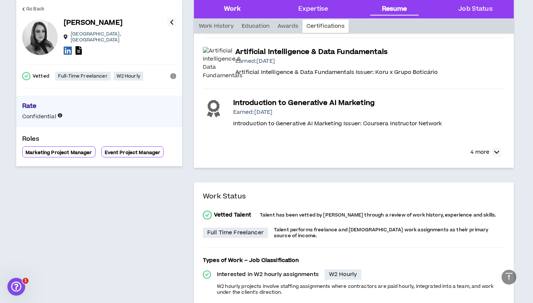
click at [233, 7] on div "Work" at bounding box center [232, 9] width 17 height 10
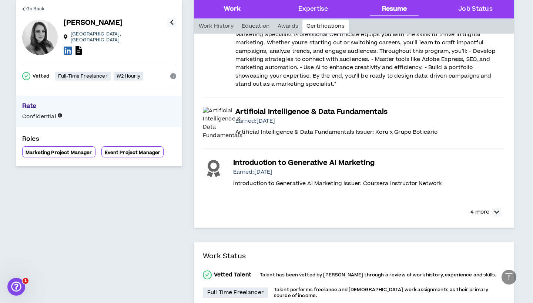
scroll to position [2040, 0]
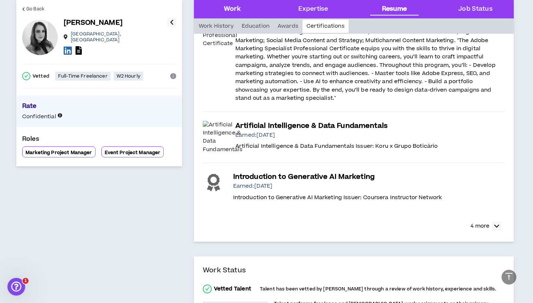
click at [226, 8] on div "Work" at bounding box center [232, 9] width 17 height 10
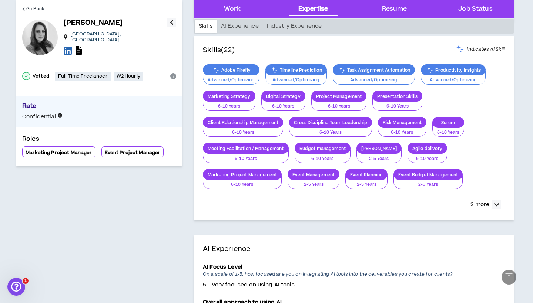
scroll to position [881, 0]
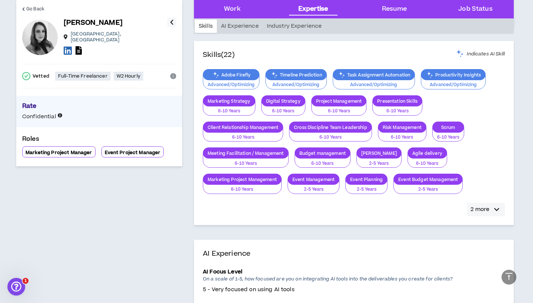
click at [489, 214] on p "2 more" at bounding box center [479, 210] width 19 height 8
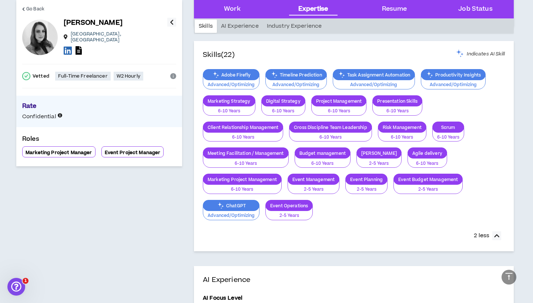
click at [473, 58] on div "Indicates AI Skill" at bounding box center [480, 54] width 50 height 8
click at [36, 6] on span "Go Back" at bounding box center [35, 9] width 18 height 7
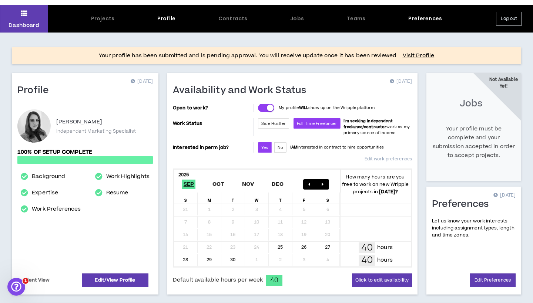
scroll to position [26, 0]
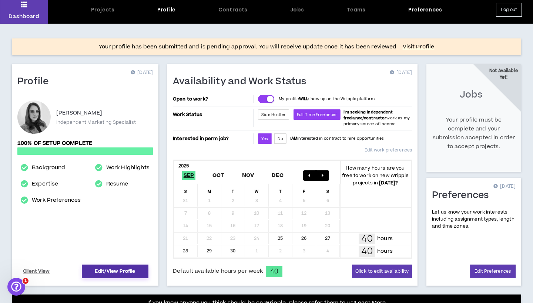
click at [105, 274] on link "Edit/View Profile" at bounding box center [115, 272] width 67 height 14
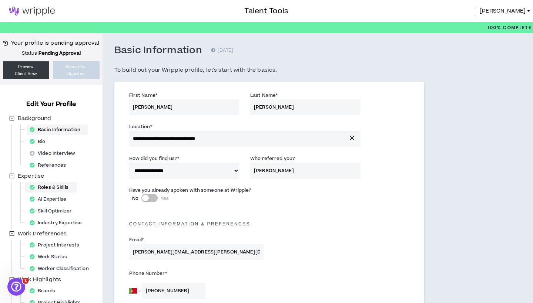
click at [58, 187] on div "Roles & Skills" at bounding box center [51, 187] width 49 height 10
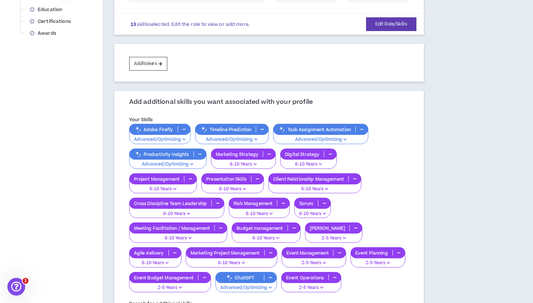
scroll to position [340, 0]
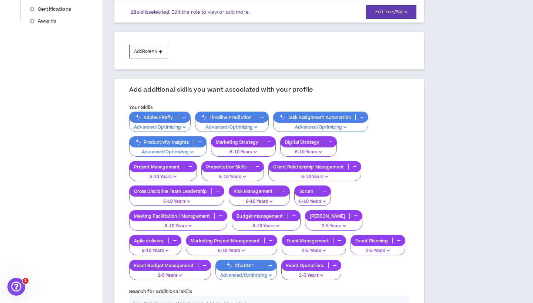
click at [163, 296] on input "text" at bounding box center [269, 304] width 280 height 16
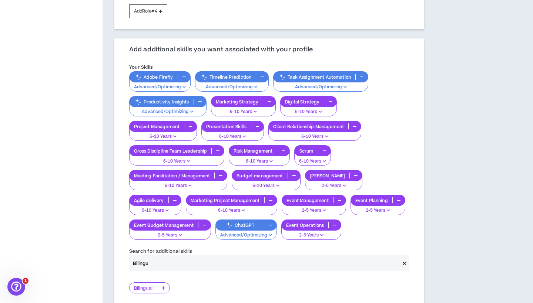
scroll to position [383, 0]
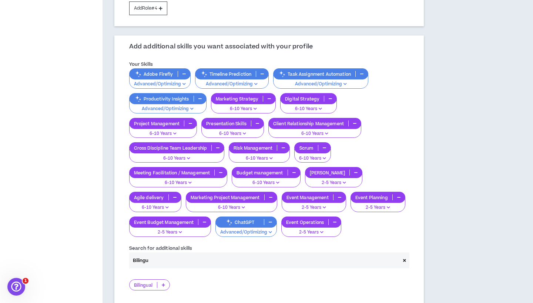
click at [162, 283] on icon at bounding box center [163, 285] width 3 height 4
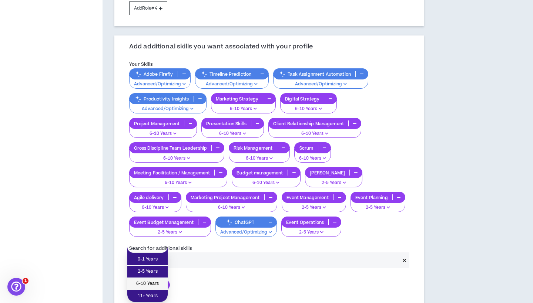
click at [158, 286] on span "6-10 Years" at bounding box center [147, 284] width 31 height 8
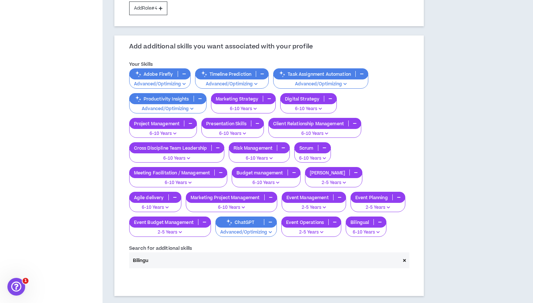
click at [202, 274] on div at bounding box center [269, 279] width 291 height 11
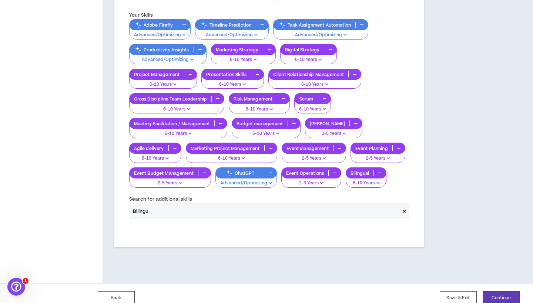
scroll to position [429, 0]
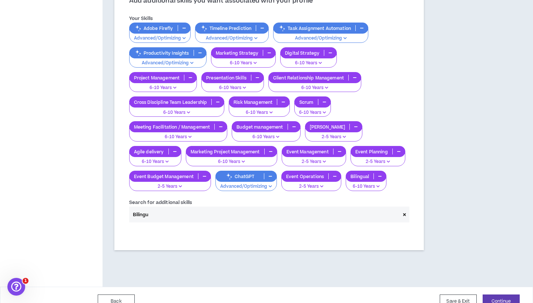
drag, startPoint x: 221, startPoint y: 206, endPoint x: 133, endPoint y: 198, distance: 88.4
click at [133, 207] on input "Bilingu" at bounding box center [264, 215] width 271 height 16
click at [499, 295] on button "Continue" at bounding box center [501, 302] width 37 height 14
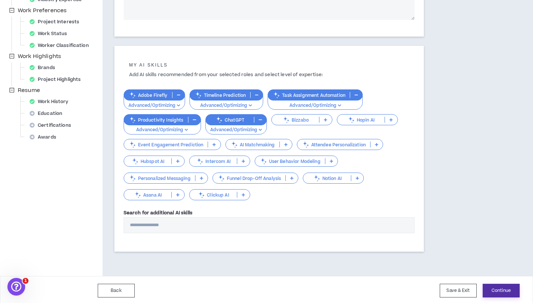
scroll to position [223, 0]
click at [495, 287] on button "Continue" at bounding box center [501, 292] width 37 height 14
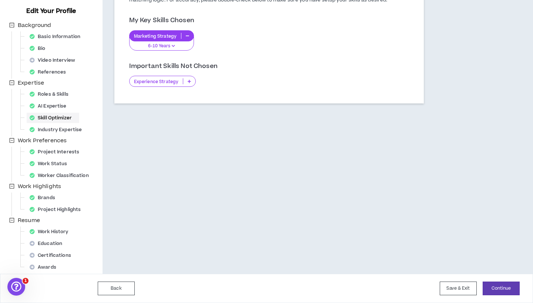
scroll to position [93, 0]
click at [497, 292] on button "Continue" at bounding box center [501, 289] width 37 height 14
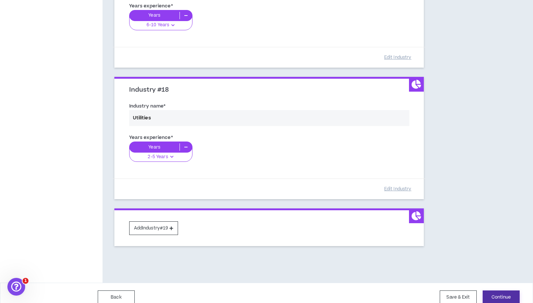
scroll to position [2246, 0]
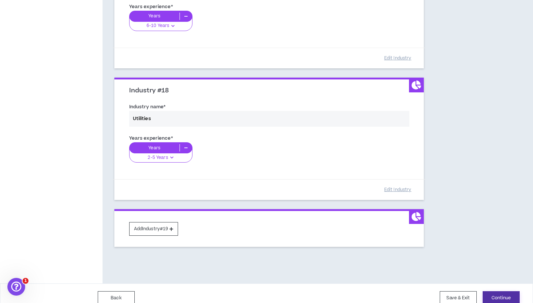
click at [504, 292] on button "Continue" at bounding box center [501, 299] width 37 height 14
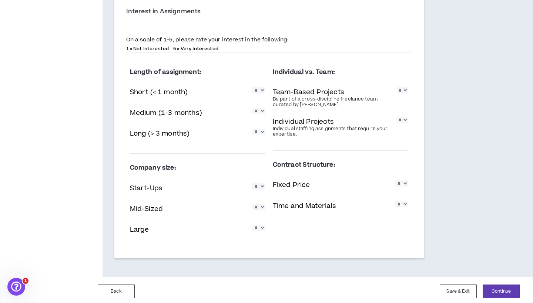
scroll to position [1042, 0]
click at [490, 285] on button "Continue" at bounding box center [501, 292] width 37 height 14
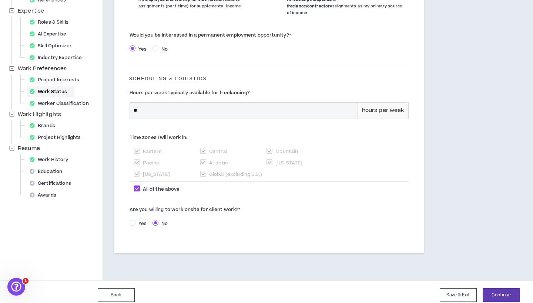
scroll to position [165, 0]
click at [492, 289] on button "Continue" at bounding box center [501, 296] width 37 height 14
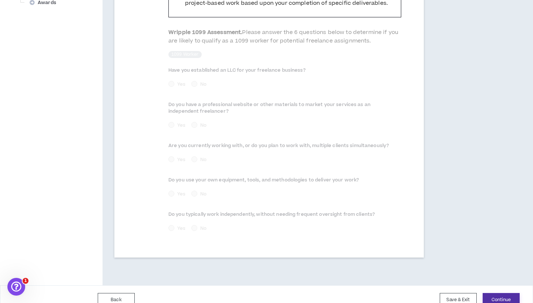
scroll to position [358, 0]
click at [492, 294] on button "Continue" at bounding box center [501, 301] width 37 height 14
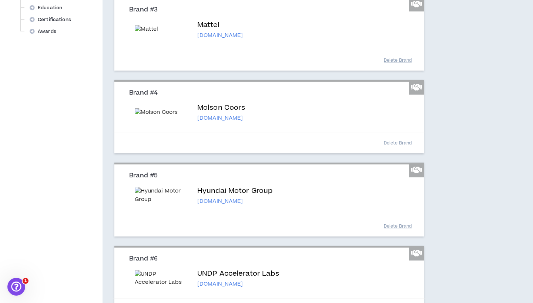
scroll to position [355, 0]
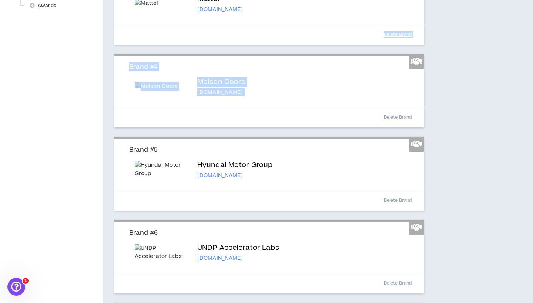
drag, startPoint x: 413, startPoint y: 97, endPoint x: 413, endPoint y: 47, distance: 49.6
click at [413, 47] on div "Brand #1 Bibigo [DOMAIN_NAME] Don’t see your brand listed? Add Custom Brand Del…" at bounding box center [268, 262] width 309 height 1055
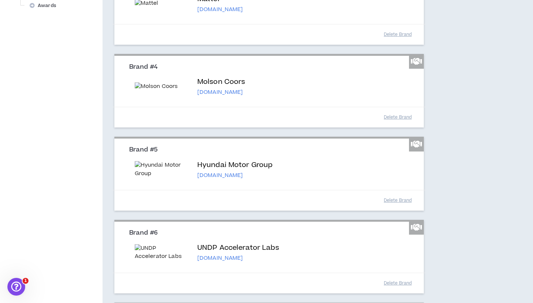
click at [442, 120] on div "Brands [DATE] At least 1 brand is required. Add companies below that you have w…" at bounding box center [302, 252] width 400 height 1149
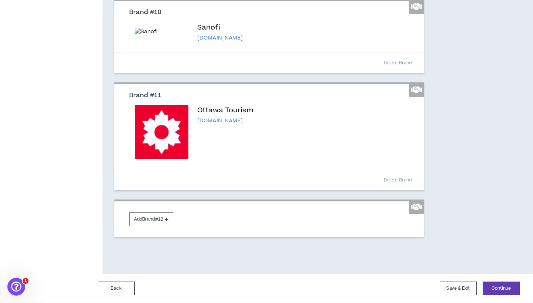
scroll to position [1112, 0]
click at [497, 289] on button "Continue" at bounding box center [501, 289] width 37 height 14
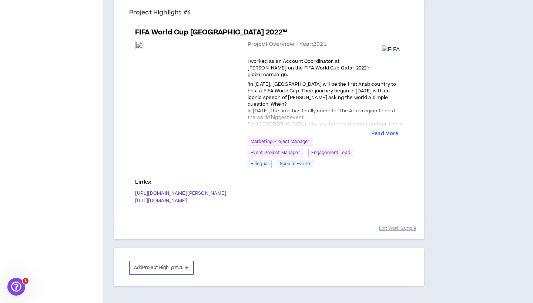
scroll to position [835, 0]
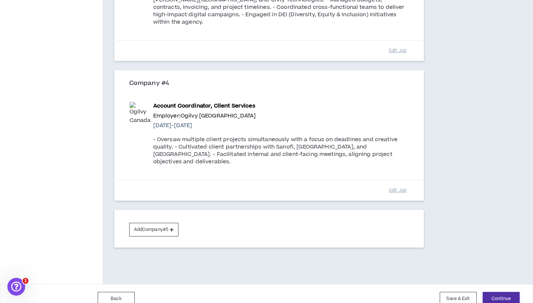
scroll to position [453, 0]
click at [503, 293] on button "Continue" at bounding box center [501, 300] width 37 height 14
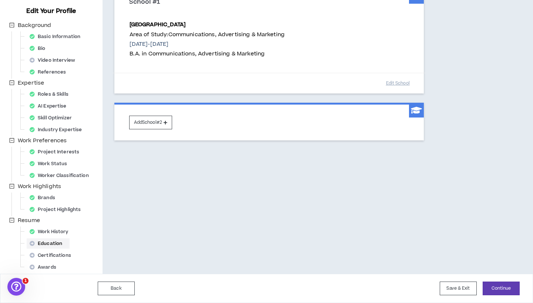
scroll to position [93, 0]
click at [503, 289] on button "Continue" at bounding box center [501, 289] width 37 height 14
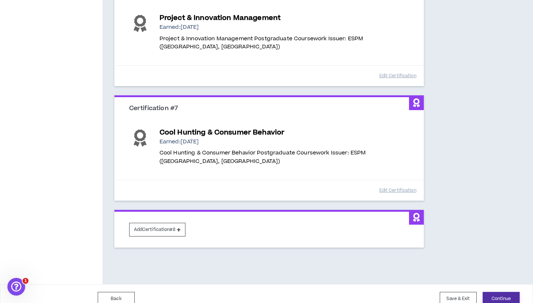
click at [497, 292] on button "Continue" at bounding box center [501, 299] width 37 height 14
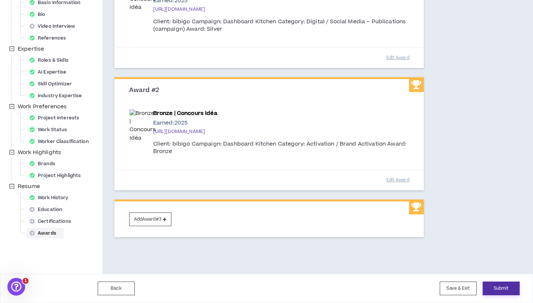
scroll to position [1, 0]
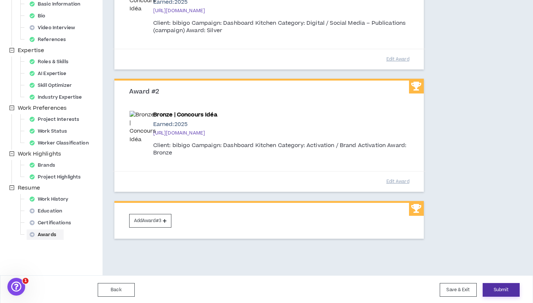
click at [500, 292] on button "Submit" at bounding box center [501, 290] width 37 height 14
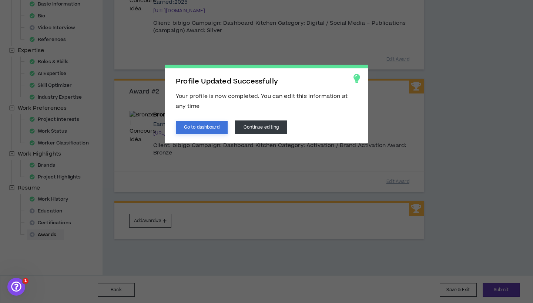
click at [214, 128] on button "Go to dashboard" at bounding box center [202, 127] width 52 height 13
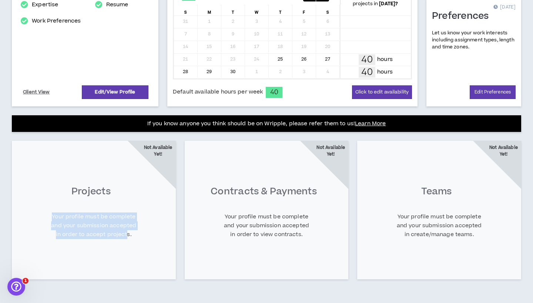
drag, startPoint x: 63, startPoint y: 212, endPoint x: 127, endPoint y: 231, distance: 66.6
click at [127, 231] on div "Projects Not Available Yet! Your profile must be complete and your submission a…" at bounding box center [93, 210] width 173 height 139
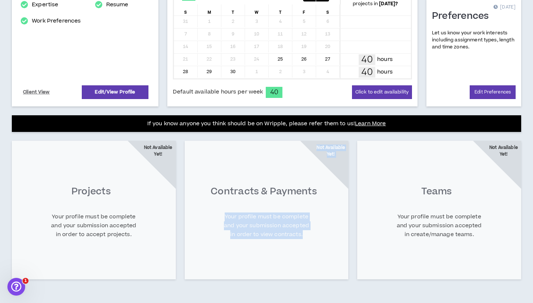
drag, startPoint x: 223, startPoint y: 215, endPoint x: 307, endPoint y: 234, distance: 85.5
click at [310, 235] on div "Contracts & Payments Not Available Yet! Your profile must be complete and your …" at bounding box center [266, 210] width 173 height 139
click at [297, 237] on div "Contracts & Payments Not Available Yet! Your profile must be complete and your …" at bounding box center [266, 210] width 173 height 139
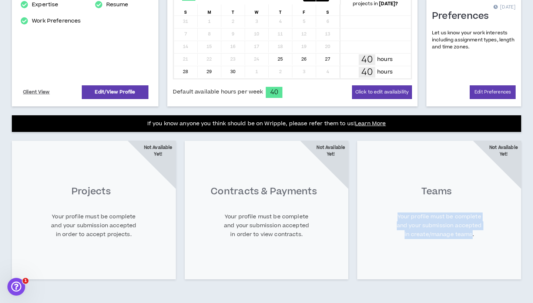
drag, startPoint x: 396, startPoint y: 217, endPoint x: 471, endPoint y: 232, distance: 76.6
click at [471, 232] on div "Teams Not Available Yet! Your profile must be complete and your submission acce…" at bounding box center [439, 210] width 173 height 139
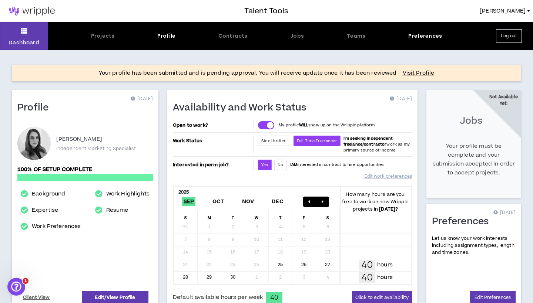
click at [502, 37] on button "Log out" at bounding box center [509, 36] width 26 height 14
